Goal: Task Accomplishment & Management: Manage account settings

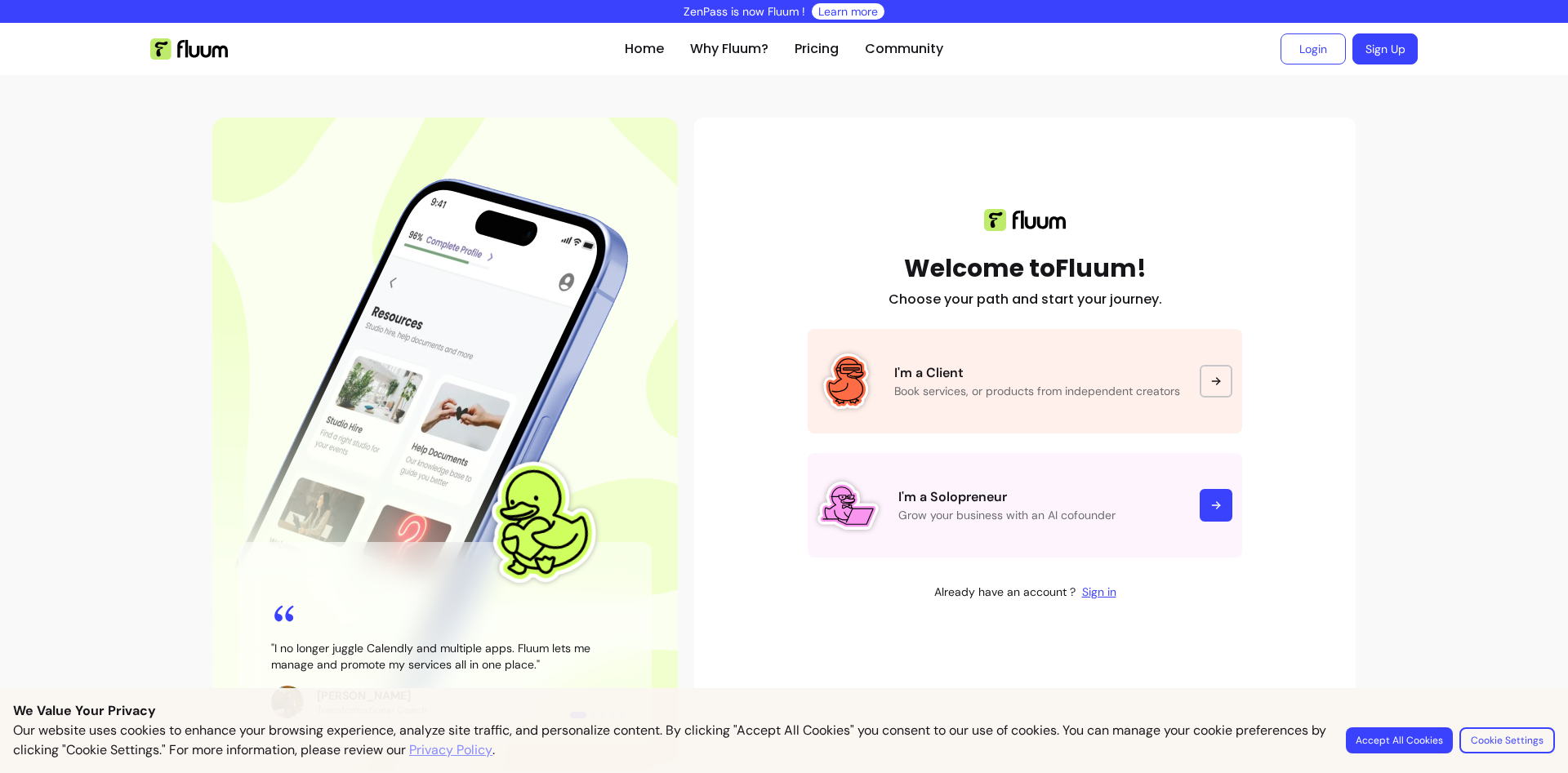
click at [1410, 441] on div "Home Why Fluum? Pricing Community Login Sign Up open navigation menu " I no lon…" at bounding box center [784, 404] width 1568 height 764
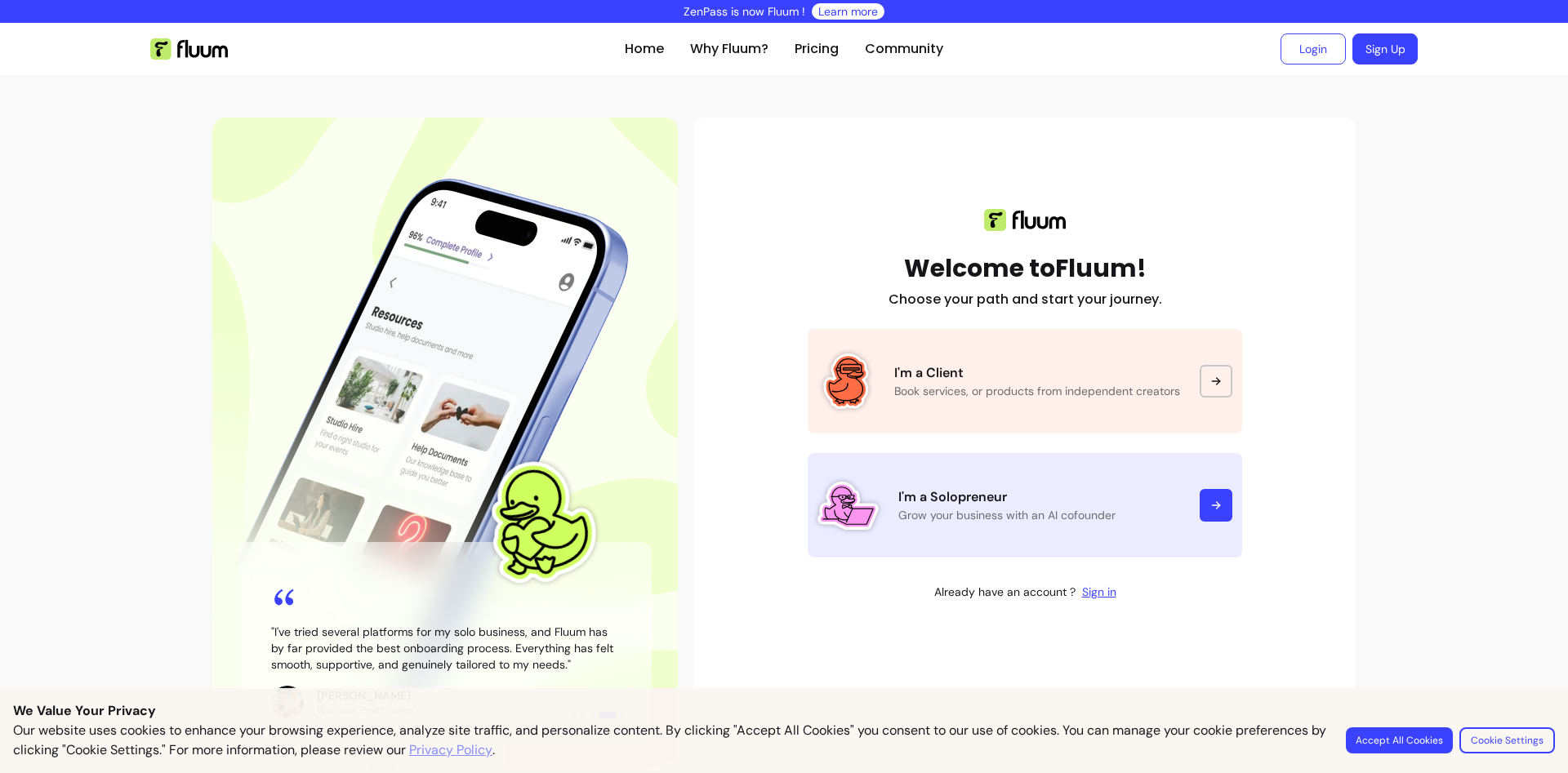
click at [1216, 498] on div at bounding box center [1215, 505] width 32 height 32
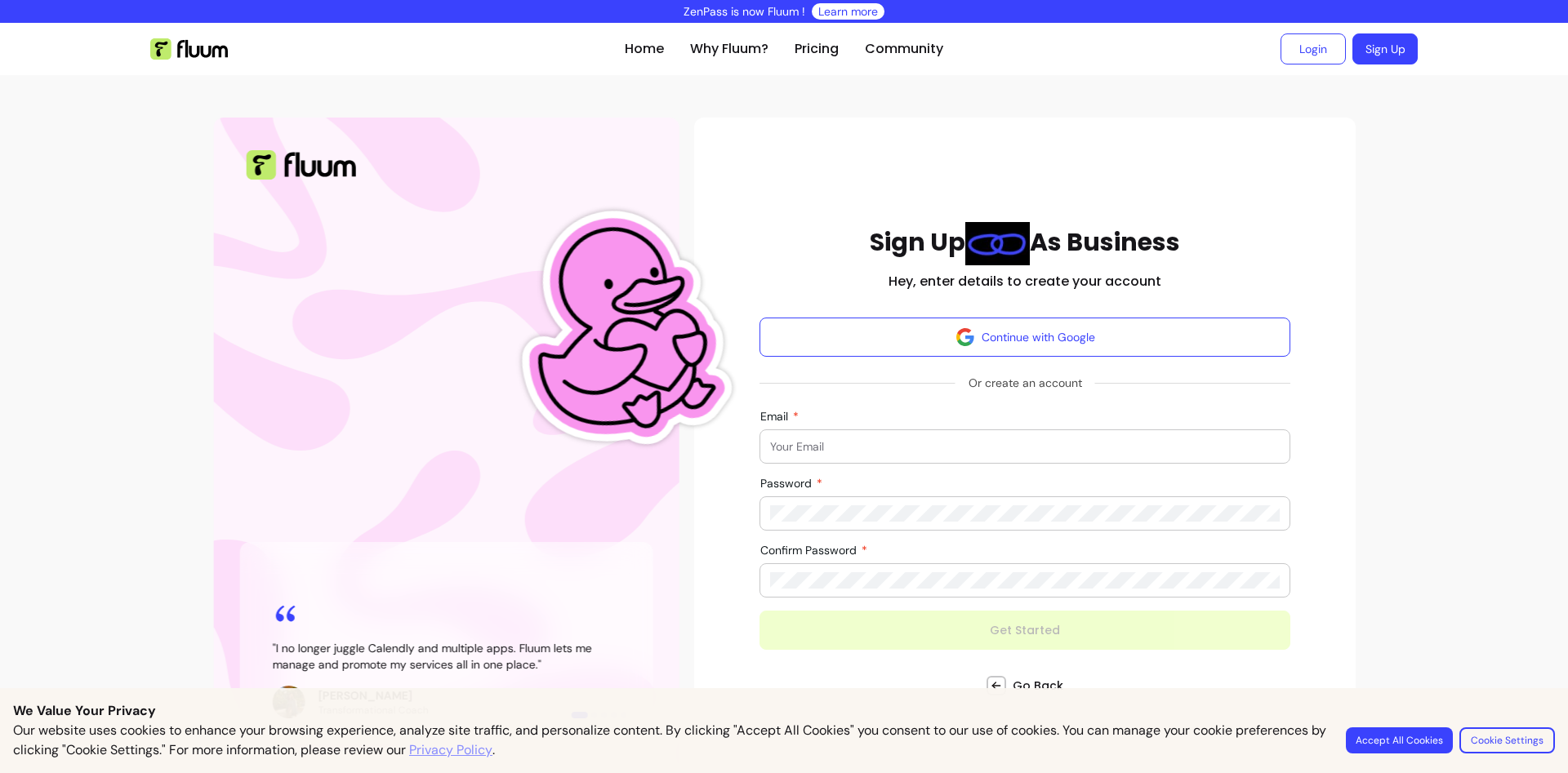
click at [866, 440] on input "Email" at bounding box center [1025, 446] width 510 height 17
type input "samyakbackups@gmail.com"
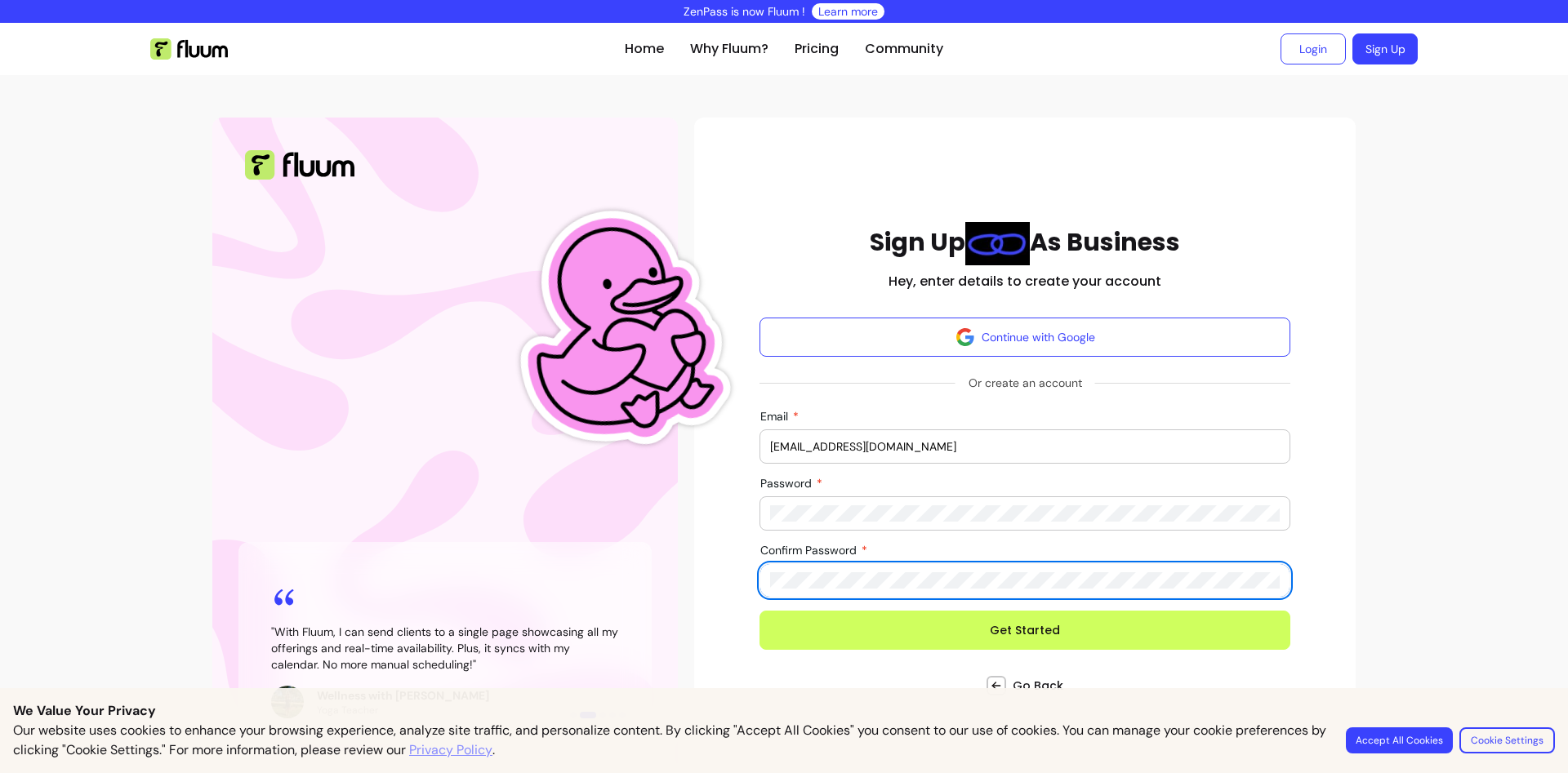
scroll to position [19, 0]
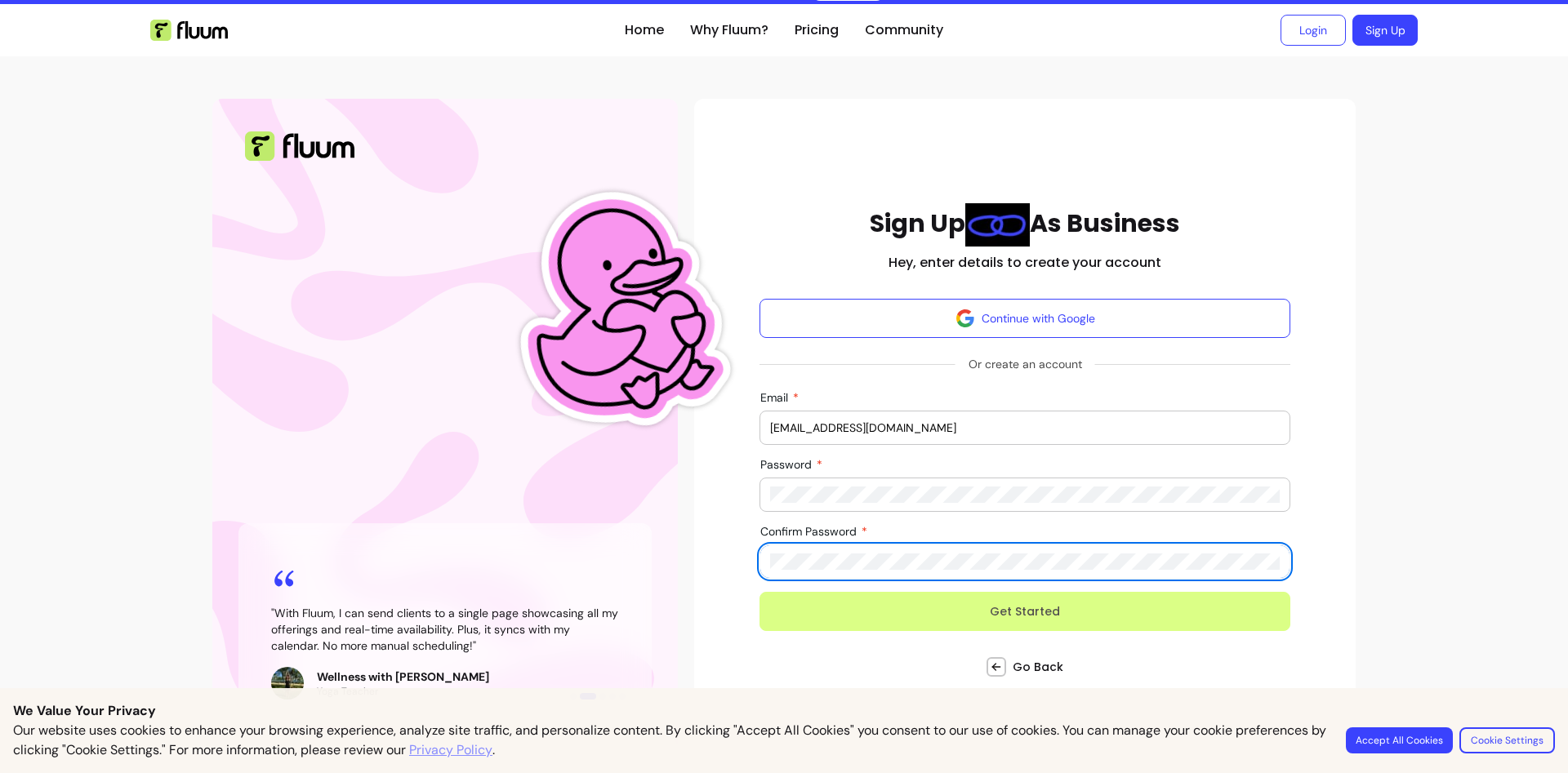
click at [970, 603] on button "Get Started" at bounding box center [1025, 612] width 530 height 39
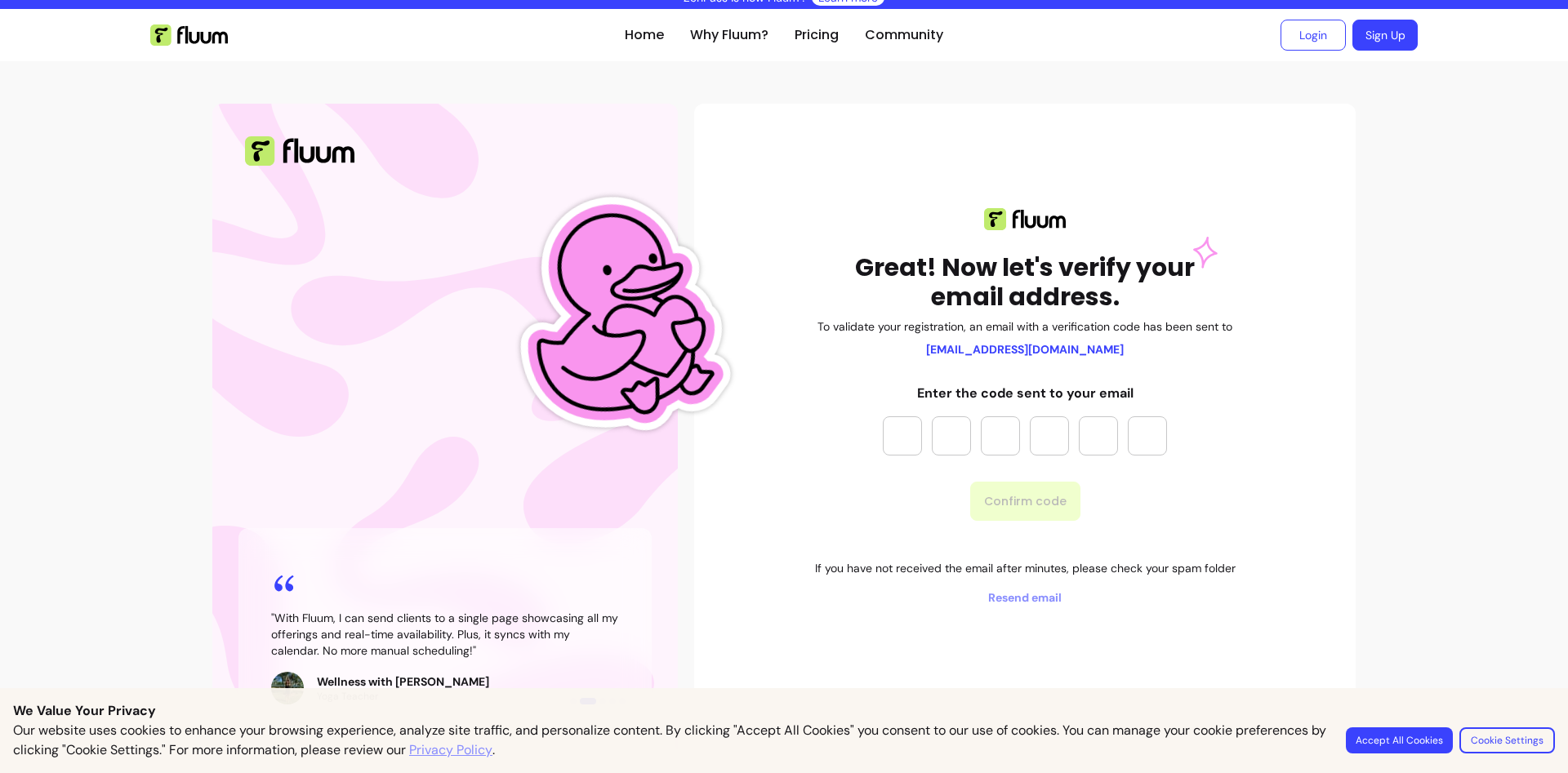
scroll to position [14, 0]
click at [920, 439] on input "Please enter OTP character 1" at bounding box center [902, 435] width 39 height 39
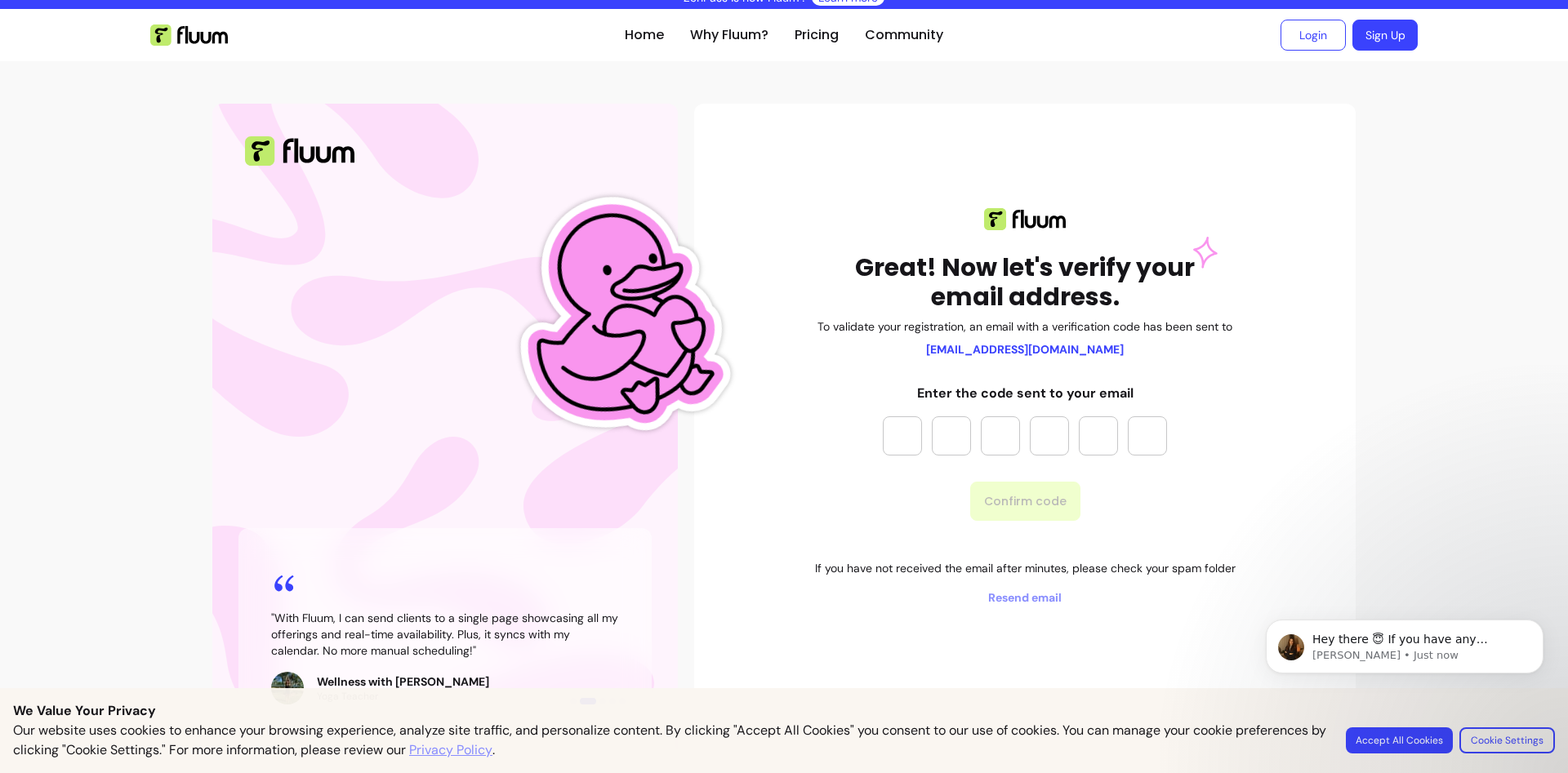
scroll to position [0, 0]
click at [905, 435] on input "Please enter OTP character 1" at bounding box center [902, 435] width 39 height 39
type input "*"
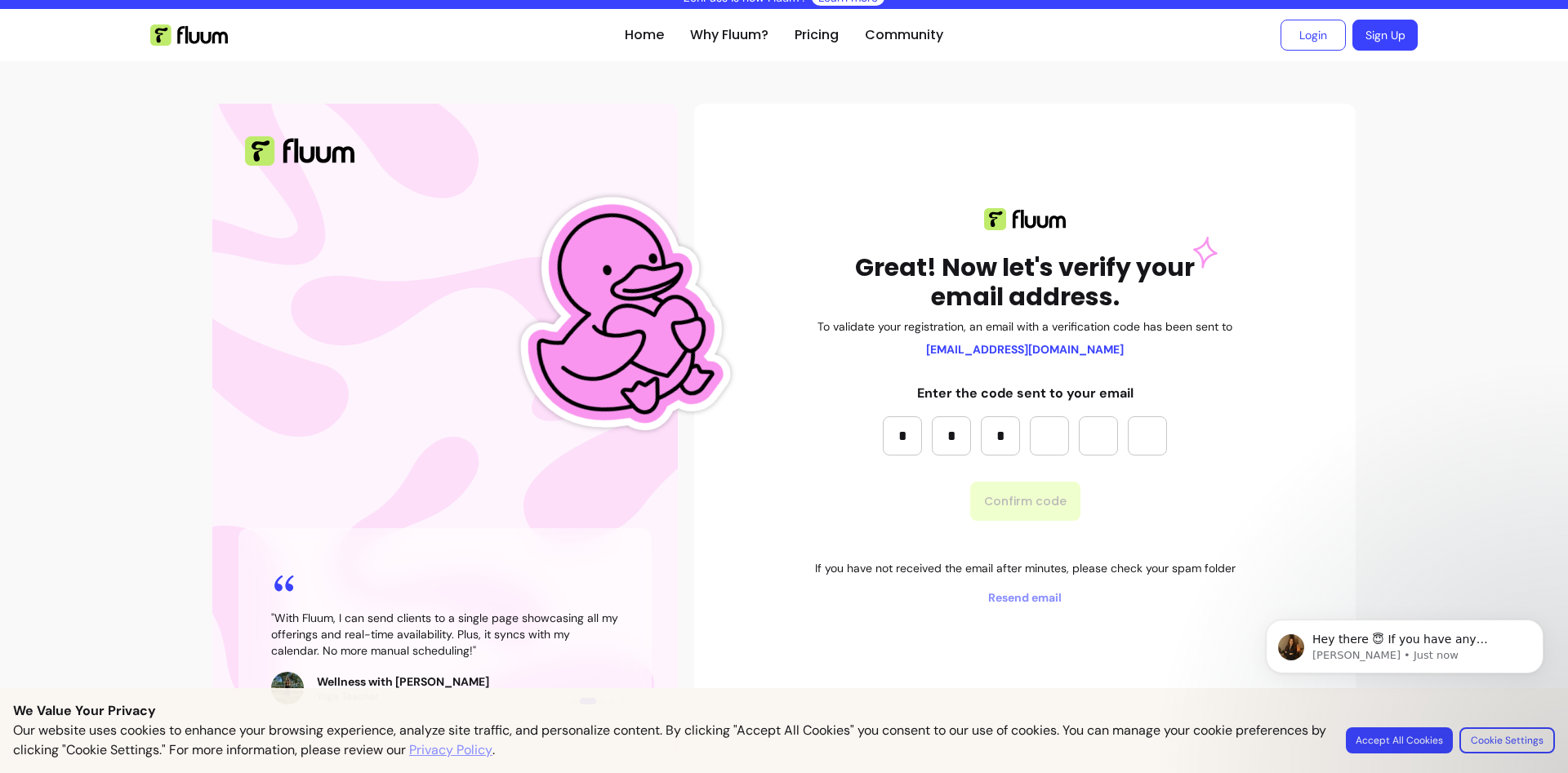
type input "*"
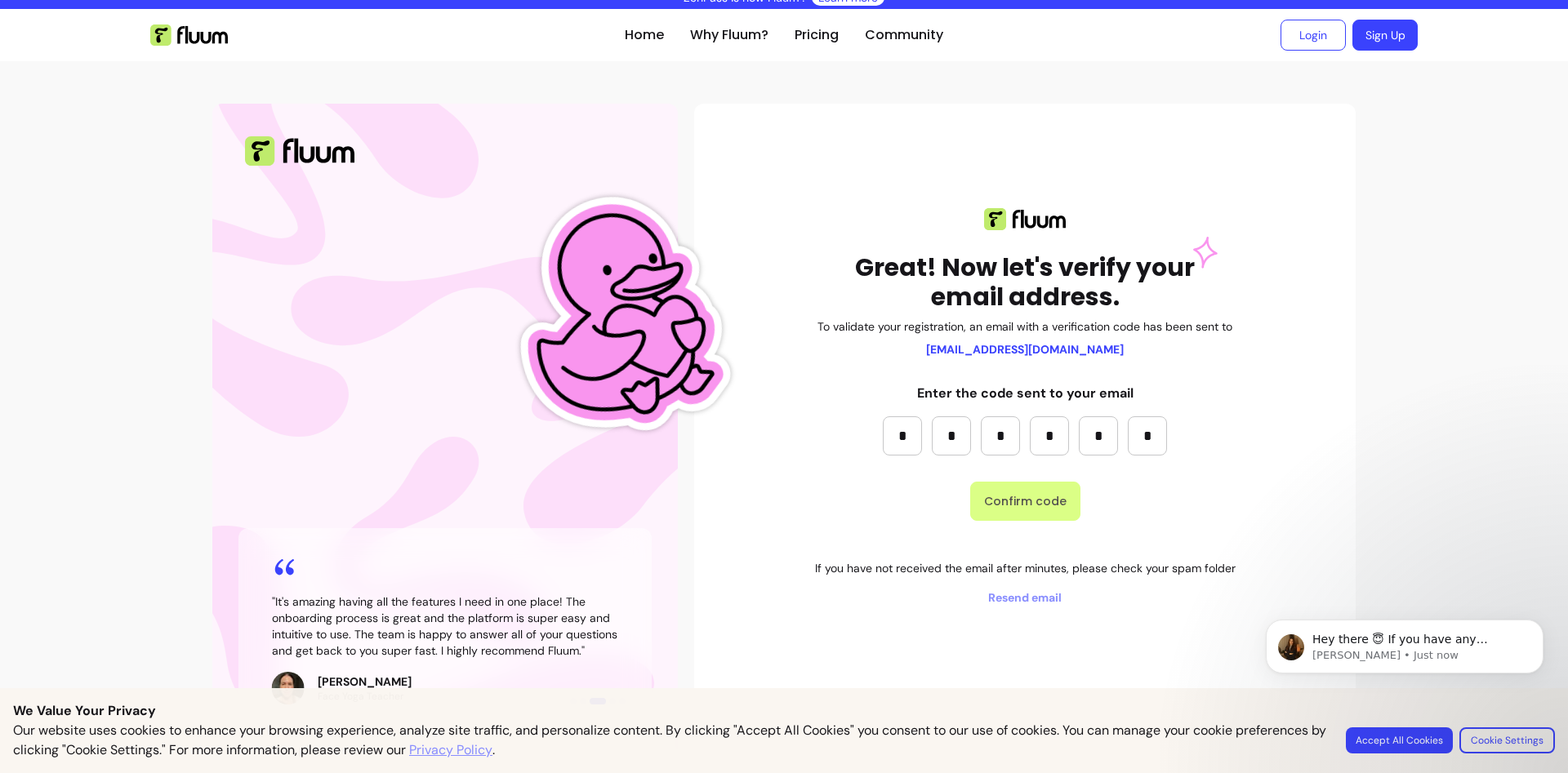
type input "*"
click at [1038, 508] on button "Confirm code" at bounding box center [1025, 501] width 111 height 39
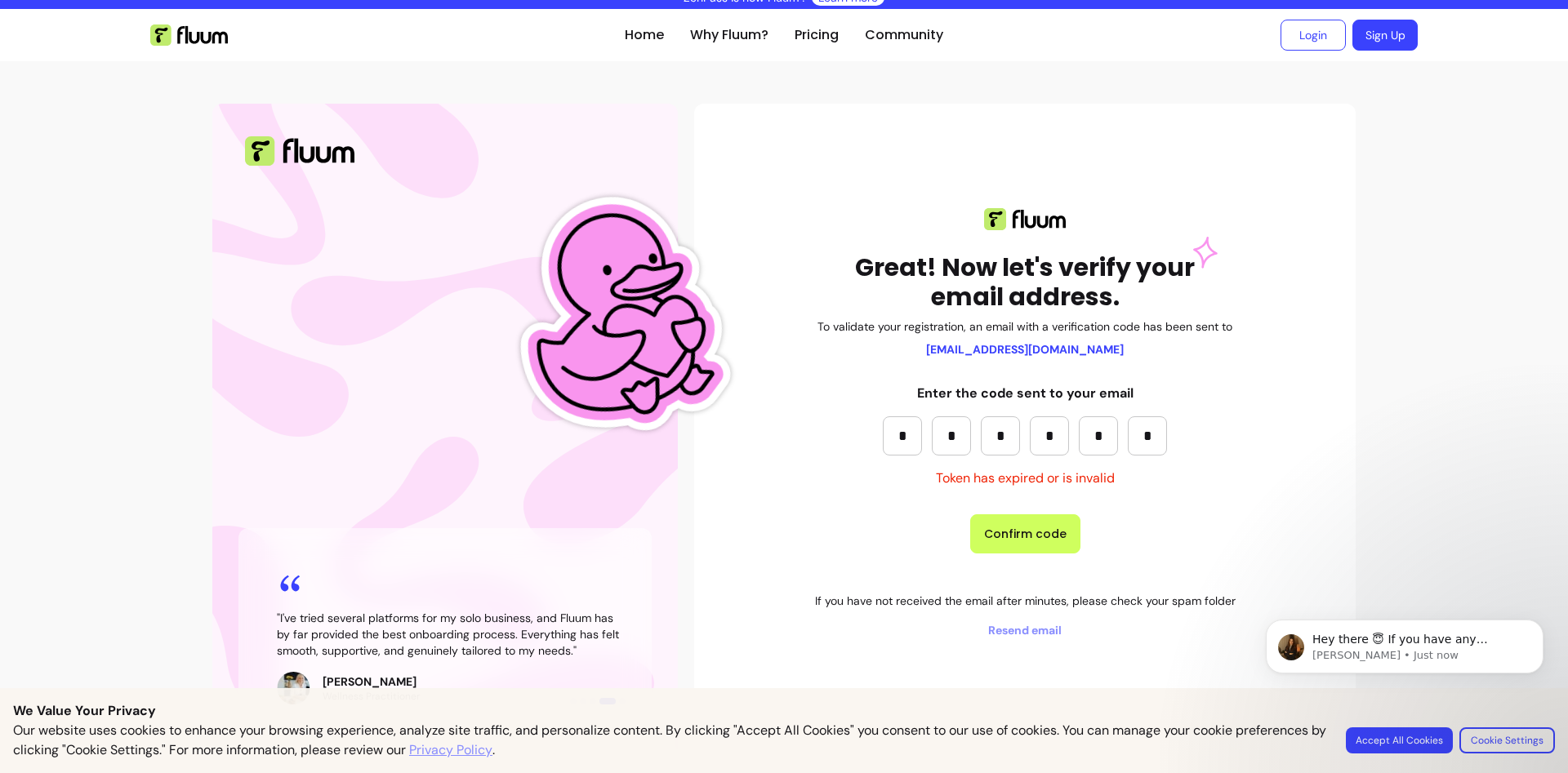
click at [1158, 438] on input "*" at bounding box center [1147, 435] width 39 height 39
paste input "*"
type input "*"
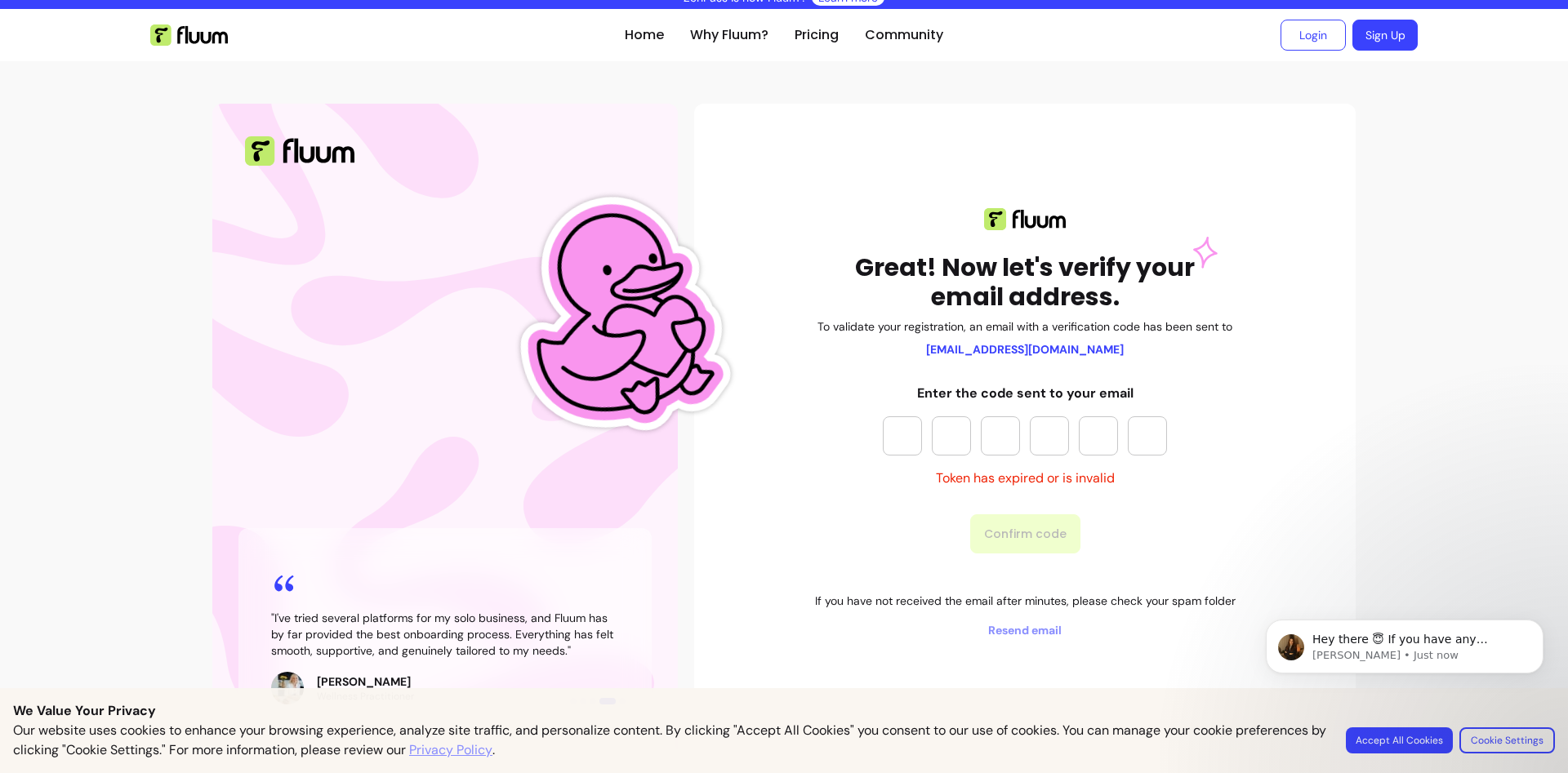
type input "*"
click at [1051, 528] on button "Confirm code" at bounding box center [1025, 534] width 111 height 39
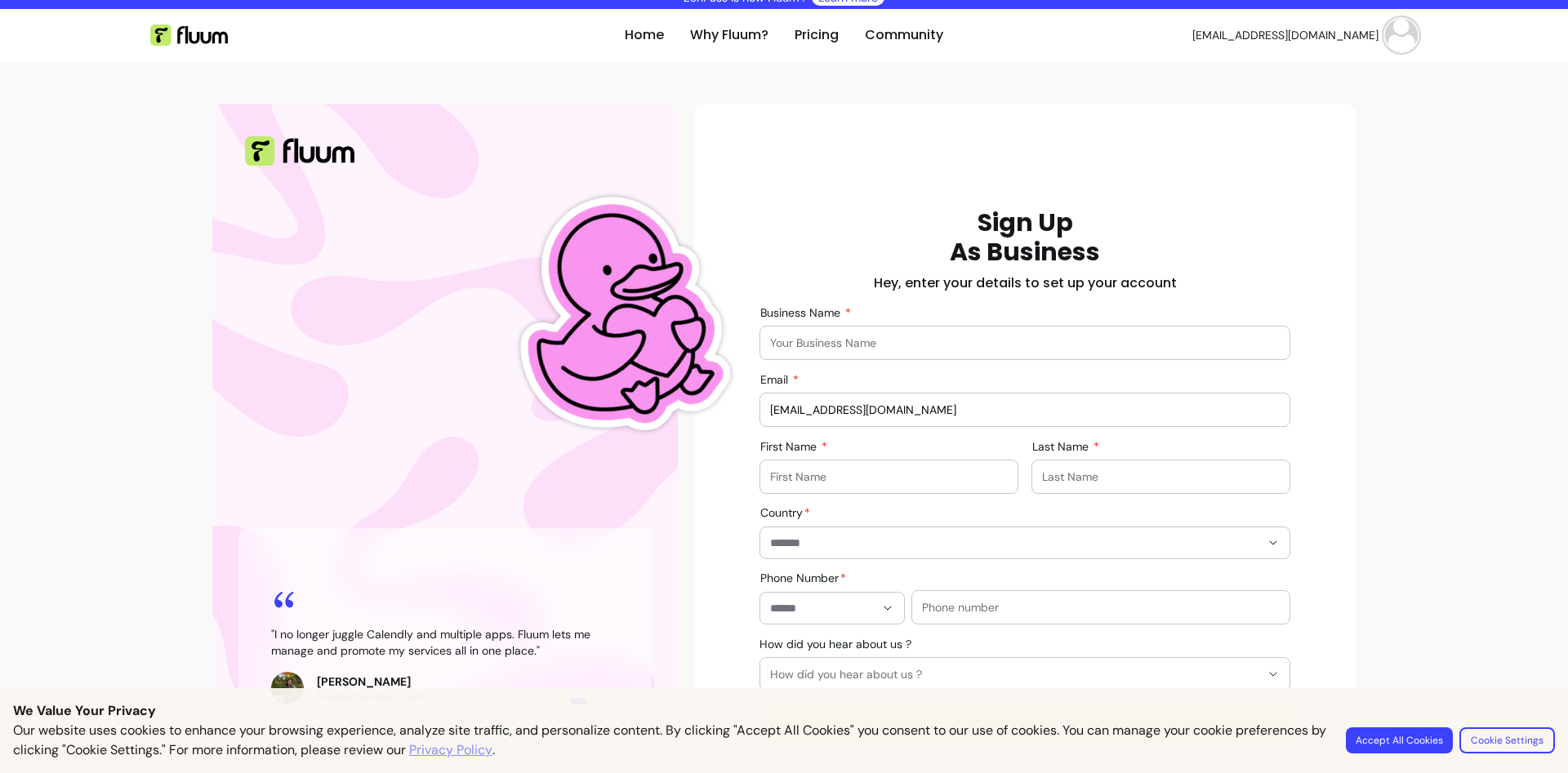
click at [832, 339] on input "Business Name" at bounding box center [1025, 342] width 510 height 17
type input ""><h1>hello"
click at [916, 486] on div at bounding box center [889, 476] width 238 height 32
paste input ""><h1>hello"
type input ""><h1>hello"
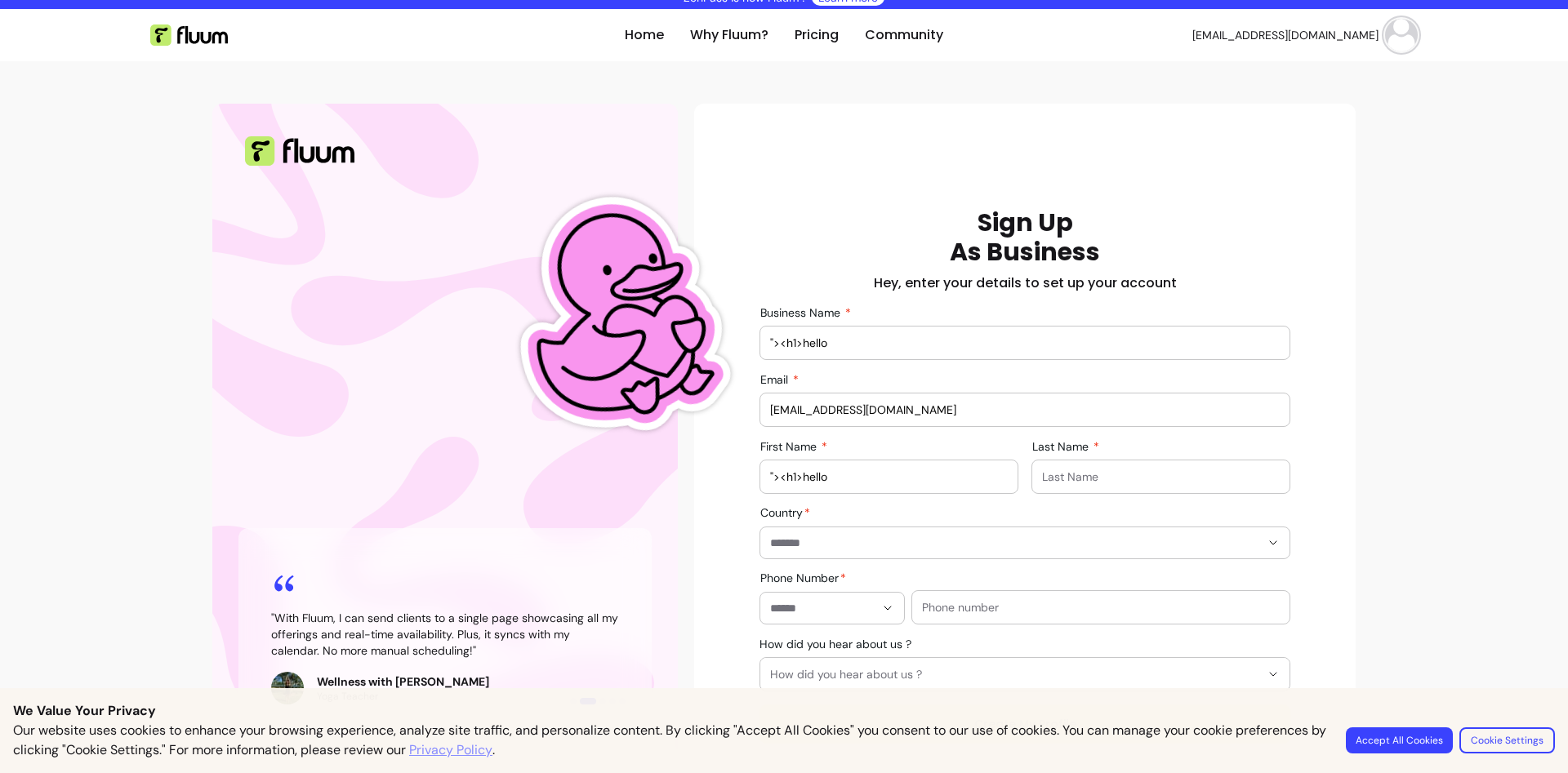
click at [1056, 480] on input "Last Name" at bounding box center [1160, 477] width 238 height 17
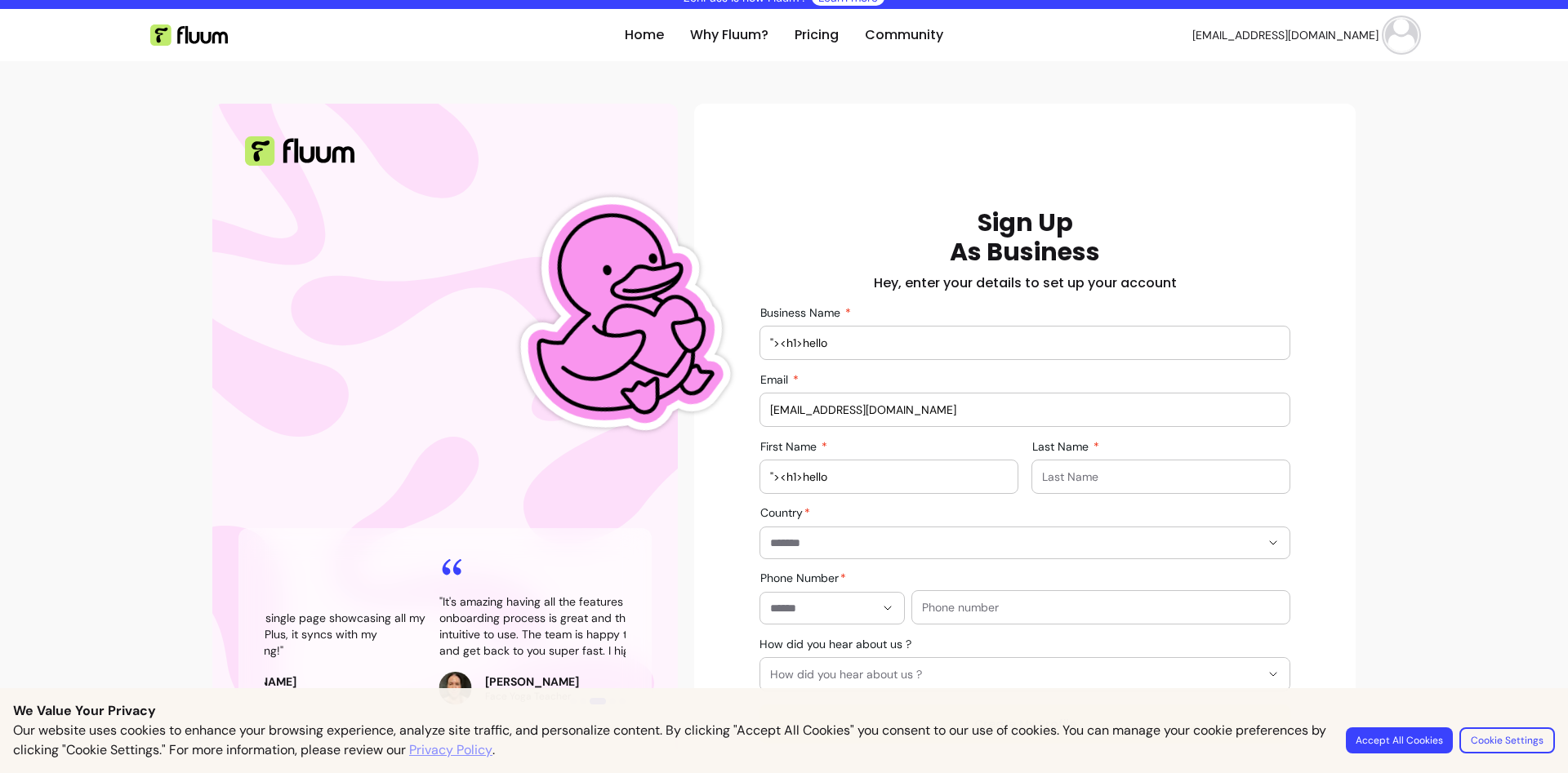
paste input ""><h1>hello"
type input ""><h1>hello"
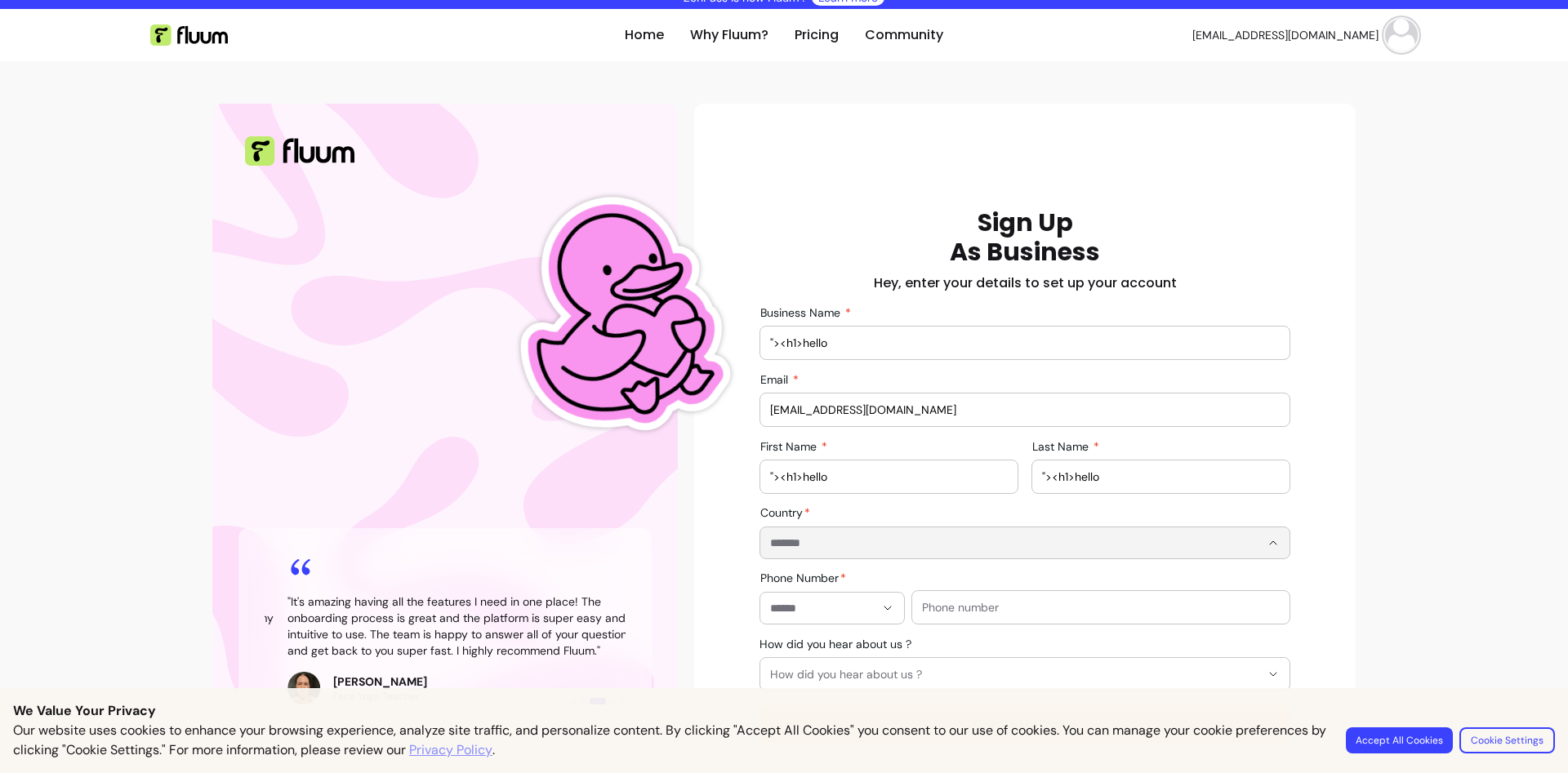
click at [932, 542] on input "Country" at bounding box center [1002, 542] width 464 height 17
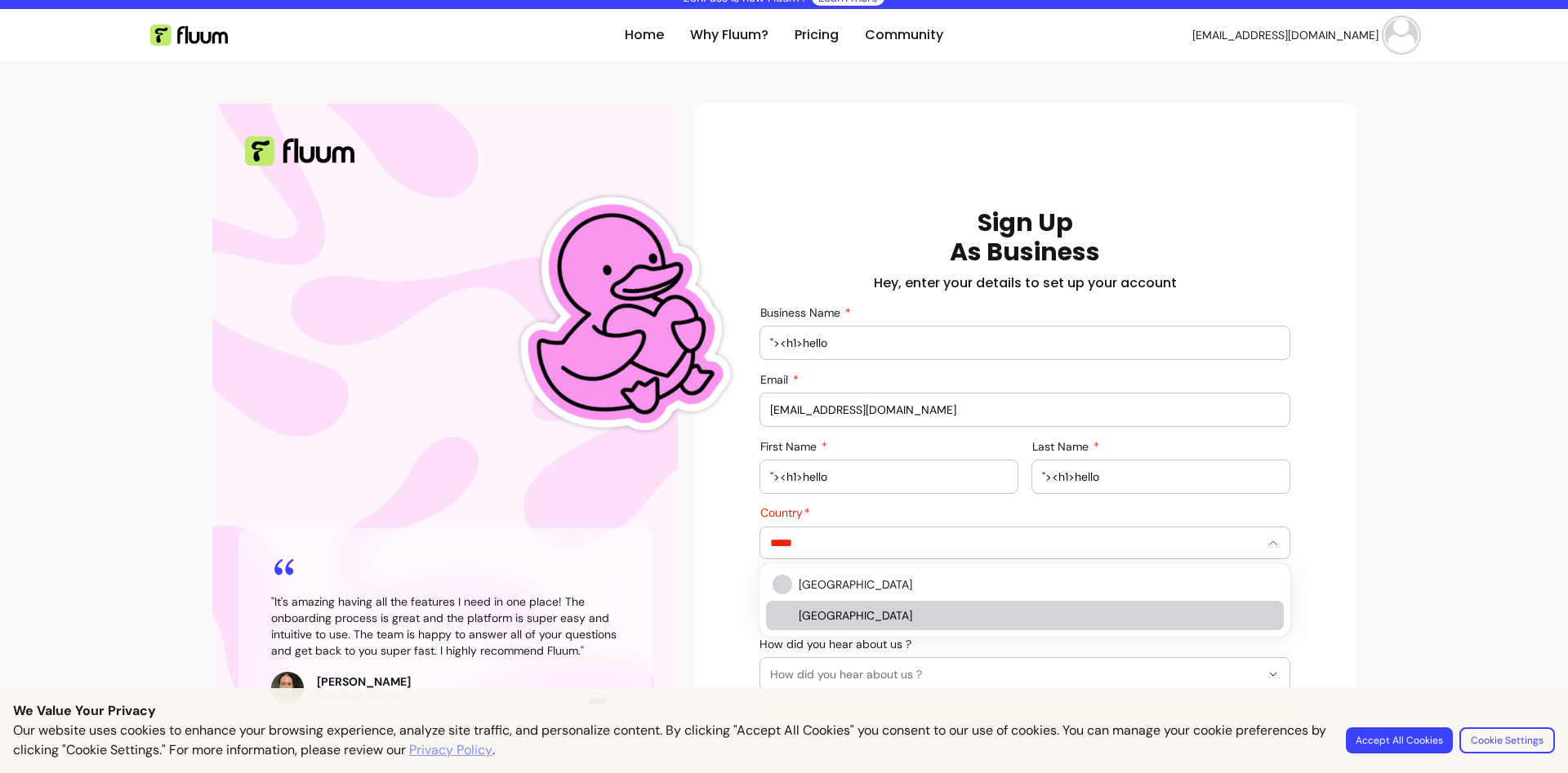
click at [910, 614] on span "India" at bounding box center [1030, 615] width 462 height 17
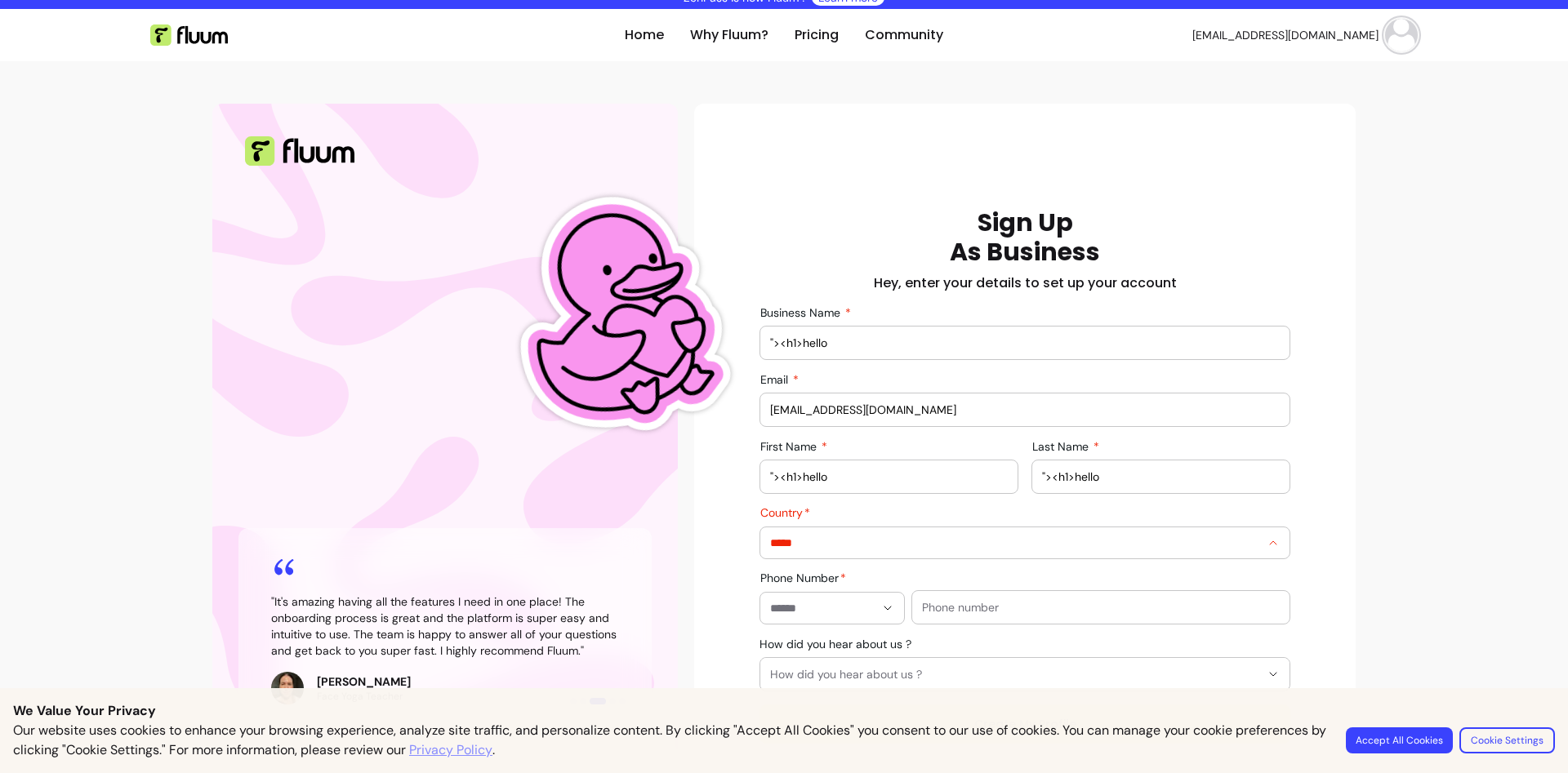
type input "*****"
type input "**********"
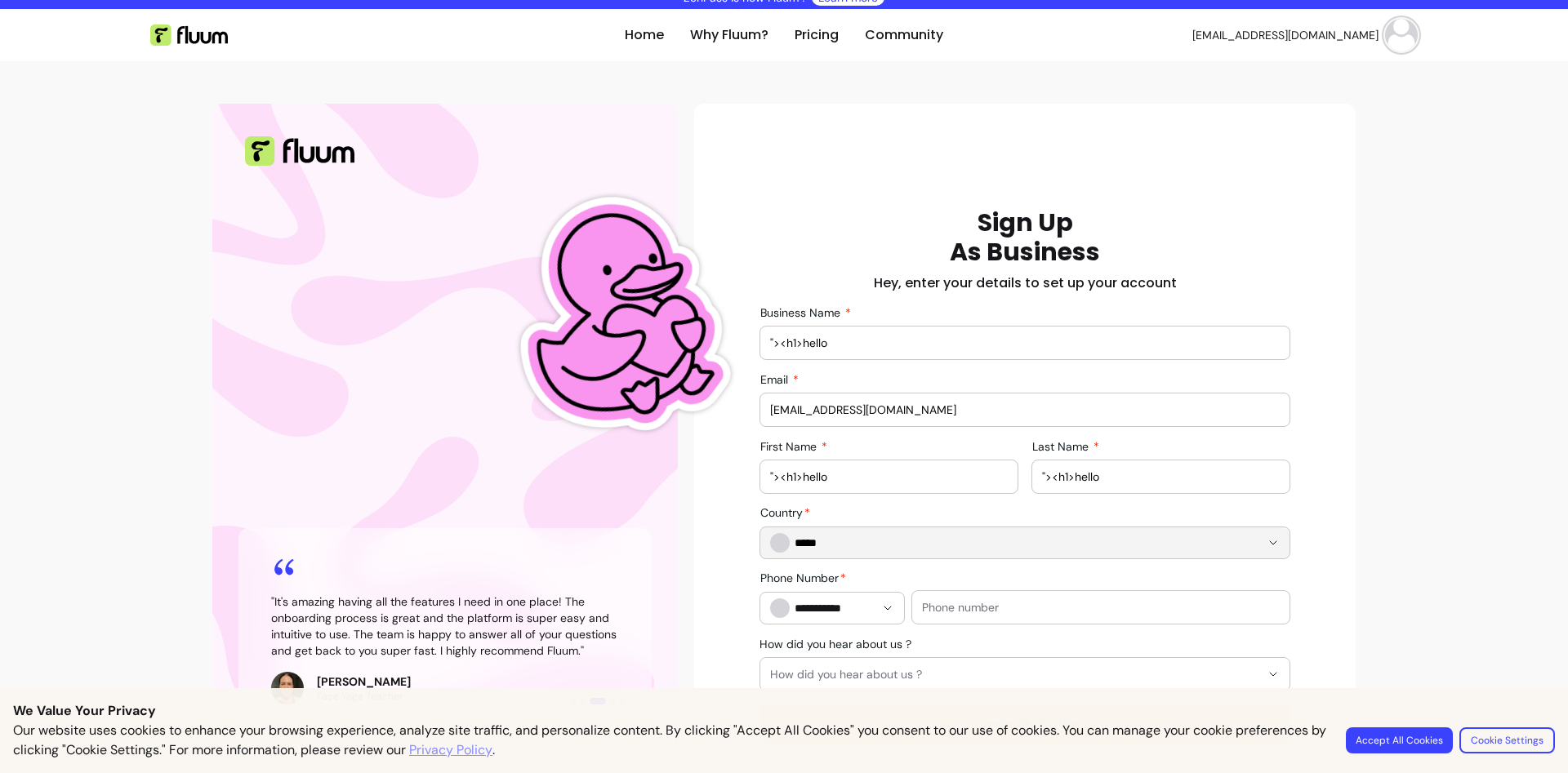
type input "*****"
click at [987, 603] on input "text" at bounding box center [1100, 607] width 357 height 17
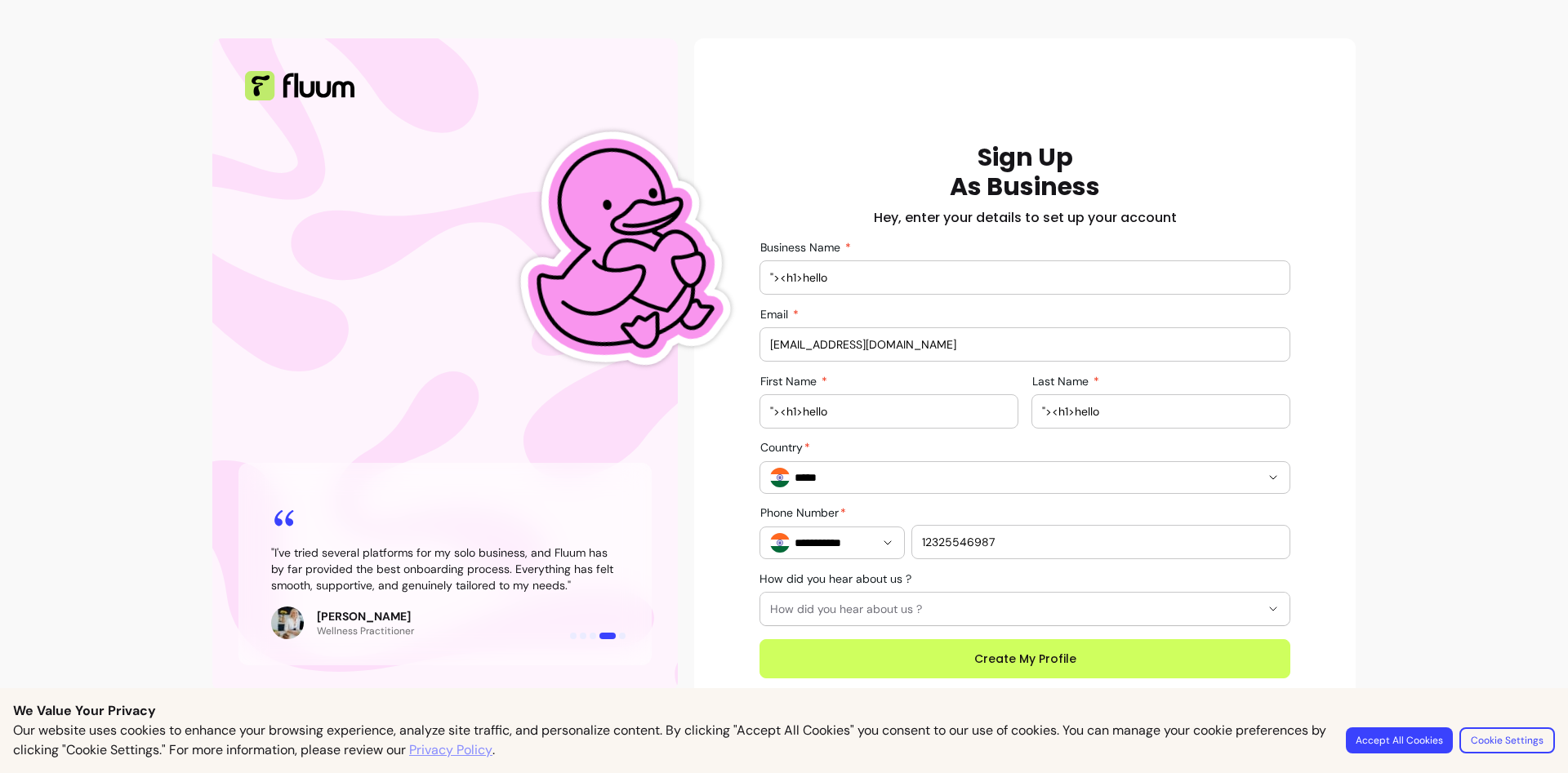
type input "12325546987"
click at [716, 546] on div "**********" at bounding box center [1024, 410] width 635 height 535
click at [784, 598] on button "How did you hear about us ?" at bounding box center [1025, 609] width 530 height 32
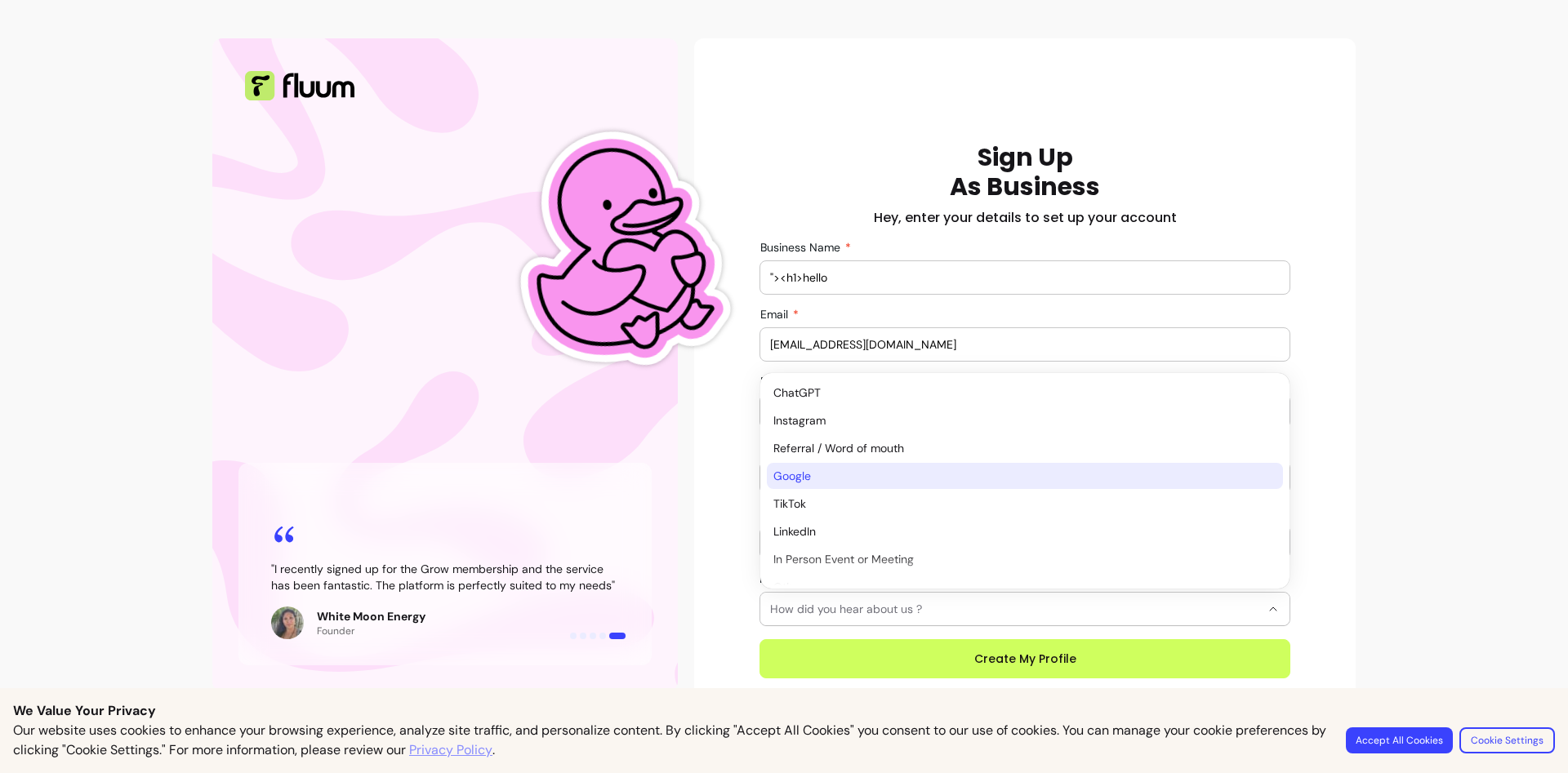
click at [830, 477] on span "Google" at bounding box center [1016, 476] width 486 height 17
select select "******"
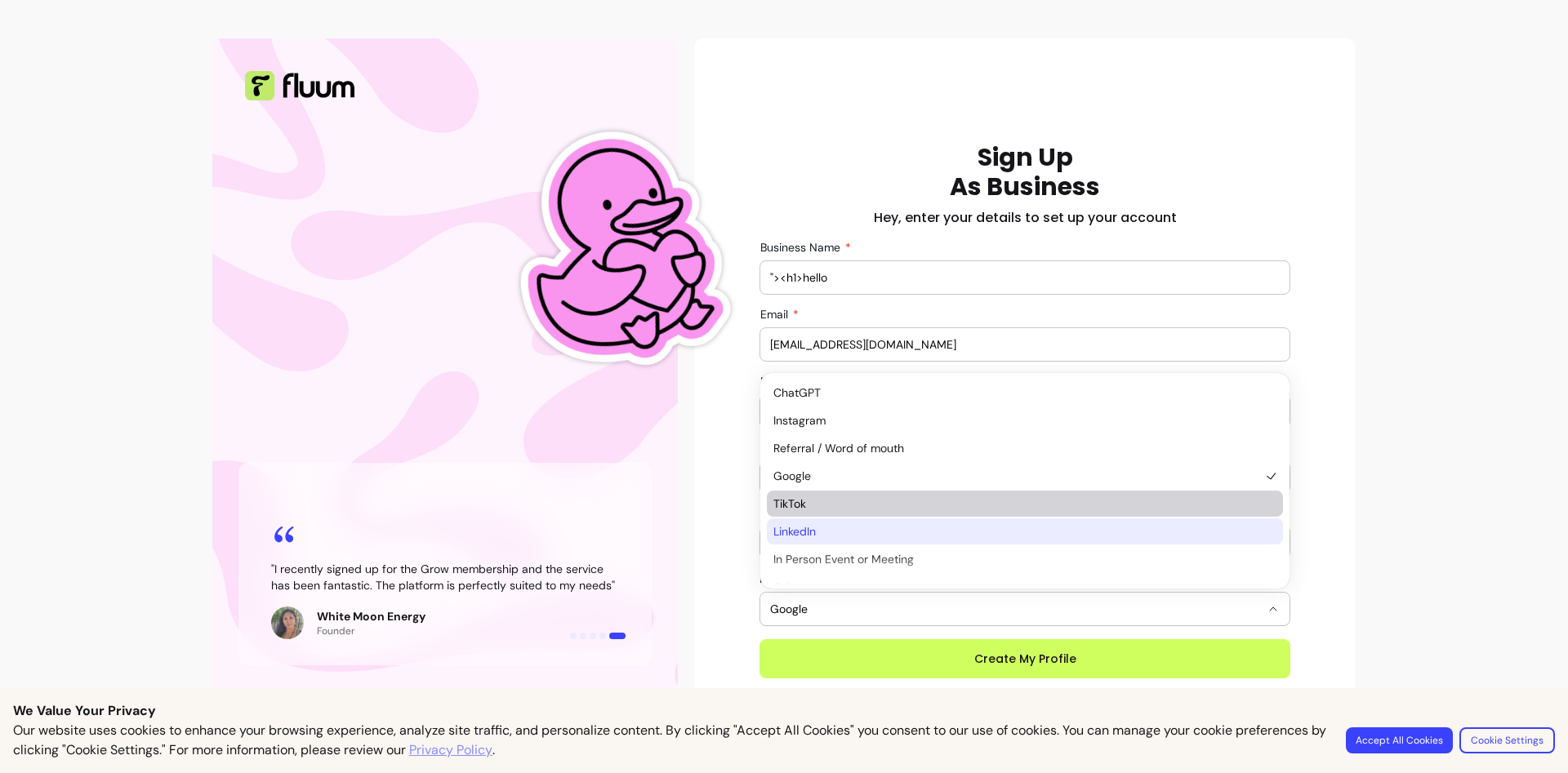
scroll to position [13, 0]
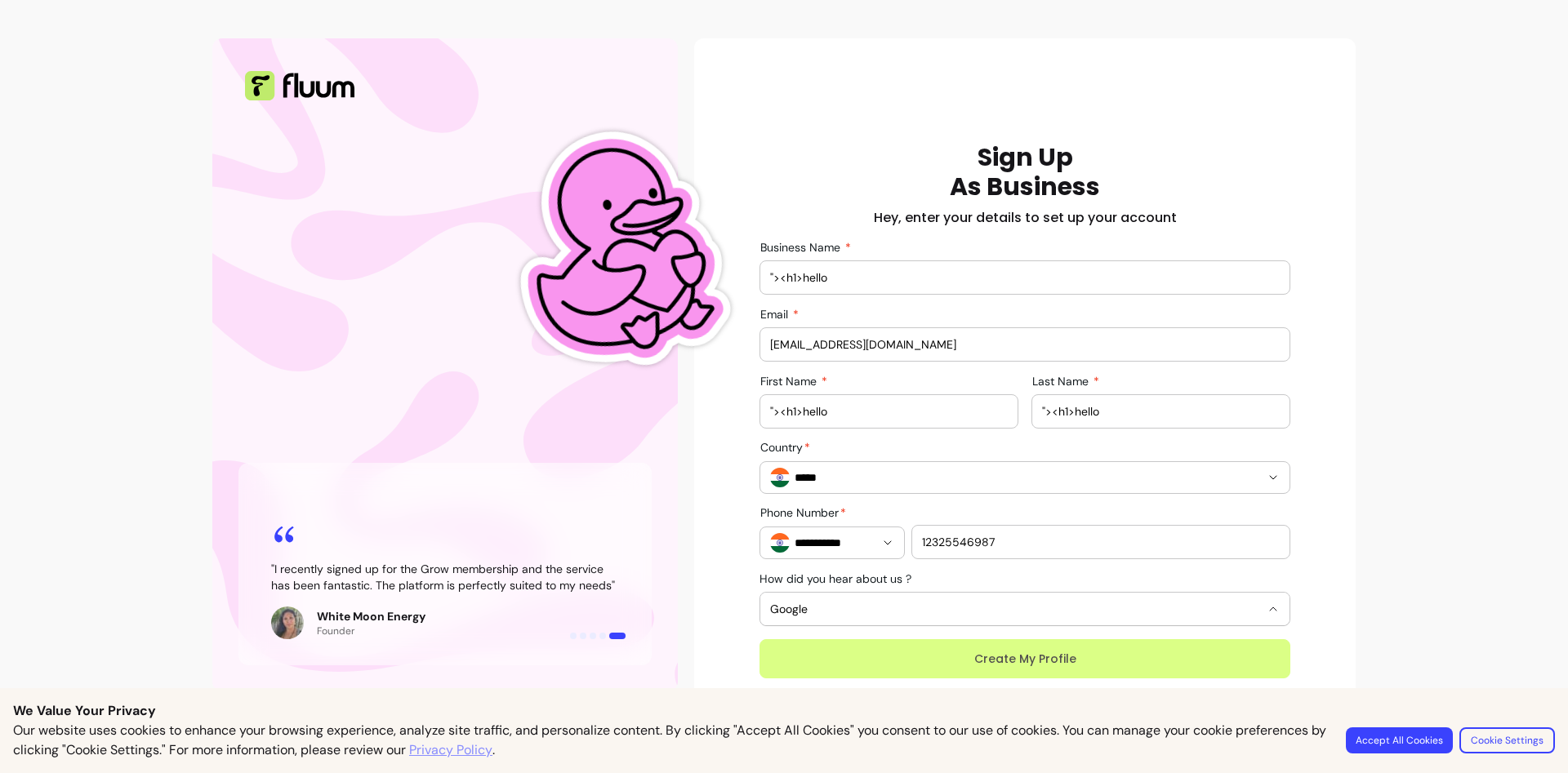
click at [955, 654] on button "Create My Profile" at bounding box center [1025, 659] width 530 height 39
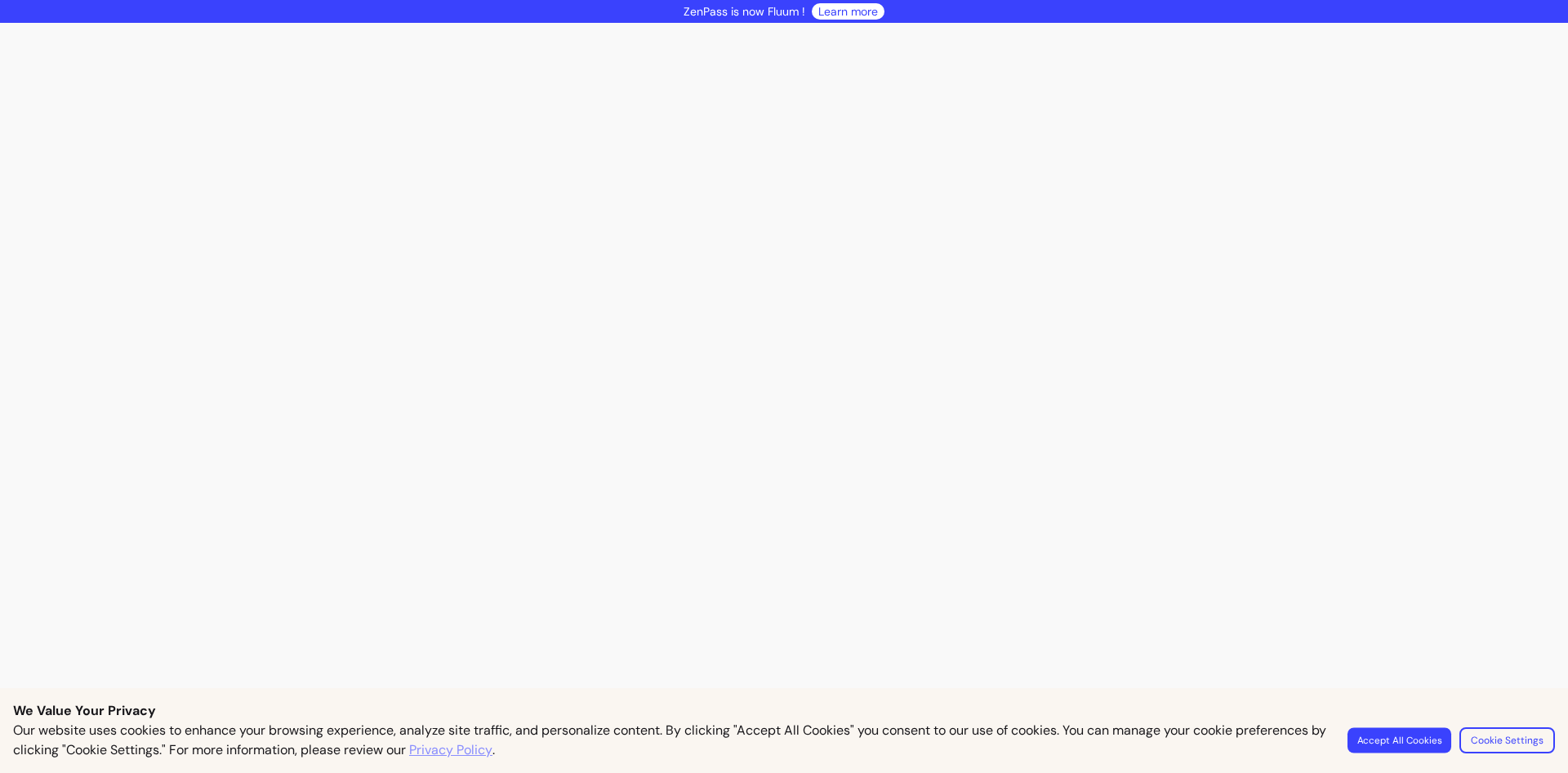
click at [1380, 741] on button "Accept All Cookies" at bounding box center [1399, 740] width 104 height 25
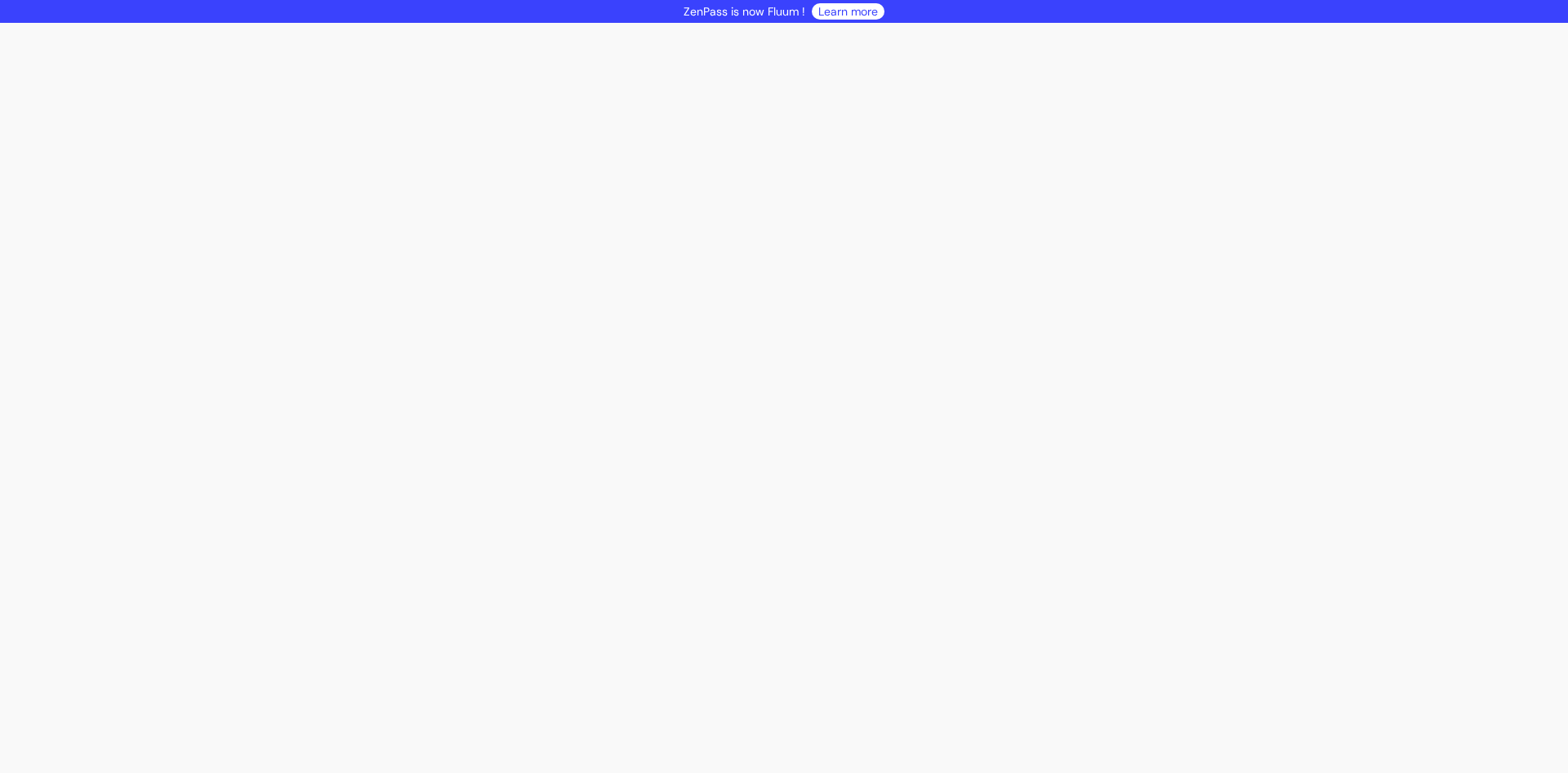
click at [639, 228] on div at bounding box center [784, 397] width 1568 height 750
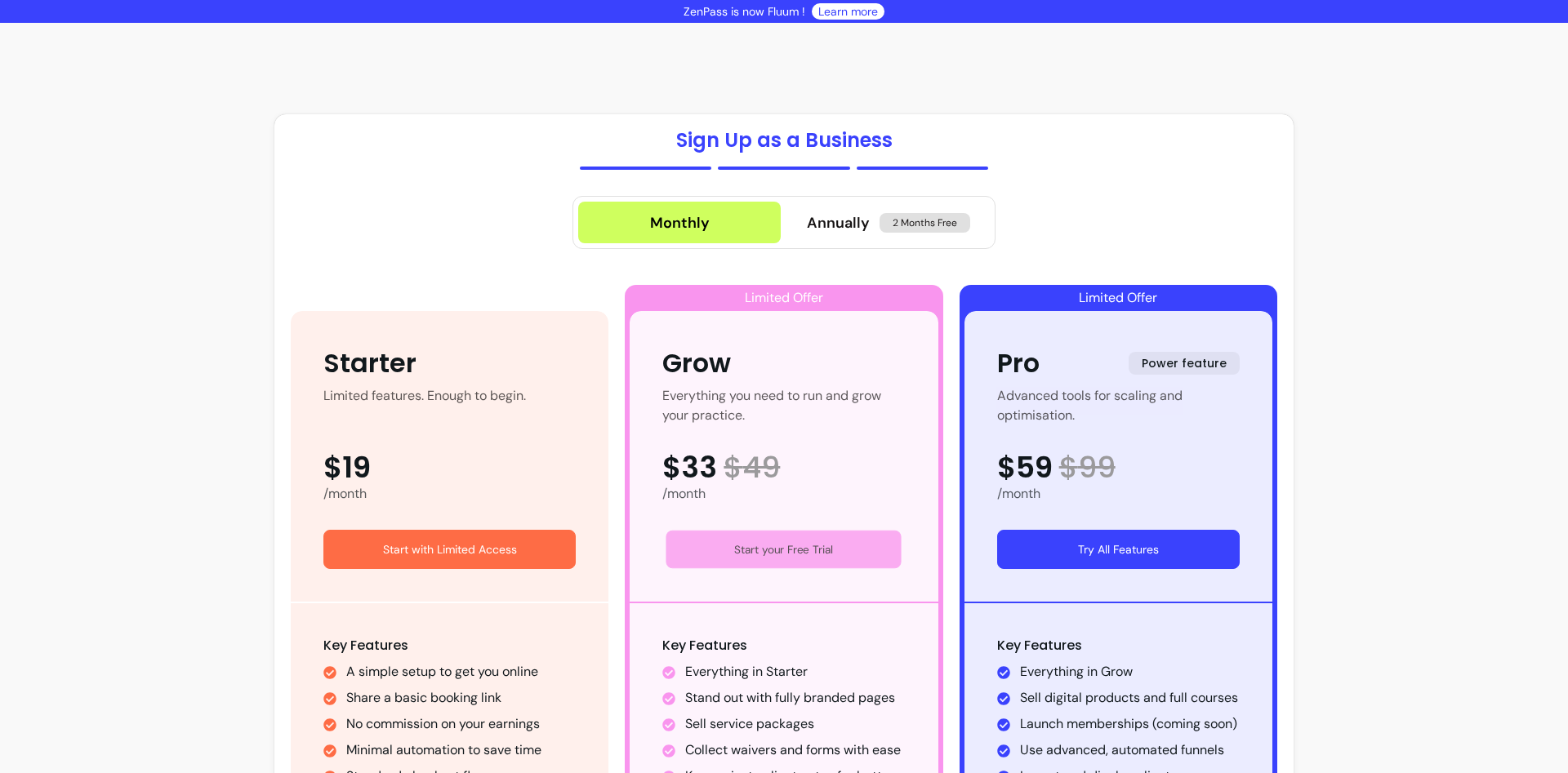
click at [783, 546] on link "Start your Free Trial" at bounding box center [784, 549] width 235 height 38
click at [1071, 544] on button "Start your 14 Days Free Trial" at bounding box center [1118, 549] width 235 height 38
click at [1095, 550] on button "Start your 14 Days Free Trial" at bounding box center [1119, 549] width 243 height 39
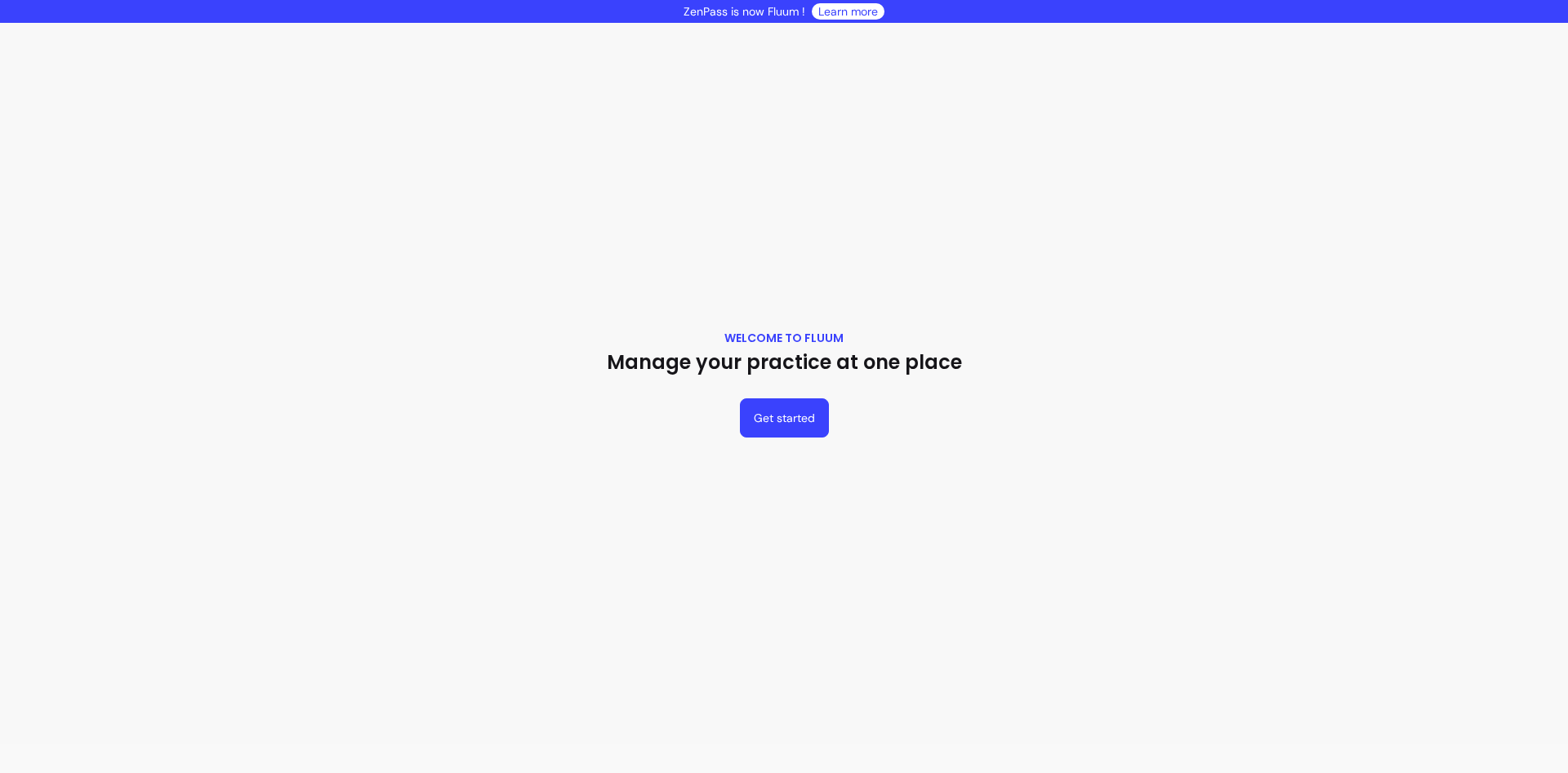
click at [802, 421] on button "Get started" at bounding box center [784, 418] width 89 height 39
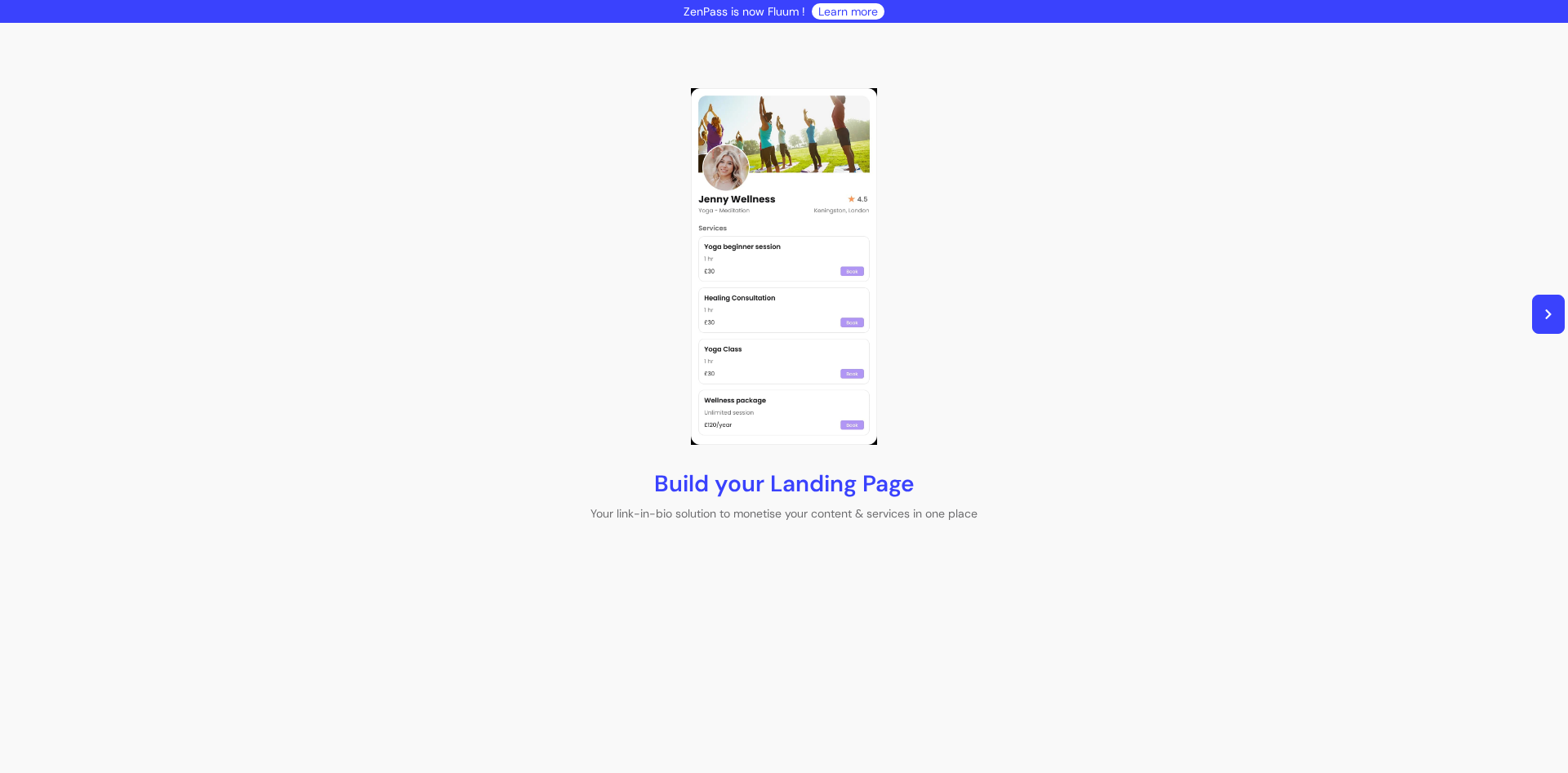
click at [1545, 320] on button "button" at bounding box center [1547, 314] width 32 height 39
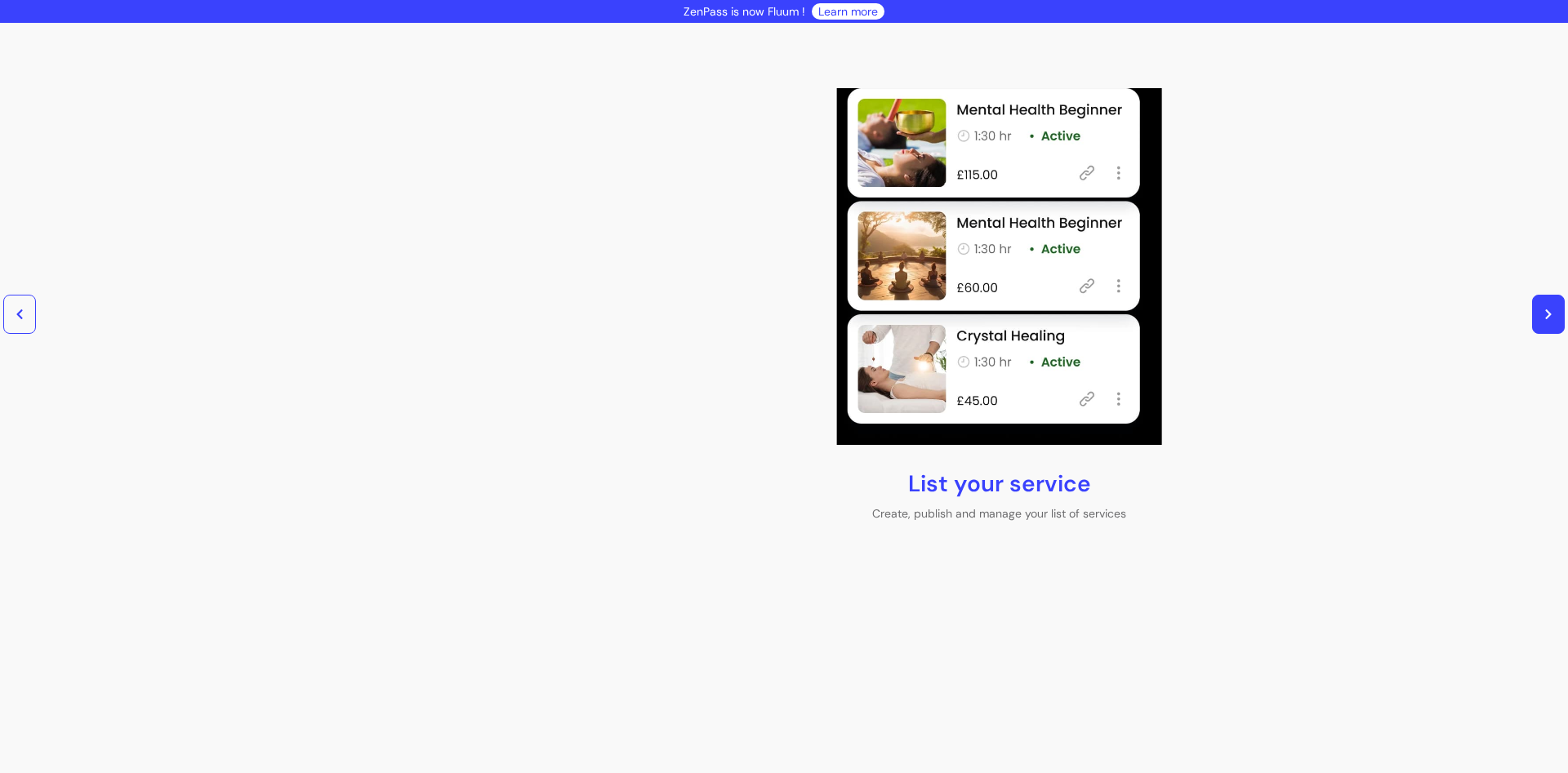
click at [1546, 319] on icon "button" at bounding box center [1548, 314] width 12 height 12
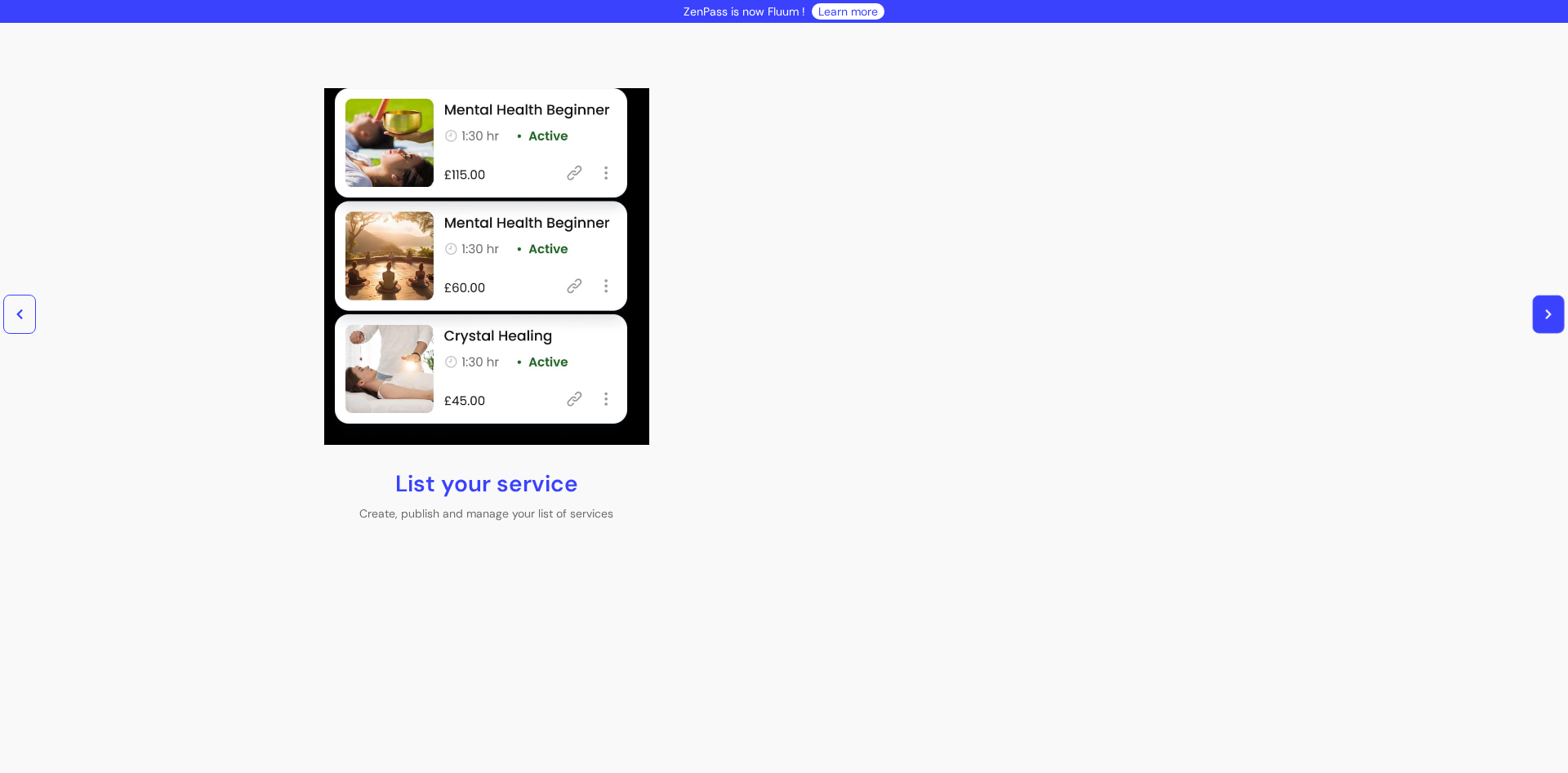
click at [1546, 319] on icon "button" at bounding box center [1548, 315] width 12 height 12
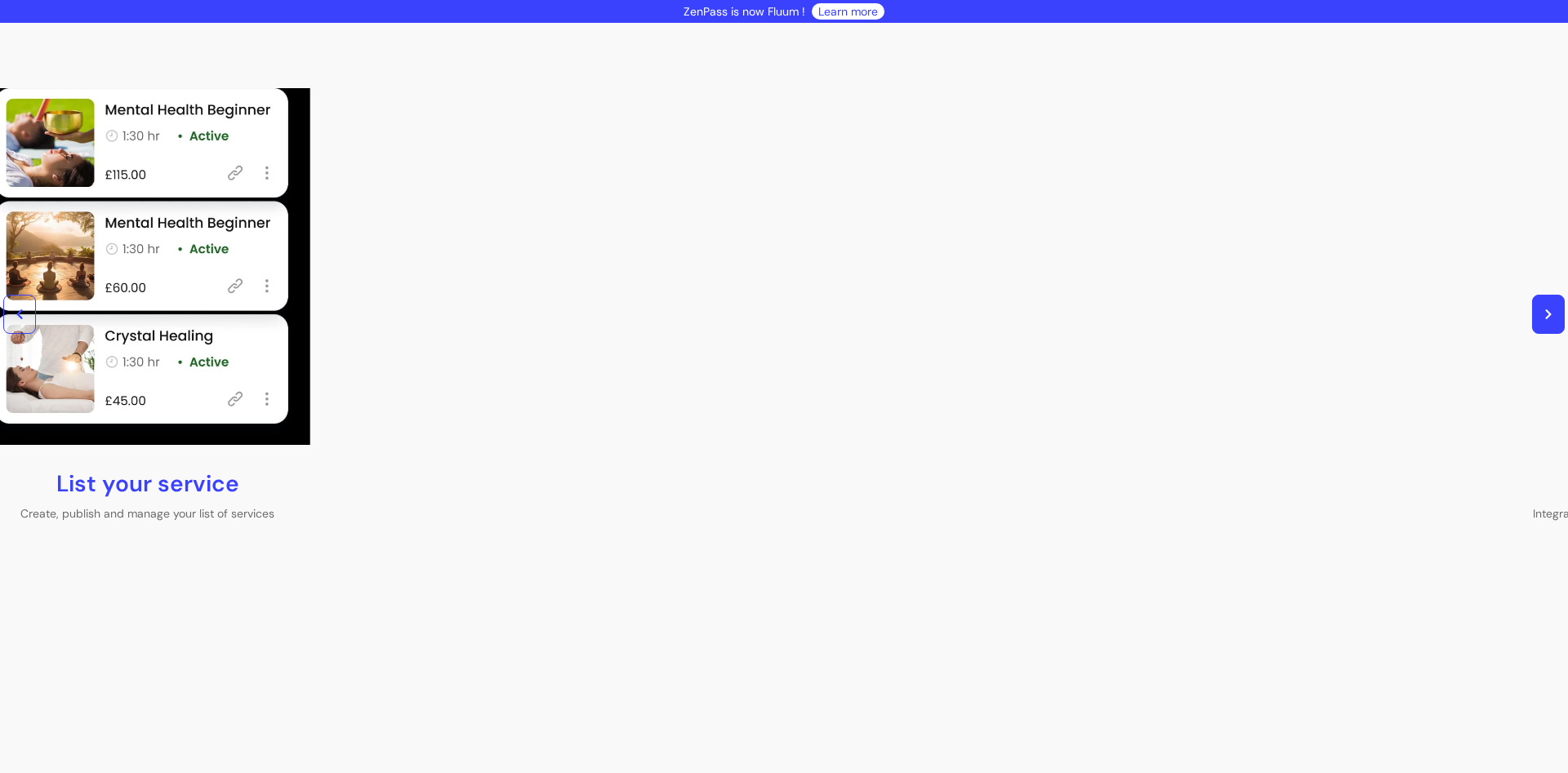
click at [1546, 319] on icon "button" at bounding box center [1548, 314] width 12 height 12
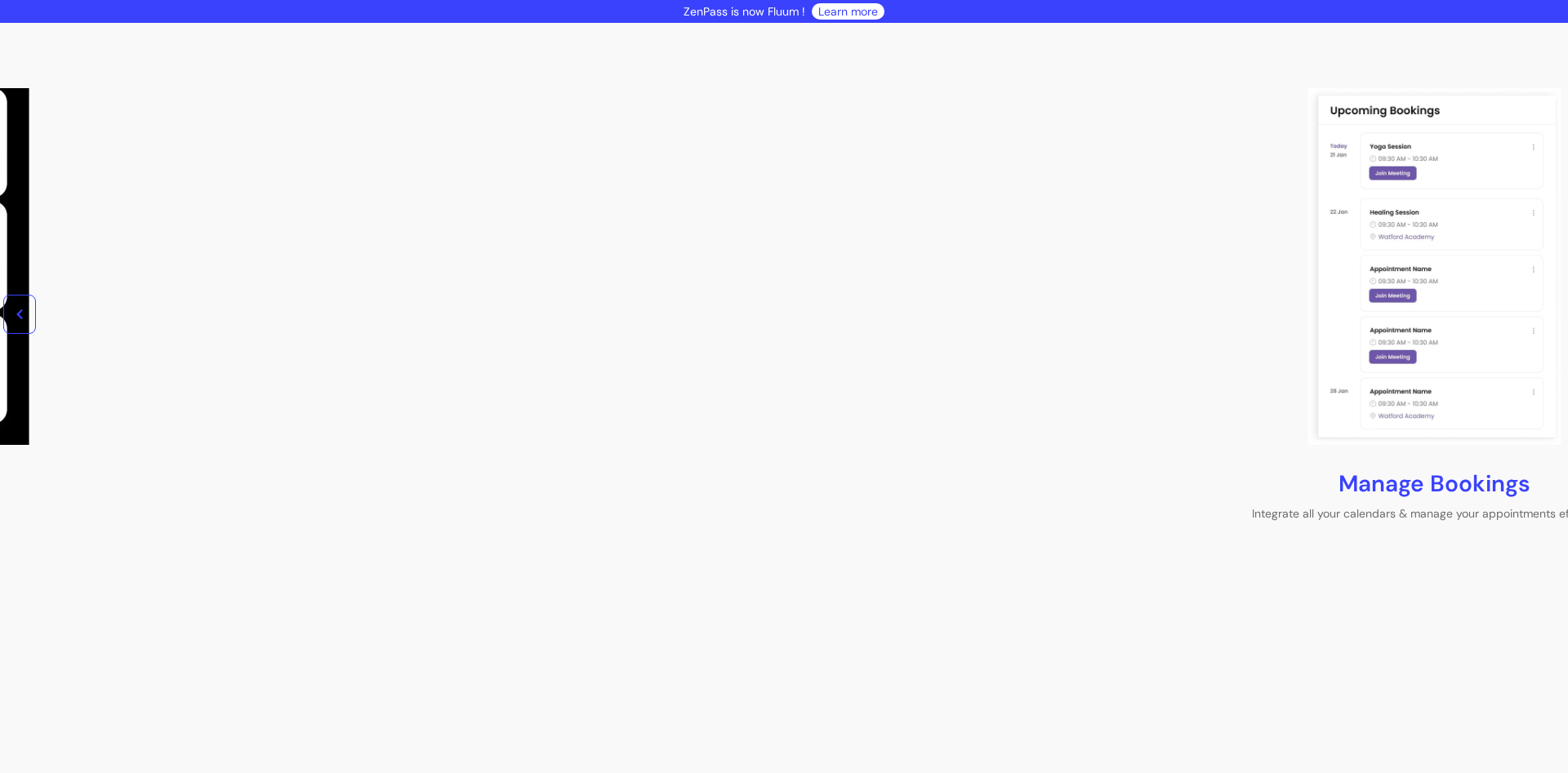
click at [1546, 319] on div "Manage Bookings Integrate all your calendars & manage your appointments effortl…" at bounding box center [1435, 328] width 1400 height 479
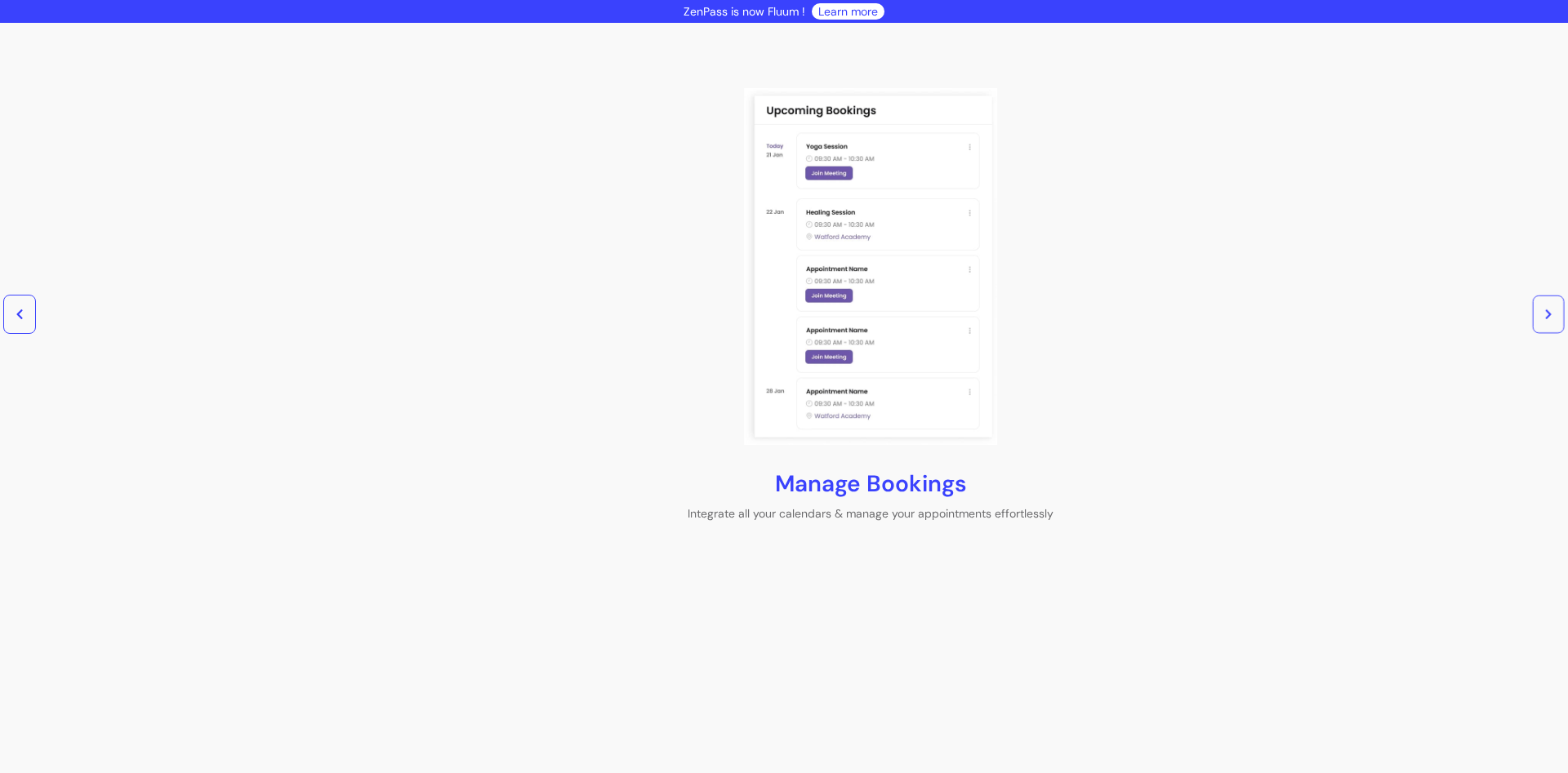
click at [1546, 319] on icon "button" at bounding box center [1548, 315] width 12 height 12
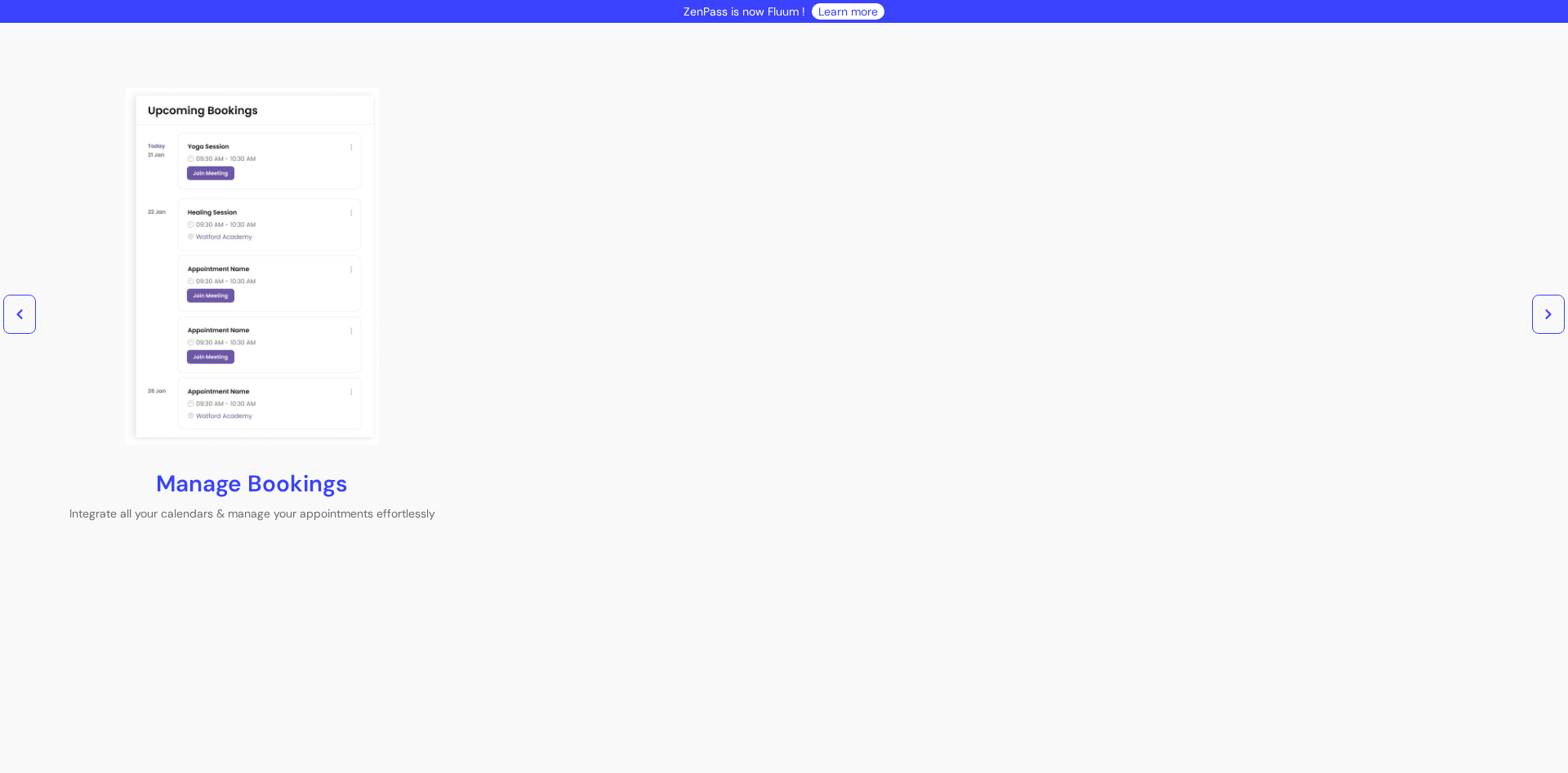
click at [1546, 319] on icon "button" at bounding box center [1548, 314] width 12 height 12
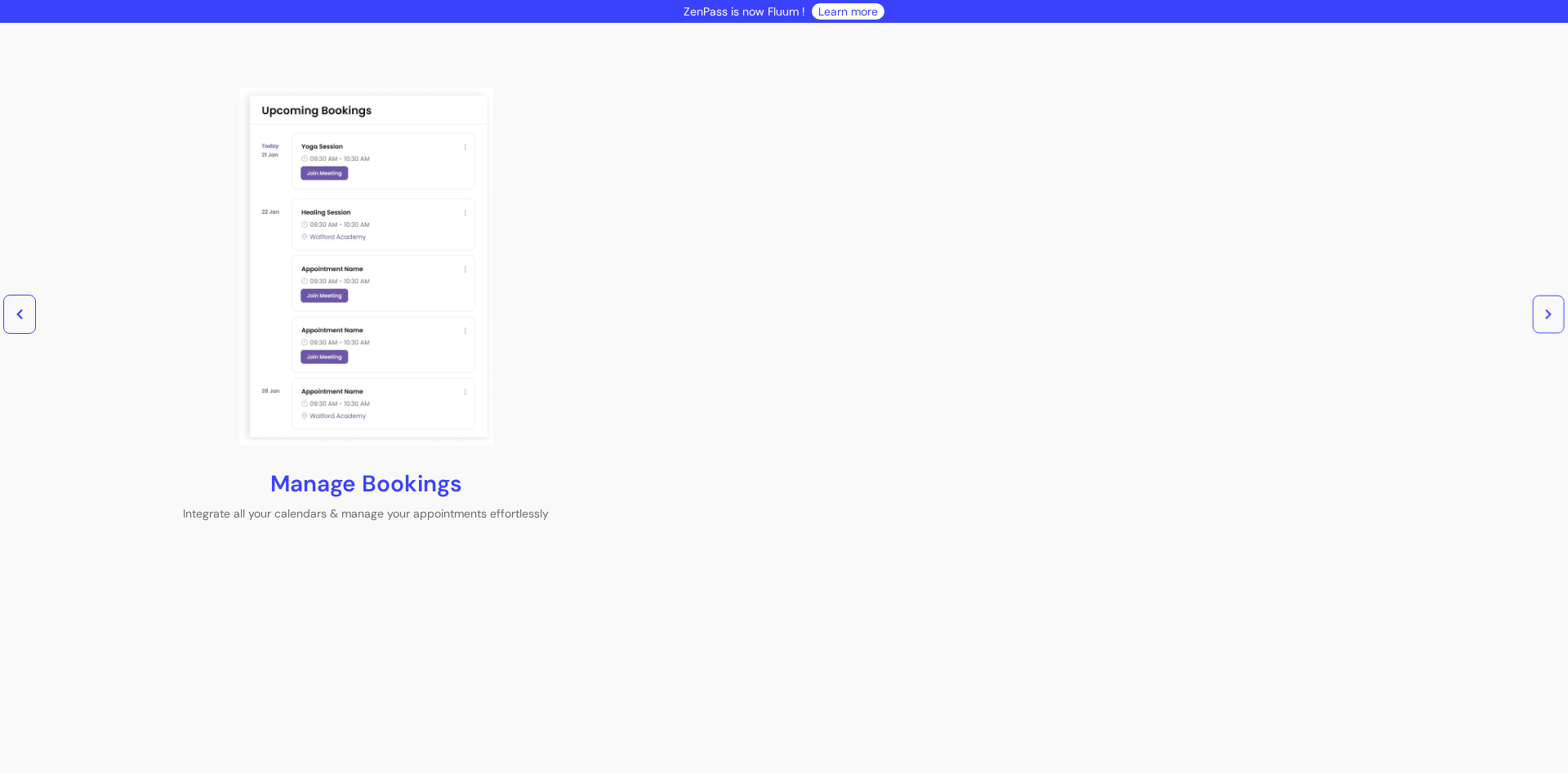
click at [1546, 319] on icon "button" at bounding box center [1548, 315] width 12 height 12
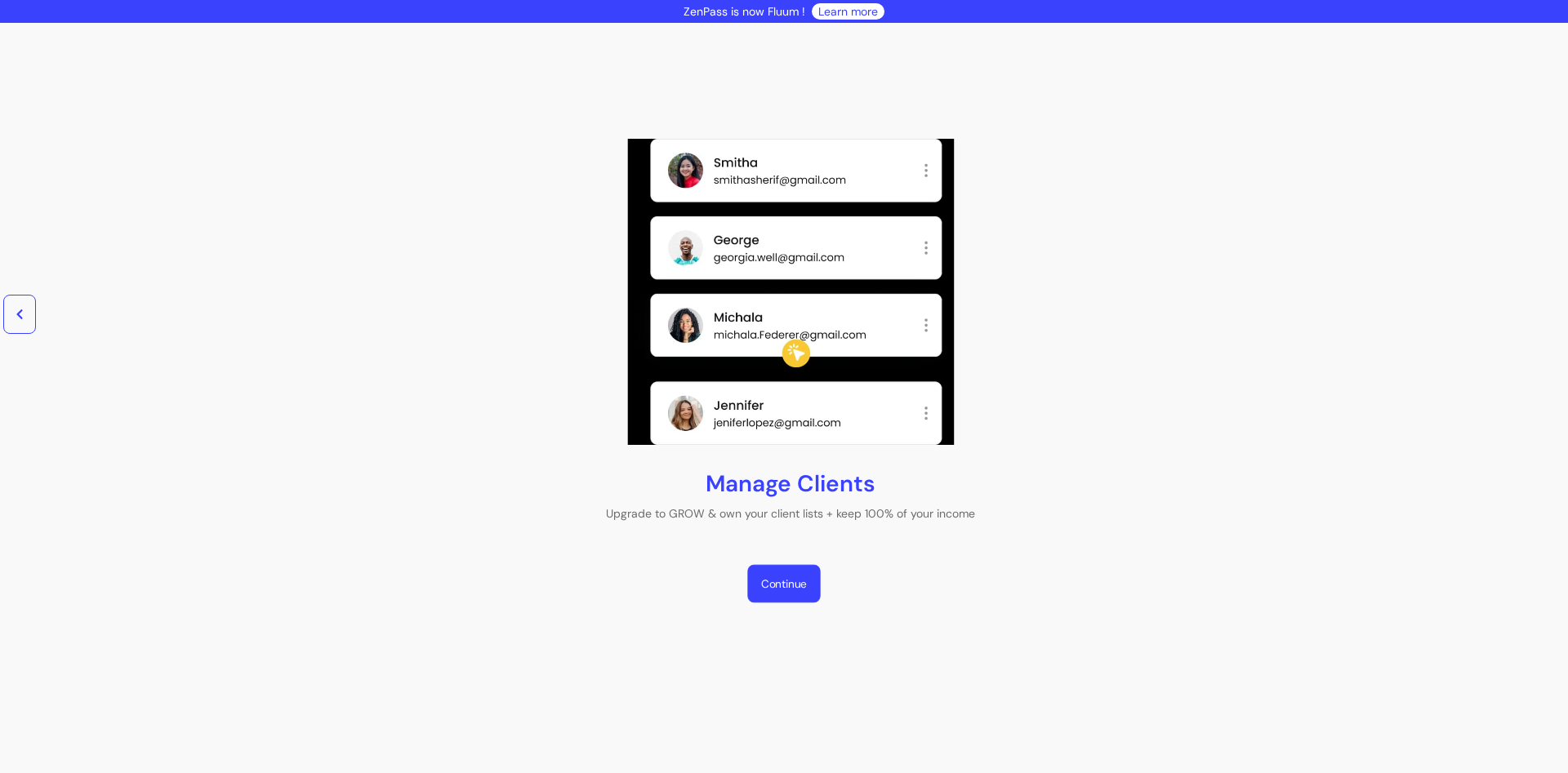
click at [778, 593] on link "Continue" at bounding box center [783, 582] width 72 height 38
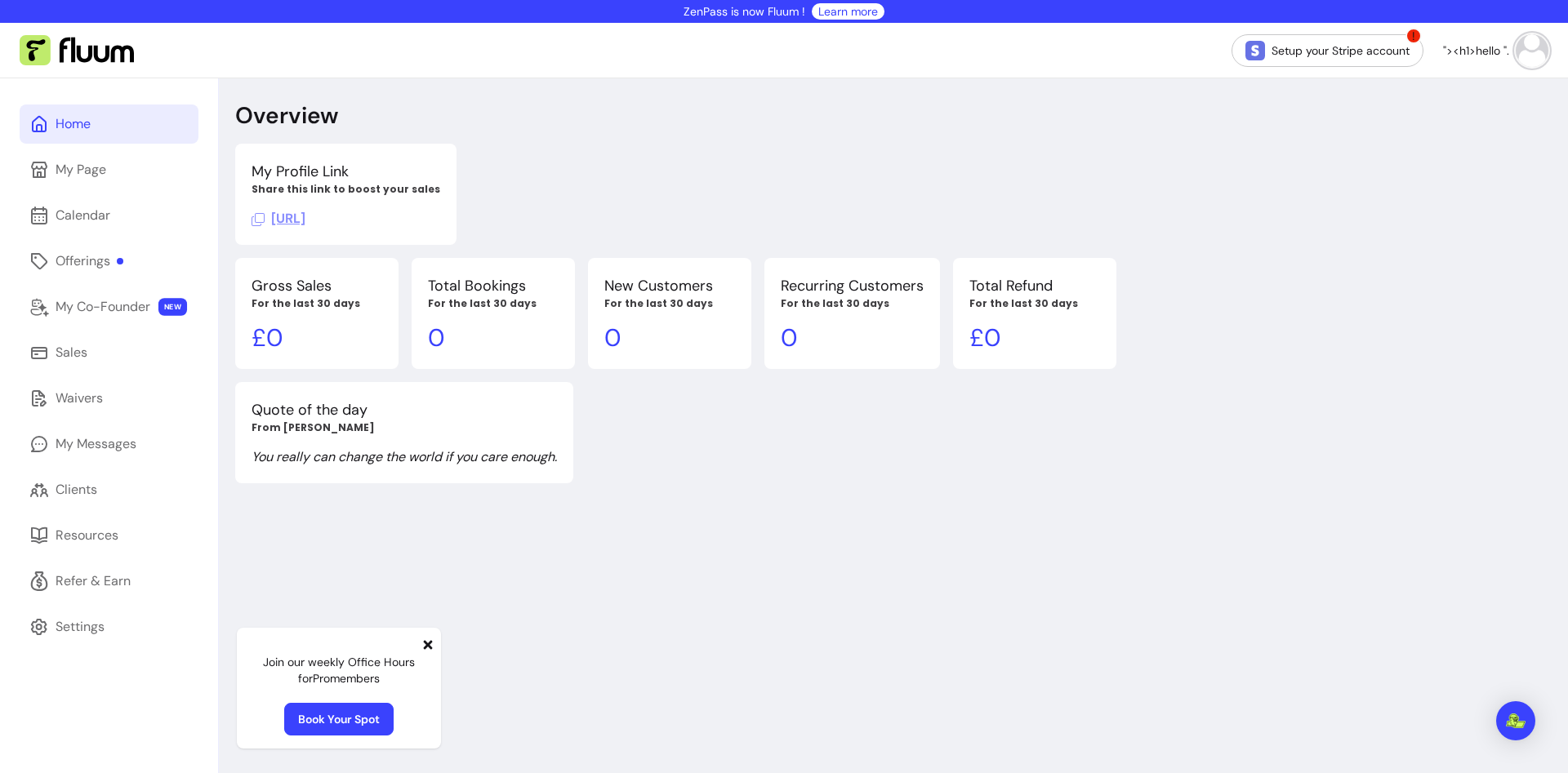
click at [649, 552] on div "Overview My Profile Link Share this link to boost your sales [URL] Gross Sales …" at bounding box center [894, 465] width 1349 height 773
click at [105, 625] on div "Settings" at bounding box center [80, 627] width 49 height 20
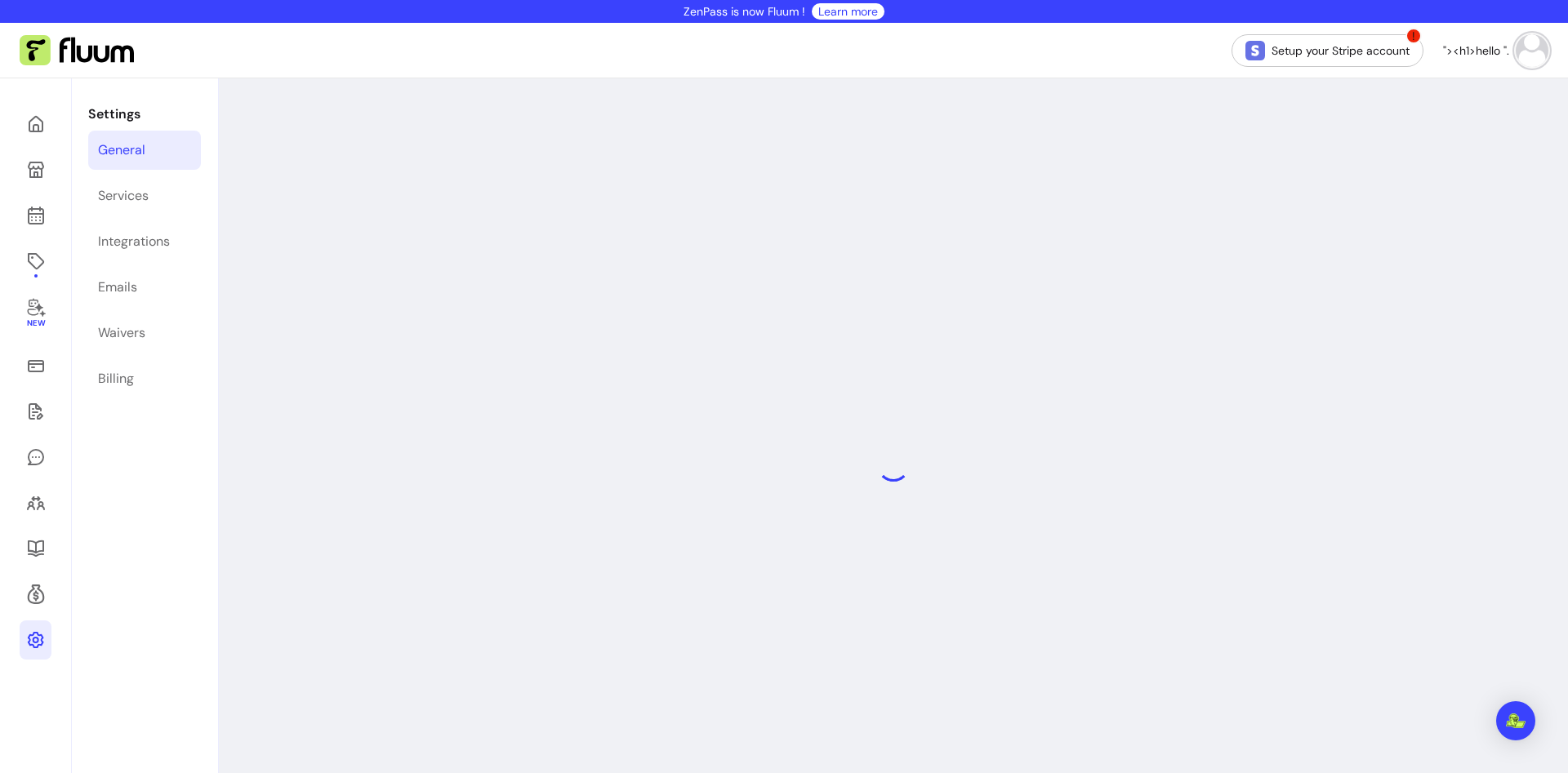
select select "**********"
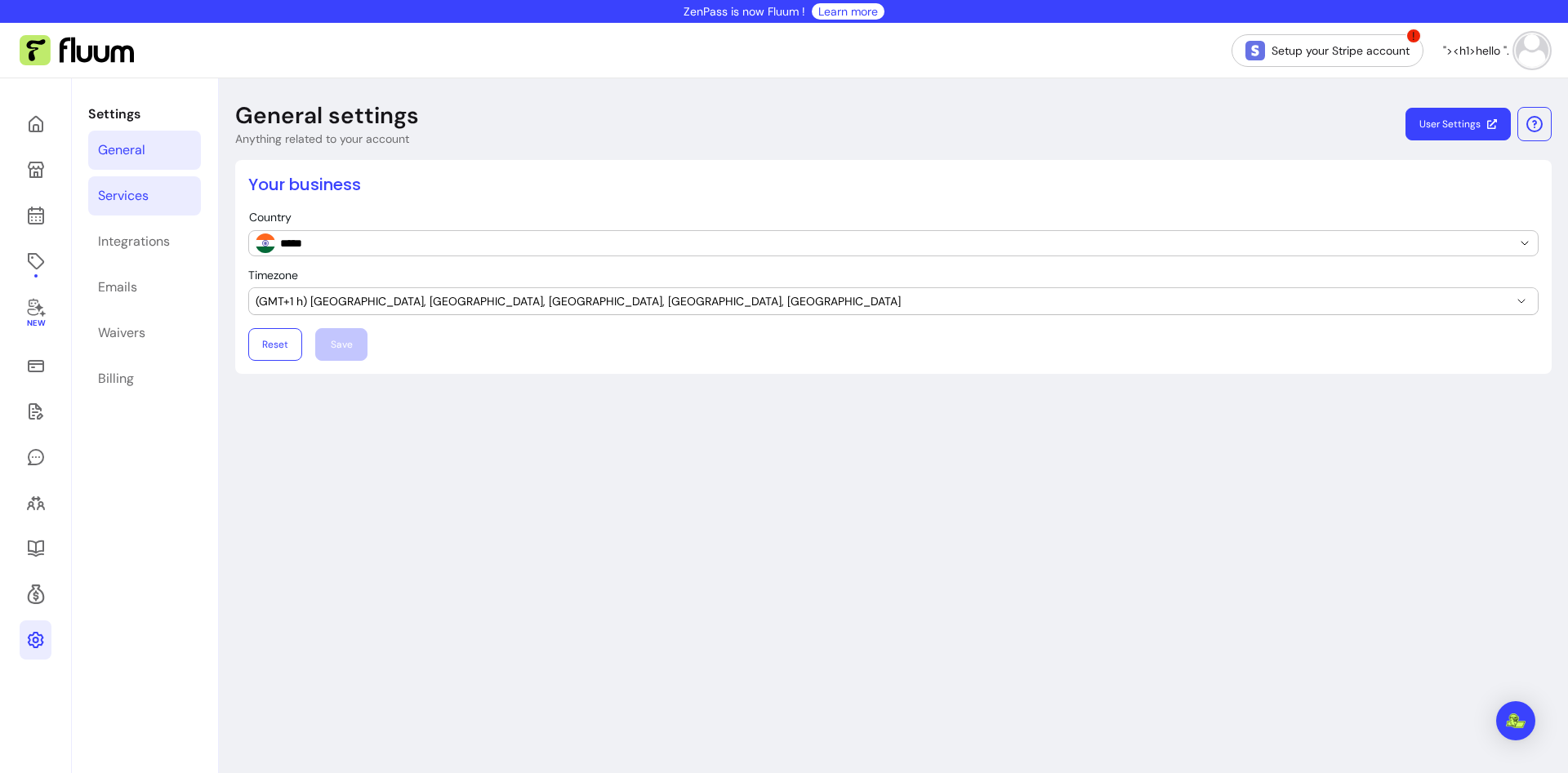
click at [158, 199] on link "Services" at bounding box center [144, 196] width 113 height 39
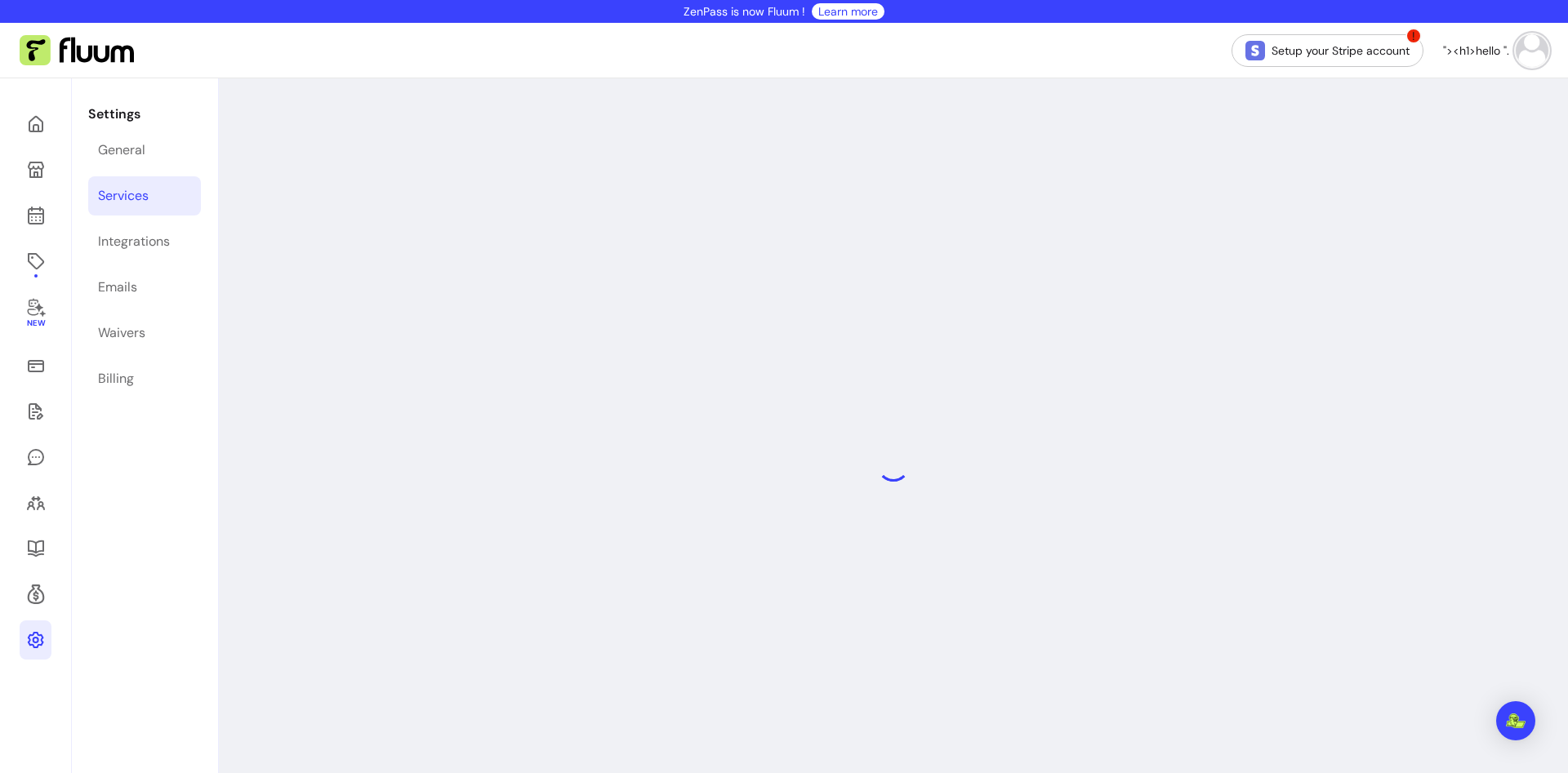
select select "***"
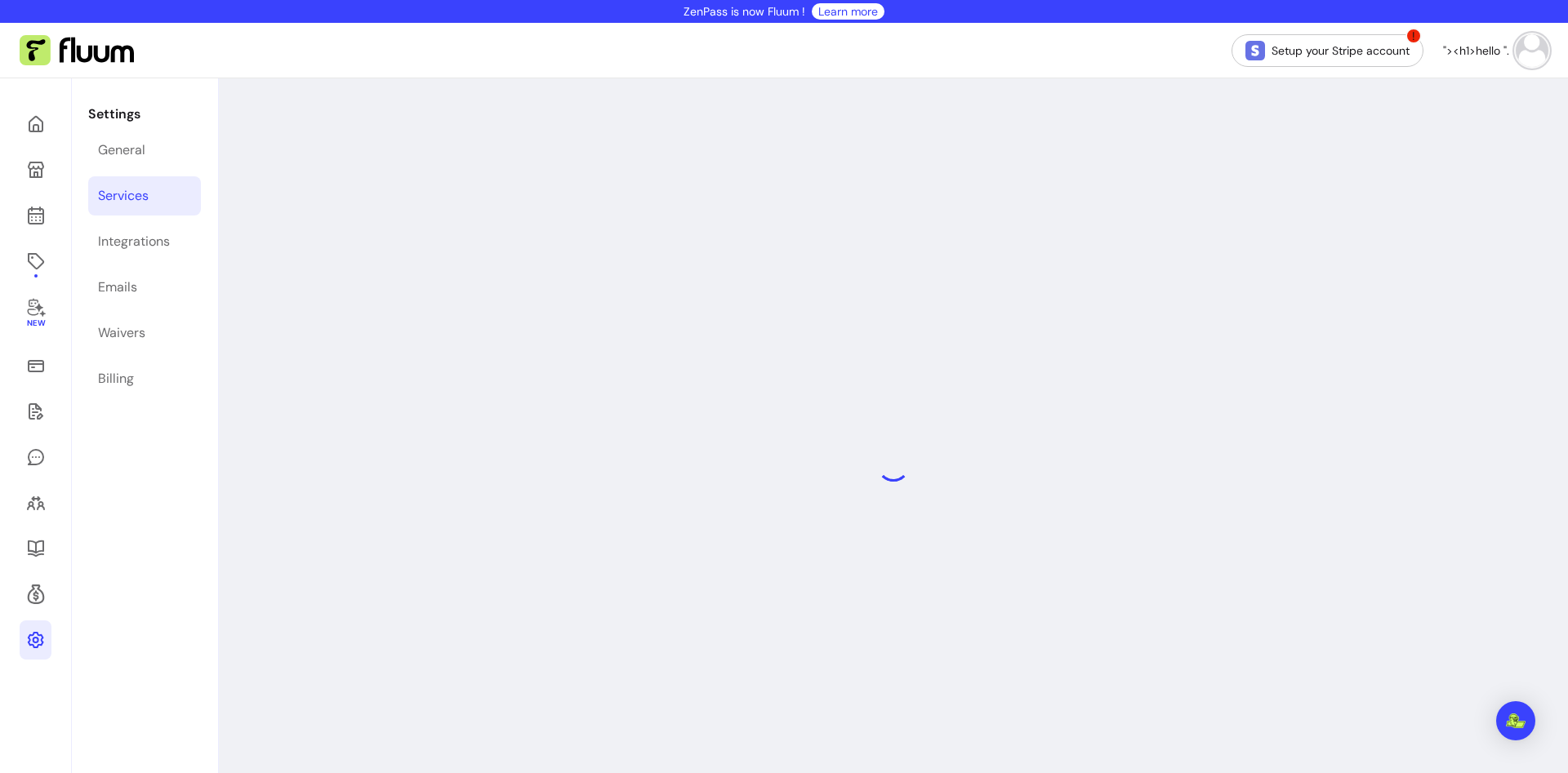
select select "***"
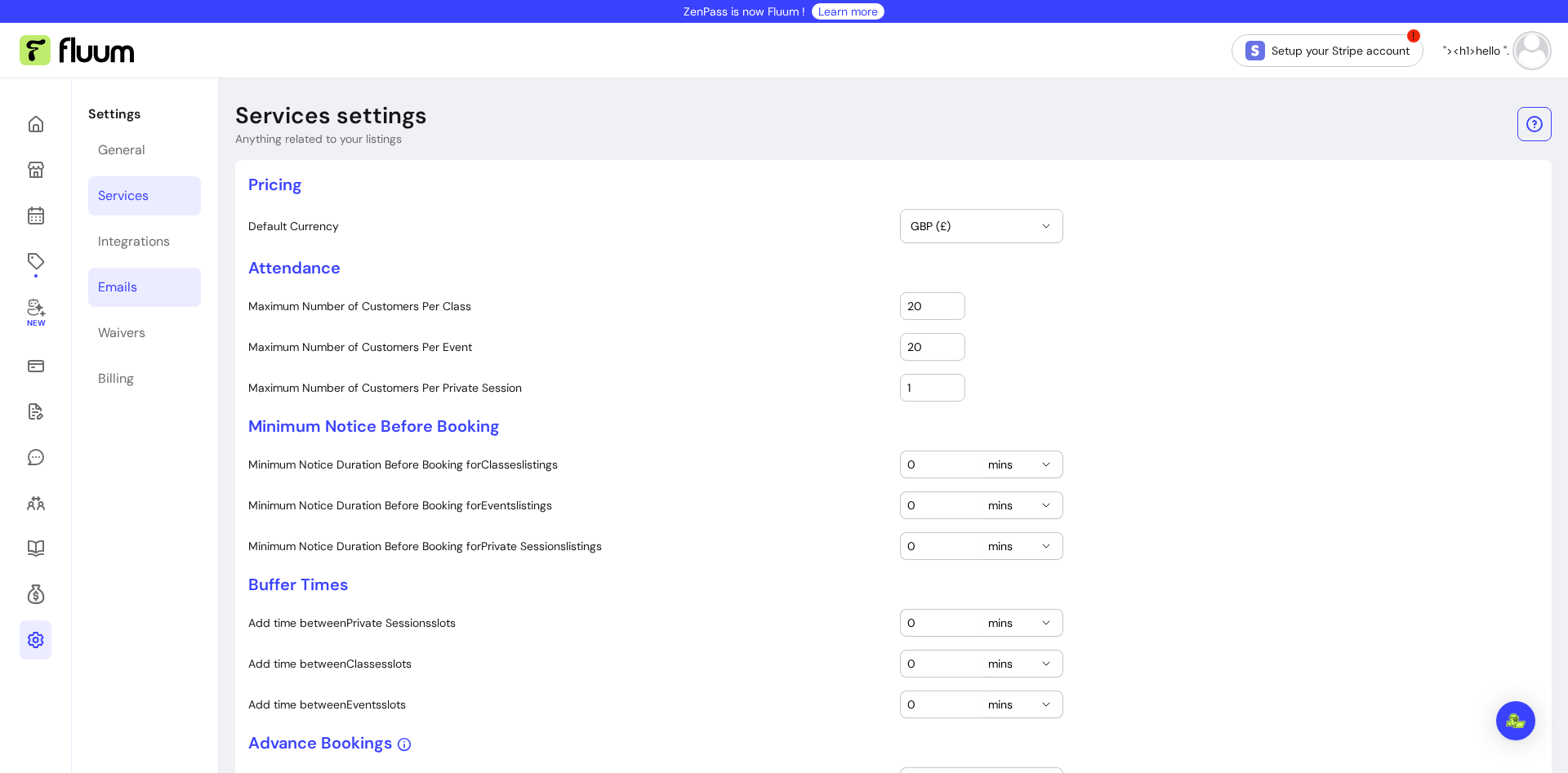
click at [130, 288] on div "Emails" at bounding box center [117, 288] width 39 height 20
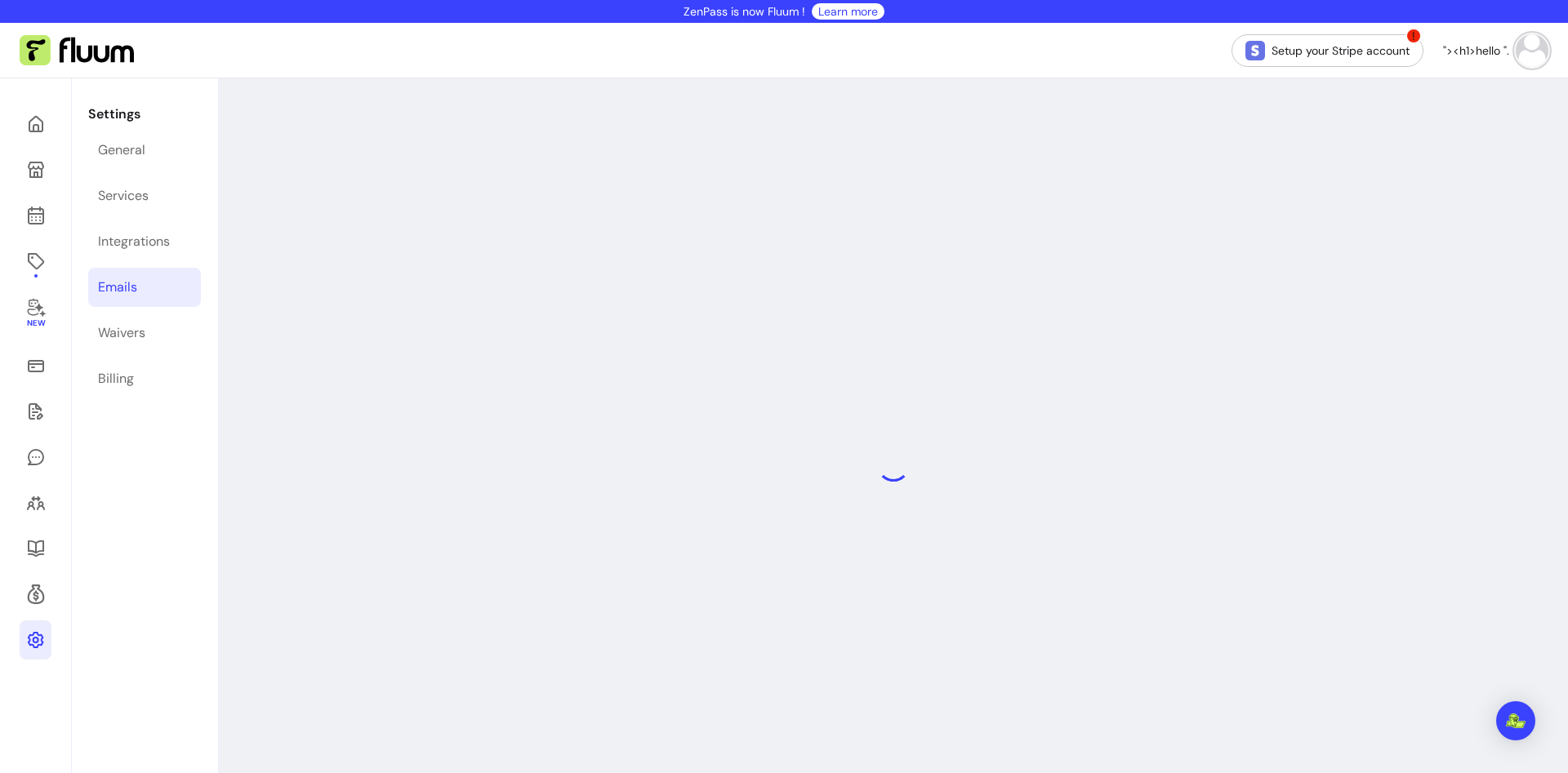
select select "**********"
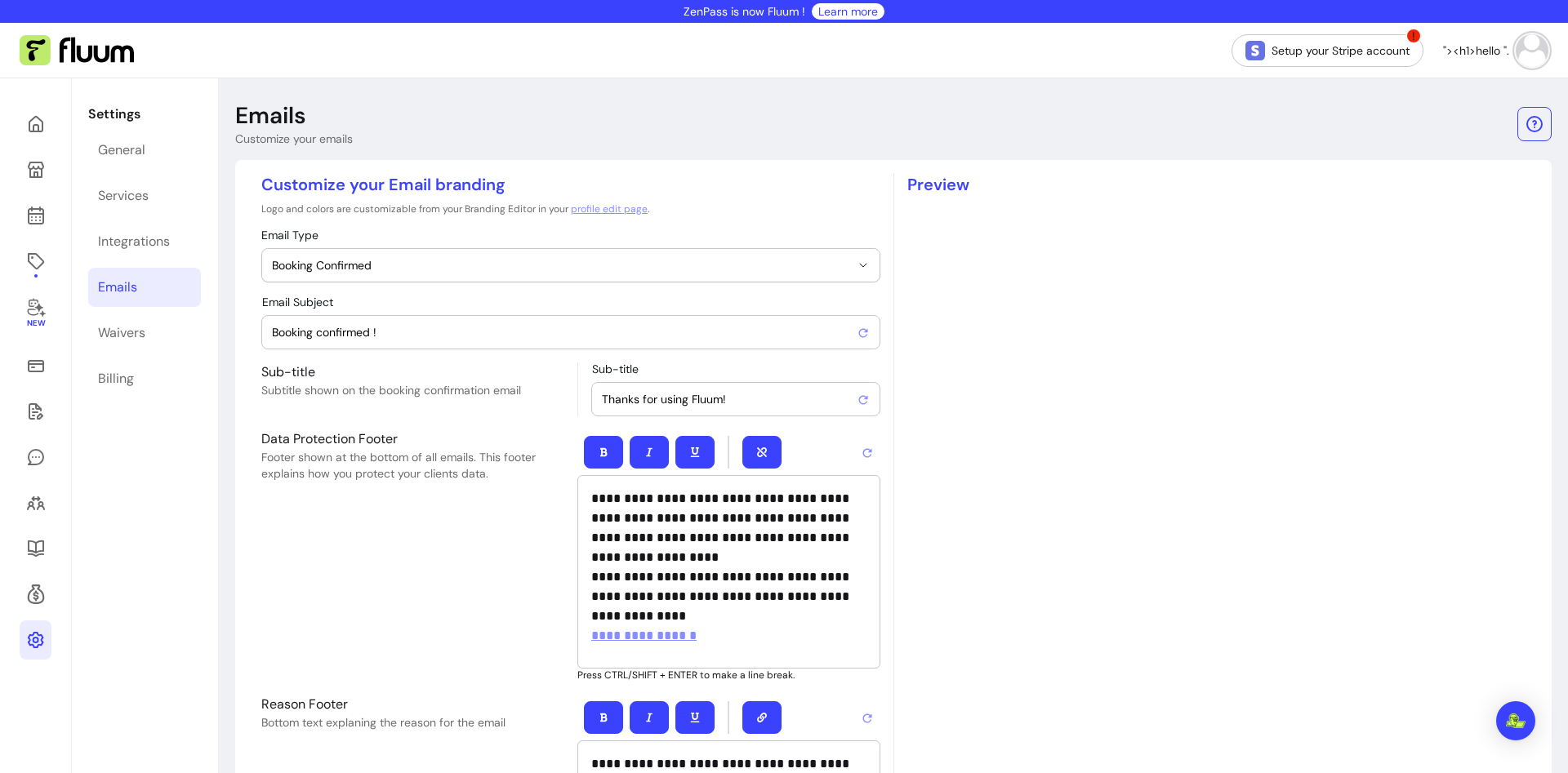
type input "Booking confirmed !"
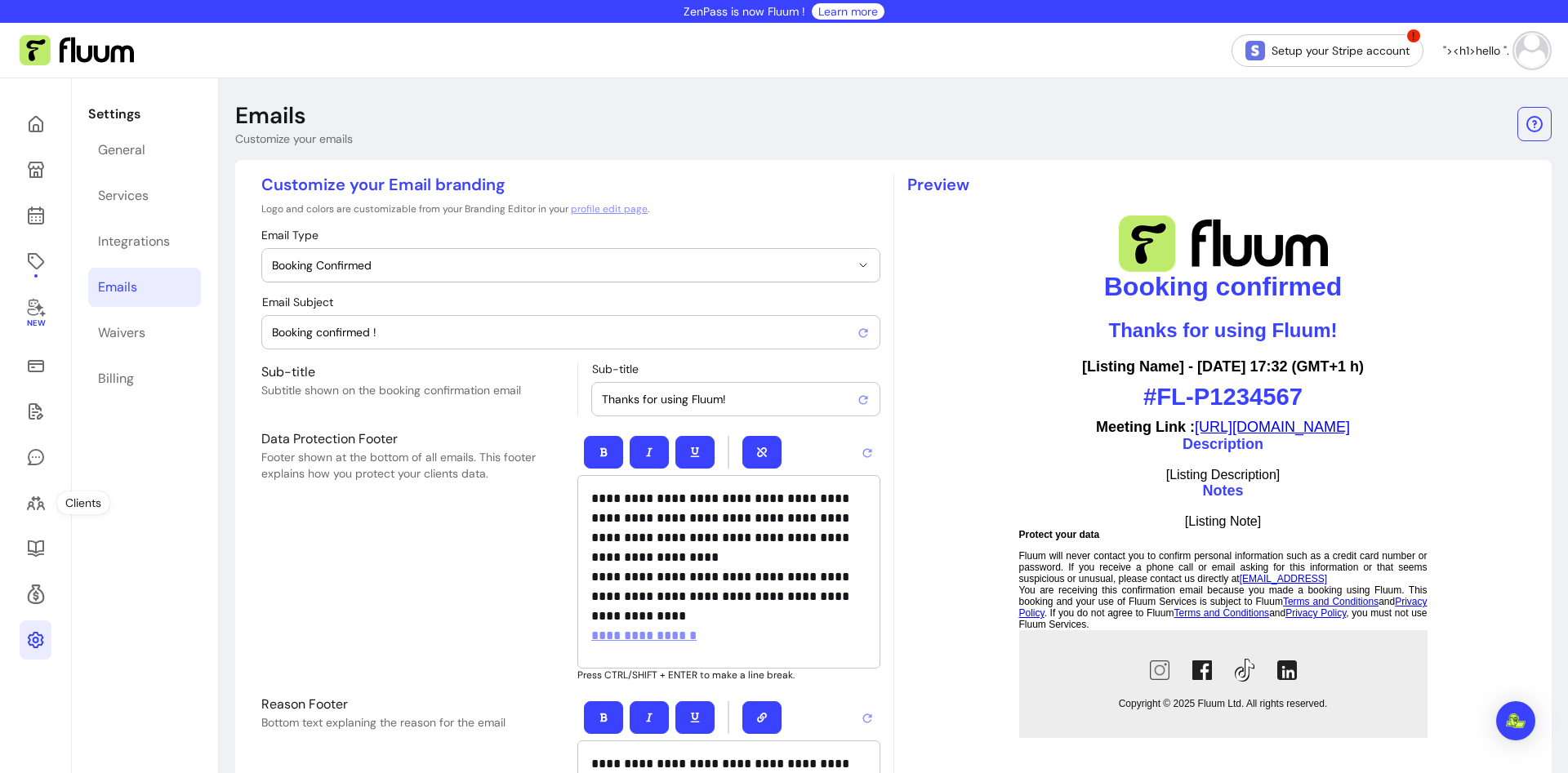
click at [52, 491] on div "New" at bounding box center [35, 643] width 71 height 1129
click at [35, 500] on icon at bounding box center [36, 503] width 20 height 20
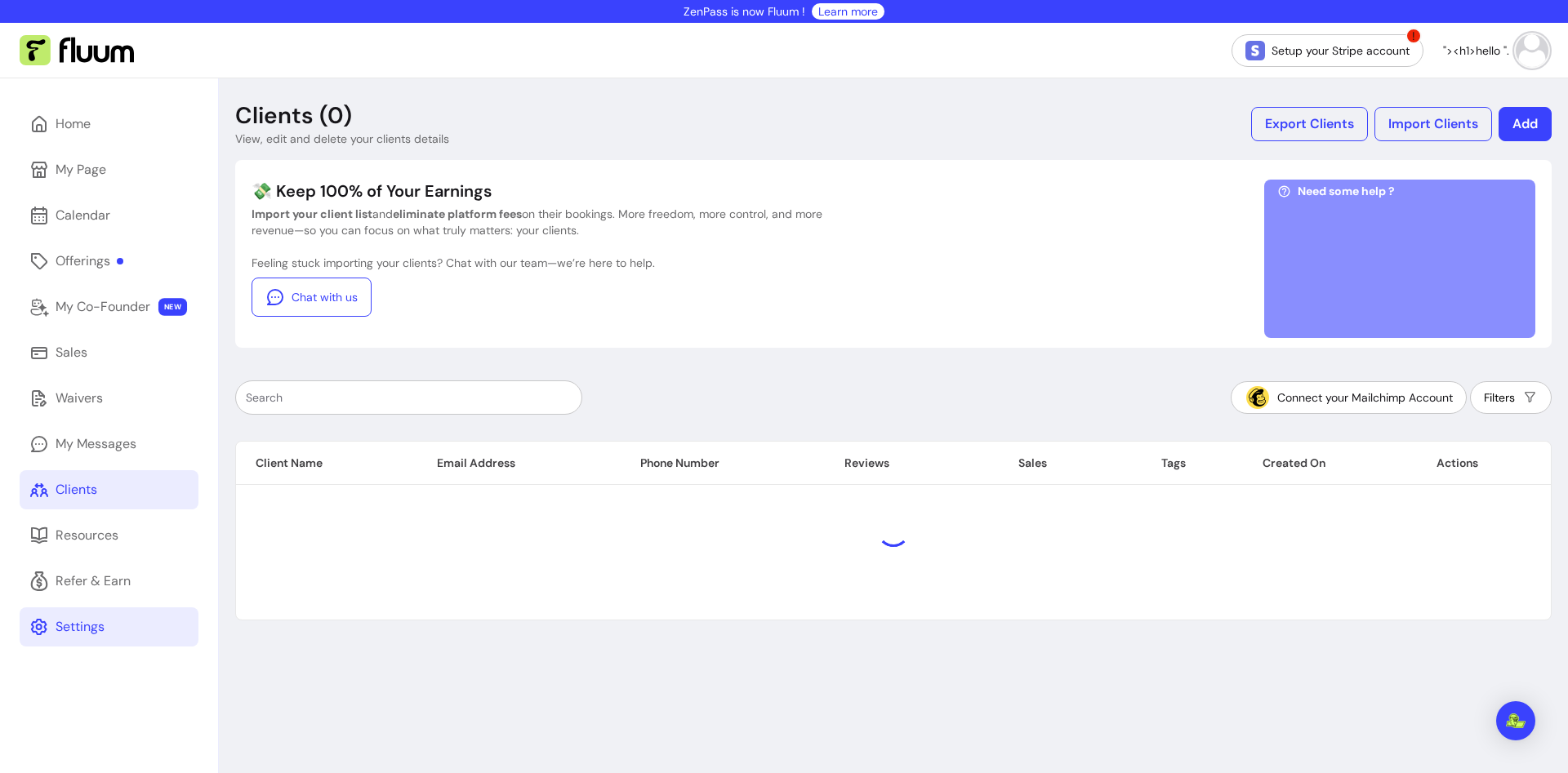
click at [1526, 123] on button "Add" at bounding box center [1525, 123] width 53 height 34
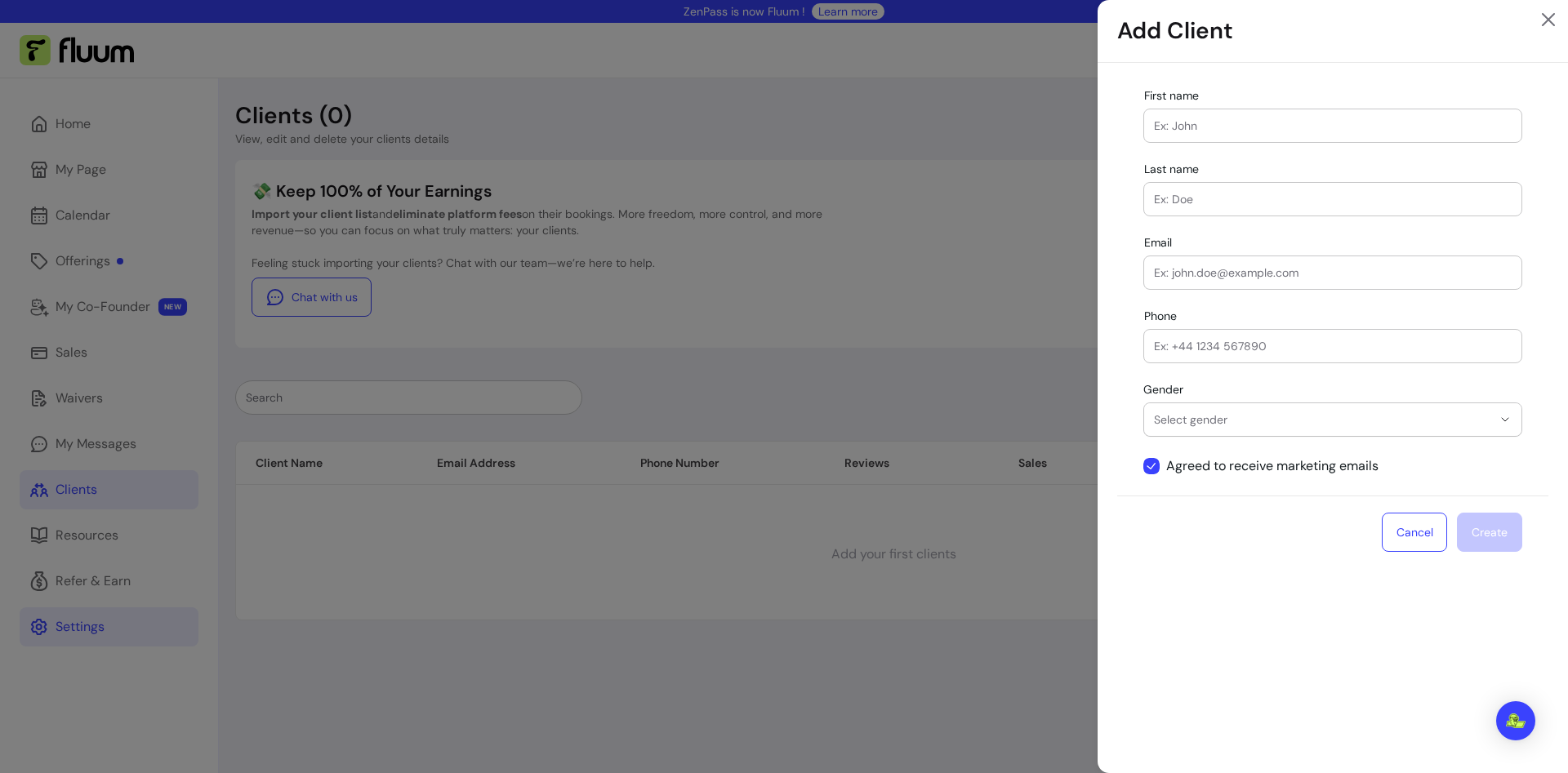
click at [1286, 129] on input "First name" at bounding box center [1332, 125] width 357 height 17
type input ""><h1>hello"
click at [1233, 185] on div at bounding box center [1332, 199] width 357 height 32
paste input ""><h1>hello"
type input ""><h1>hello"
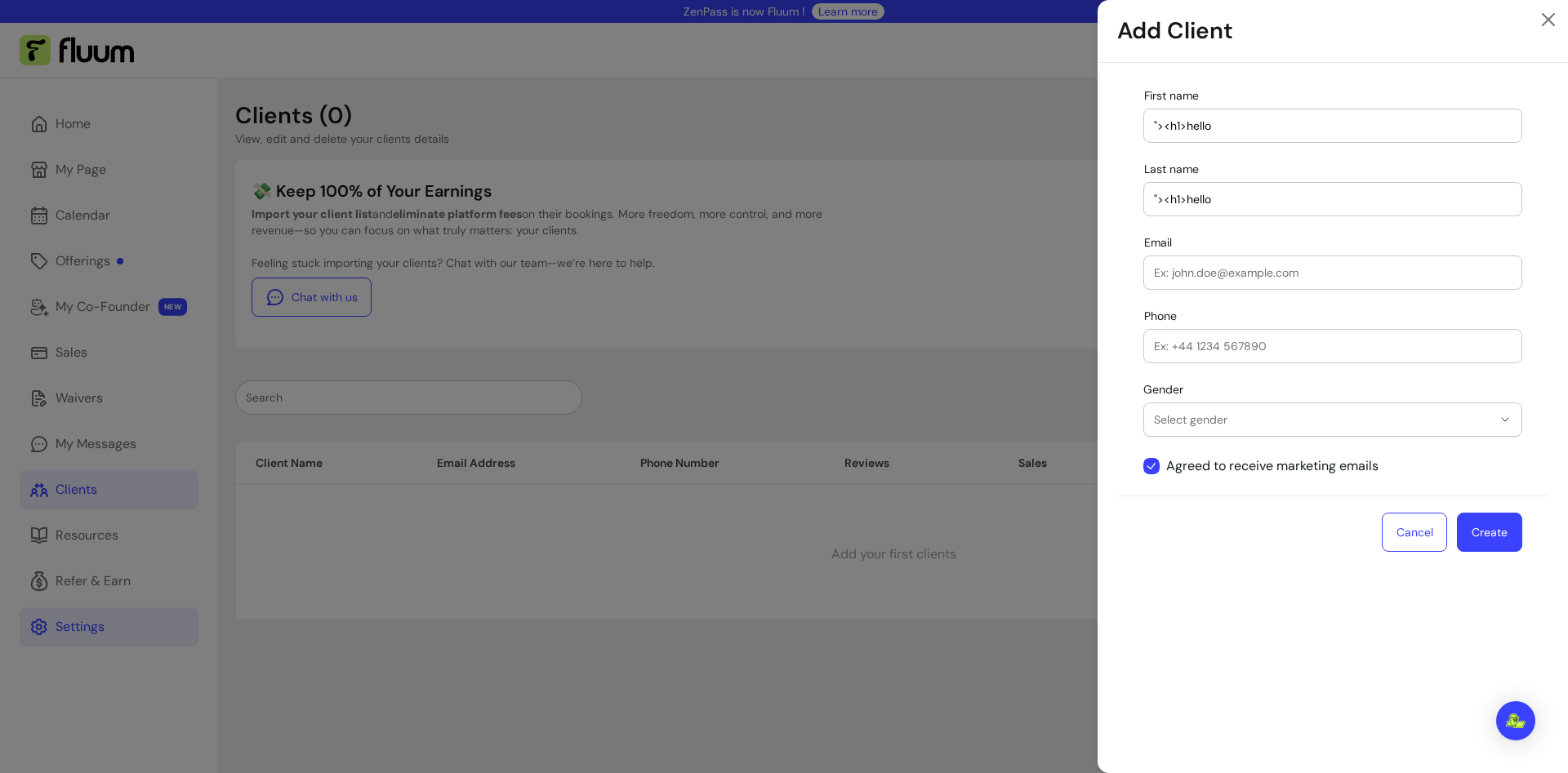
click at [1227, 264] on input "Email" at bounding box center [1332, 272] width 357 height 17
type input "samyakbackups@gmail.com"
click at [1219, 418] on span "Select gender" at bounding box center [1322, 419] width 338 height 17
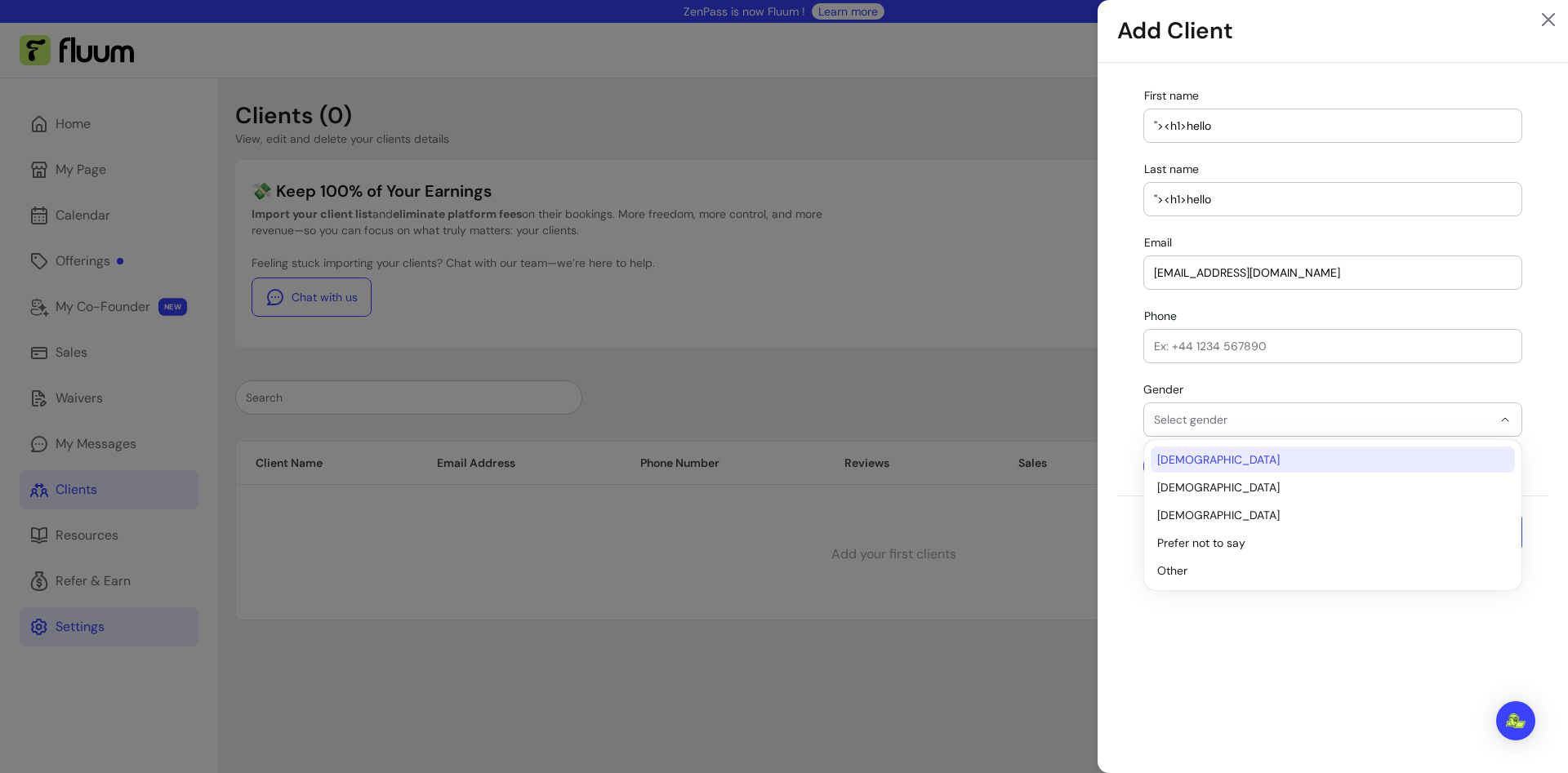
click at [1213, 466] on span "Male" at bounding box center [1324, 459] width 335 height 17
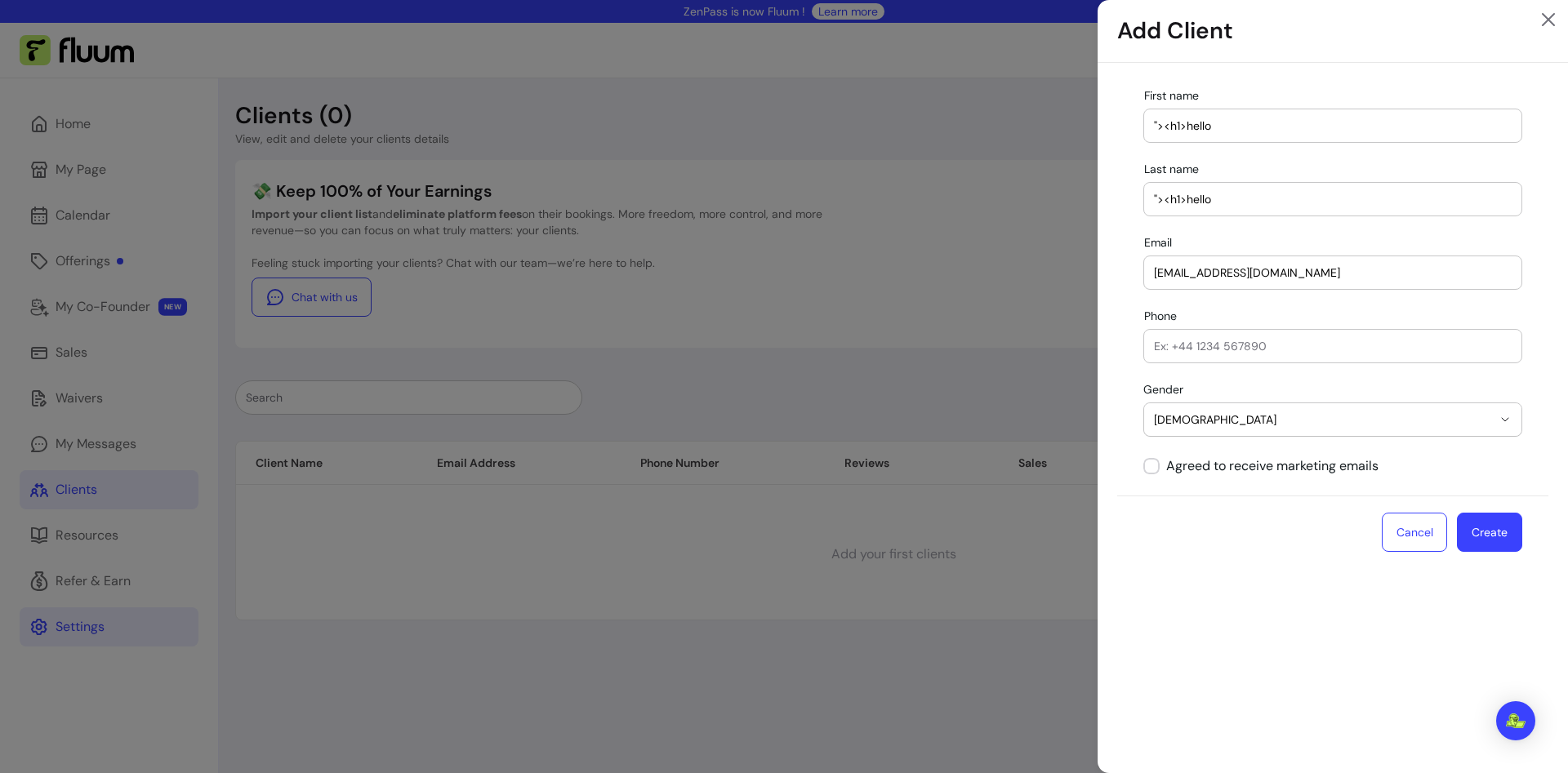
drag, startPoint x: 1441, startPoint y: 524, endPoint x: 1474, endPoint y: 581, distance: 65.9
click at [1472, 590] on div "**********" at bounding box center [1332, 418] width 470 height 710
click at [1480, 529] on button "Create" at bounding box center [1489, 532] width 64 height 38
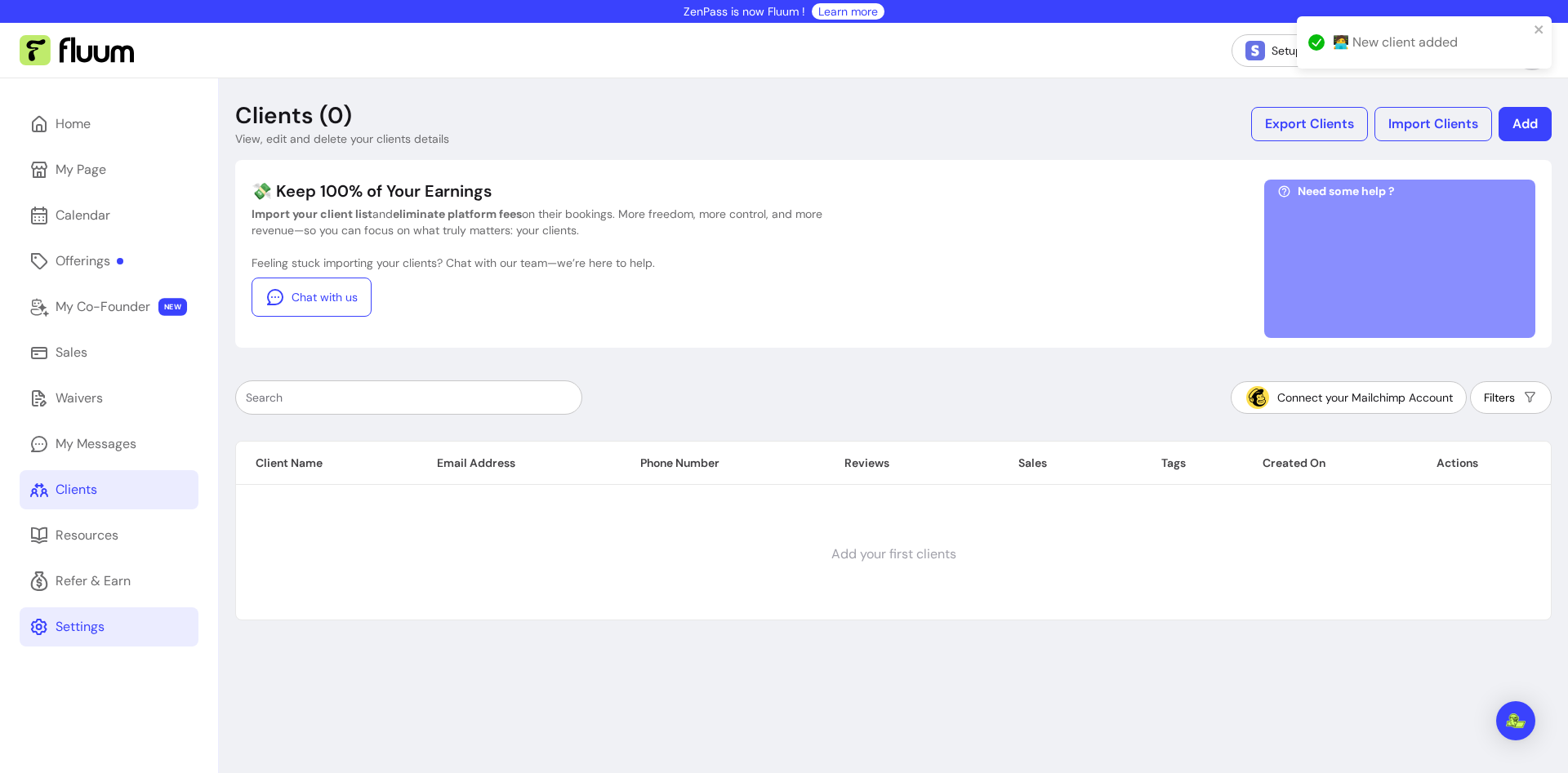
click at [475, 497] on td "Add your first clients" at bounding box center [893, 554] width 1314 height 130
click at [788, 350] on div "Clients (0) View, edit and delete your clients details Export Clients Import Cl…" at bounding box center [894, 465] width 1349 height 773
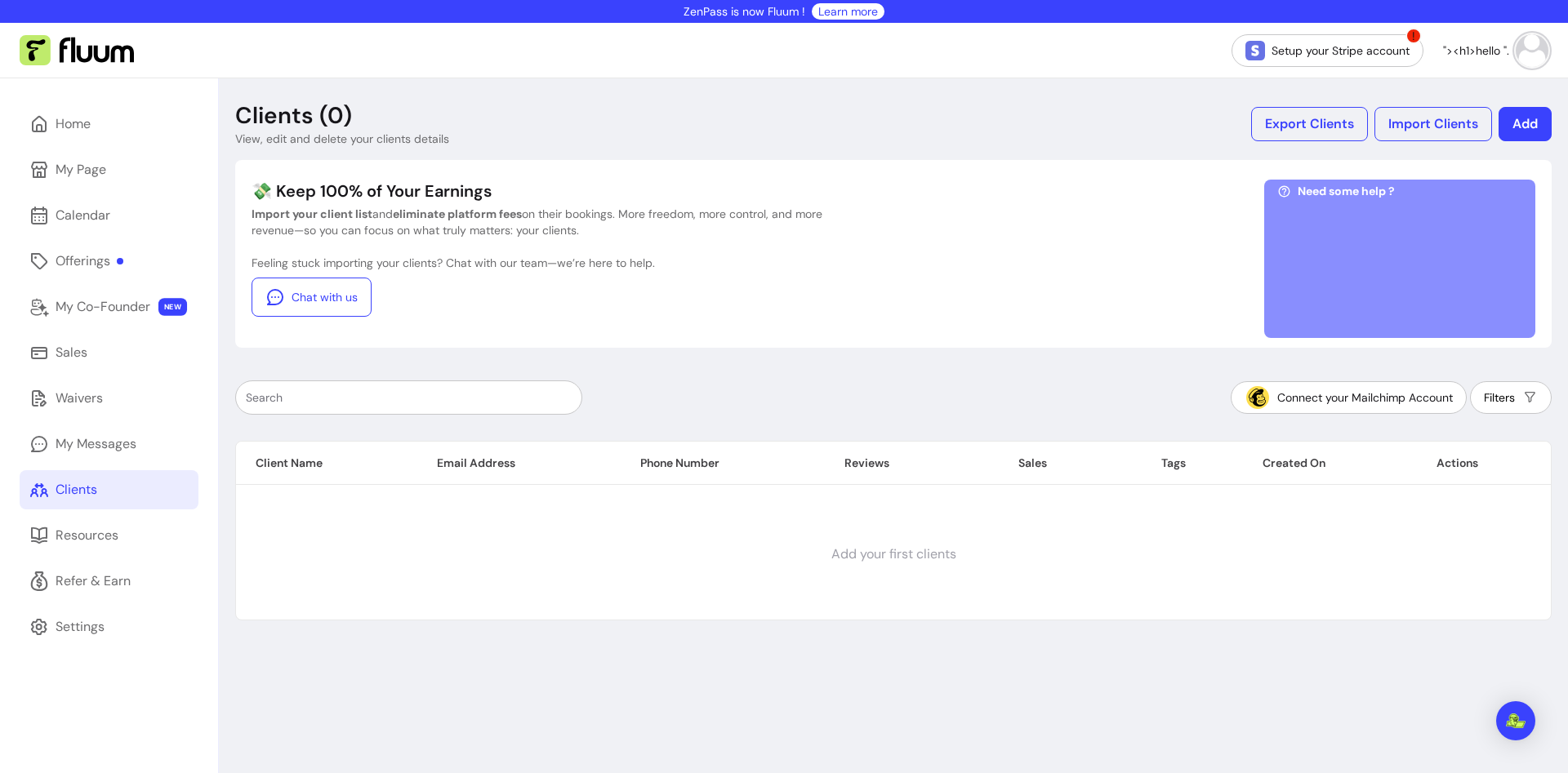
click at [762, 524] on td "Add your first clients" at bounding box center [893, 554] width 1314 height 130
click at [710, 376] on div "Connect your Mailchimp Account Filters Client Name Email Address Phone Number R…" at bounding box center [893, 493] width 1316 height 253
click at [1002, 364] on div "Clients (0) View, edit and delete your clients details Export Clients Import Cl…" at bounding box center [894, 465] width 1349 height 773
click at [1511, 115] on button "Add" at bounding box center [1525, 123] width 53 height 34
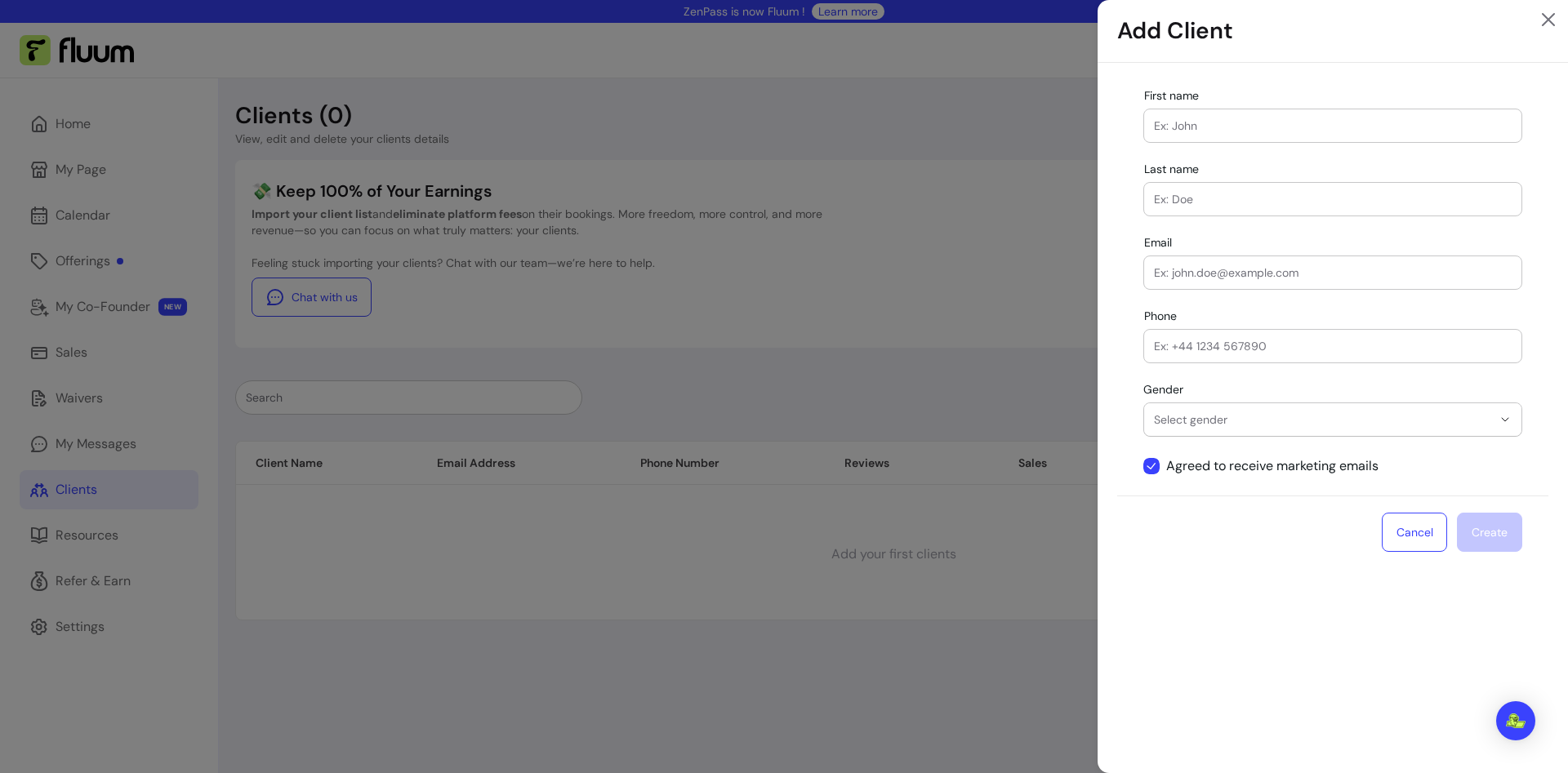
click at [1220, 138] on div at bounding box center [1332, 125] width 357 height 32
paste input ""><h1>hello"
type input ""><h1>hello"
click at [1228, 204] on input "Last name" at bounding box center [1332, 199] width 357 height 17
paste input ""><h1>hello"
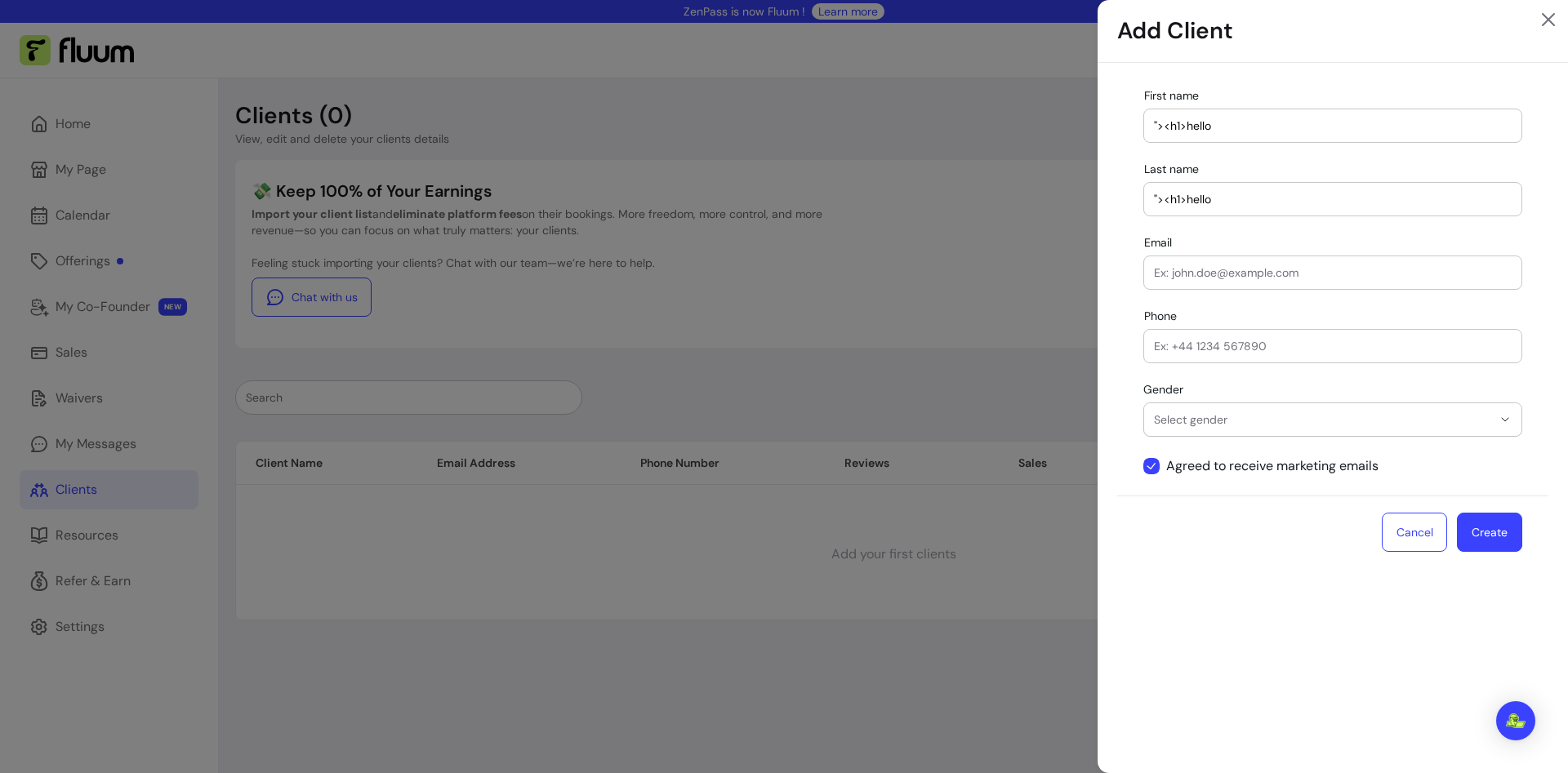
type input ""><h1>hello"
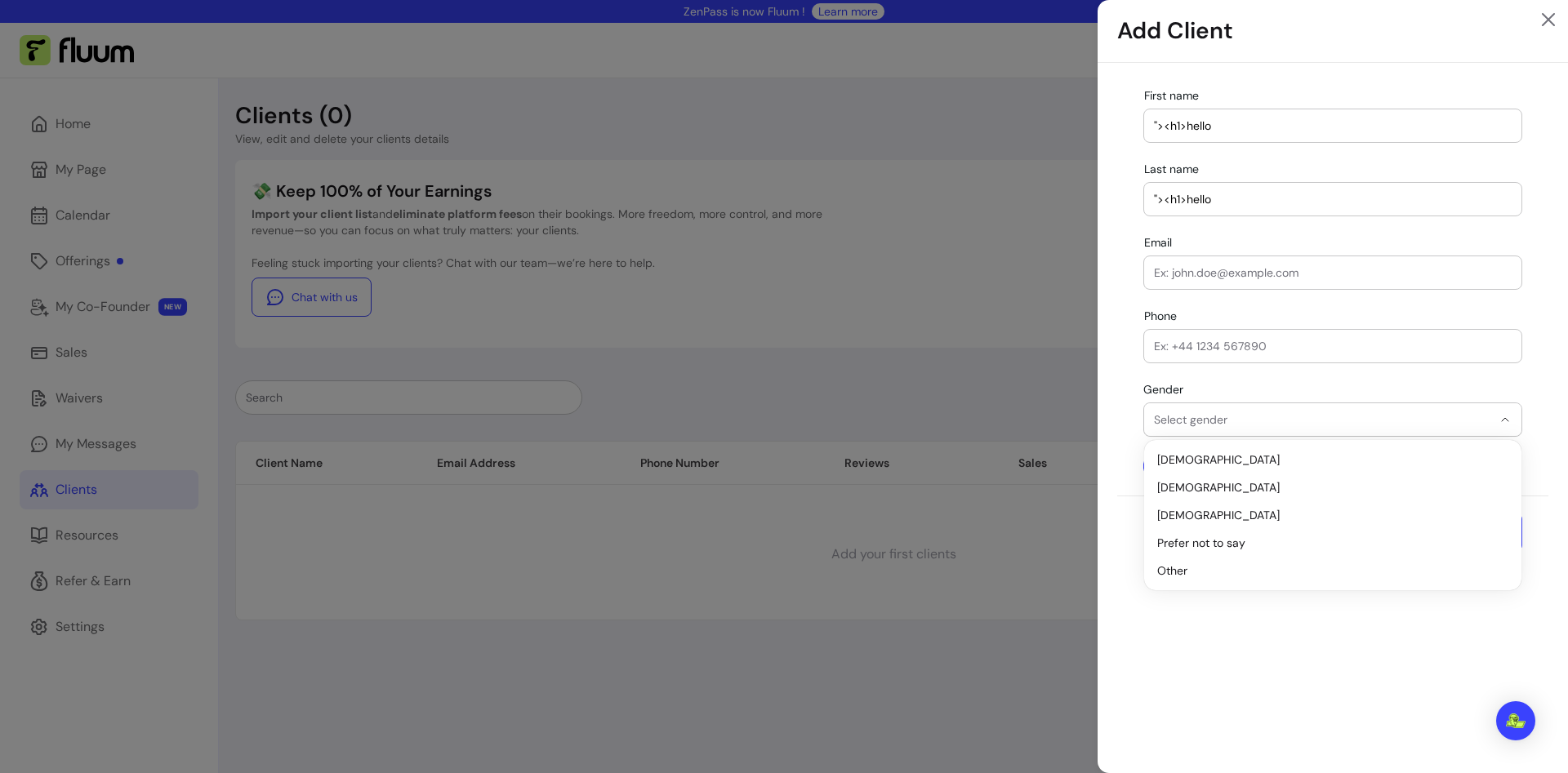
click at [1304, 419] on span "Select gender" at bounding box center [1322, 419] width 338 height 17
click at [1223, 454] on span "Male" at bounding box center [1324, 459] width 335 height 17
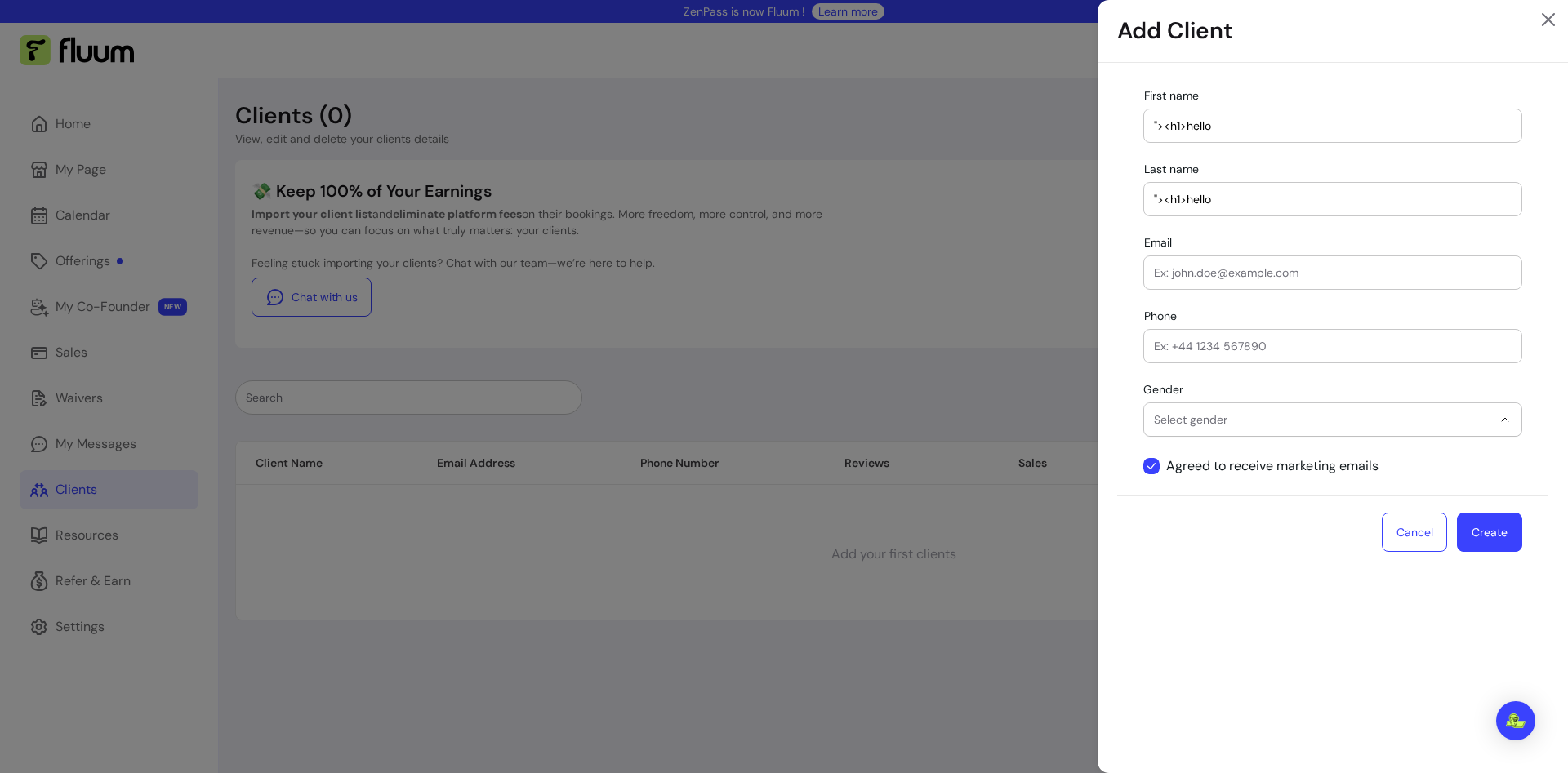
select select "****"
click at [1478, 529] on button "Create" at bounding box center [1489, 532] width 64 height 38
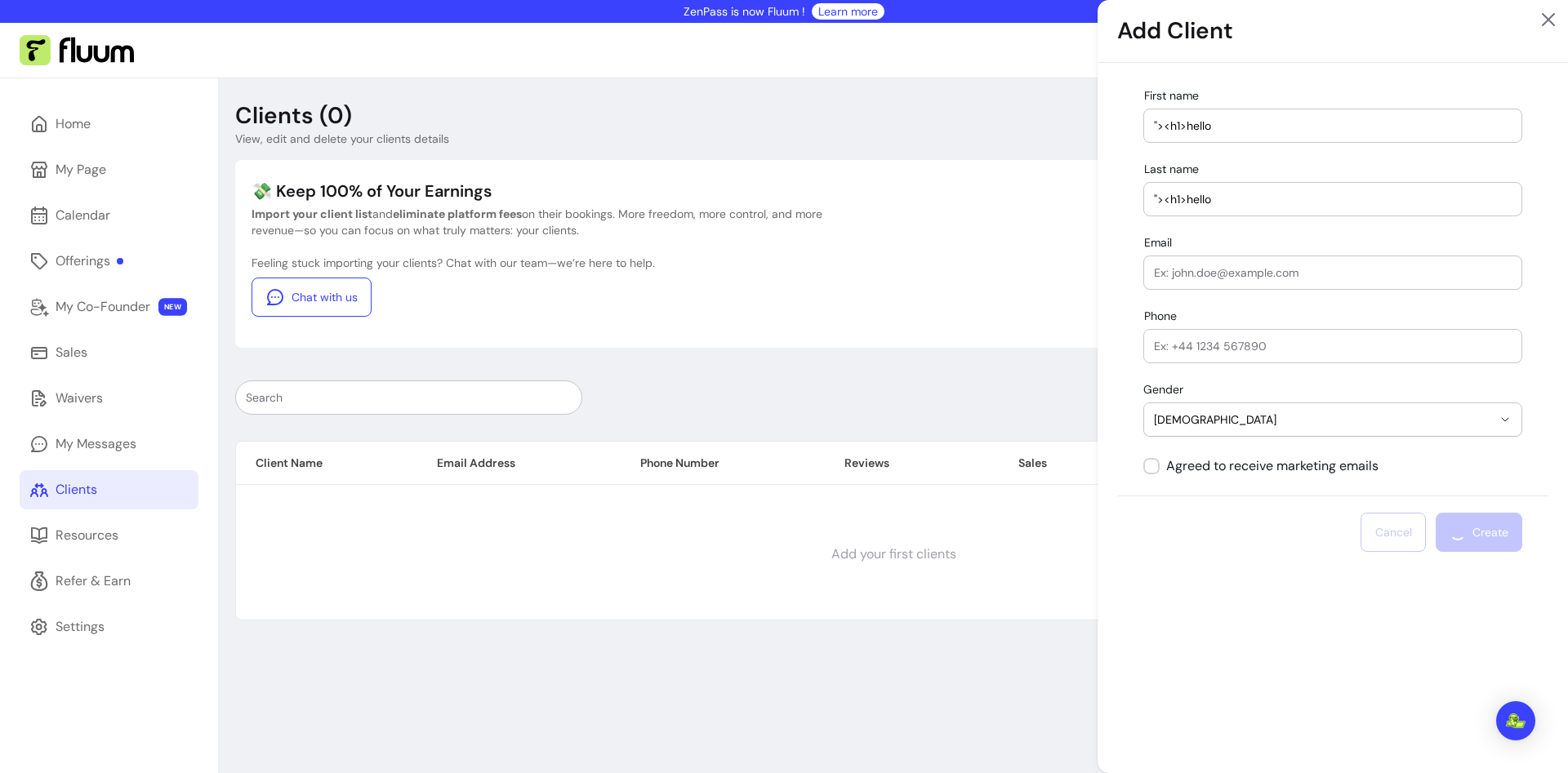
select select
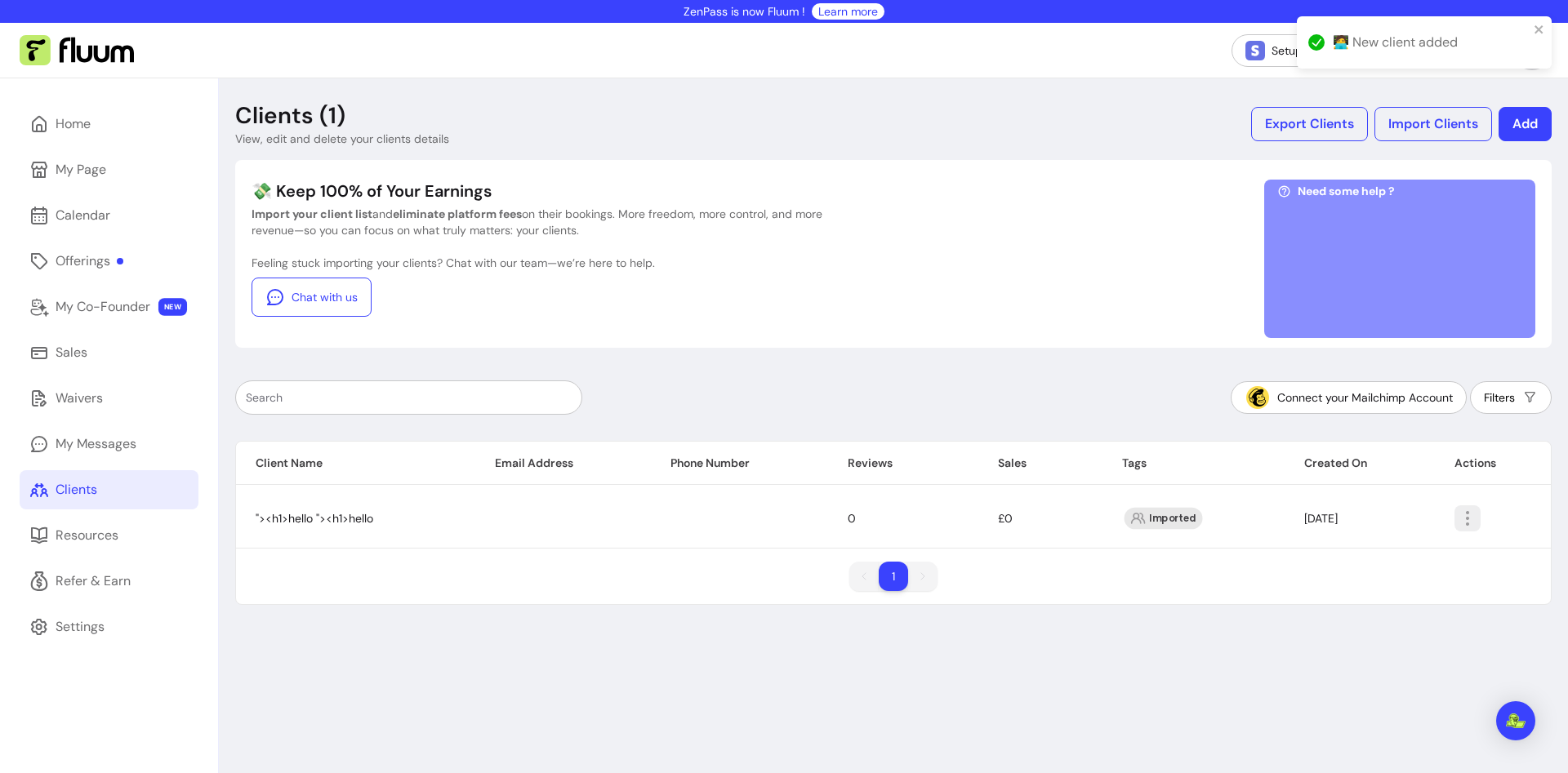
click at [1466, 520] on icon "button" at bounding box center [1467, 519] width 20 height 20
click at [1428, 536] on div "Amend Add Notes Delete" at bounding box center [1399, 583] width 163 height 95
click at [1423, 558] on span "Amend" at bounding box center [1408, 556] width 119 height 17
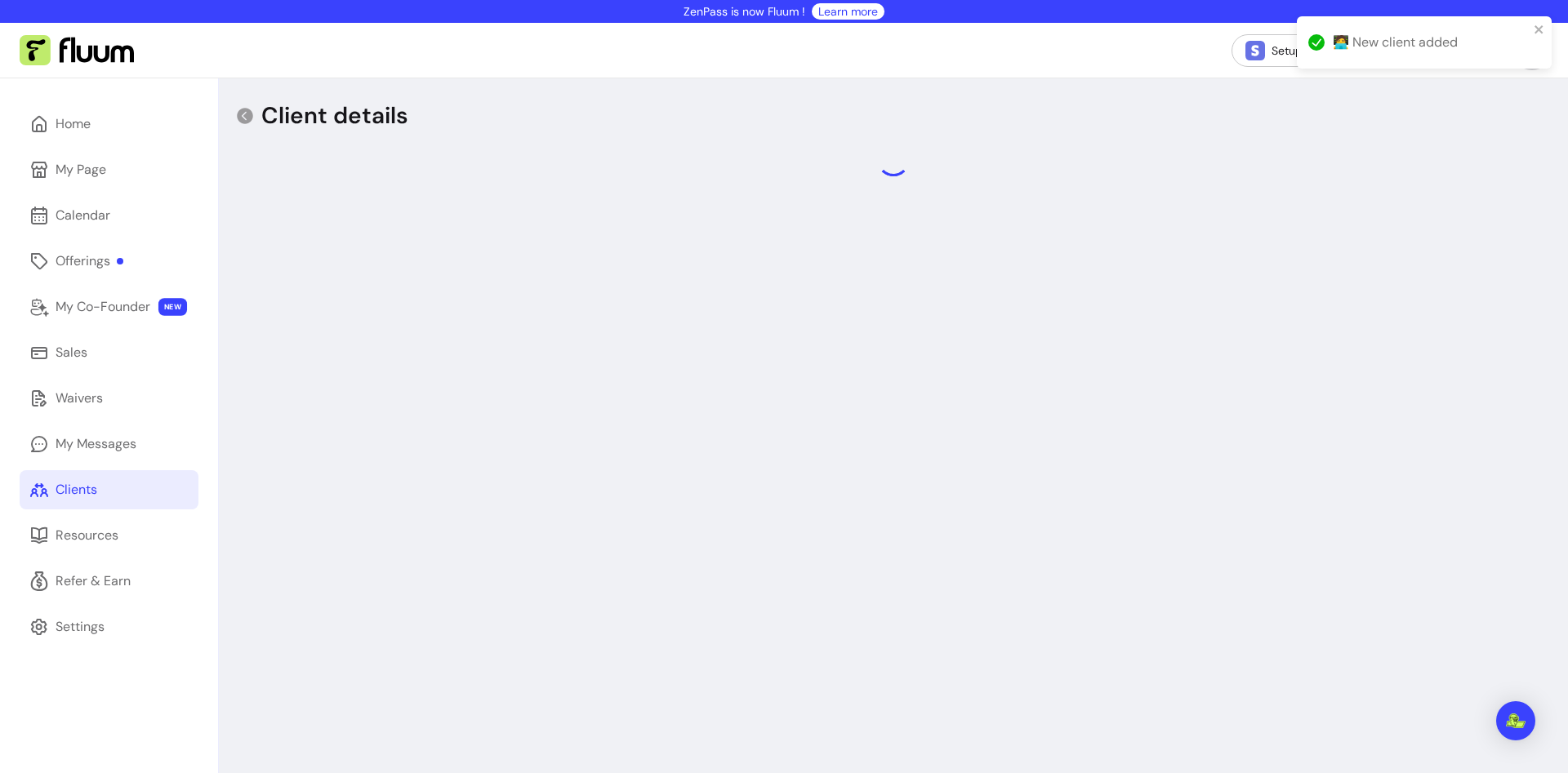
select select "****"
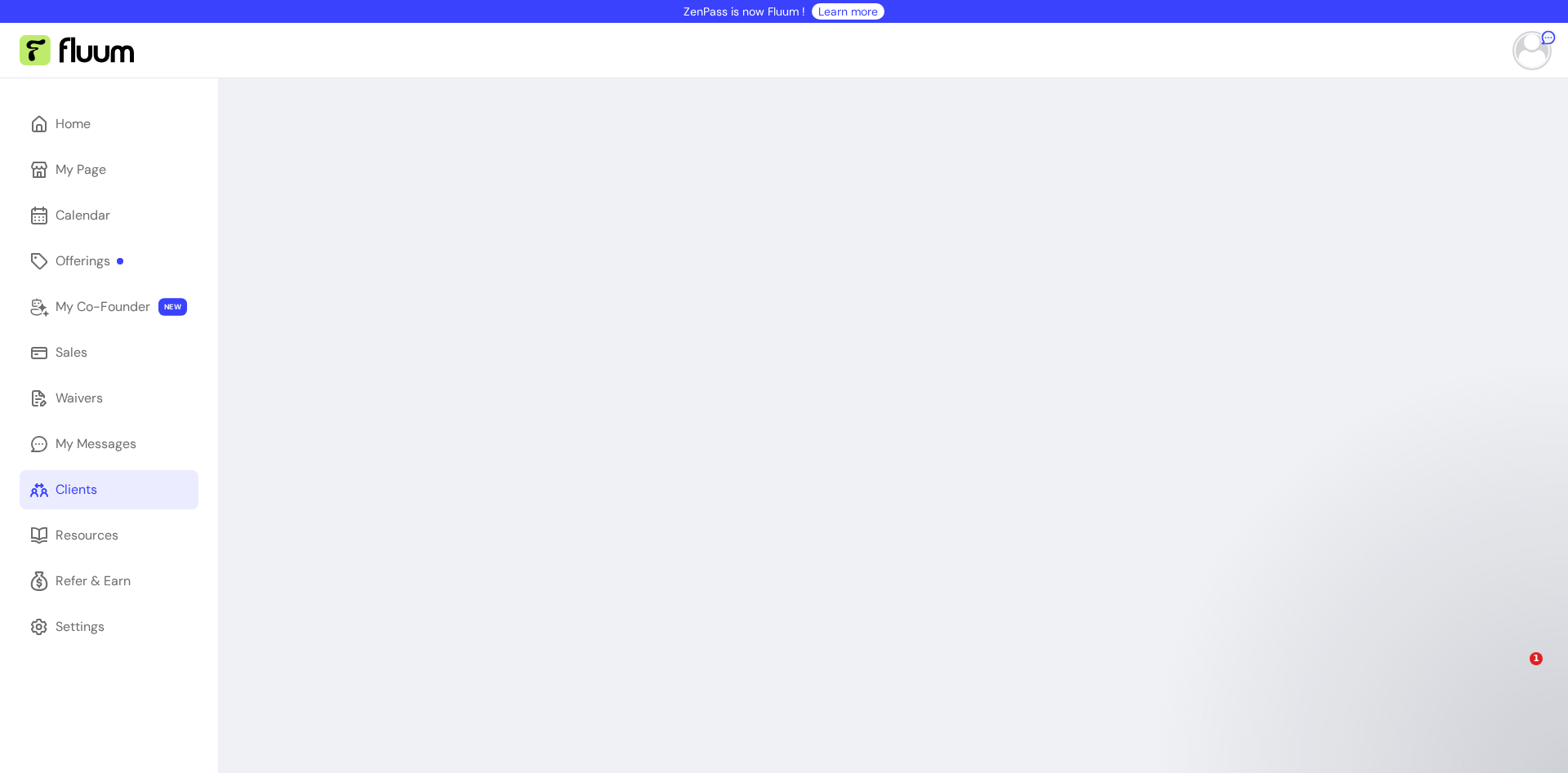
click at [614, 352] on div at bounding box center [894, 465] width 1349 height 773
click at [102, 492] on link "Clients" at bounding box center [109, 489] width 179 height 39
click at [115, 496] on link "Clients" at bounding box center [109, 489] width 179 height 39
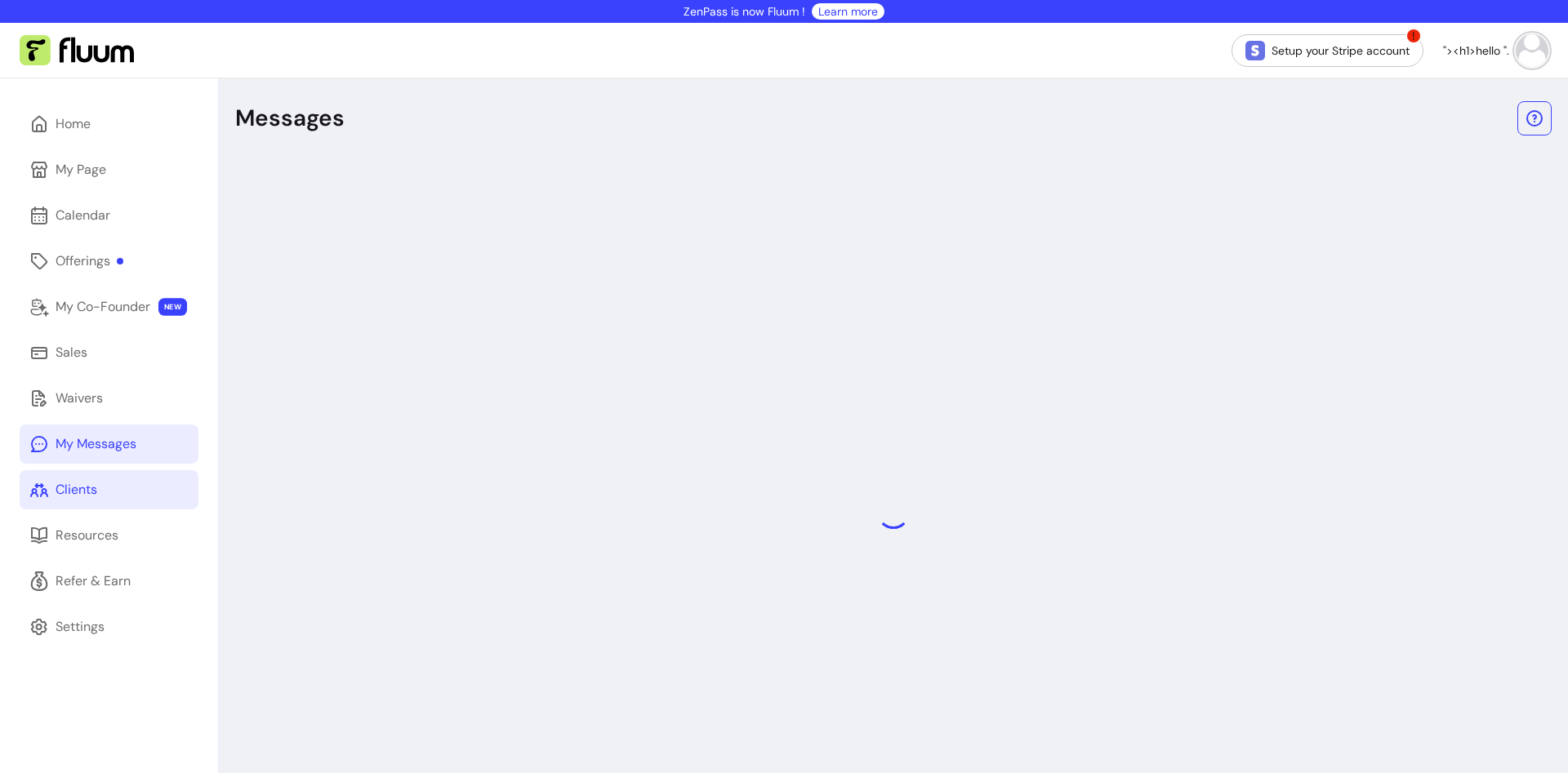
click at [131, 484] on link "Clients" at bounding box center [109, 489] width 179 height 39
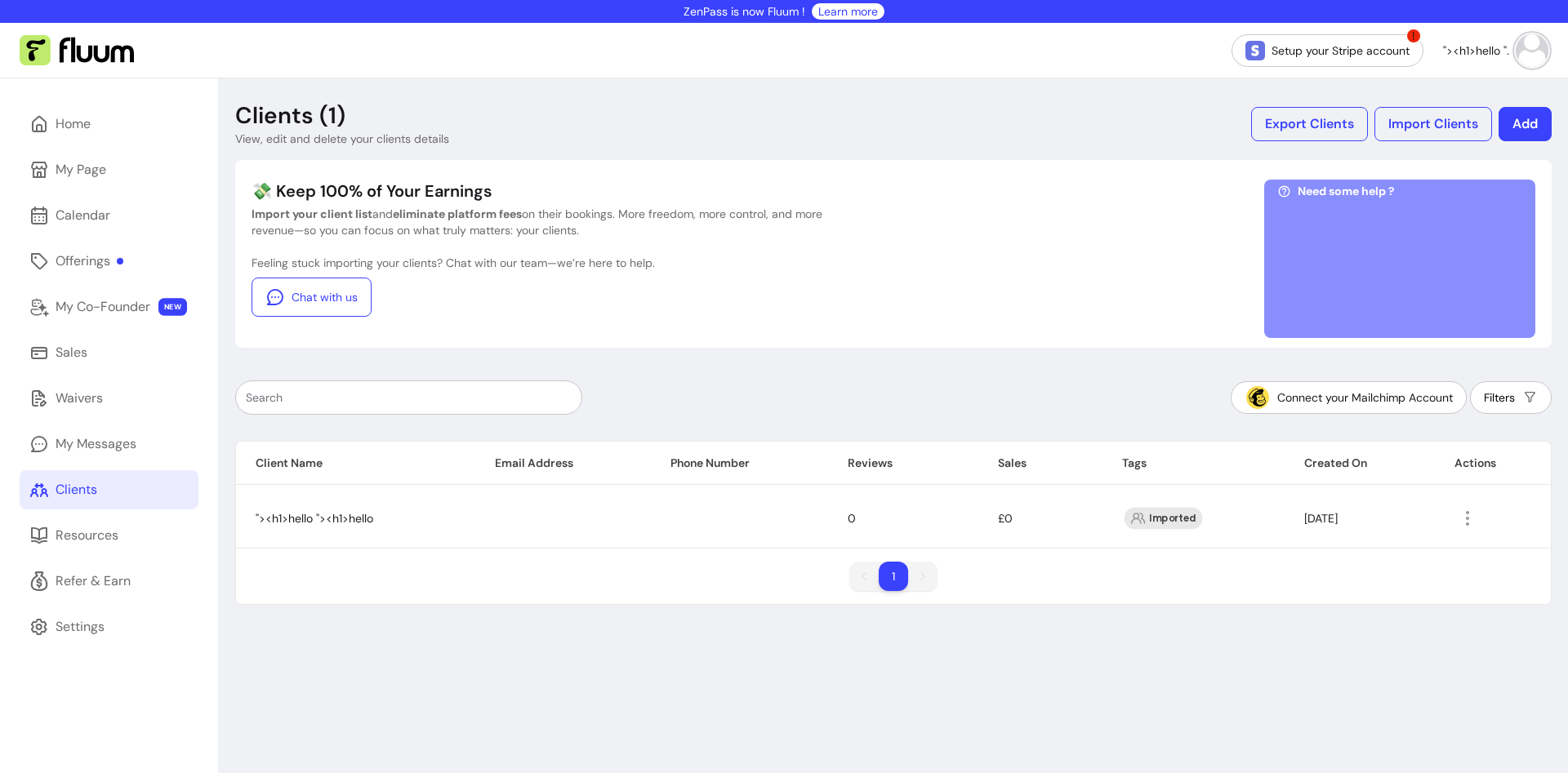
click at [315, 527] on td ""><h1>hello "><h1>hello" at bounding box center [355, 519] width 239 height 59
click at [315, 523] on span ""><h1>hello "><h1>hello" at bounding box center [314, 518] width 117 height 15
click at [1473, 510] on icon "button" at bounding box center [1467, 519] width 20 height 20
click at [1387, 552] on span "Amend" at bounding box center [1408, 556] width 119 height 17
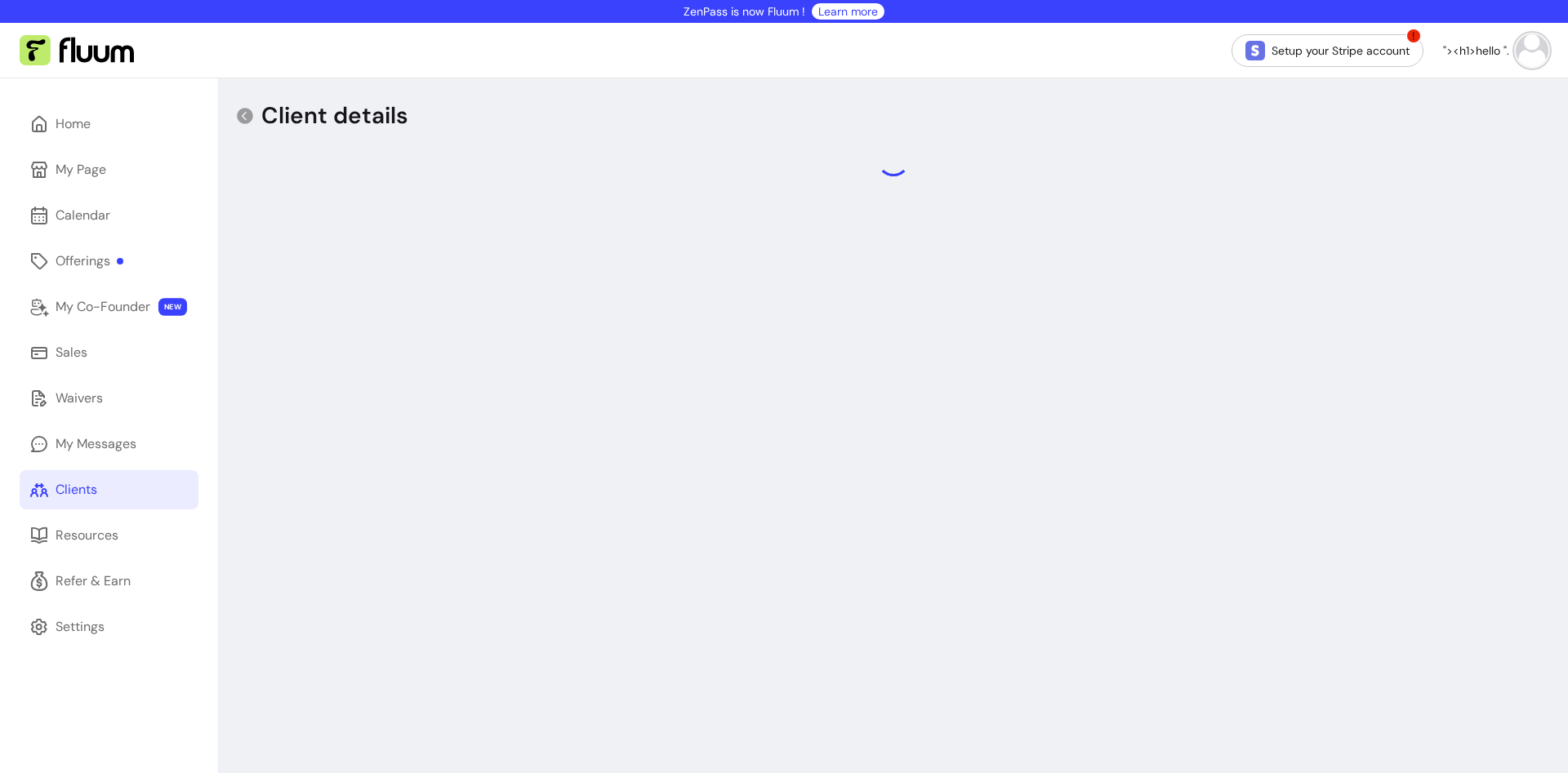
select select "****"
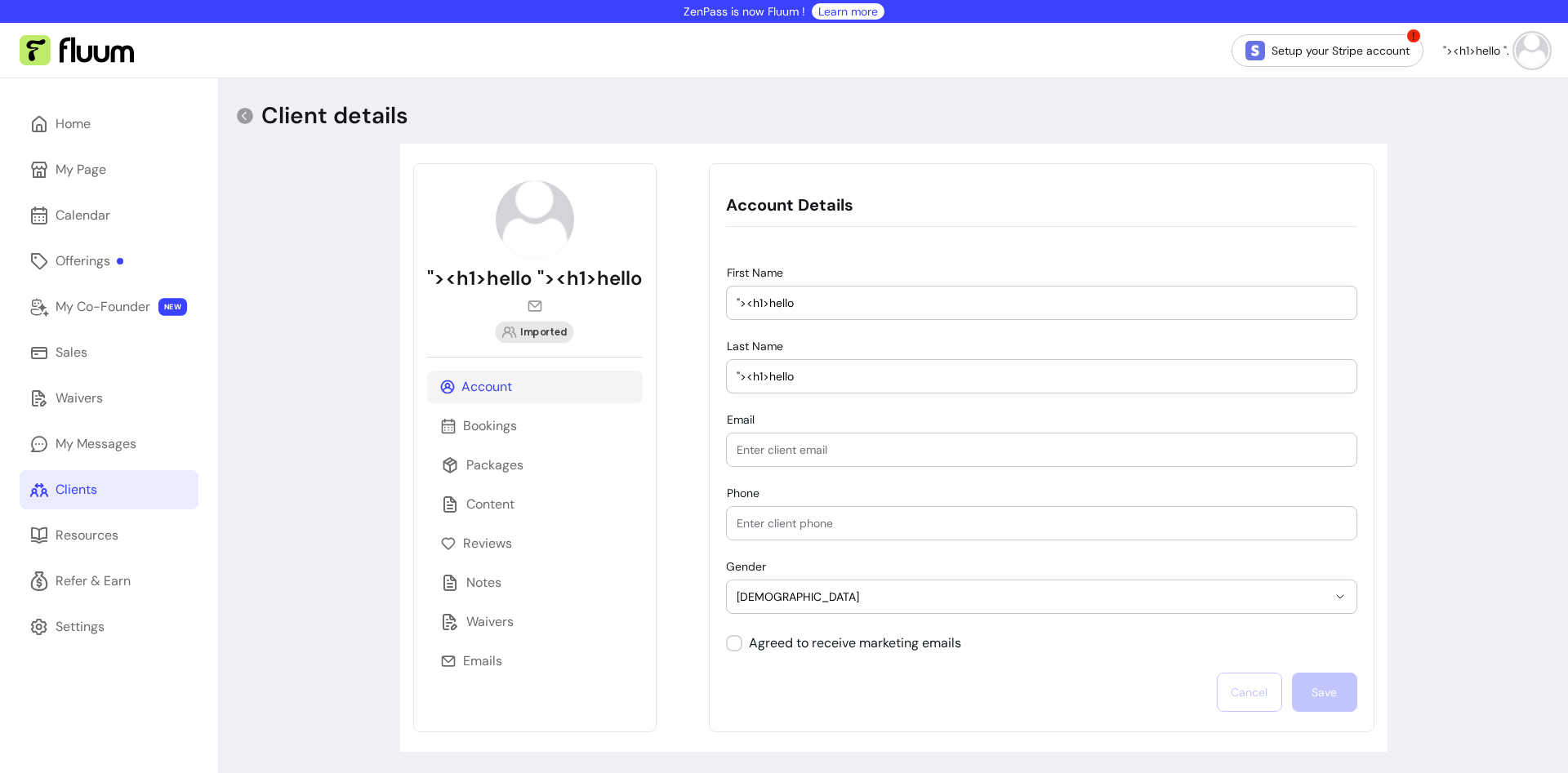
click at [345, 288] on div "**********" at bounding box center [894, 465] width 1349 height 773
click at [338, 288] on div "**********" at bounding box center [894, 465] width 1349 height 773
click at [1524, 40] on img at bounding box center [1531, 50] width 32 height 32
click at [1442, 293] on div "**********" at bounding box center [894, 465] width 1349 height 773
click at [812, 307] on input ""><h1>hello" at bounding box center [1040, 302] width 610 height 17
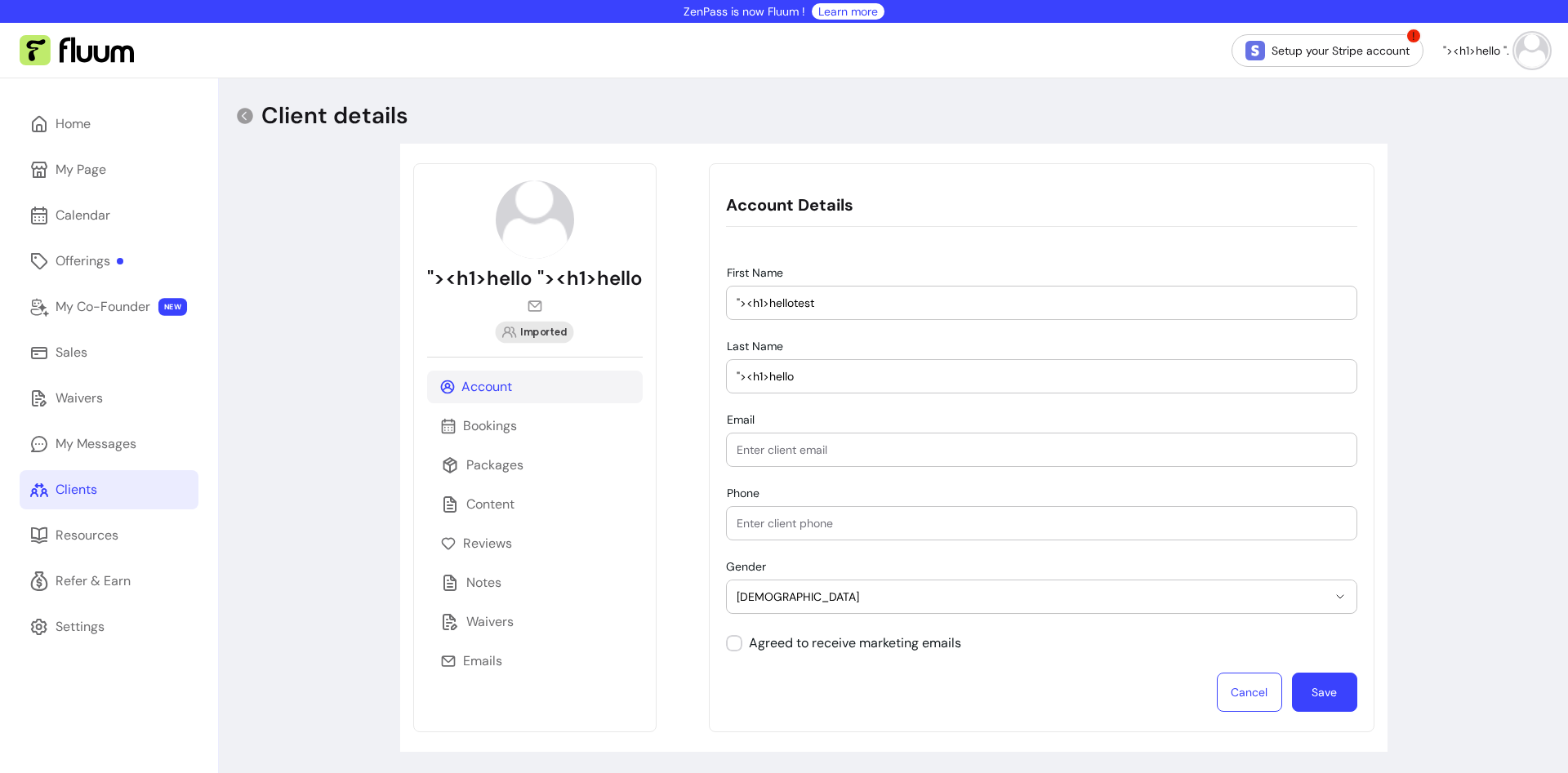
type input ""><h1>hellotest"
click at [1328, 687] on button "Save" at bounding box center [1324, 692] width 64 height 38
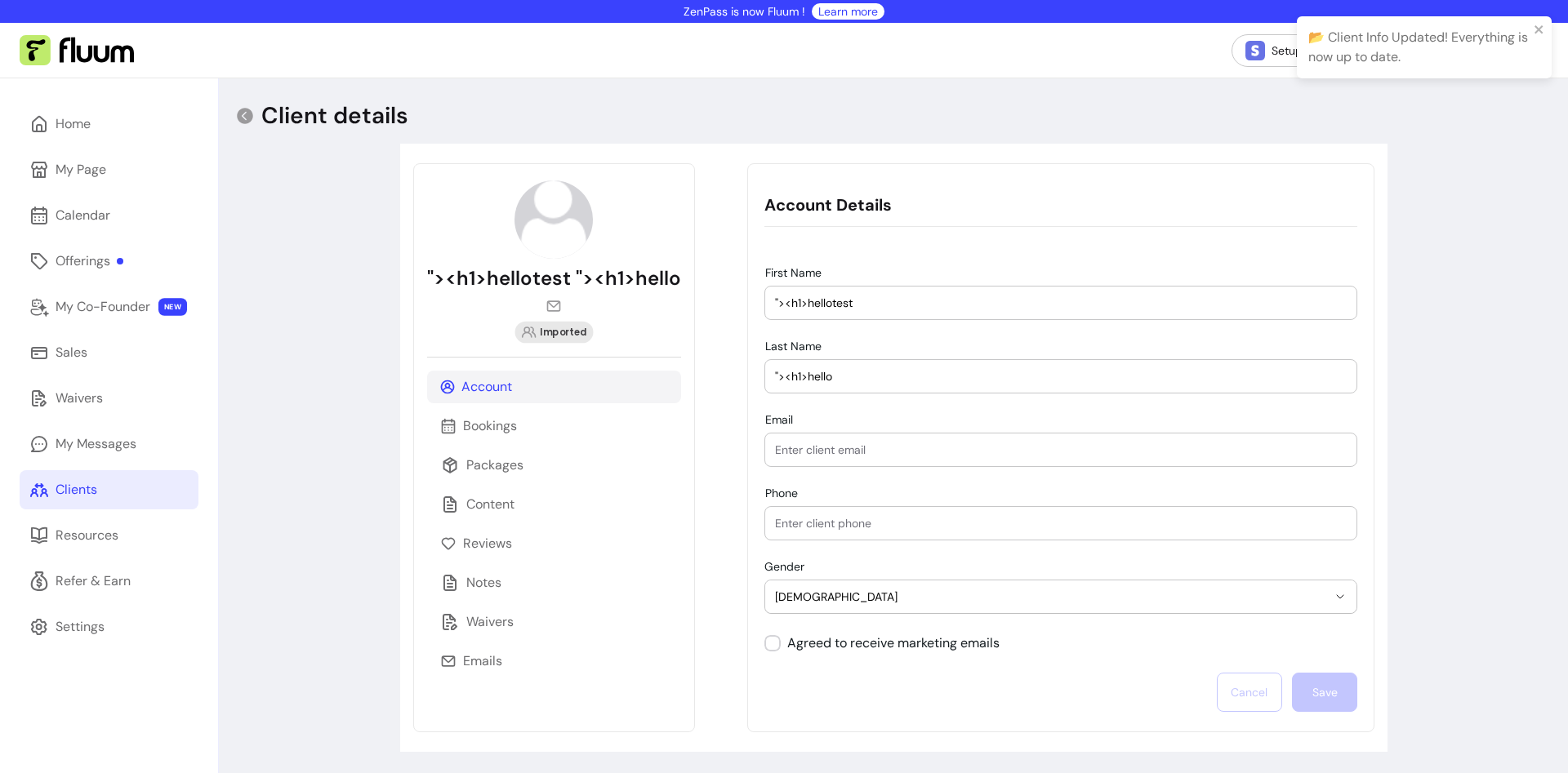
click at [323, 217] on div "**********" at bounding box center [894, 465] width 1349 height 773
click at [532, 429] on div "Bookings" at bounding box center [553, 426] width 254 height 32
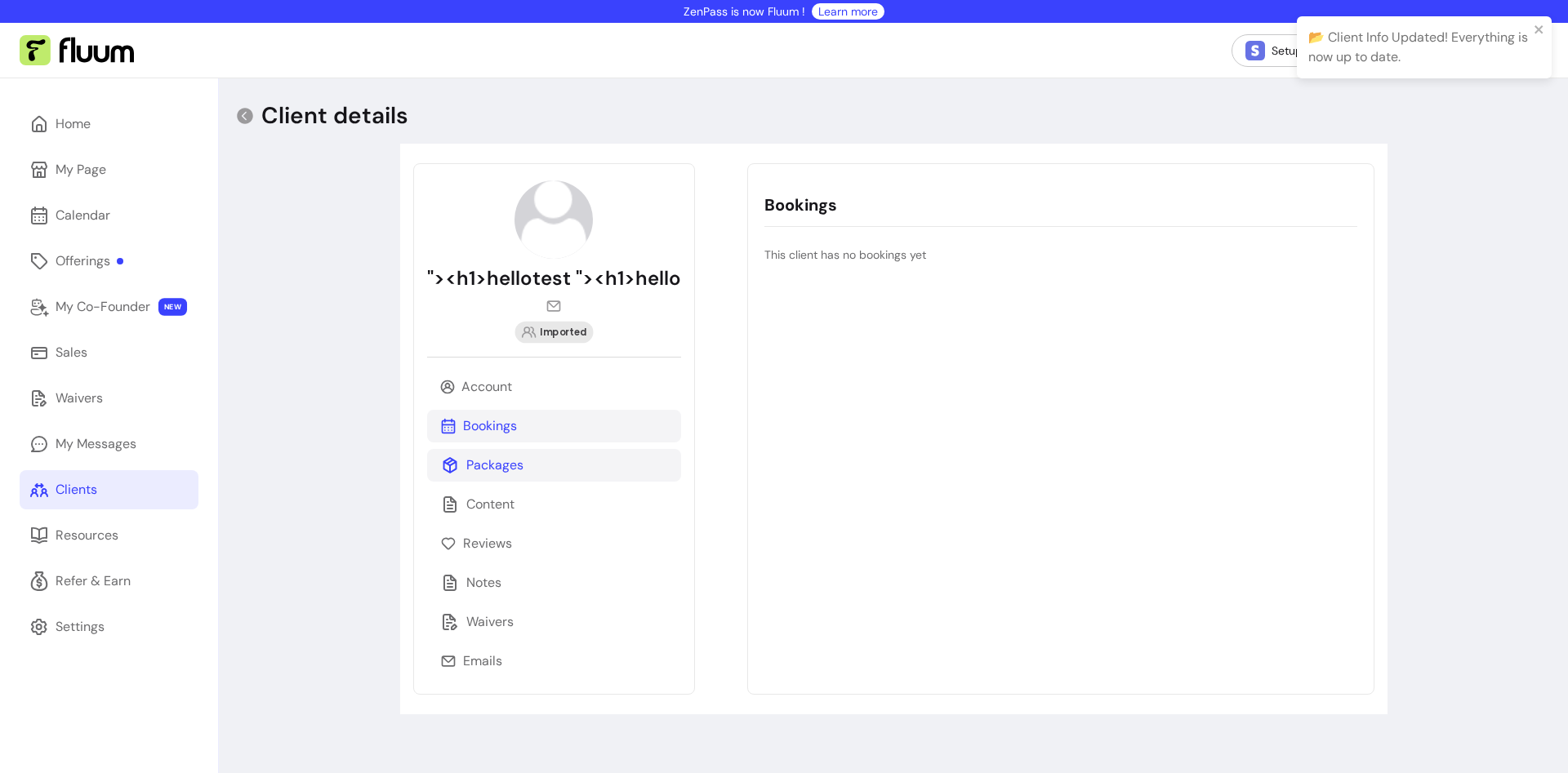
click at [533, 468] on div "Packages" at bounding box center [553, 465] width 254 height 32
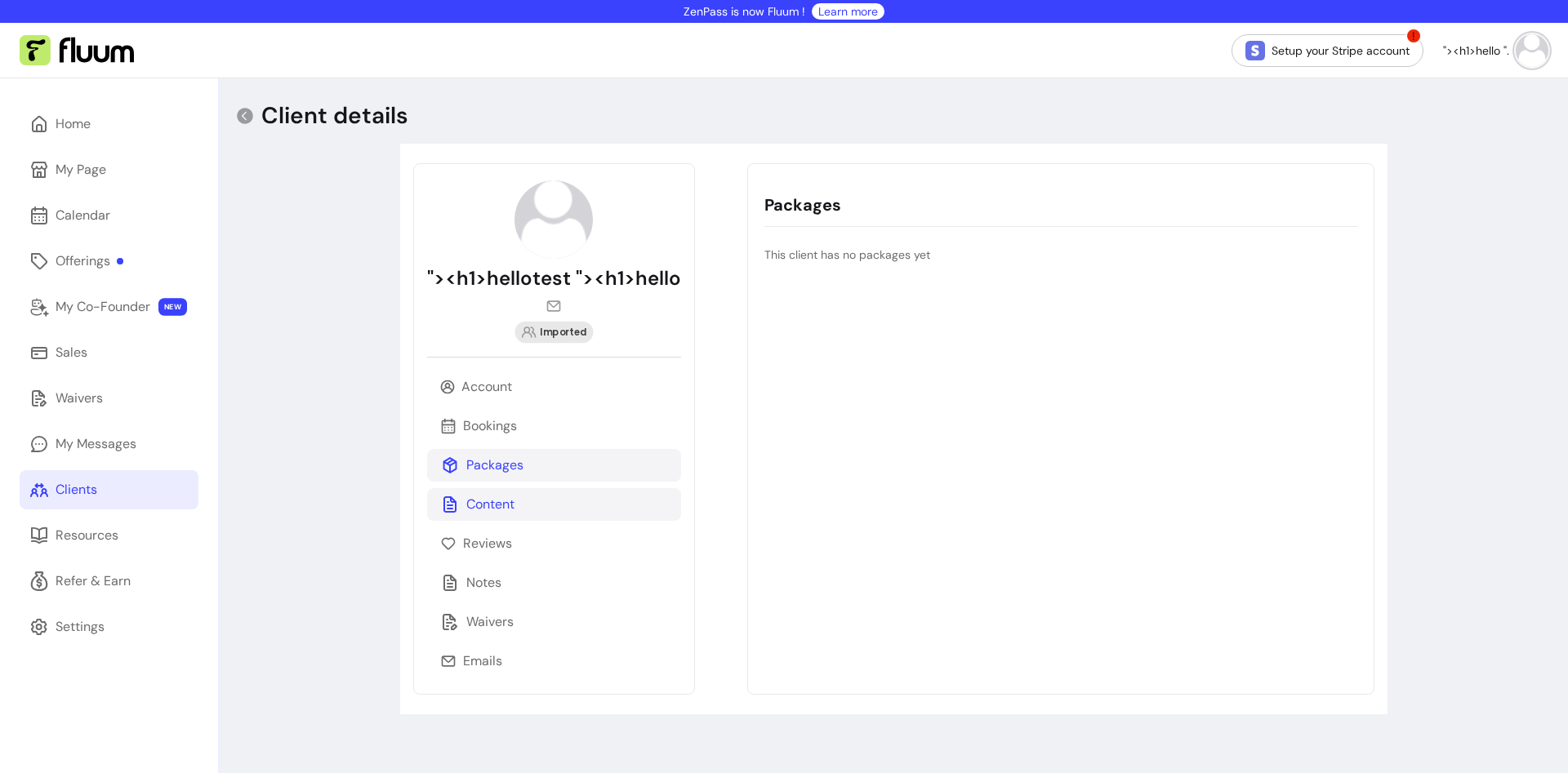
click at [530, 504] on div "Content" at bounding box center [553, 504] width 254 height 32
click at [511, 551] on div "Reviews" at bounding box center [553, 543] width 254 height 32
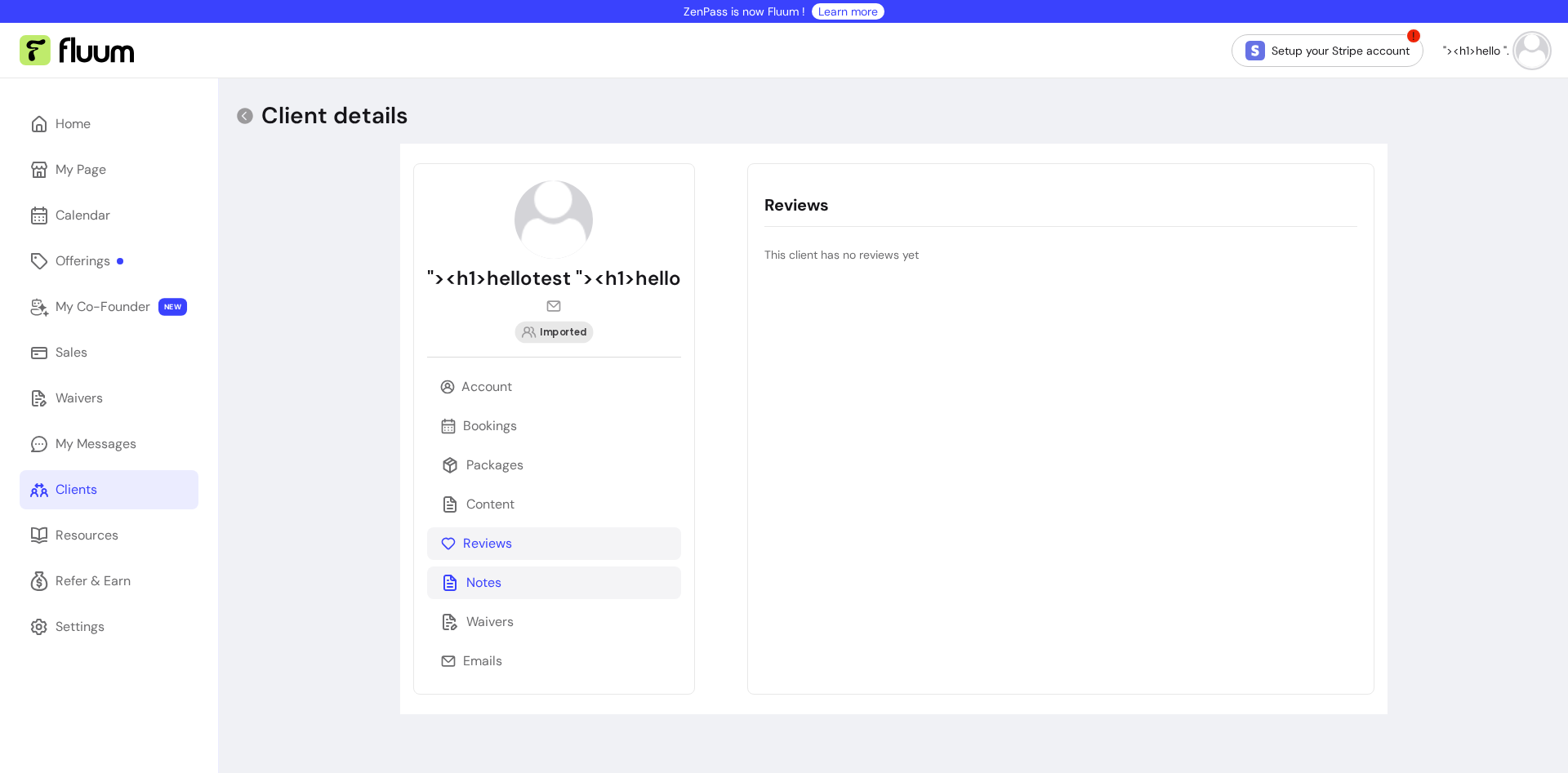
click at [519, 589] on div "Notes" at bounding box center [553, 582] width 254 height 32
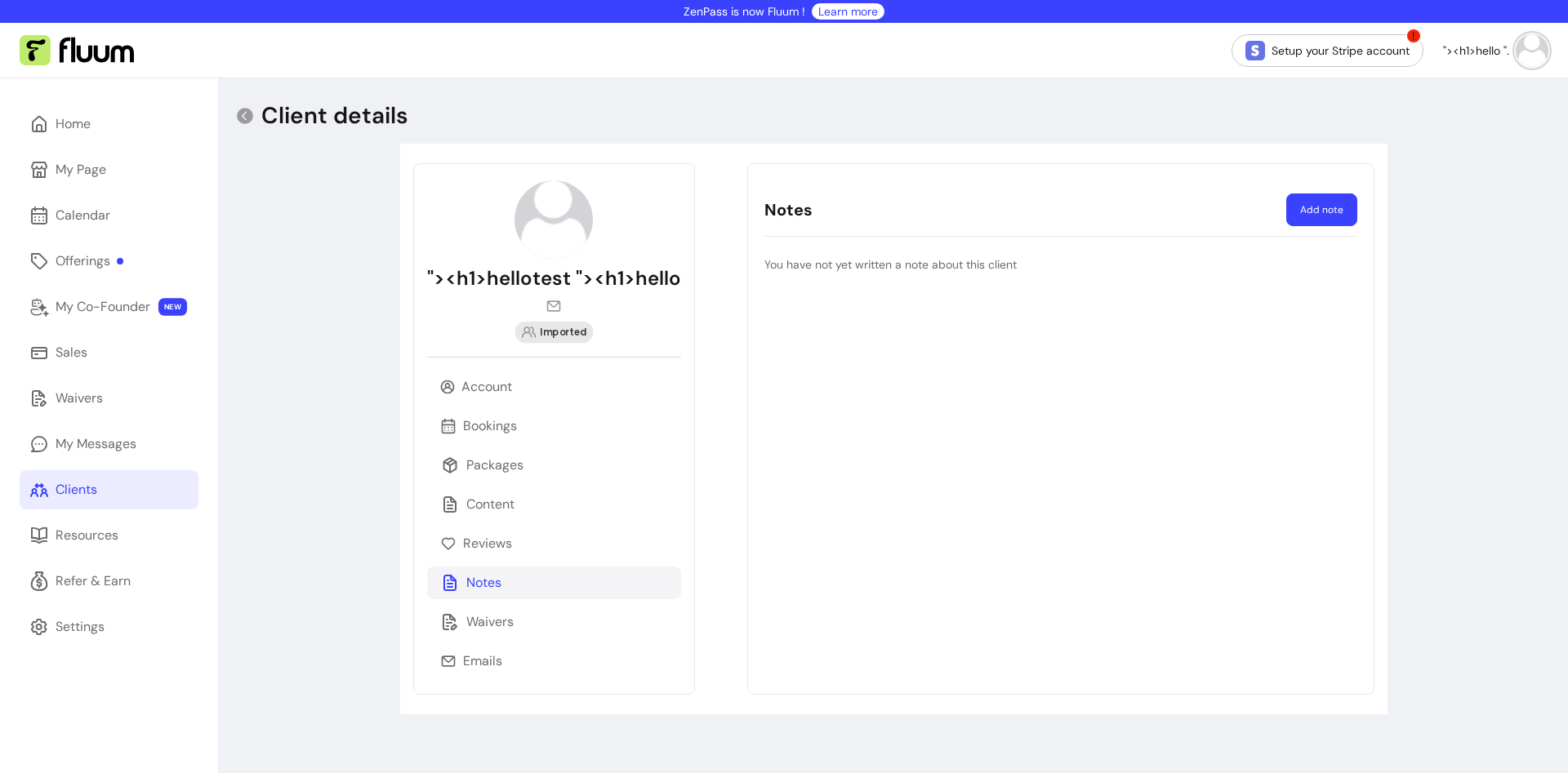
click at [1322, 211] on button "Add note" at bounding box center [1321, 209] width 71 height 32
select select "*"
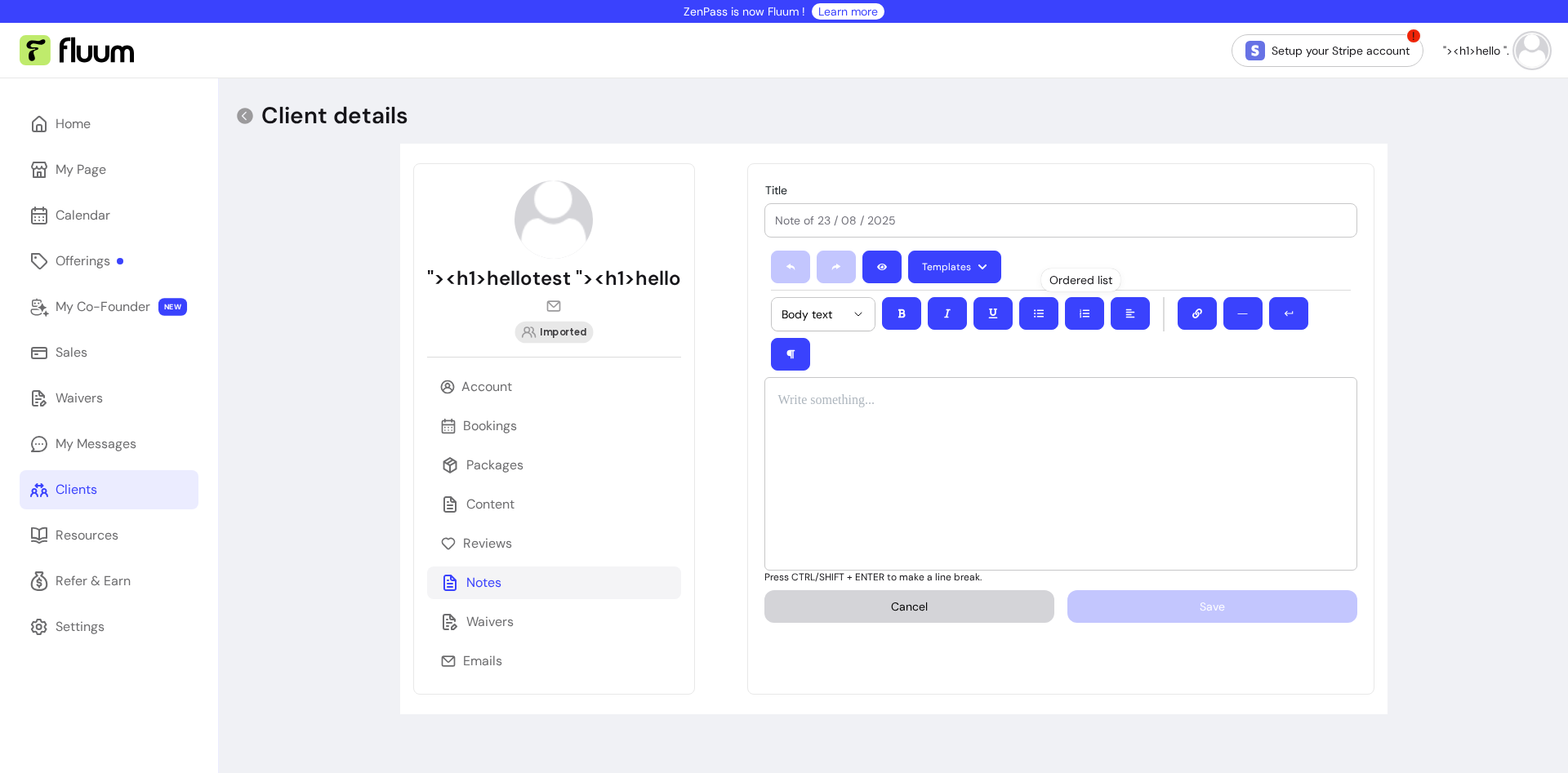
click at [937, 395] on div at bounding box center [1061, 474] width 593 height 194
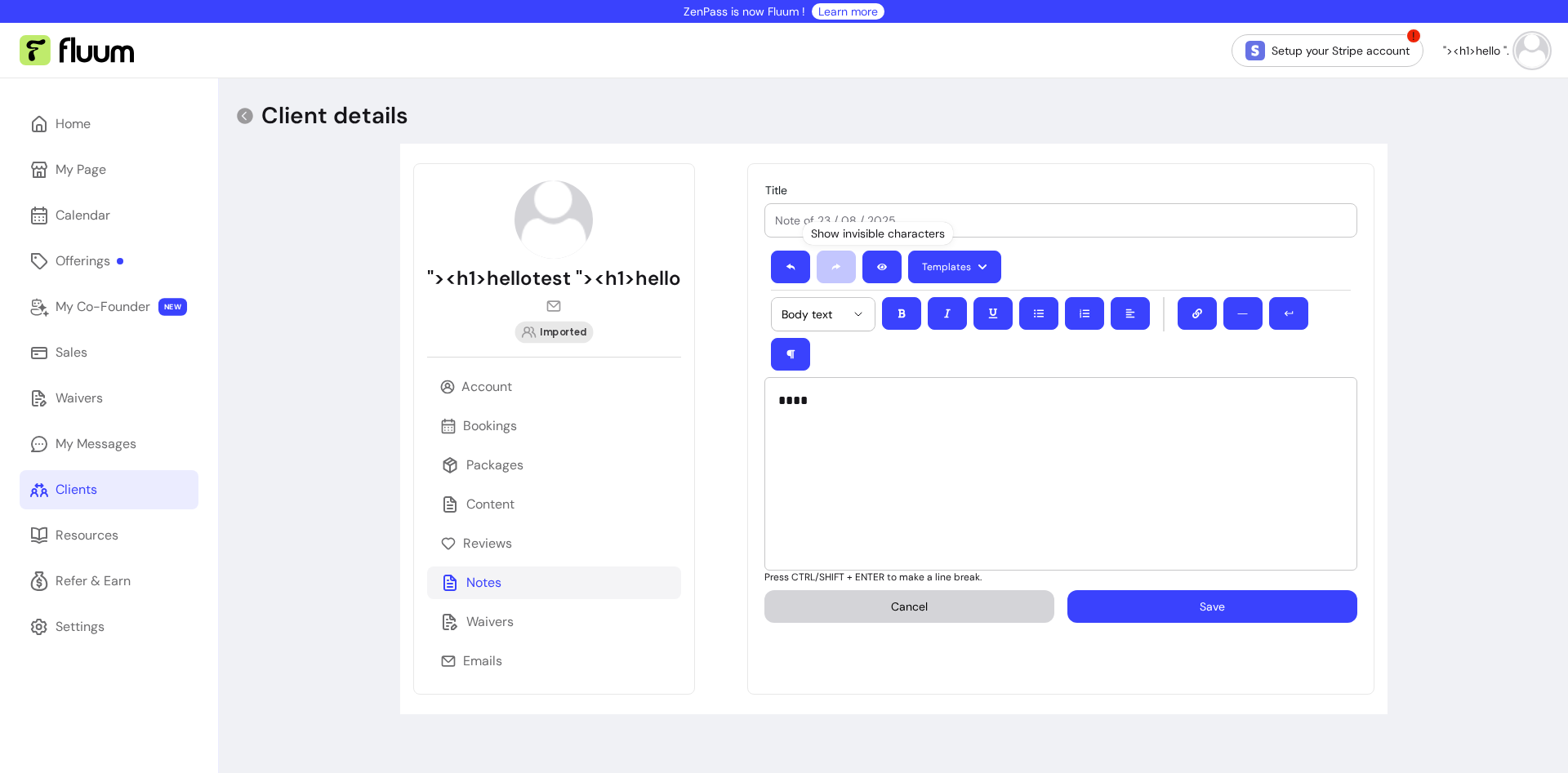
click at [895, 212] on input "Title" at bounding box center [1061, 220] width 572 height 17
type input "test"
click at [1179, 590] on button "Save" at bounding box center [1212, 606] width 290 height 32
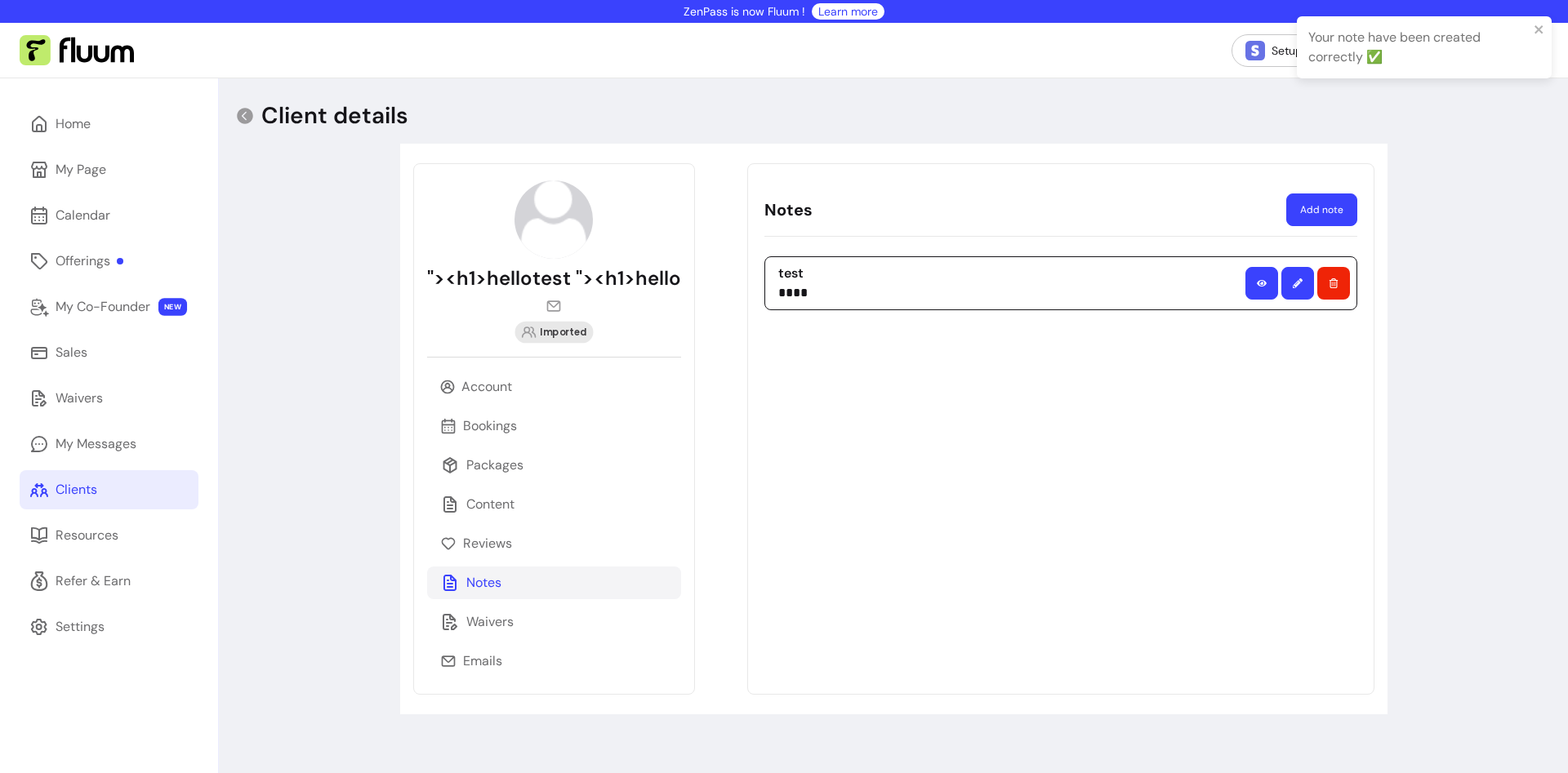
click at [1300, 286] on icon "button" at bounding box center [1298, 283] width 10 height 10
select select "*"
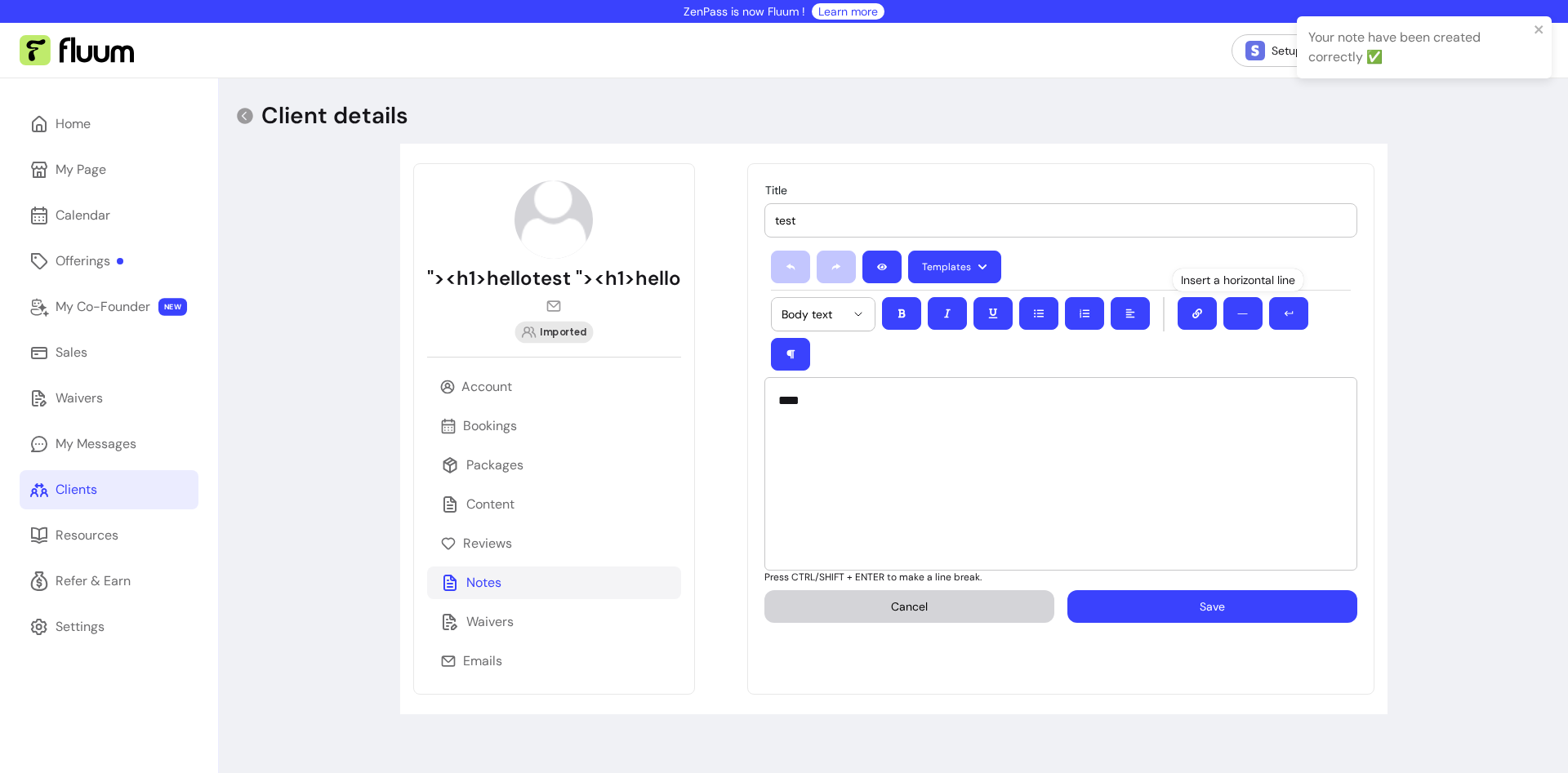
click at [893, 432] on div "****" at bounding box center [1061, 474] width 593 height 194
click at [1177, 590] on button "Save" at bounding box center [1211, 606] width 281 height 32
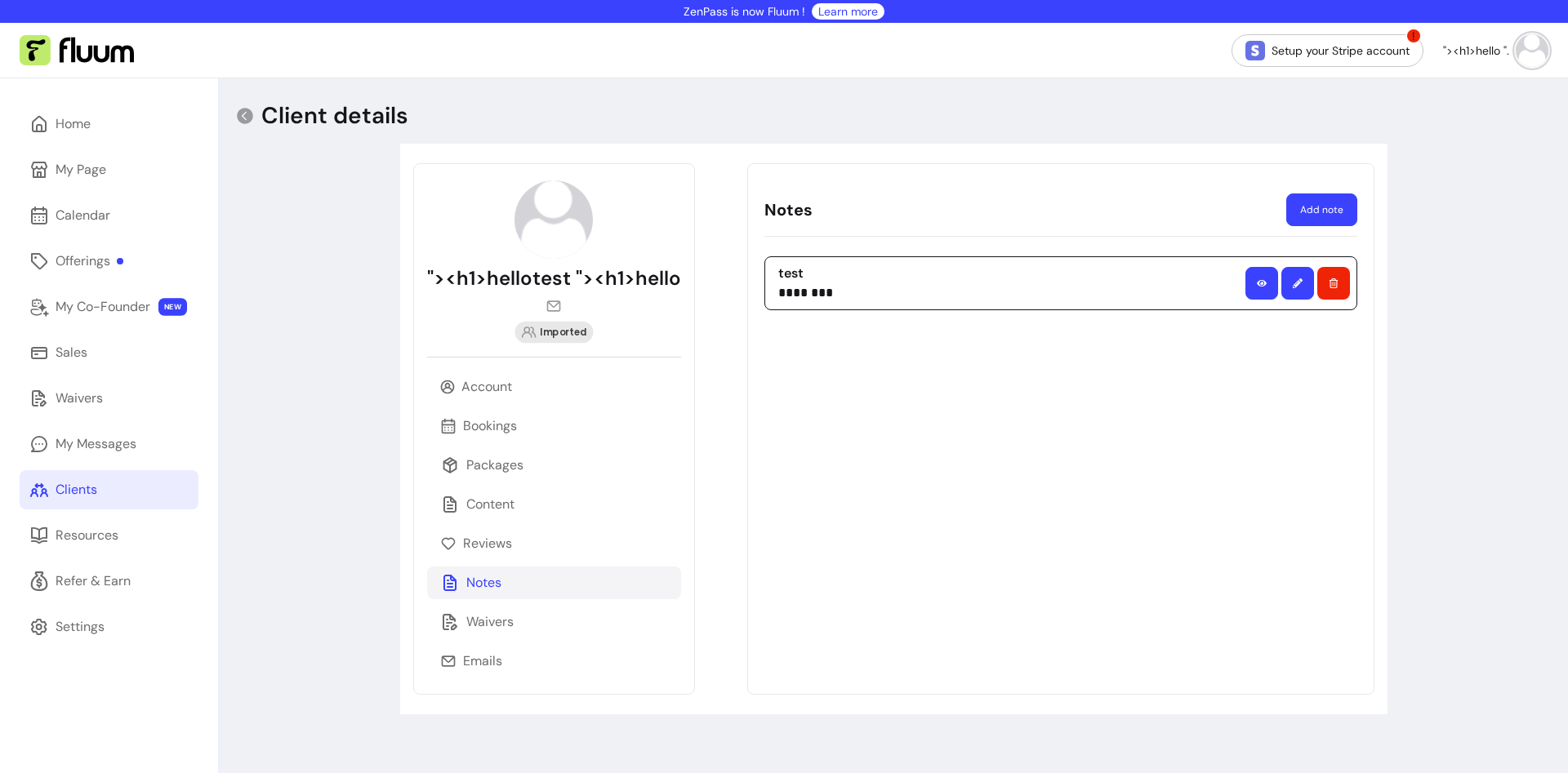
click at [902, 480] on div "test ********" at bounding box center [1061, 465] width 593 height 418
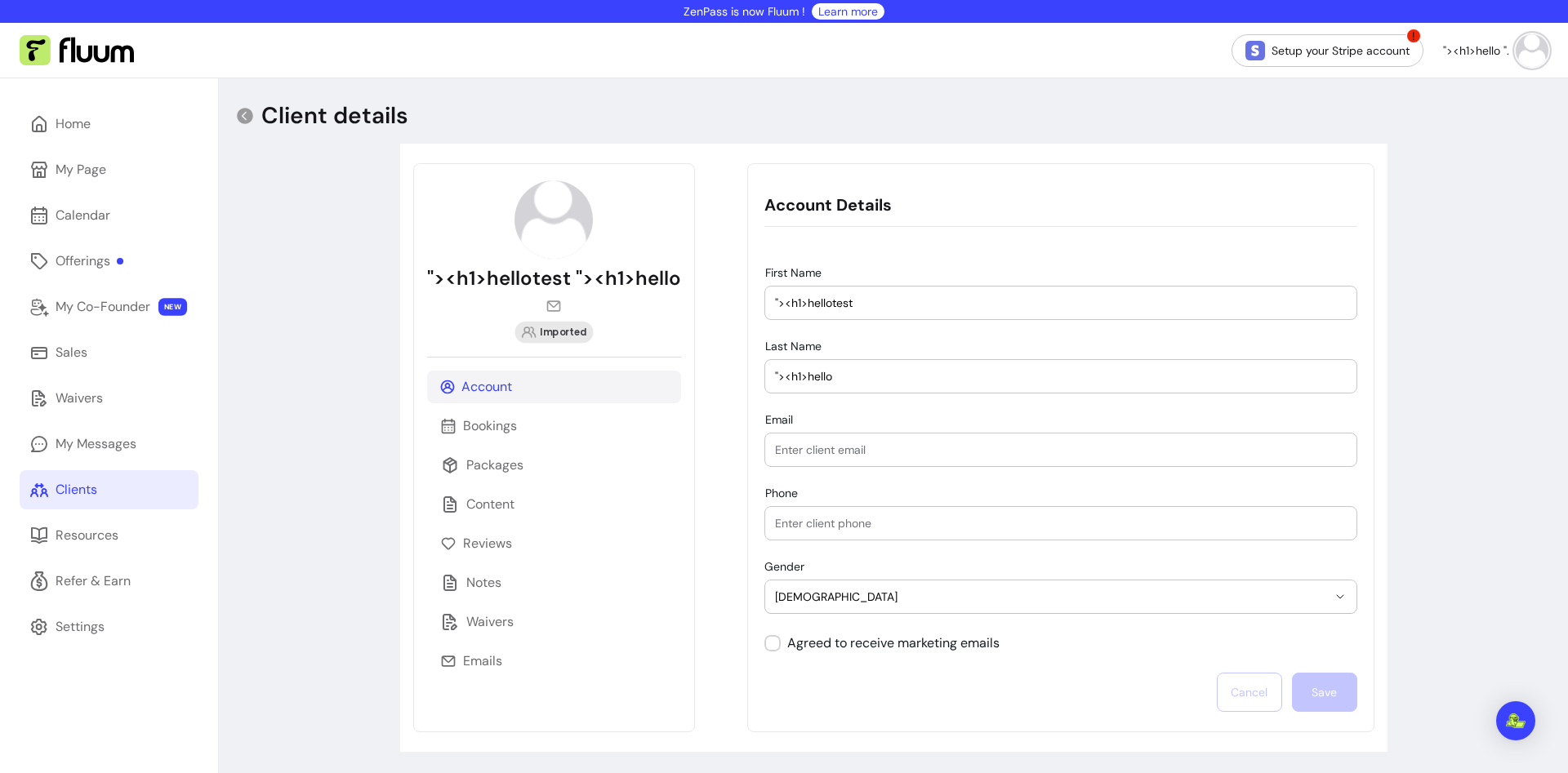
select select "****"
click at [520, 574] on div "Notes" at bounding box center [553, 582] width 254 height 32
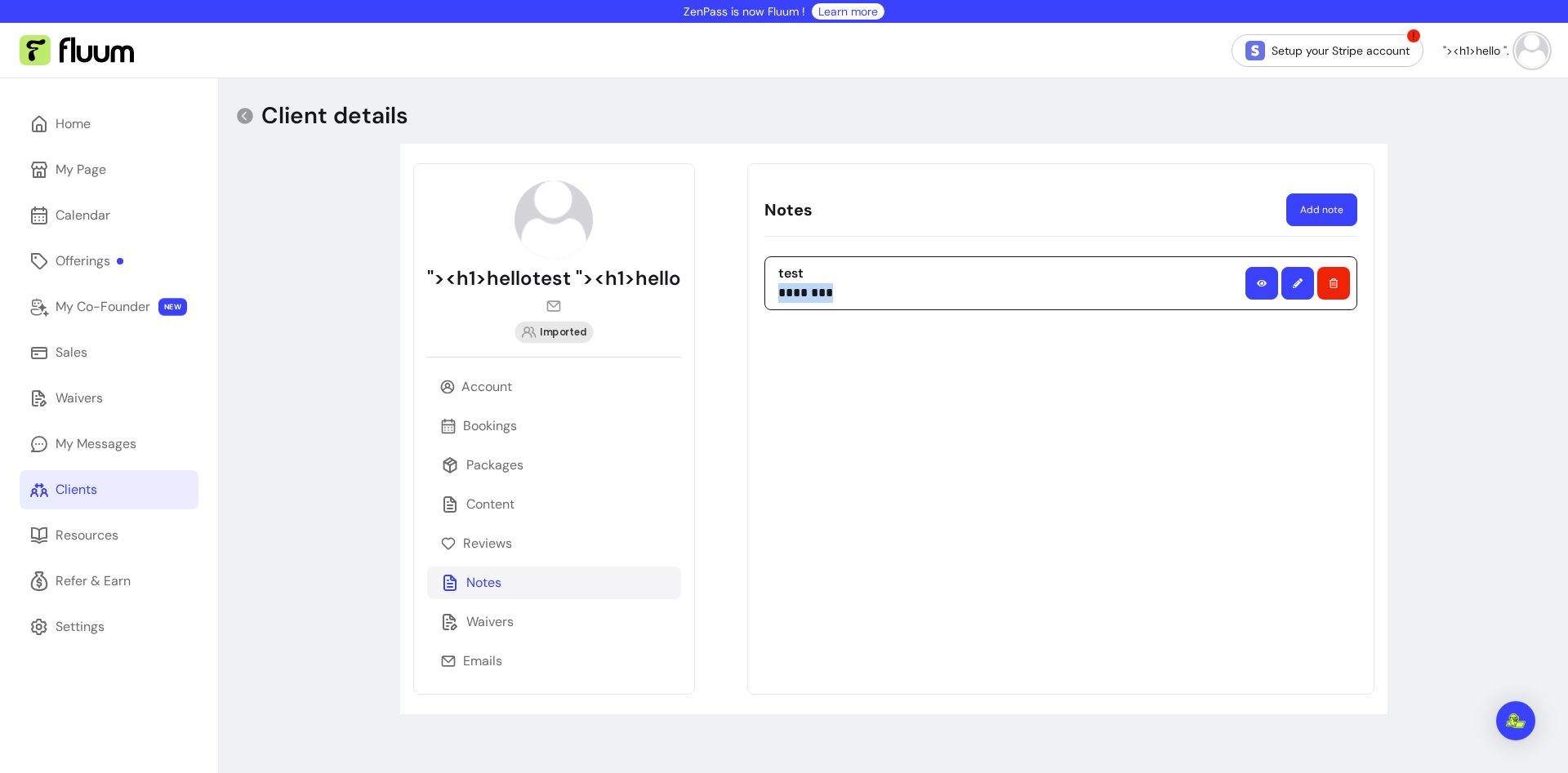
drag, startPoint x: 795, startPoint y: 299, endPoint x: 886, endPoint y: 350, distance: 104.3
click at [899, 307] on div "test ********" at bounding box center [1061, 283] width 593 height 54
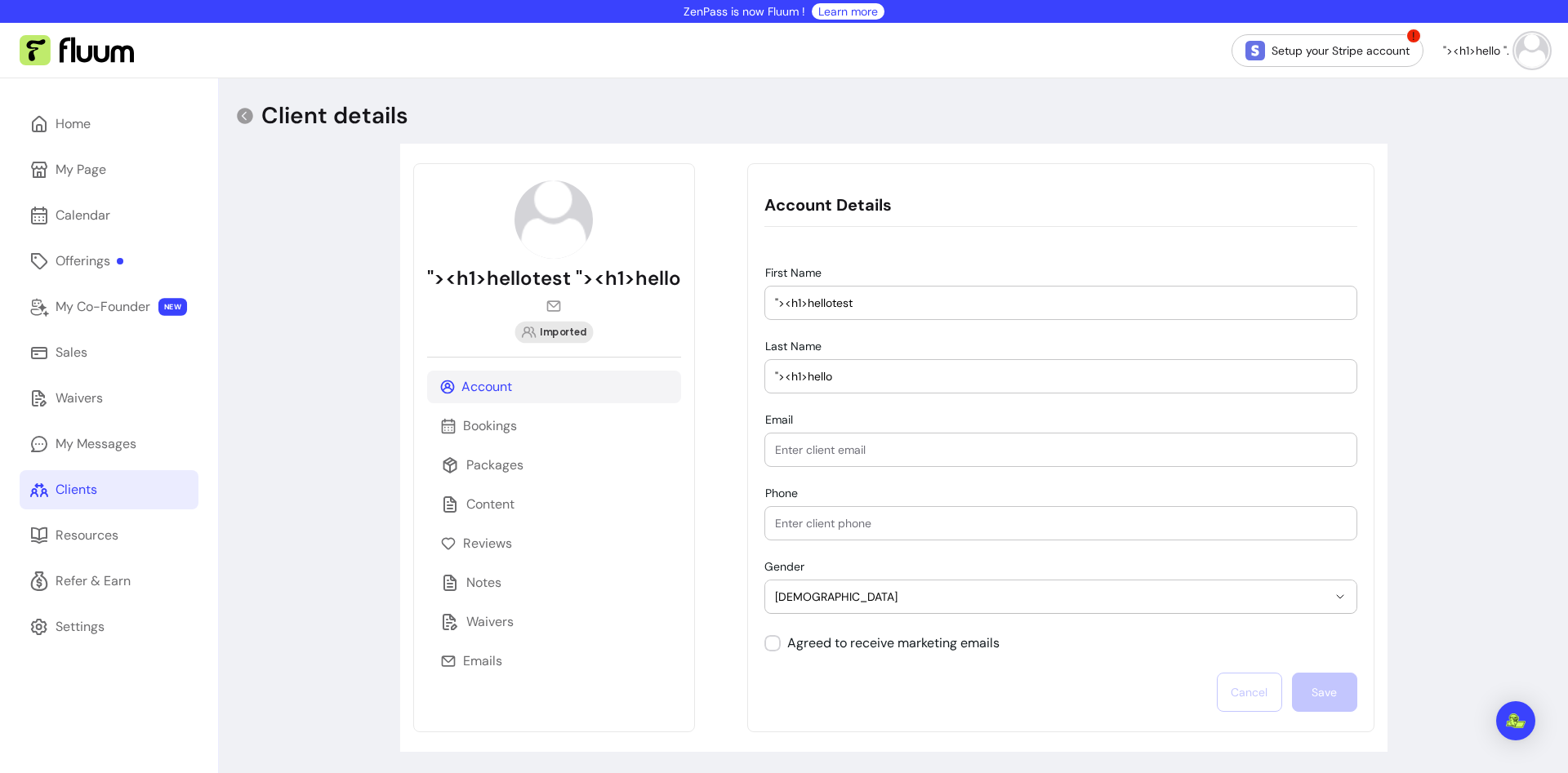
select select "****"
click at [515, 570] on div "Notes" at bounding box center [553, 582] width 254 height 32
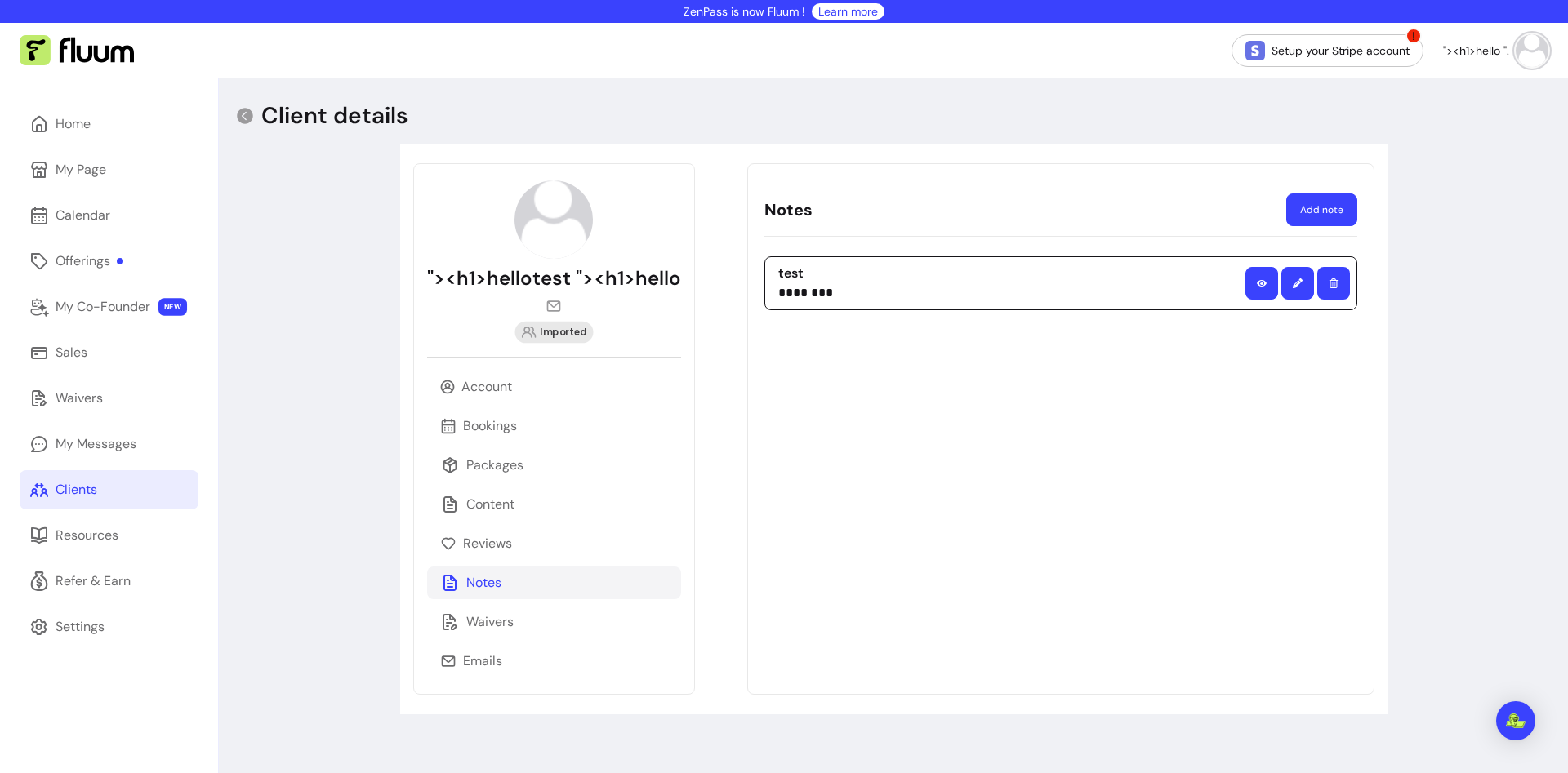
click at [1327, 283] on button "button" at bounding box center [1333, 283] width 32 height 32
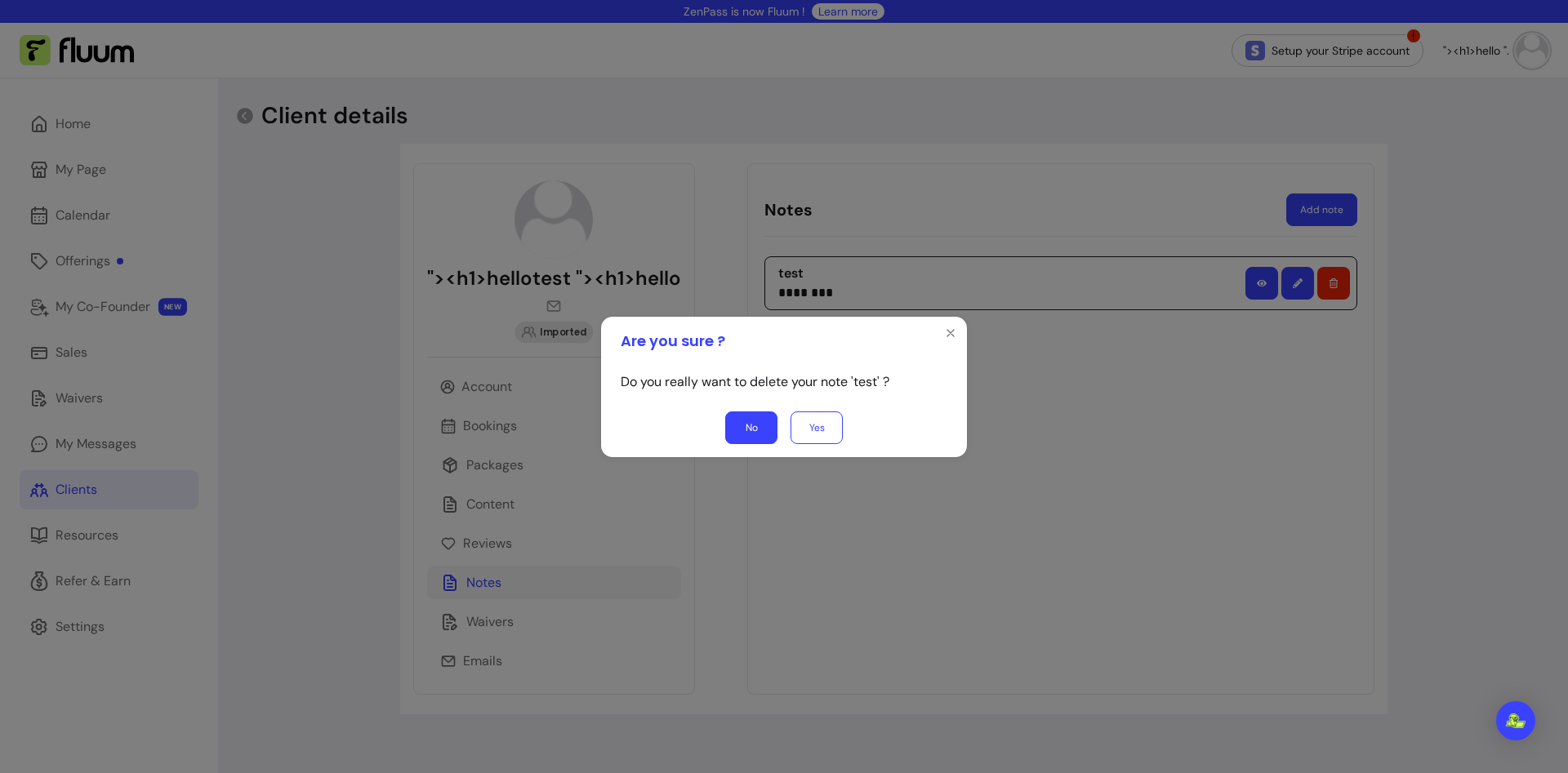
click at [952, 333] on icon "Close" at bounding box center [949, 333] width 13 height 13
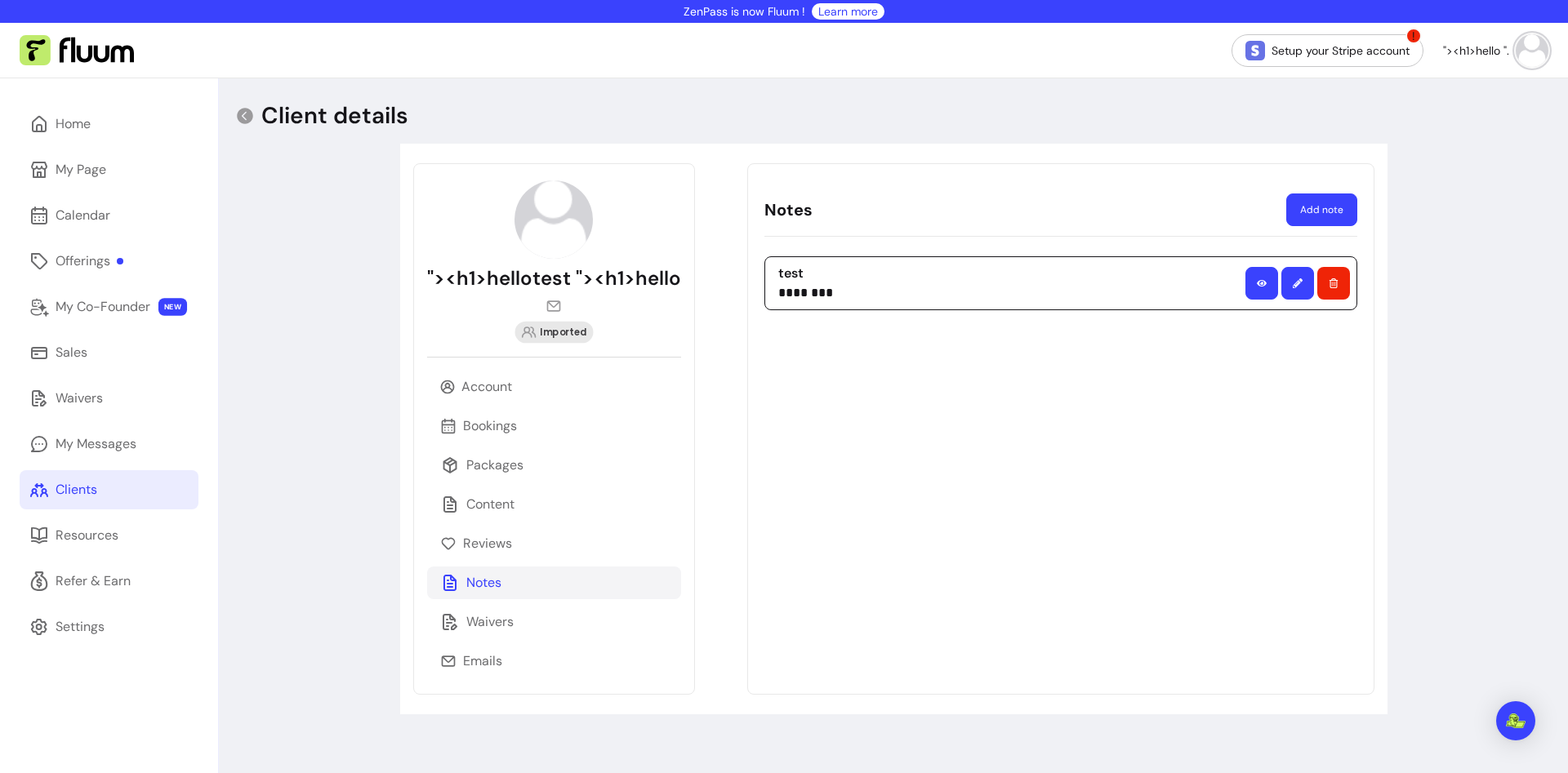
click at [1302, 278] on button "button" at bounding box center [1297, 283] width 32 height 32
select select "*"
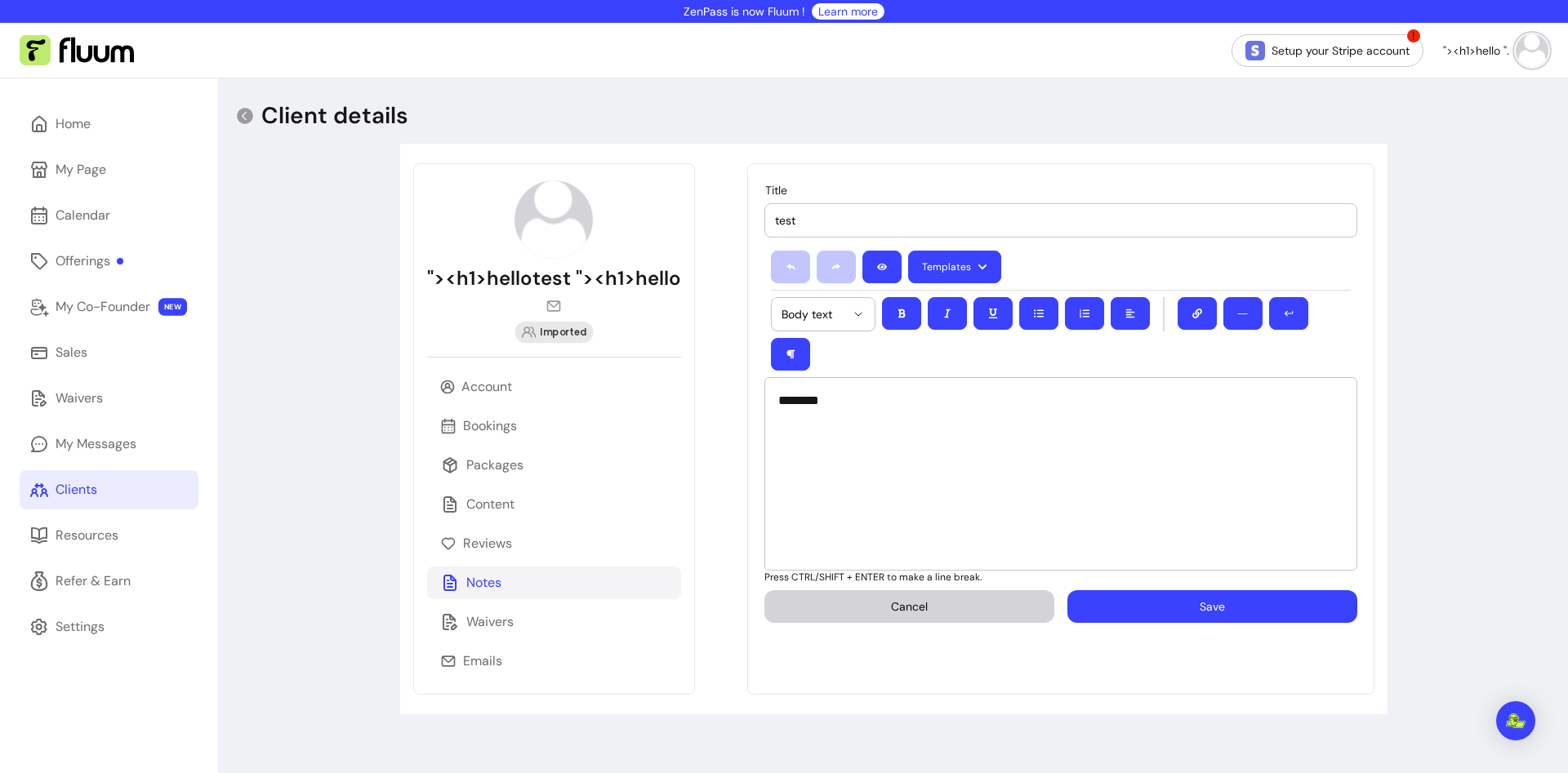
click input "test"
type input ""><h1>hello"
drag, startPoint x: 884, startPoint y: 357, endPoint x: 658, endPoint y: 351, distance: 226.1
click div "********"
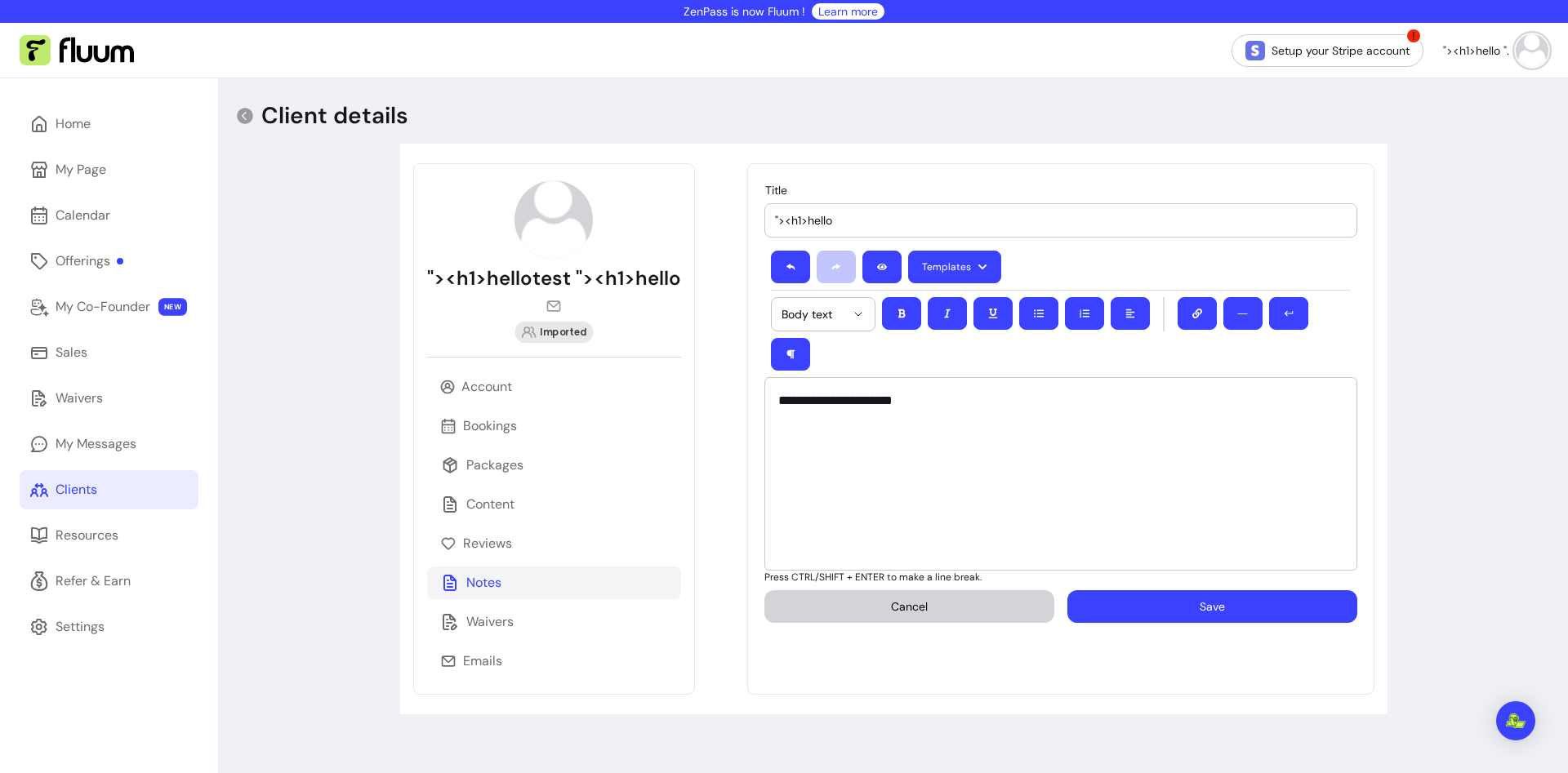
click button "Save"
type input "test"
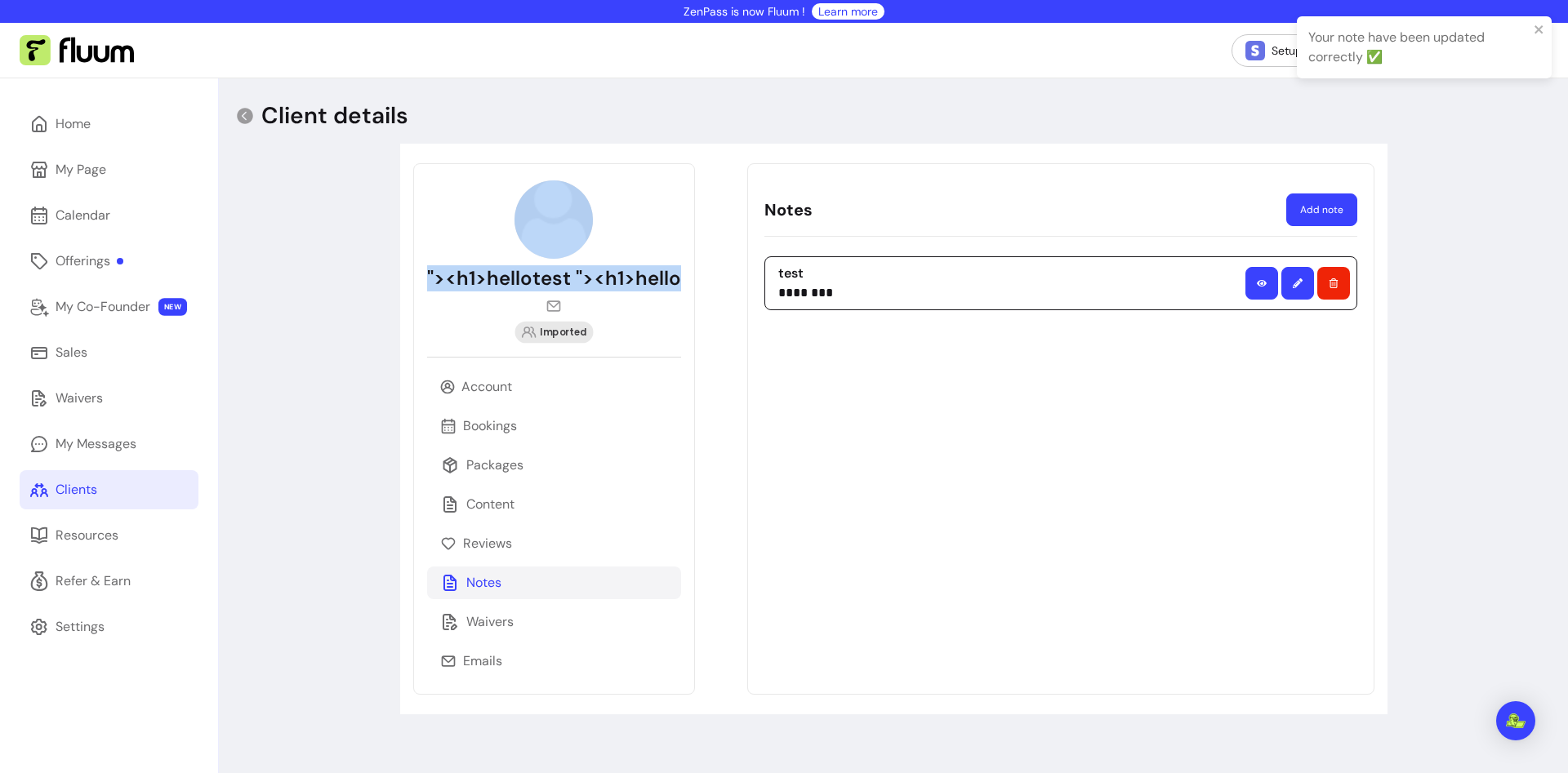
click div "******* ******** ******** ******* ******* ***** ******* ****** Notes "><h1>hell…"
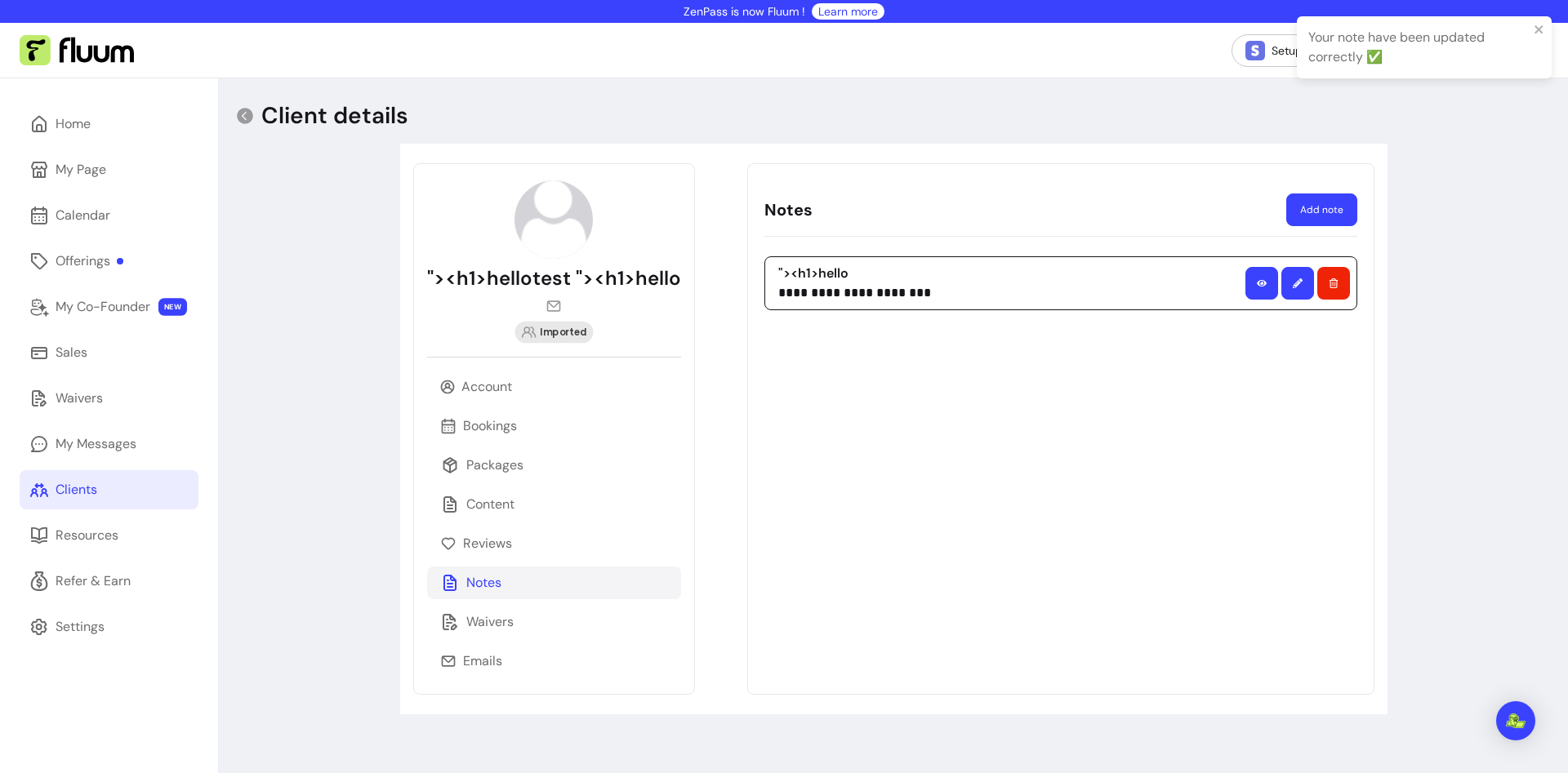
click div "**********"
click button "button"
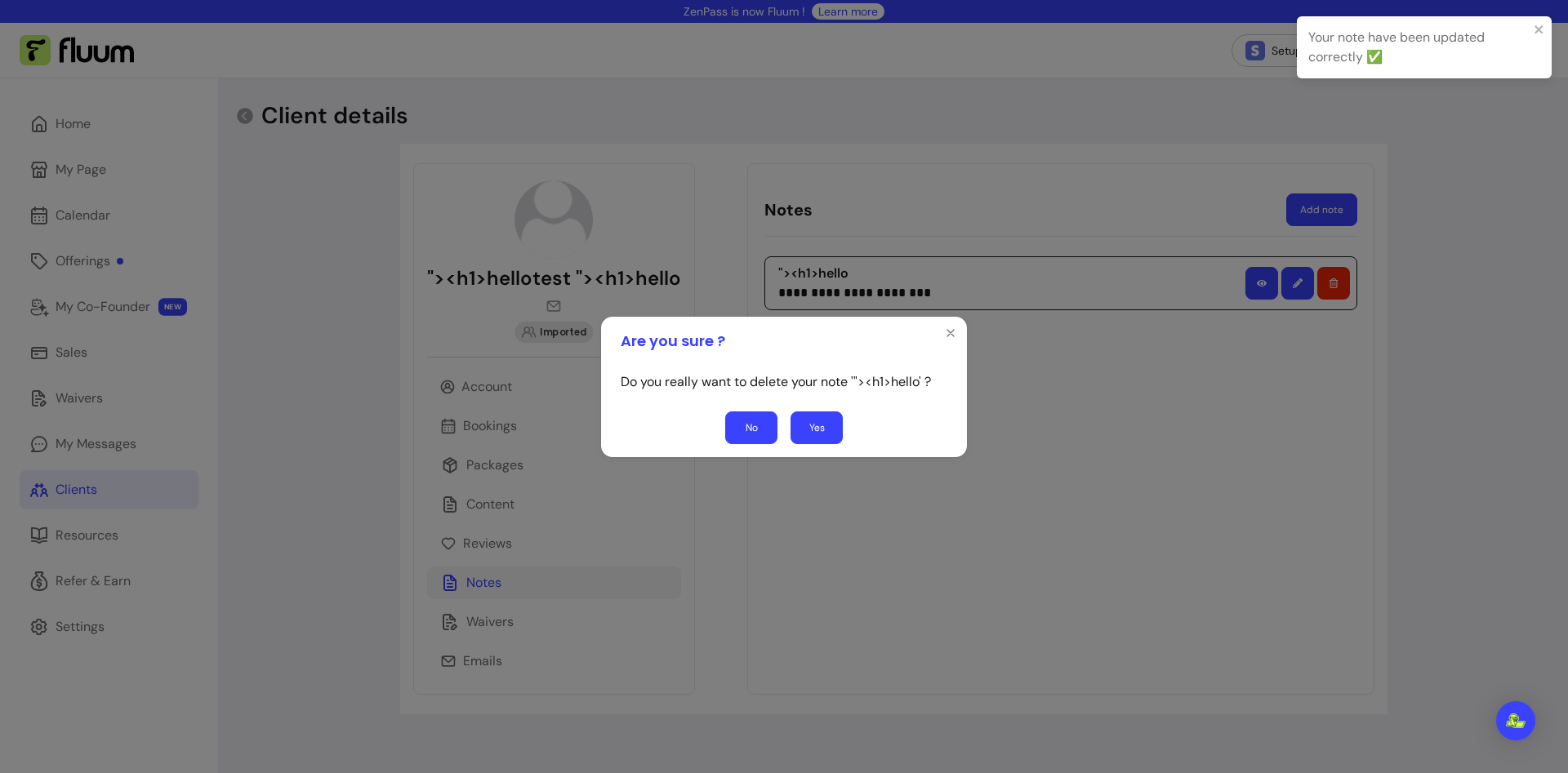
click button "Yes"
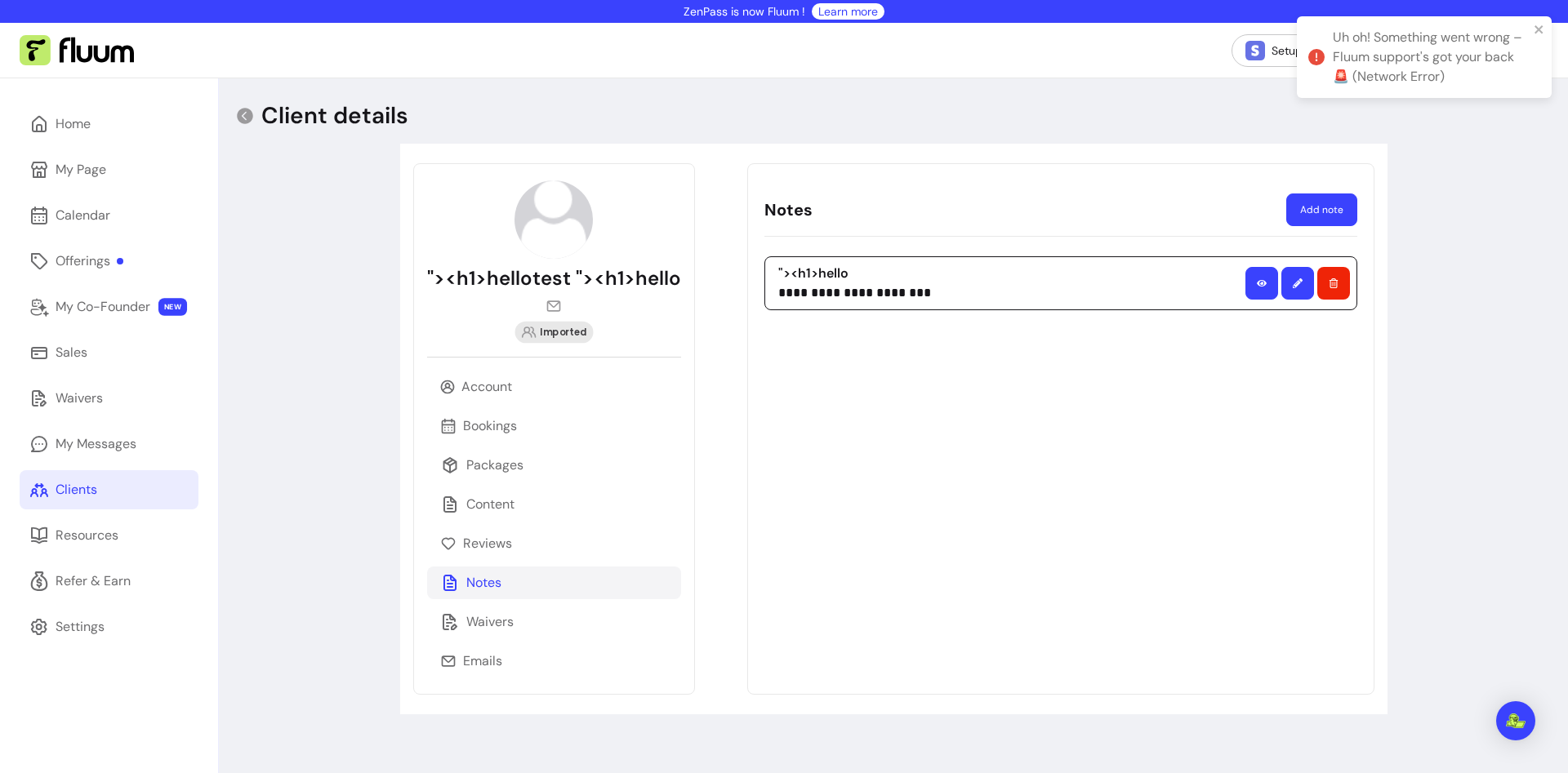
click div "**********"
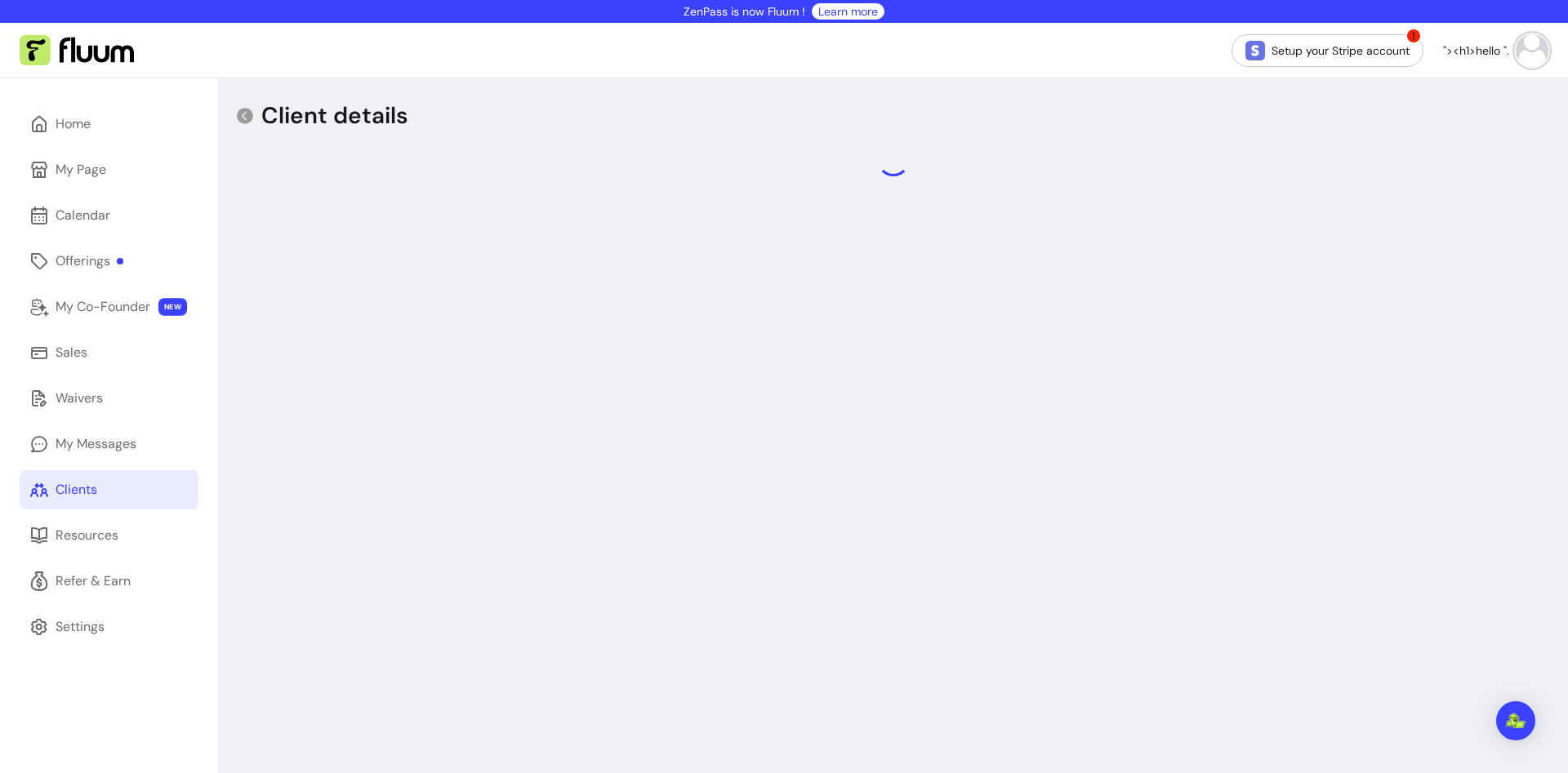
click at [602, 370] on div "Client details" at bounding box center [894, 465] width 1349 height 773
select select "****"
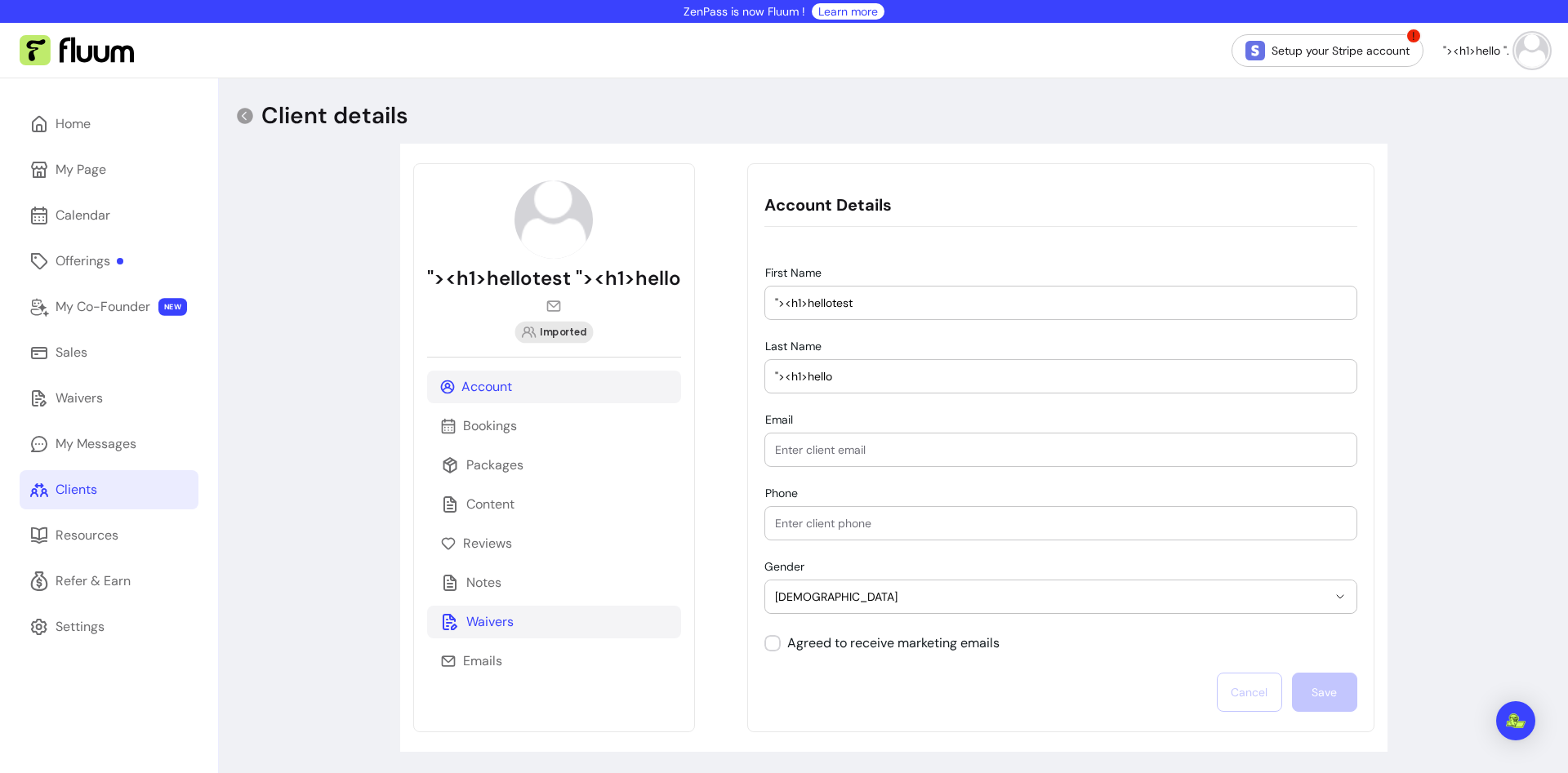
click at [521, 635] on div "Waivers" at bounding box center [553, 621] width 254 height 32
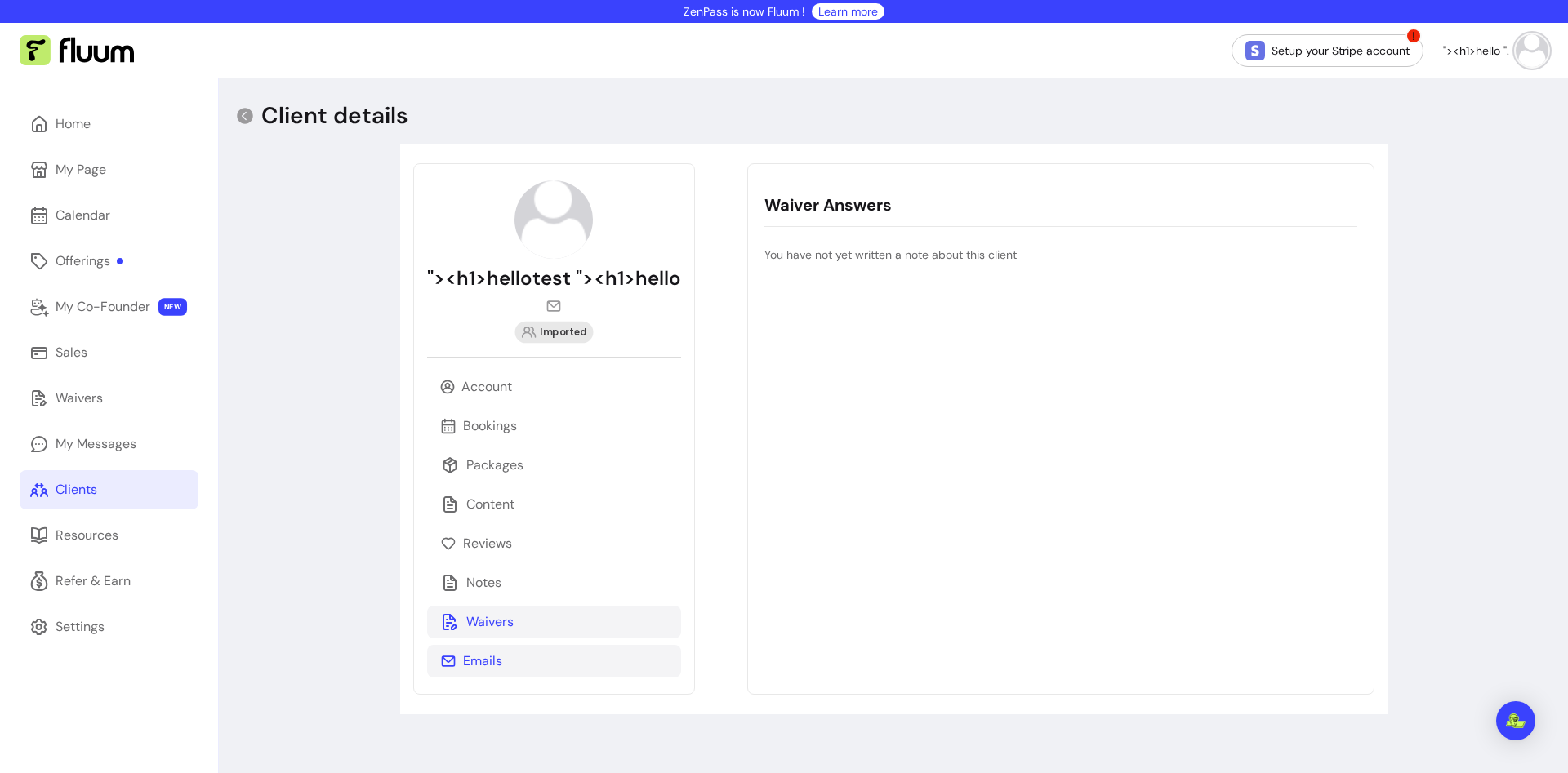
click at [515, 654] on div "Emails" at bounding box center [553, 660] width 254 height 32
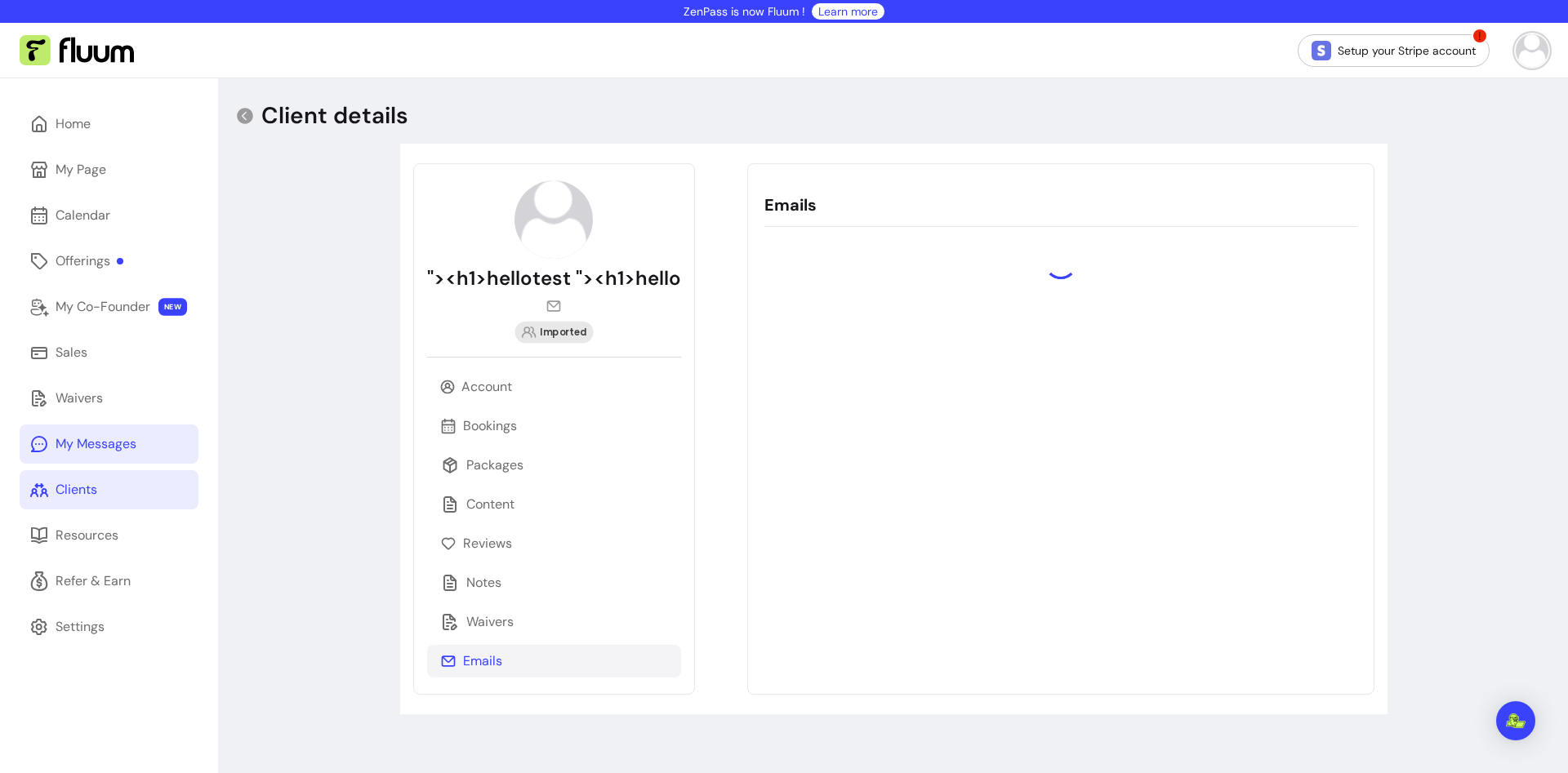
click at [65, 448] on div "My Messages" at bounding box center [96, 444] width 81 height 20
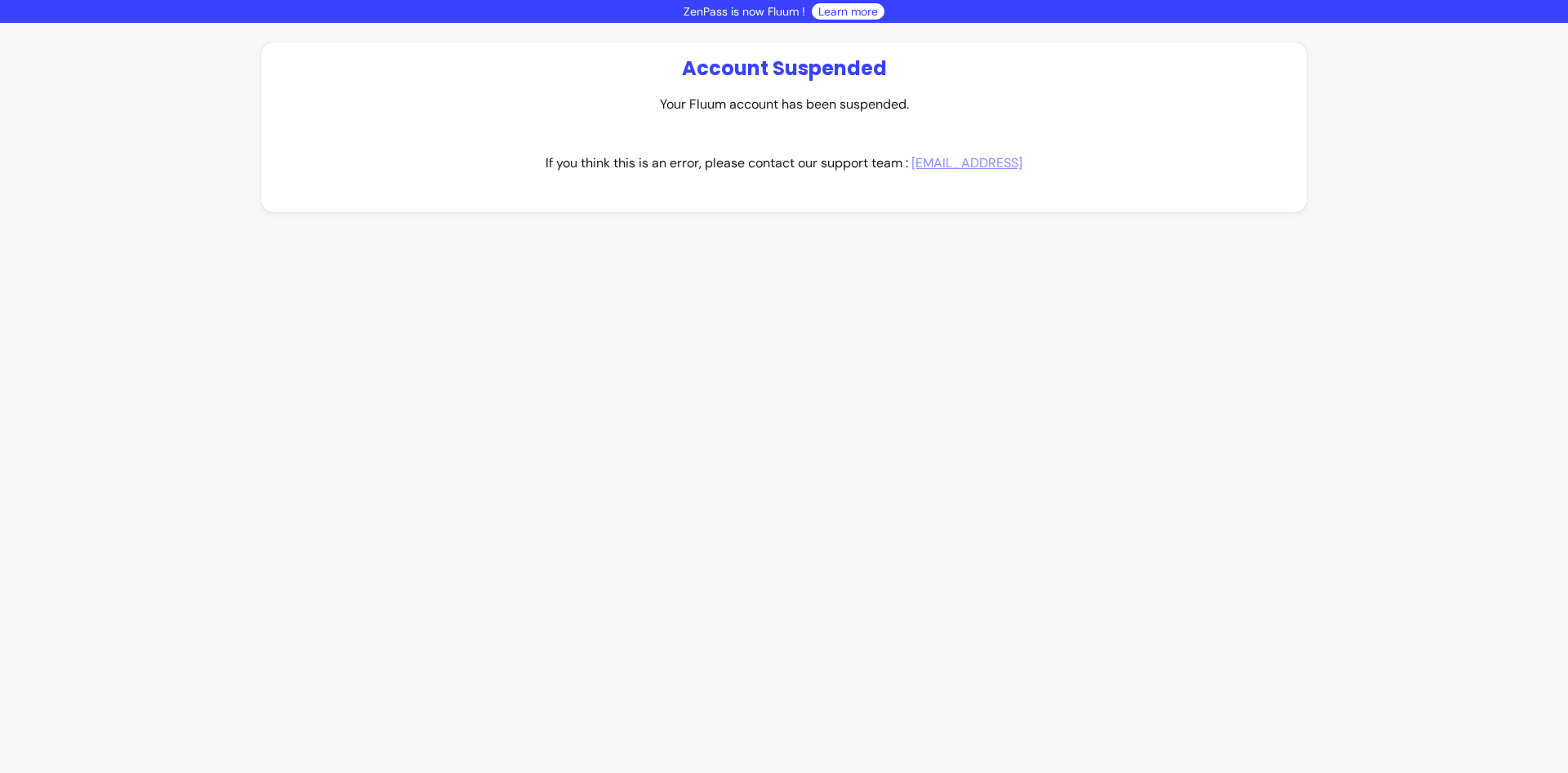
select select "****"
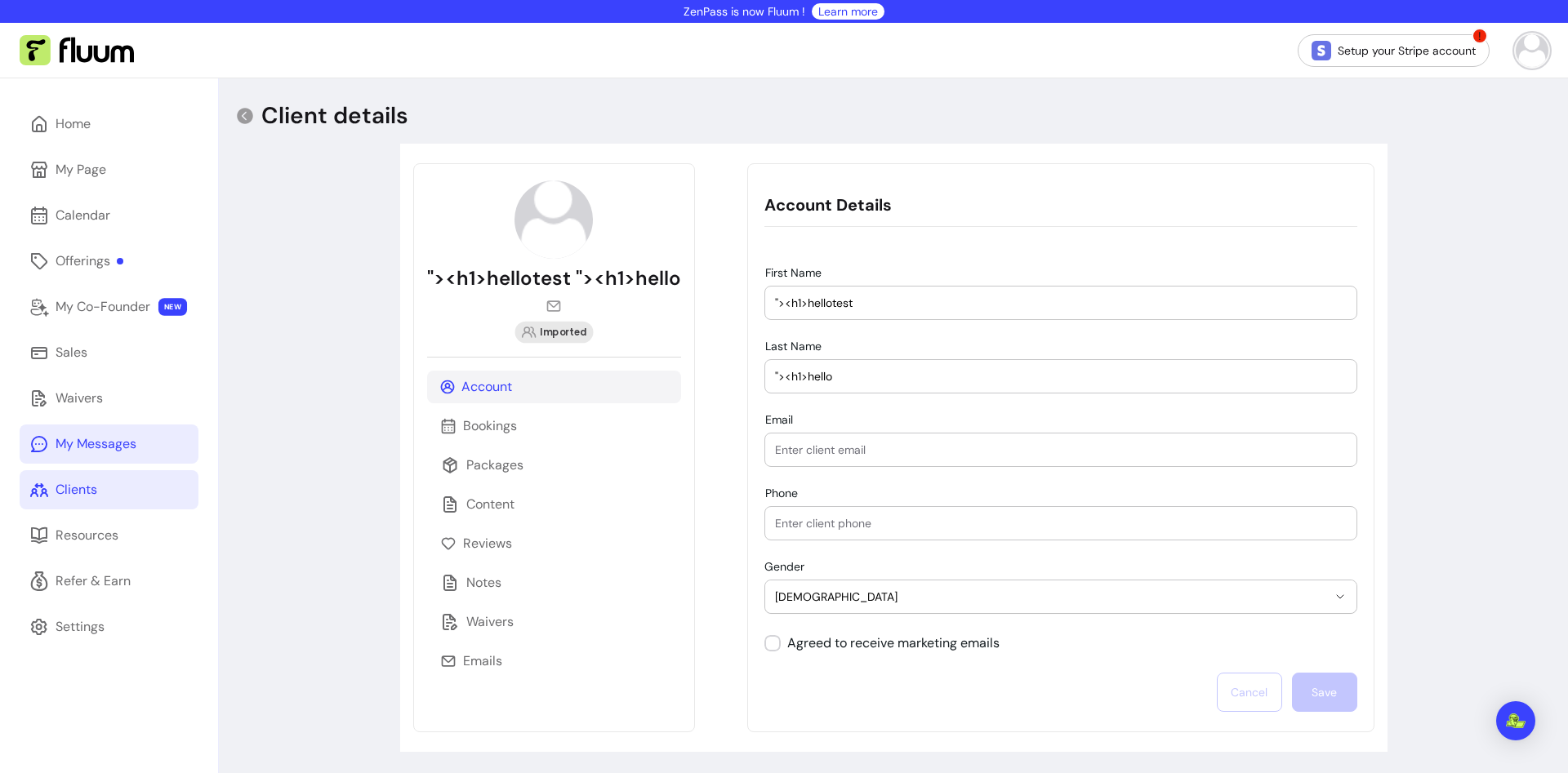
click at [137, 437] on link "My Messages" at bounding box center [109, 444] width 179 height 39
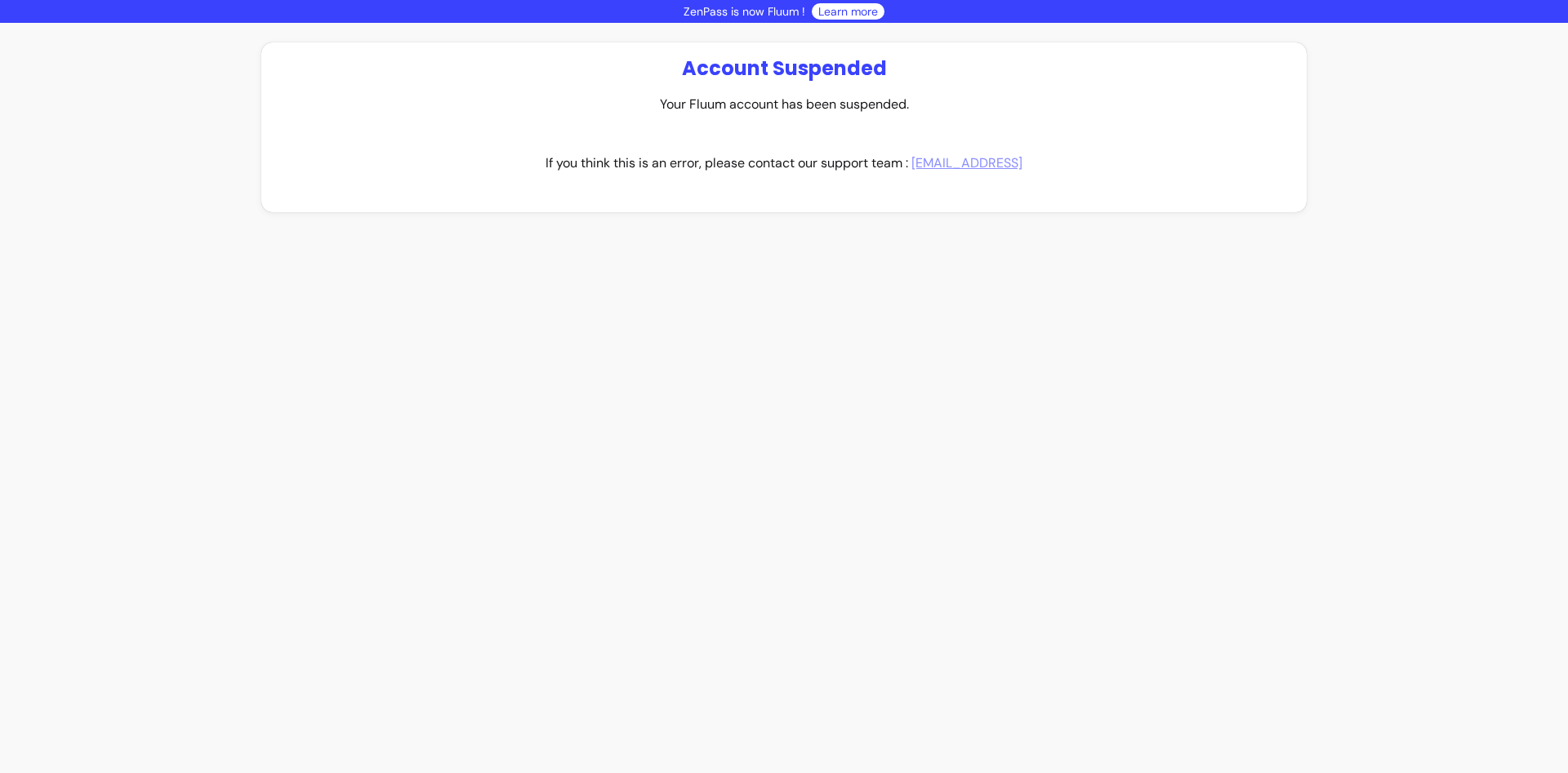
click at [1302, 238] on div "Account Suspended Your Fluum account has been suspended. If you think this is a…" at bounding box center [784, 429] width 1045 height 773
click at [465, 360] on div "Account Suspended Your Fluum account has been suspended. If you think this is a…" at bounding box center [784, 429] width 1045 height 773
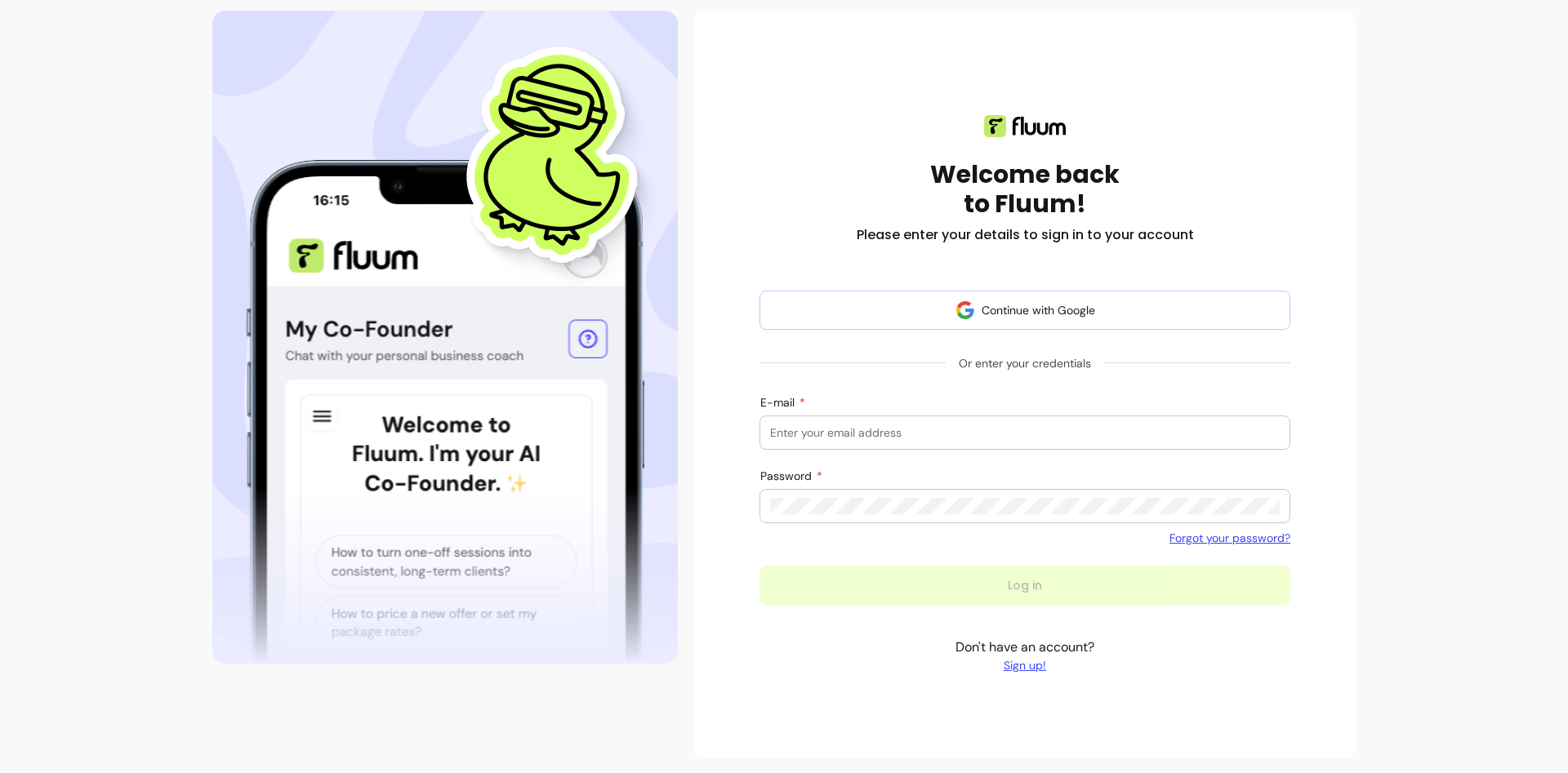
scroll to position [109, 0]
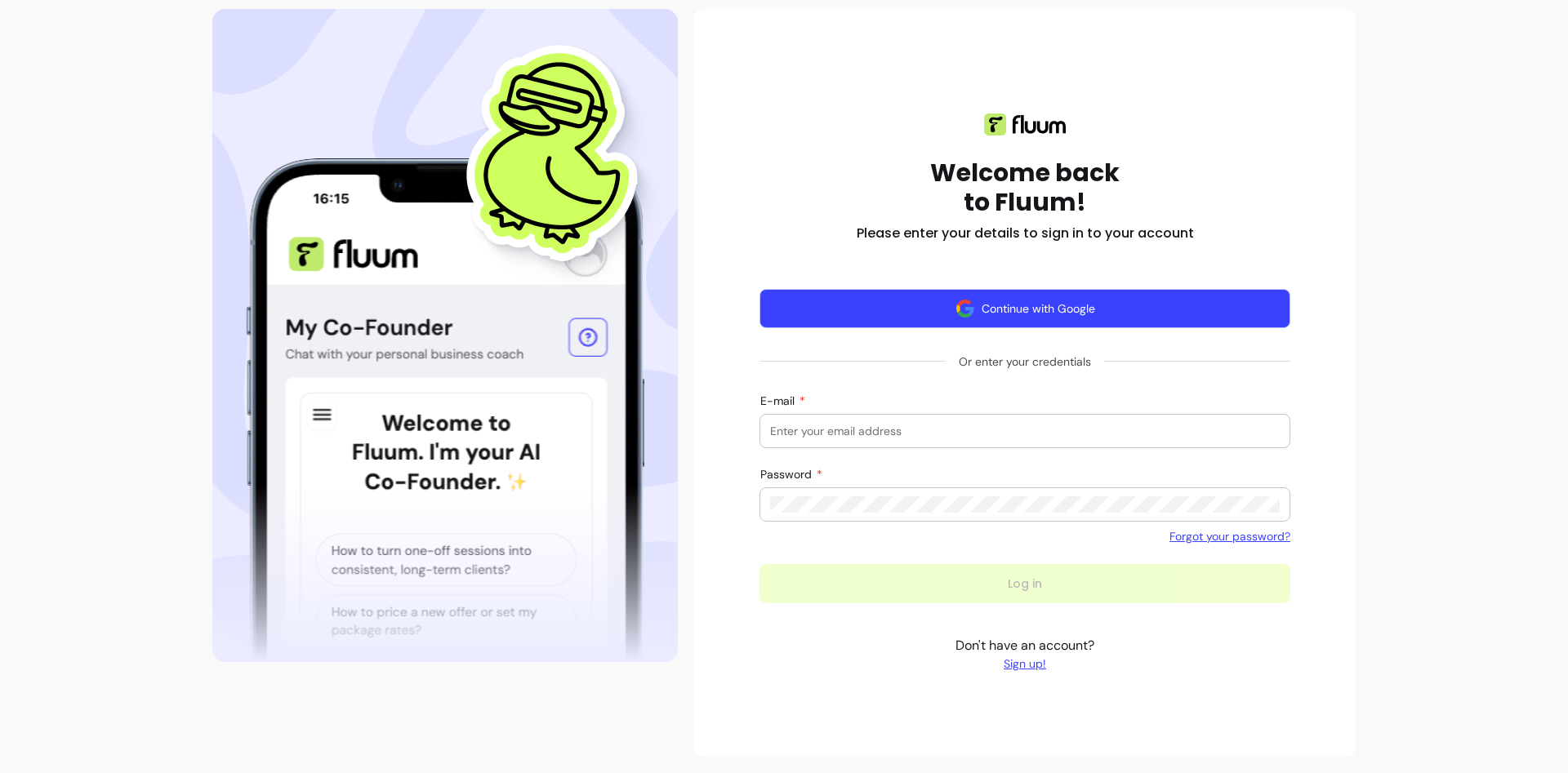
drag, startPoint x: 1063, startPoint y: 308, endPoint x: 1081, endPoint y: 318, distance: 20.6
click at [1064, 308] on button "Continue with Google" at bounding box center [1025, 308] width 530 height 39
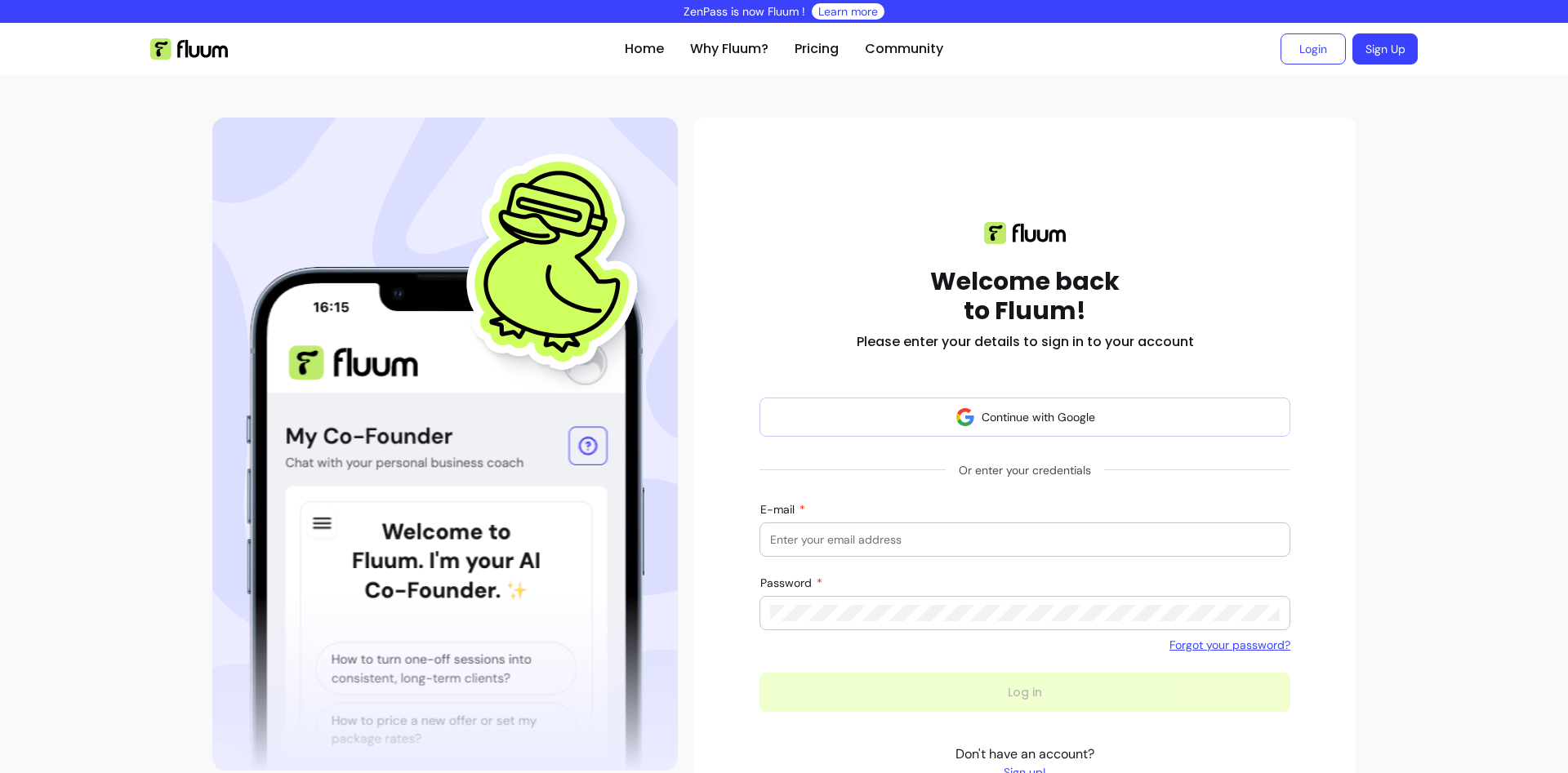
click at [948, 542] on input "E-mail" at bounding box center [1025, 539] width 510 height 17
type input "samyakbackups@gmail.com"
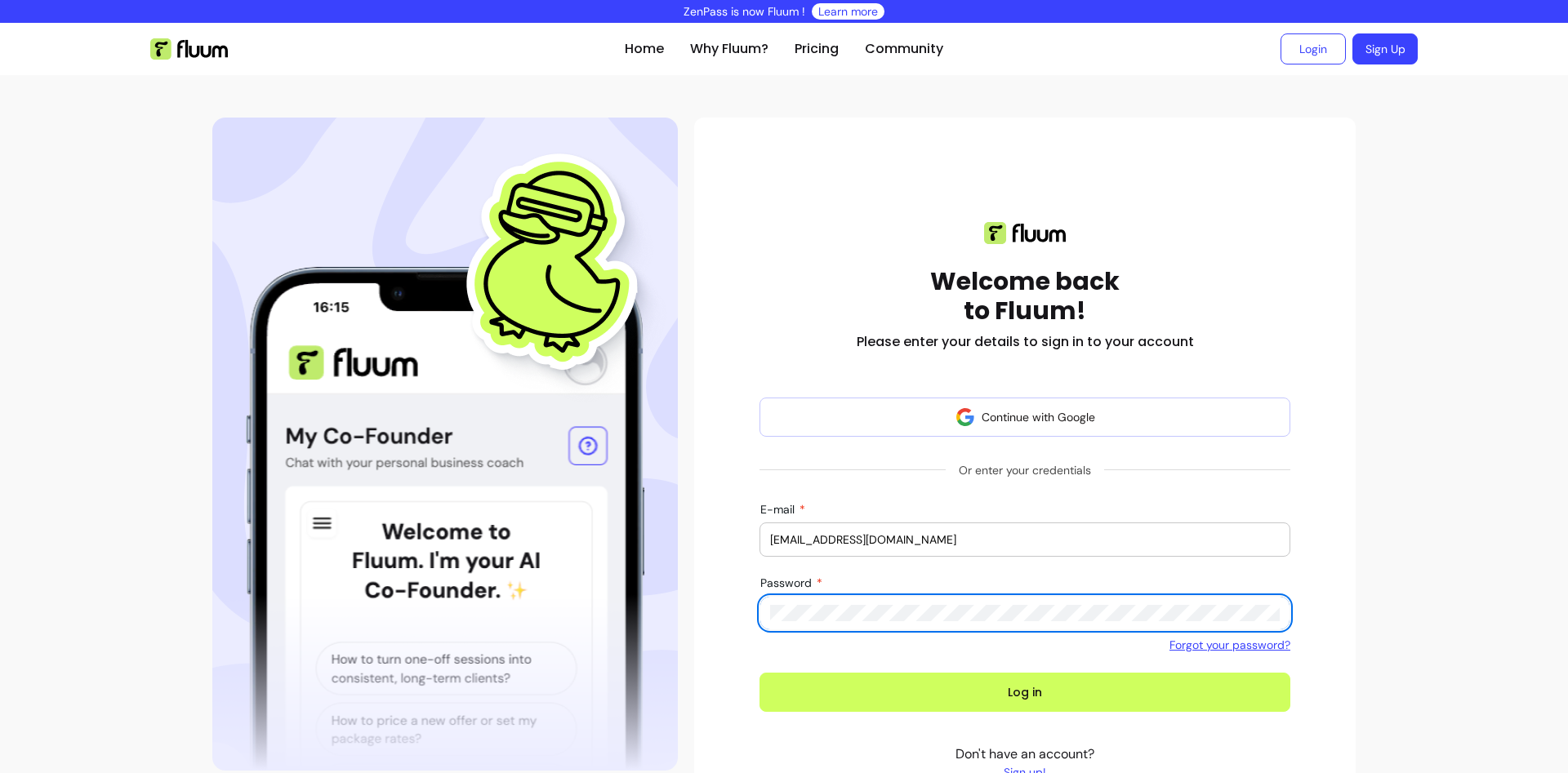
click at [760, 672] on button "Log in" at bounding box center [1025, 692] width 530 height 39
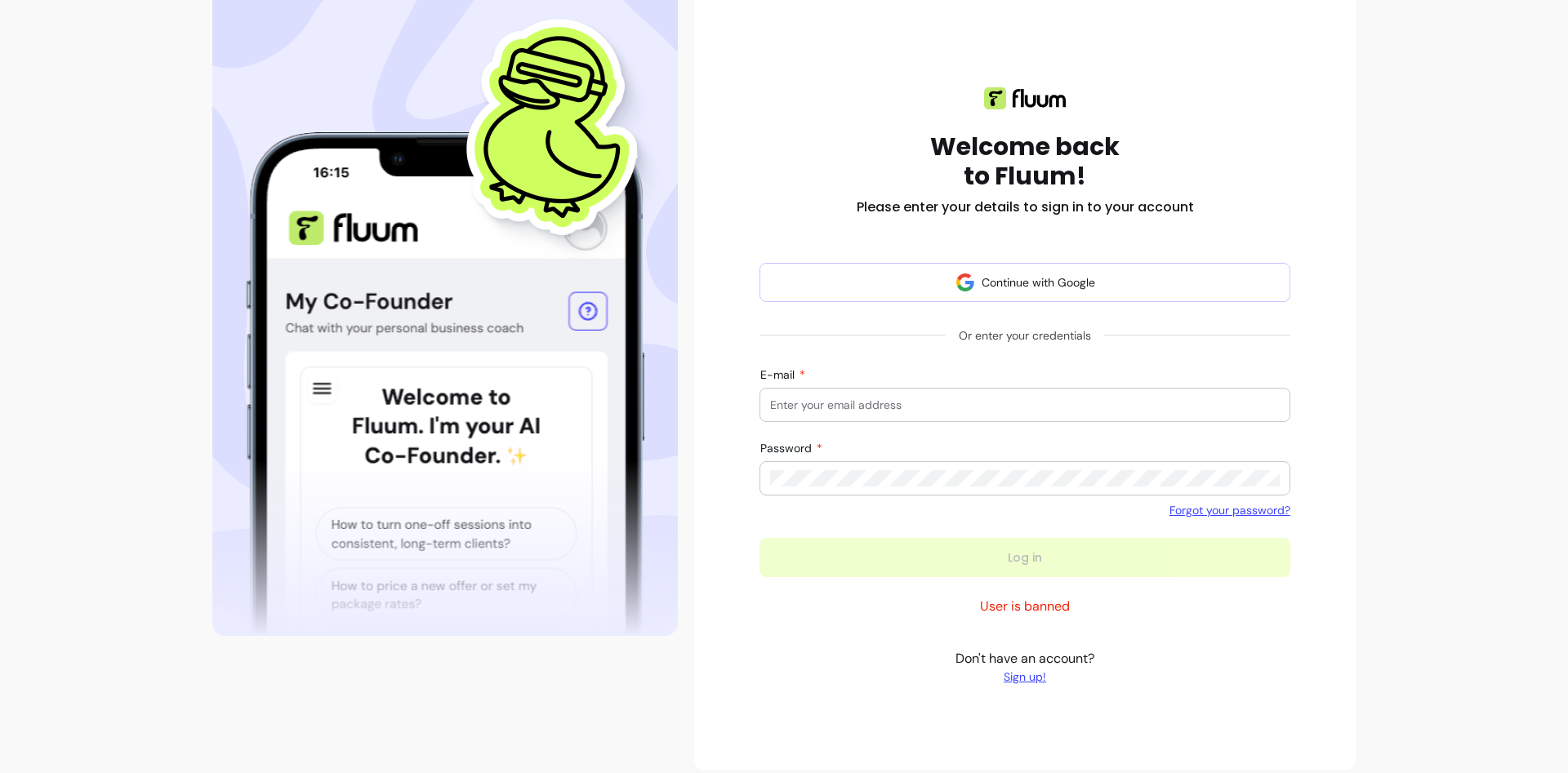
scroll to position [148, 0]
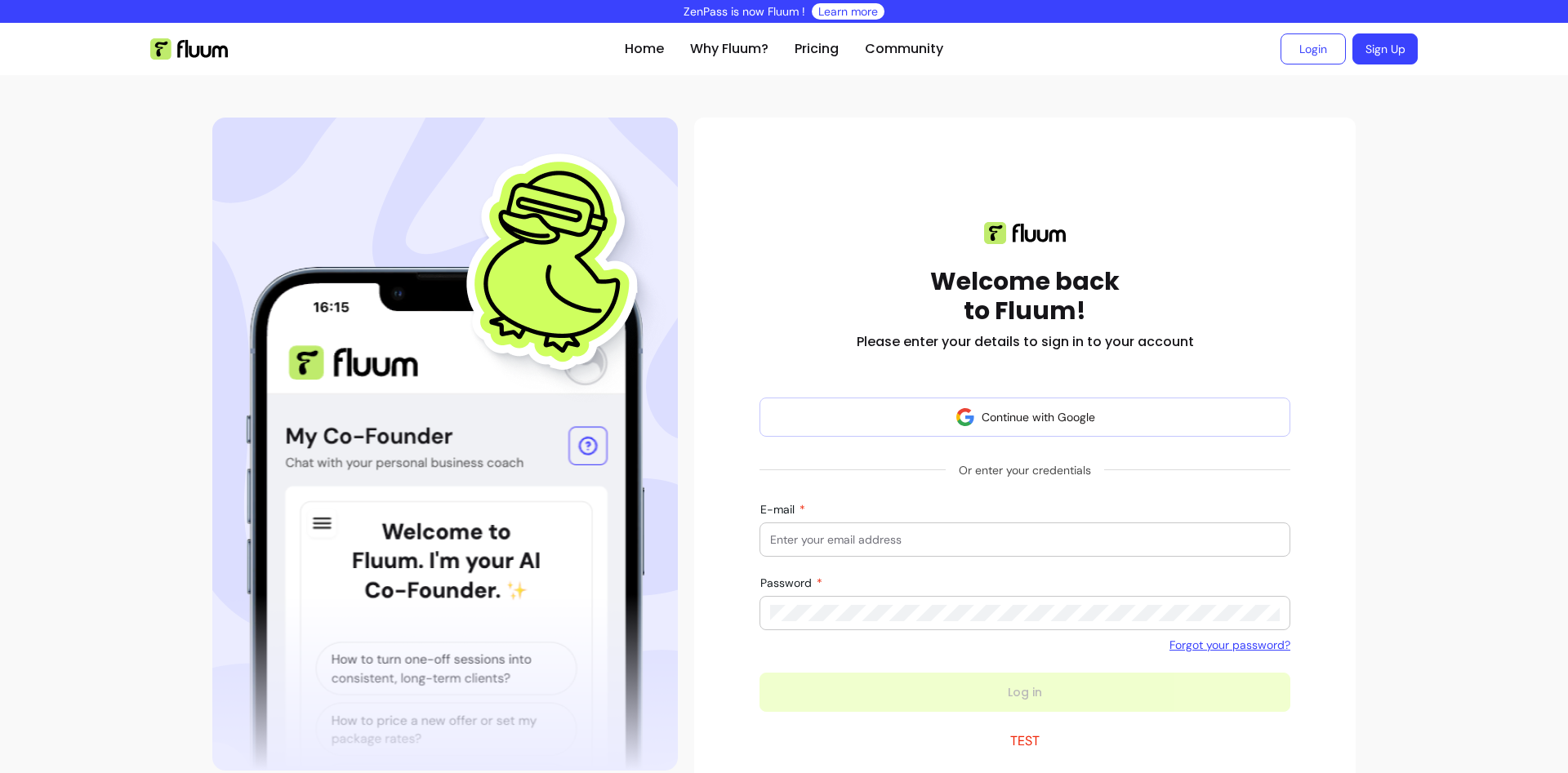
scroll to position [148, 0]
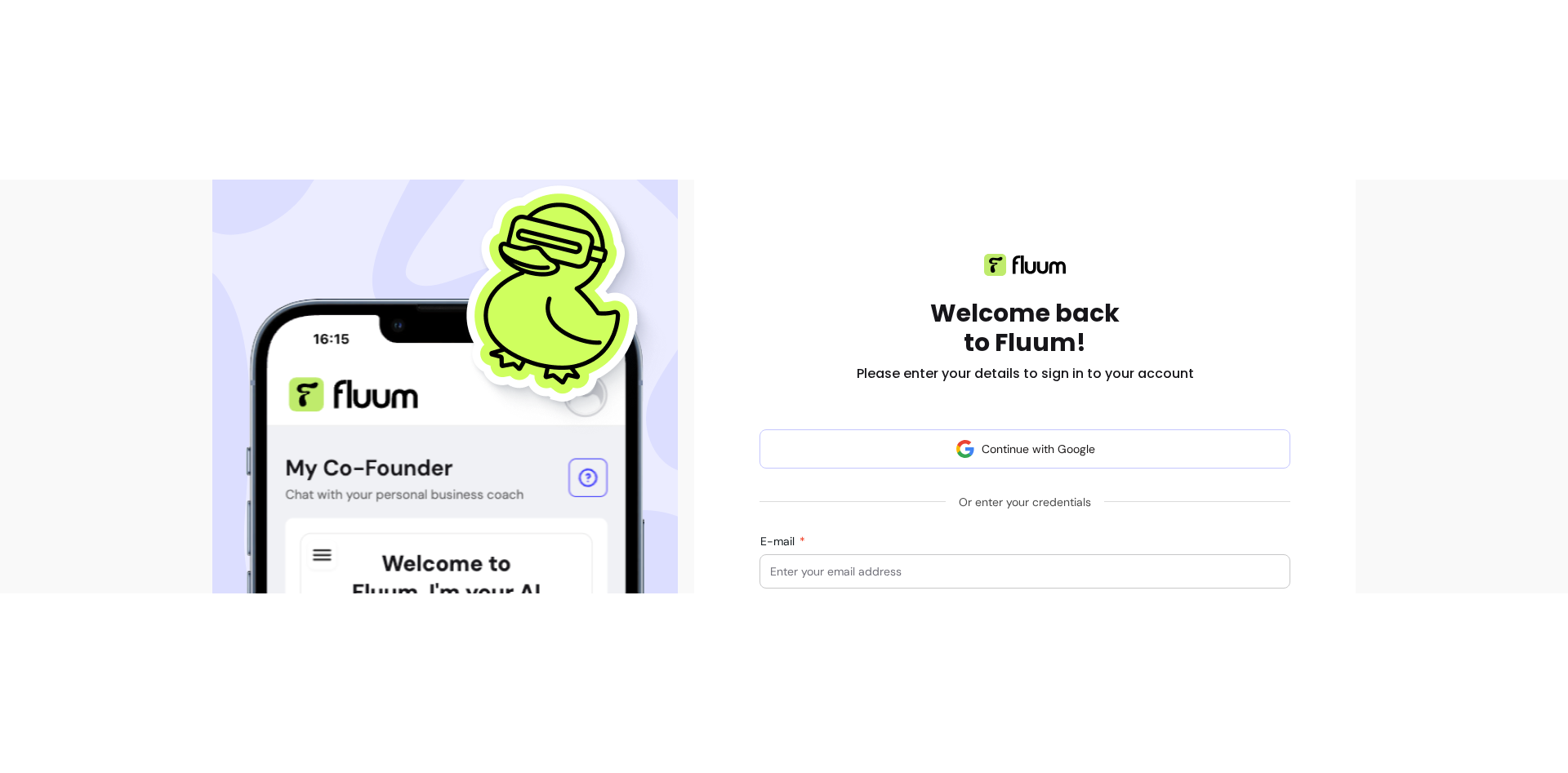
scroll to position [507, 0]
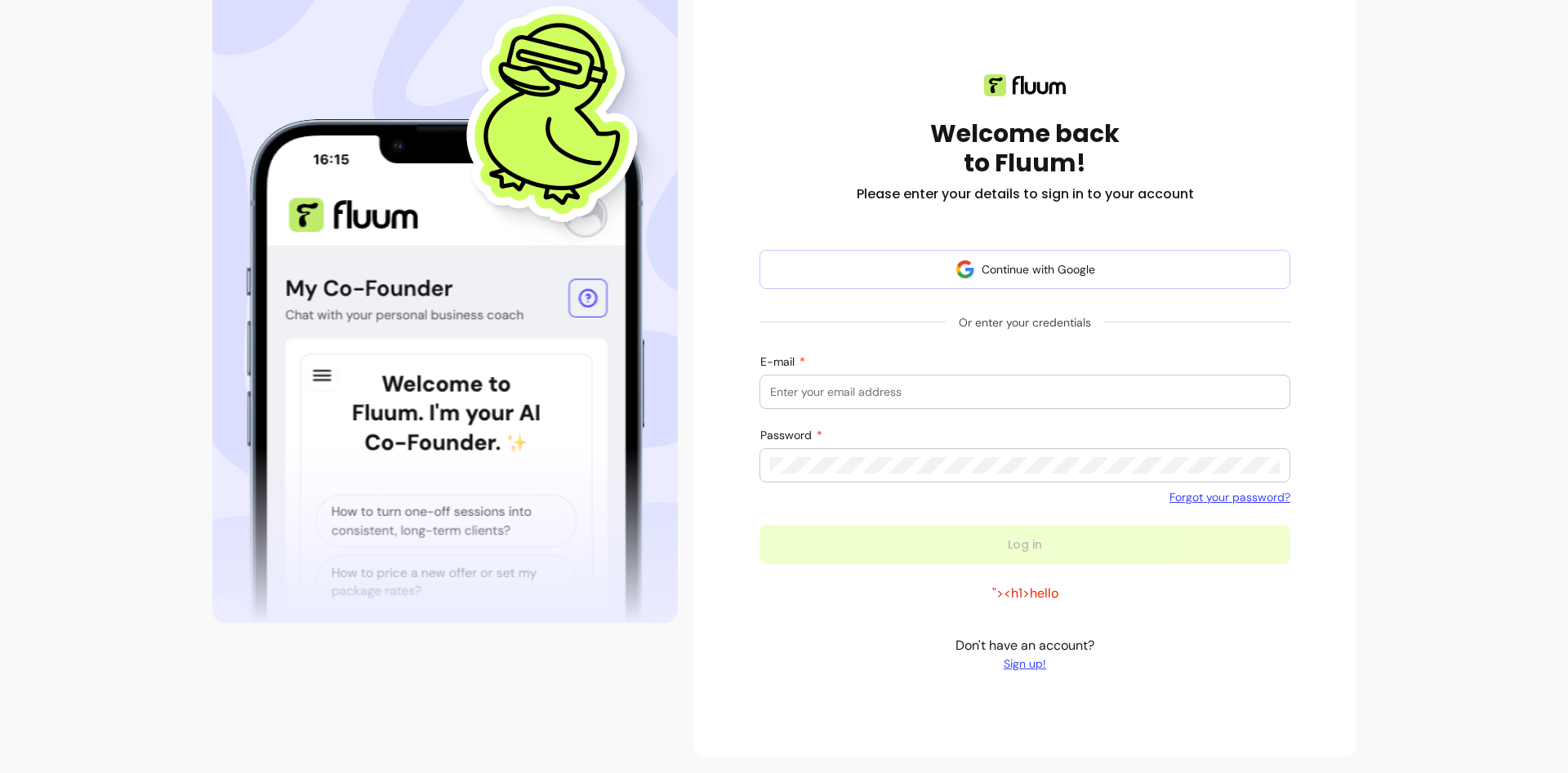
click at [1407, 401] on div "Home Why Fluum? Pricing Community Login Sign Up open navigation menu Welcome ba…" at bounding box center [784, 324] width 1568 height 898
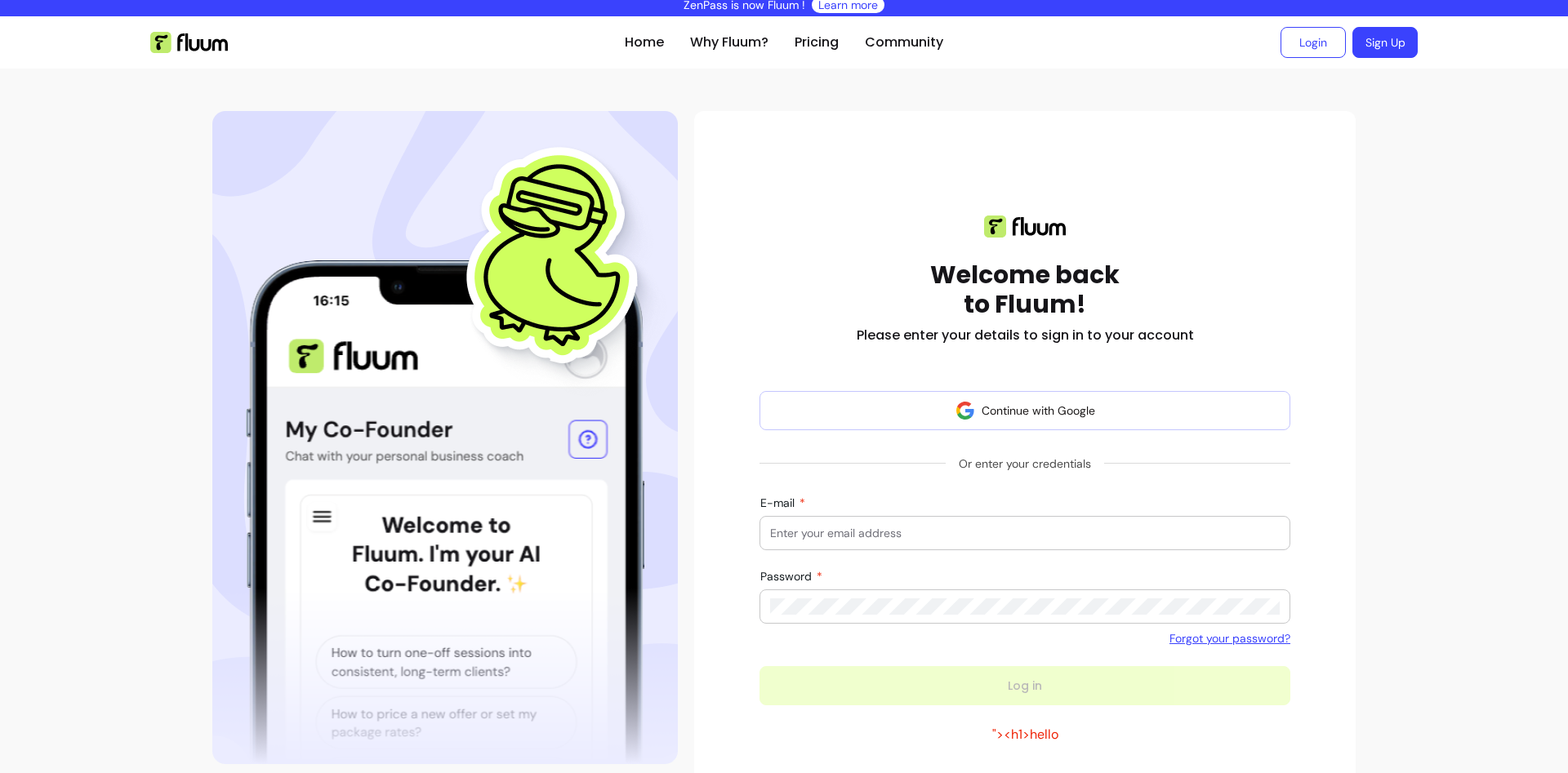
scroll to position [0, 0]
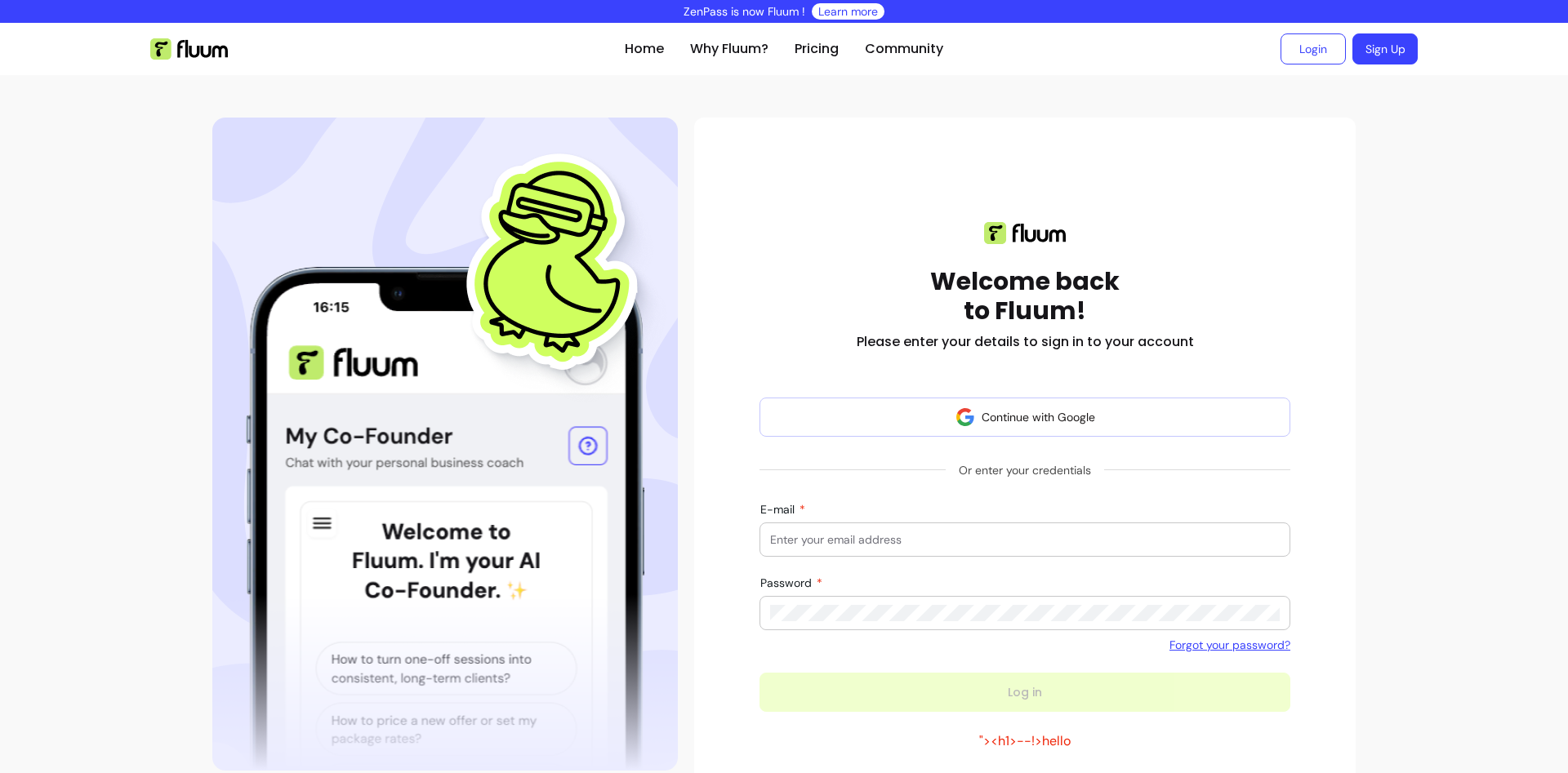
scroll to position [148, 0]
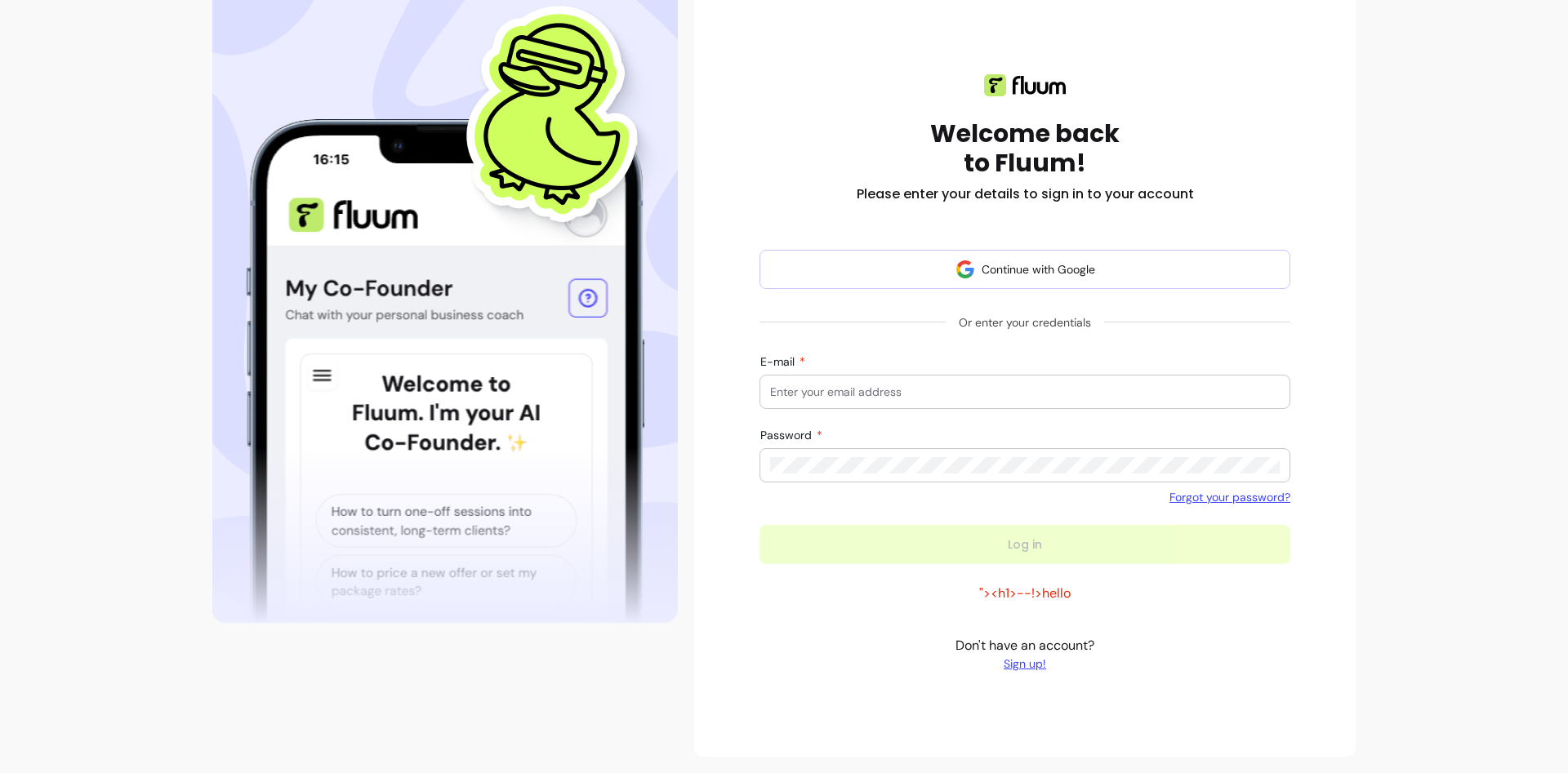
click at [1046, 593] on p ""><h1>--!>hello" at bounding box center [1024, 593] width 91 height 20
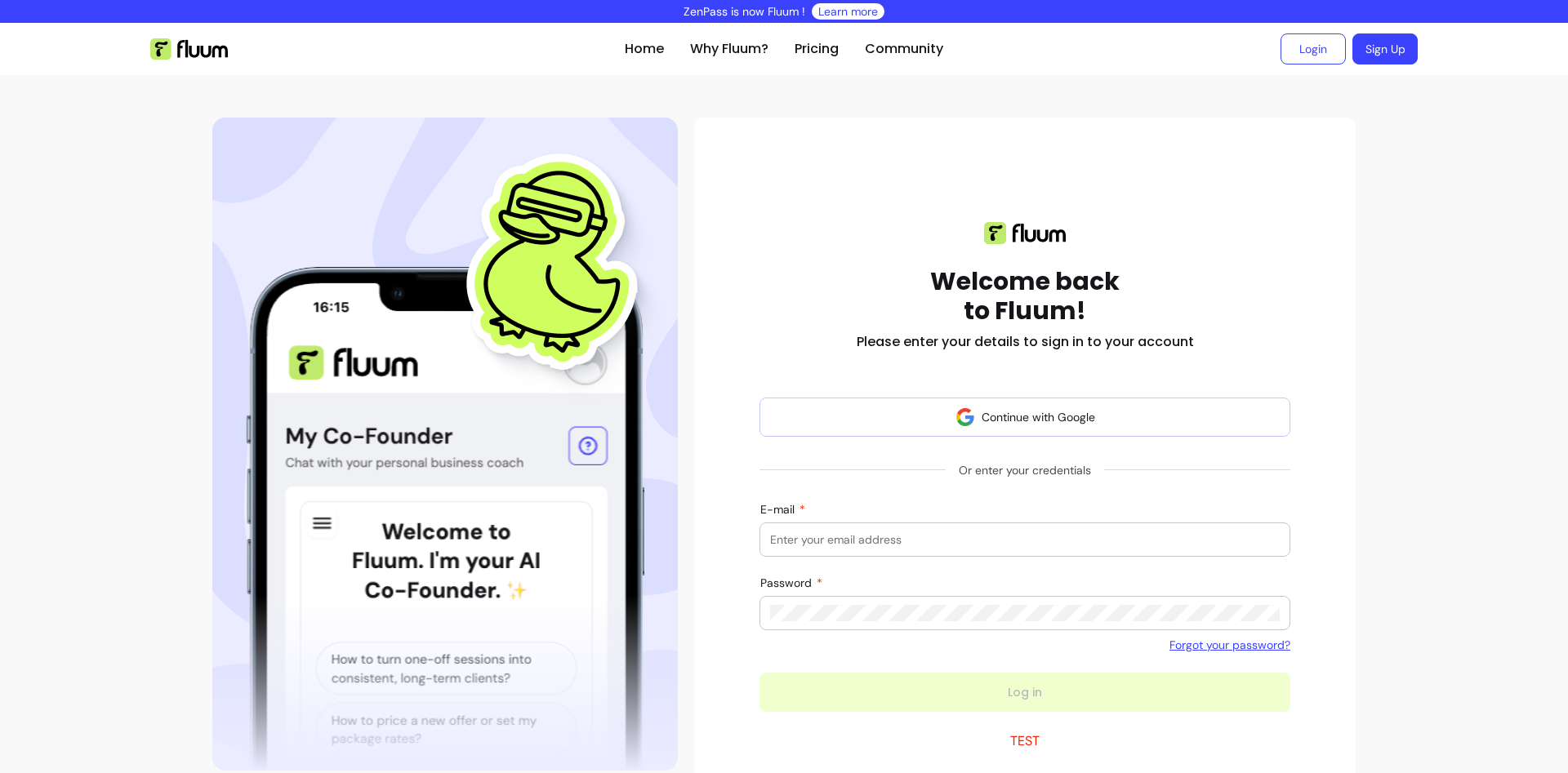
scroll to position [109, 0]
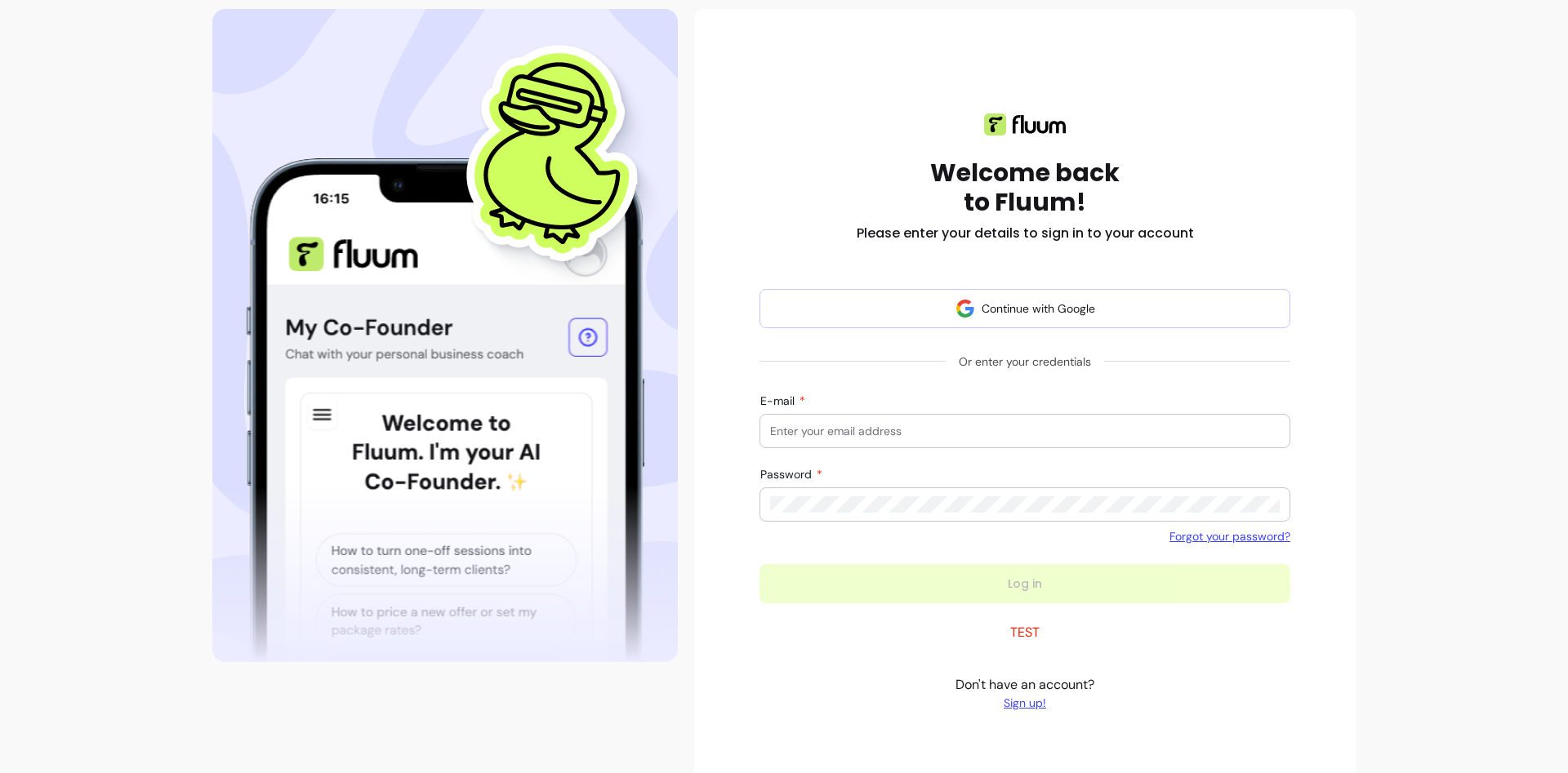
click at [1027, 635] on p "TEST" at bounding box center [1025, 632] width 29 height 20
click at [1026, 635] on p "TEST" at bounding box center [1025, 632] width 29 height 20
click at [911, 639] on div "Welcome back to Fluum! Please enter your details to sign in to your account Con…" at bounding box center [1025, 402] width 530 height 630
click at [1028, 706] on link "Sign up!" at bounding box center [1025, 703] width 139 height 17
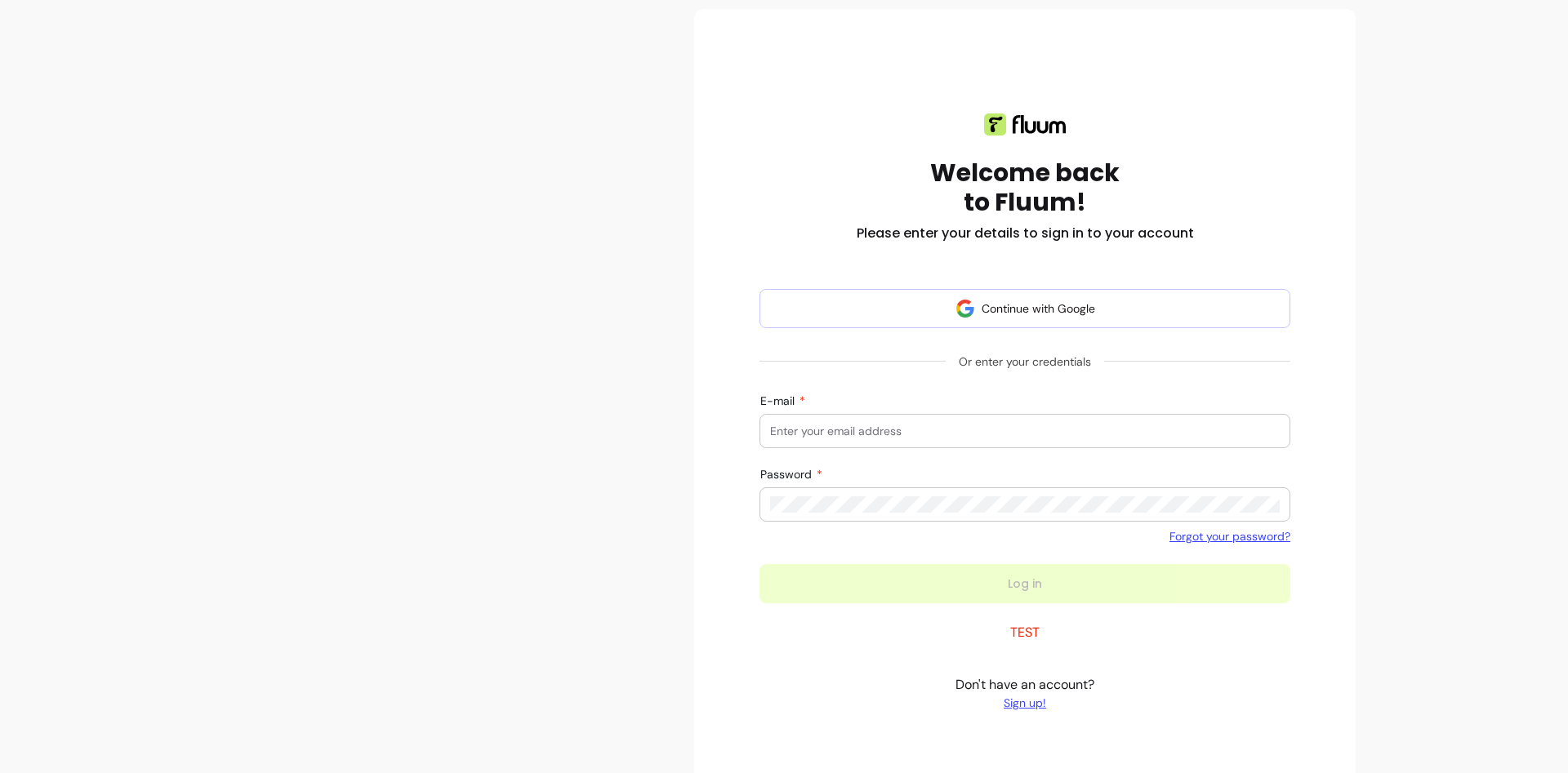
scroll to position [14, 0]
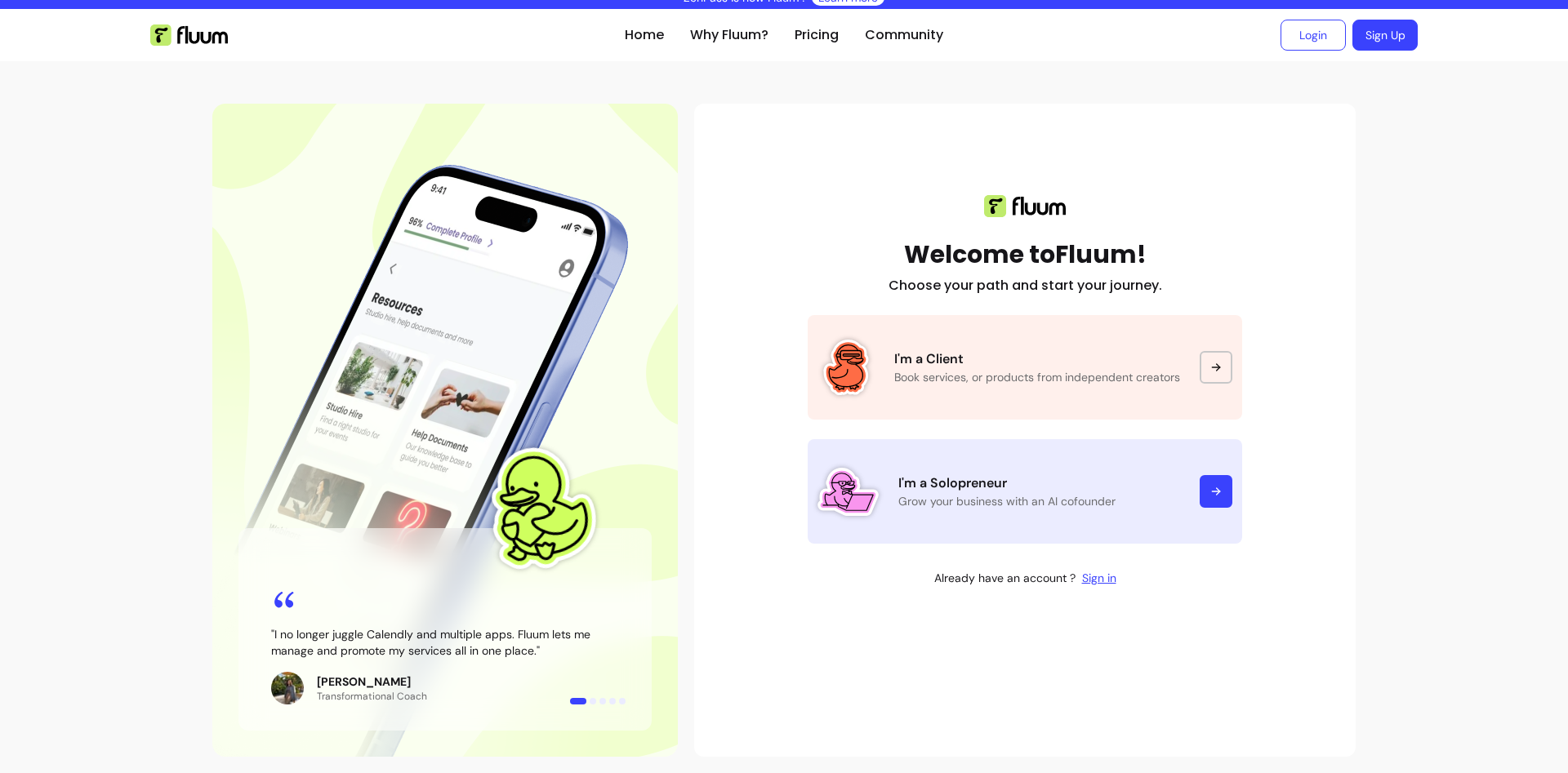
click at [1096, 466] on link "I'm a Solopreneur Grow your business with an AI cofounder" at bounding box center [1025, 491] width 435 height 105
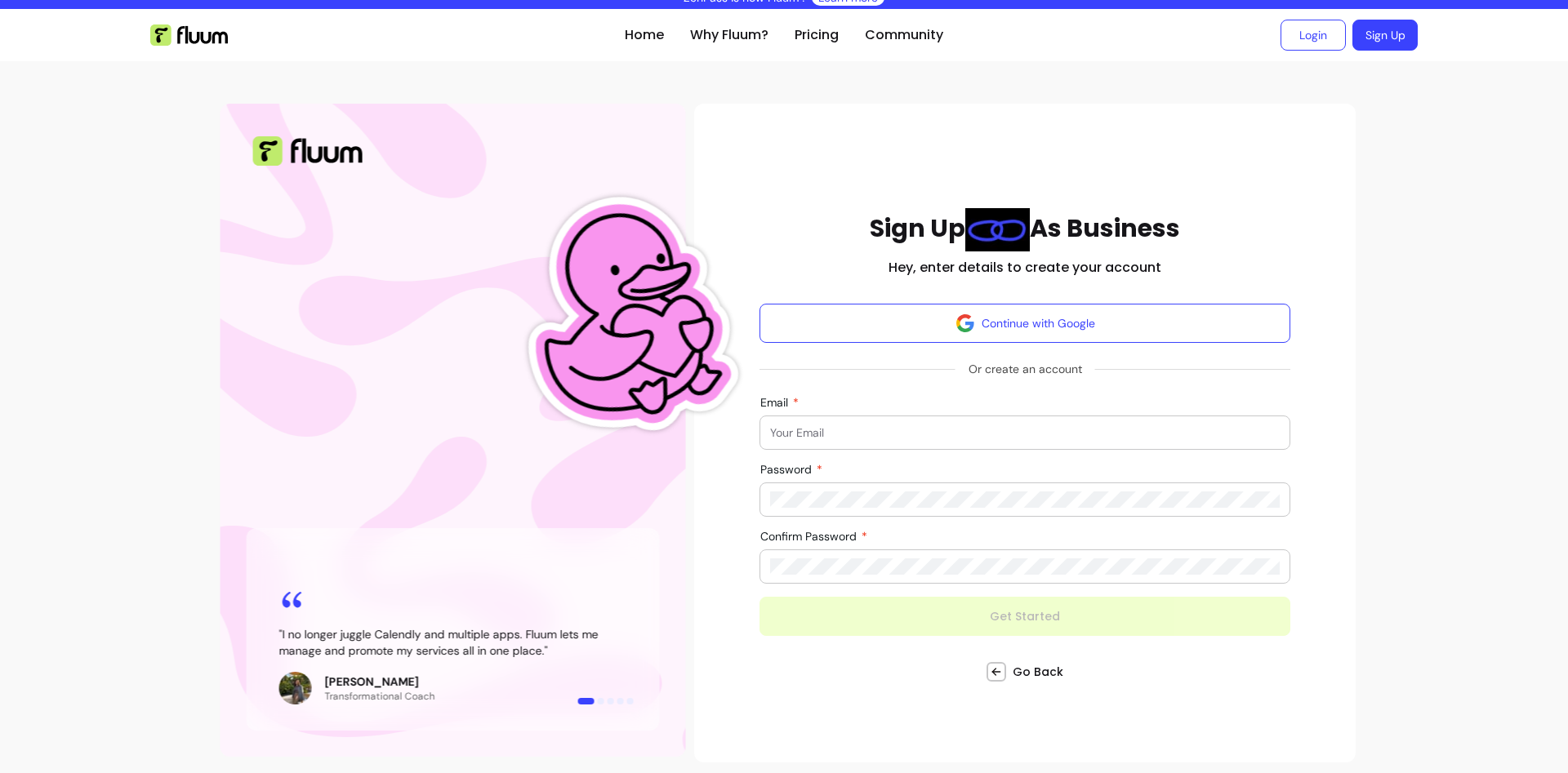
click at [997, 424] on div at bounding box center [1025, 432] width 510 height 32
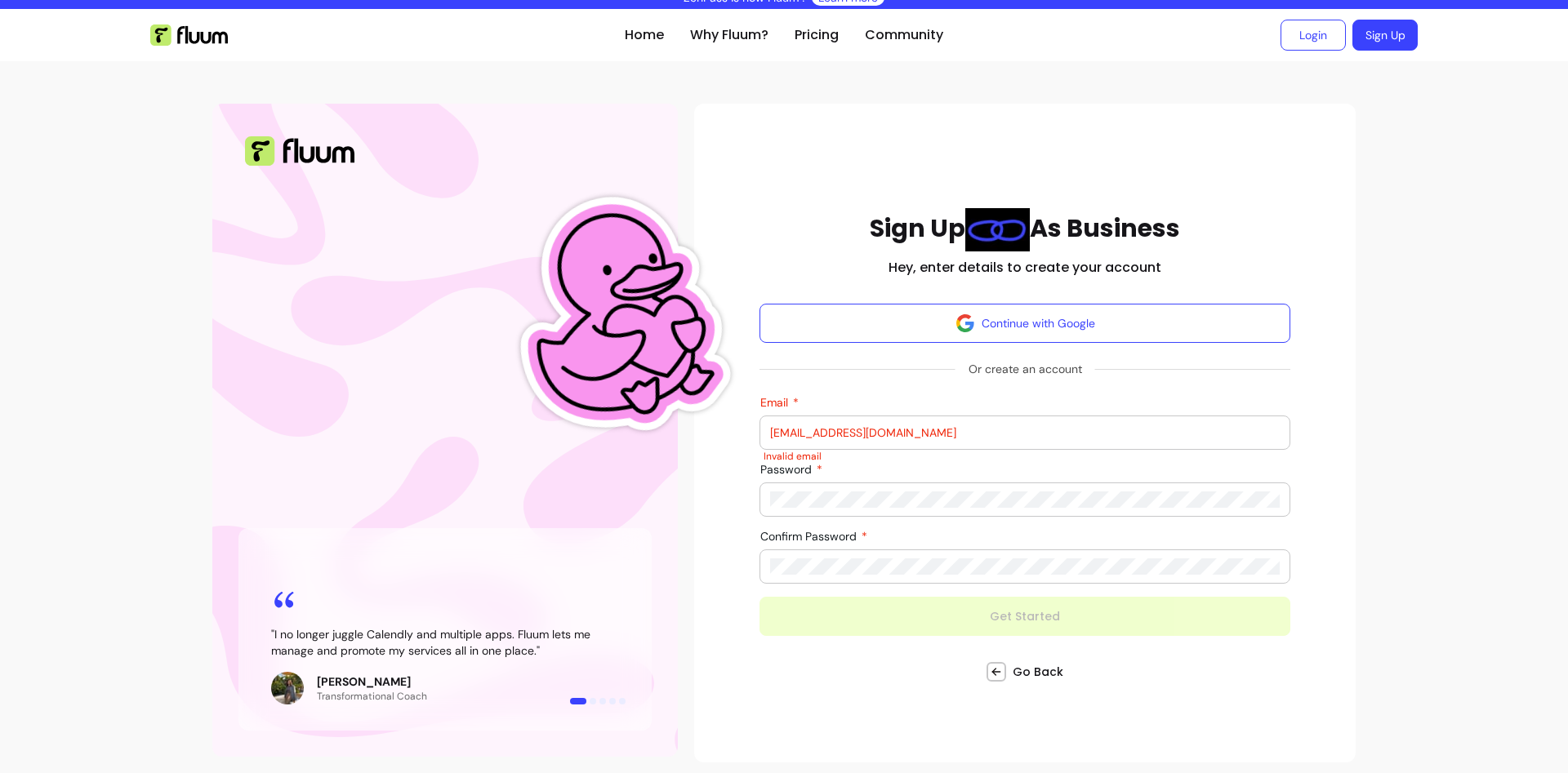
type input "[EMAIL_ADDRESS][DOMAIN_NAME]"
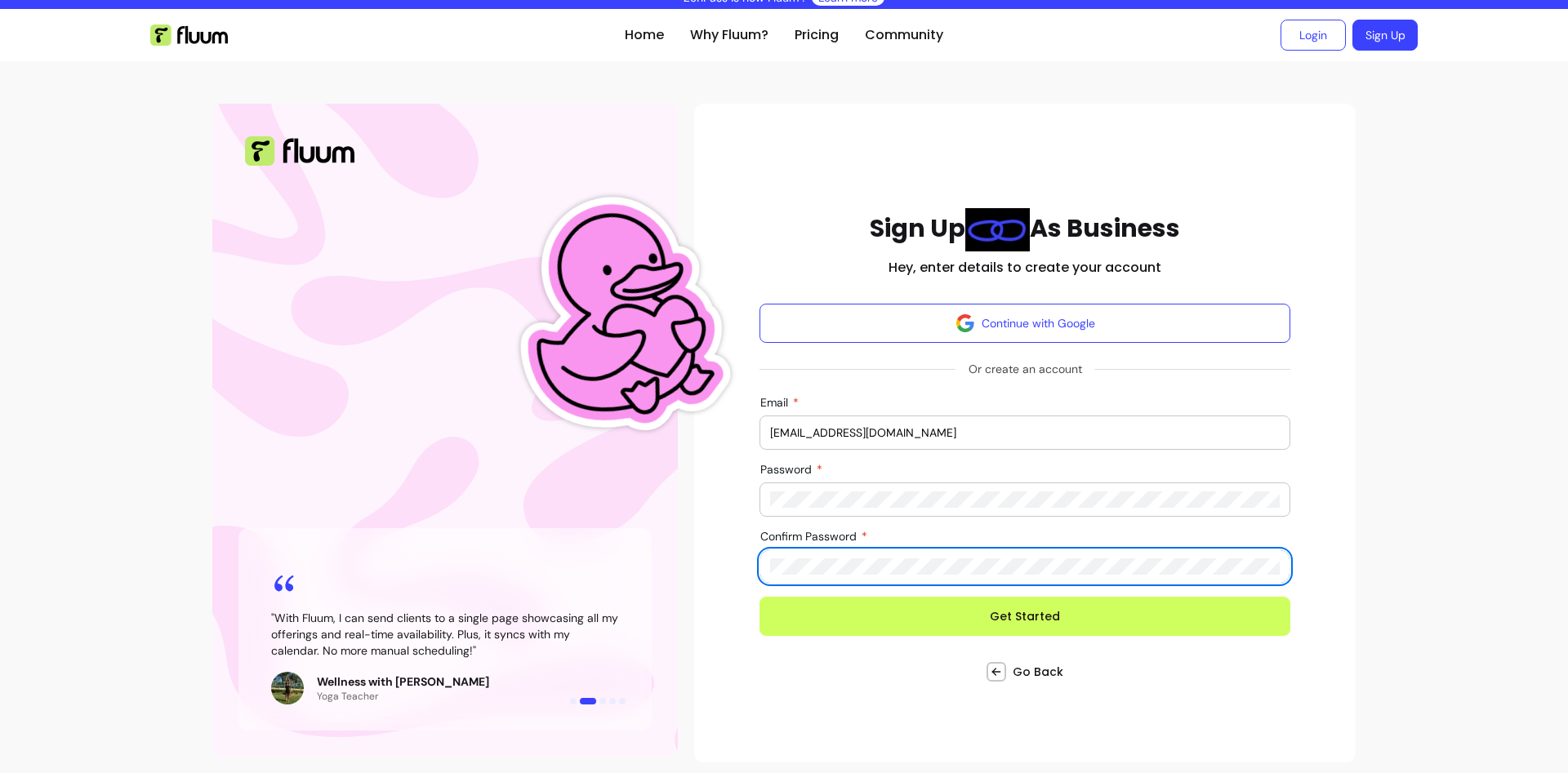
click at [760, 597] on button "Get Started" at bounding box center [1025, 616] width 530 height 39
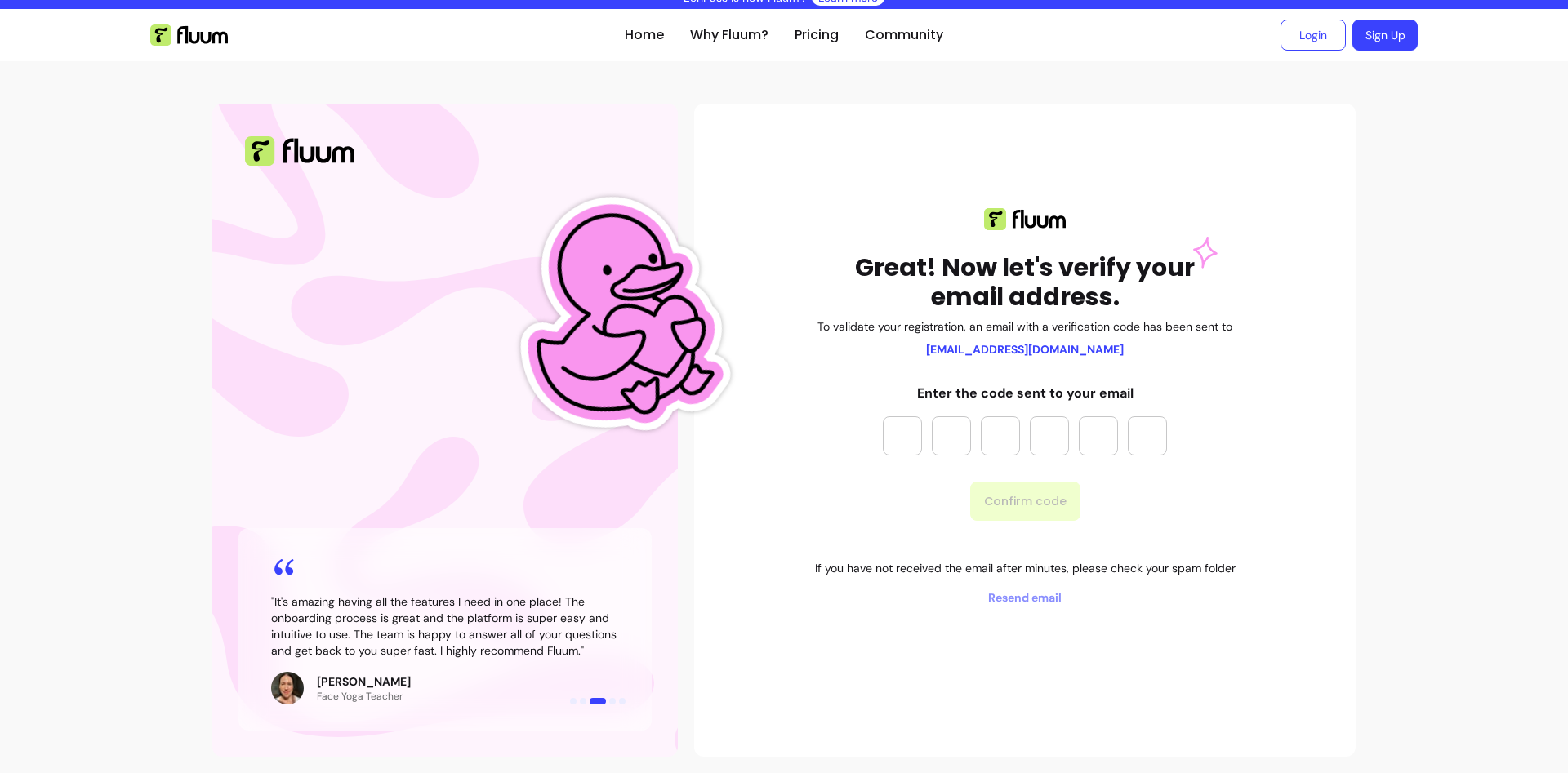
click at [913, 429] on input "Please enter OTP character 1" at bounding box center [902, 435] width 39 height 39
type input "*"
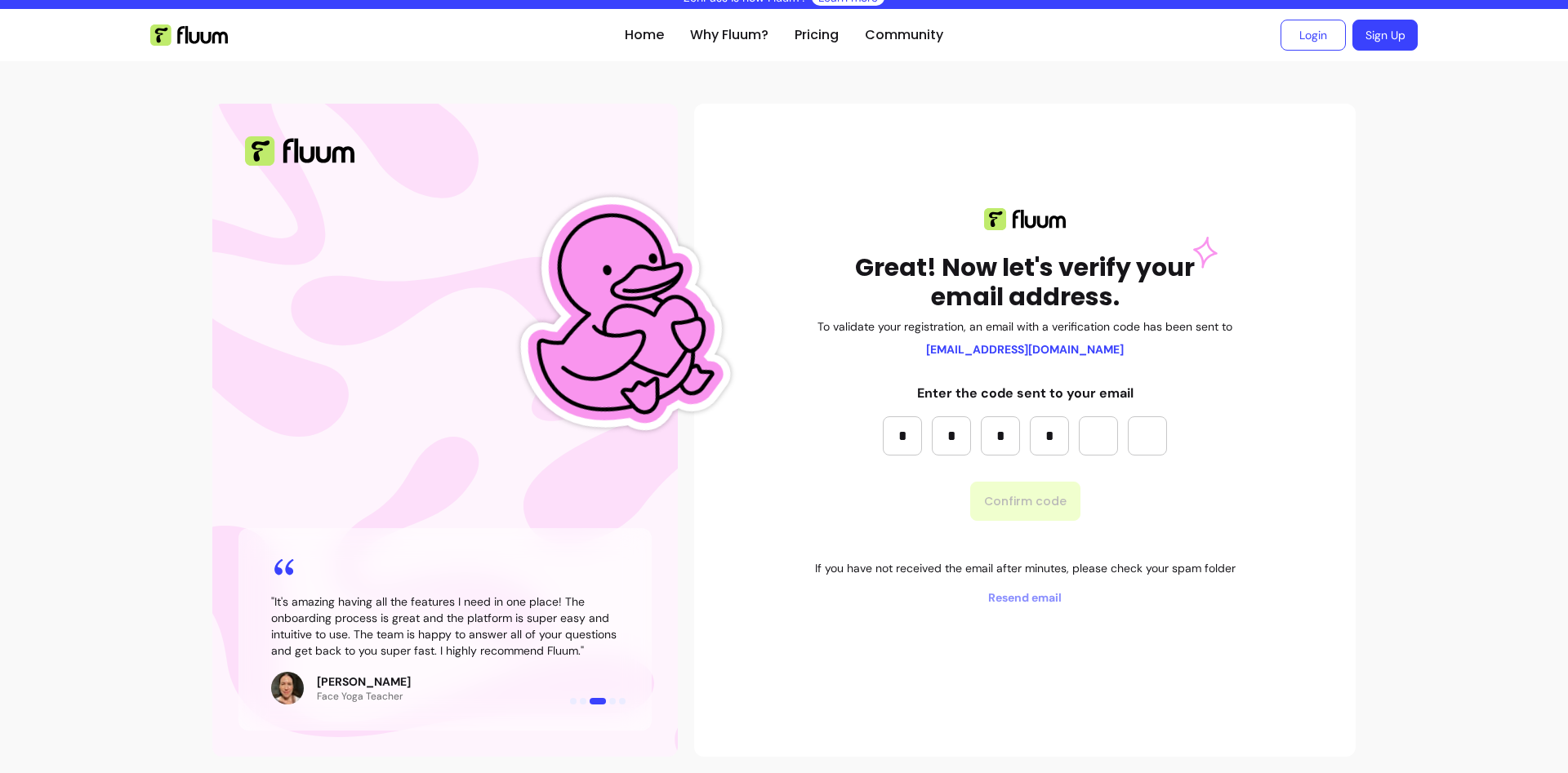
type input "*"
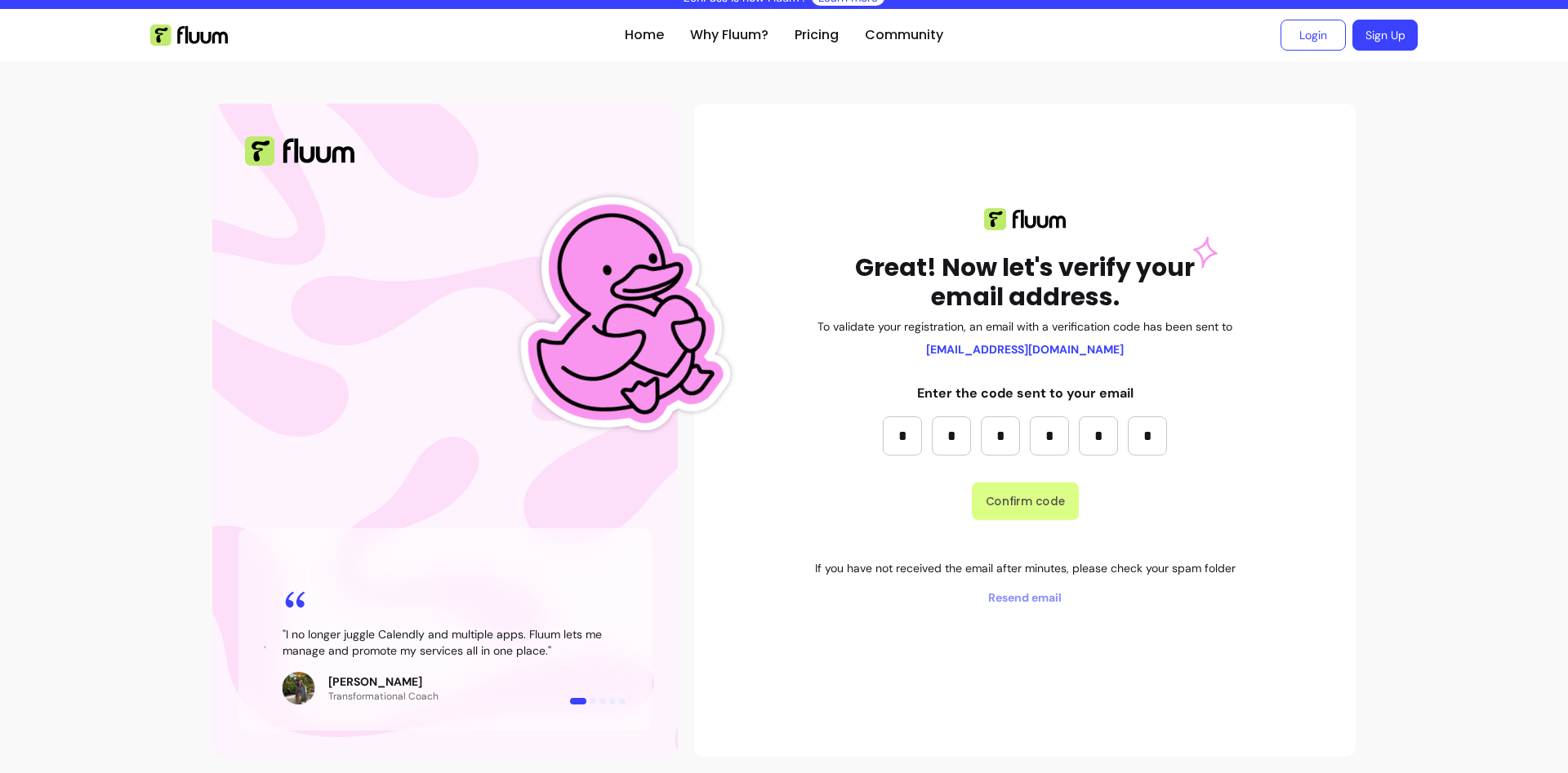
click at [1051, 500] on button "Confirm code" at bounding box center [1025, 501] width 107 height 38
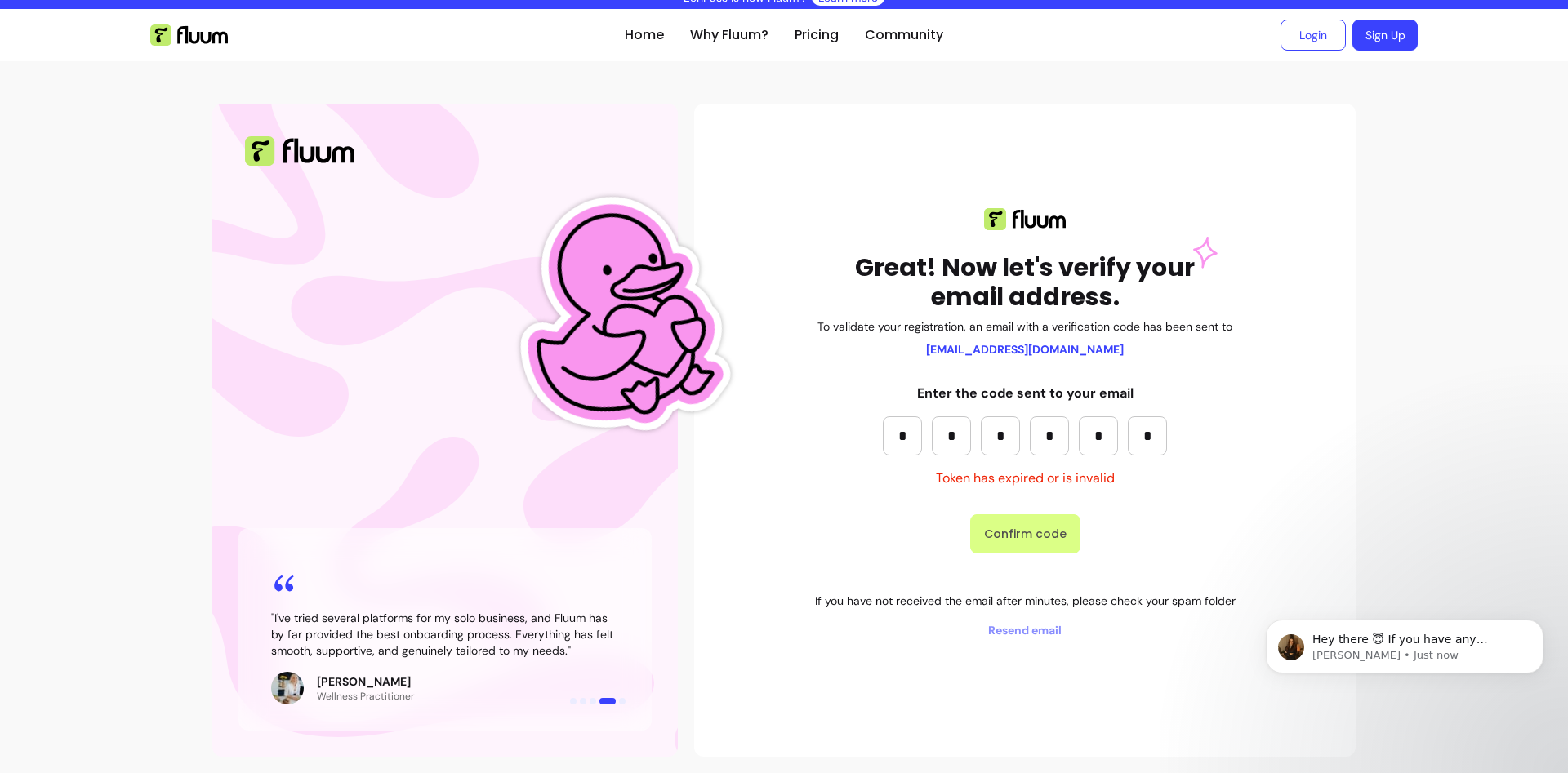
click at [1013, 523] on button "Confirm code" at bounding box center [1025, 534] width 111 height 39
click at [1154, 437] on input "*" at bounding box center [1147, 435] width 39 height 39
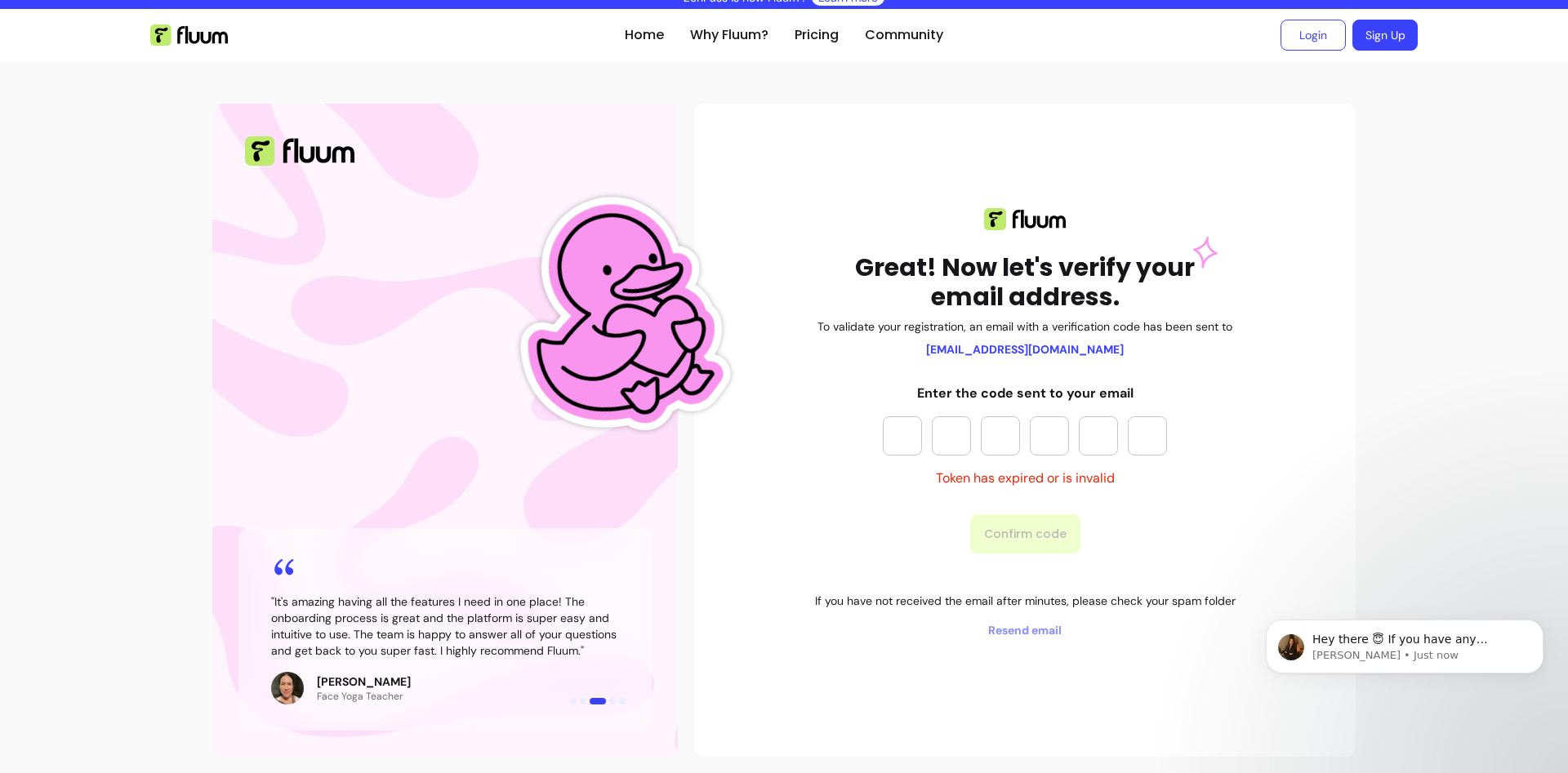
paste input "*"
type input "*"
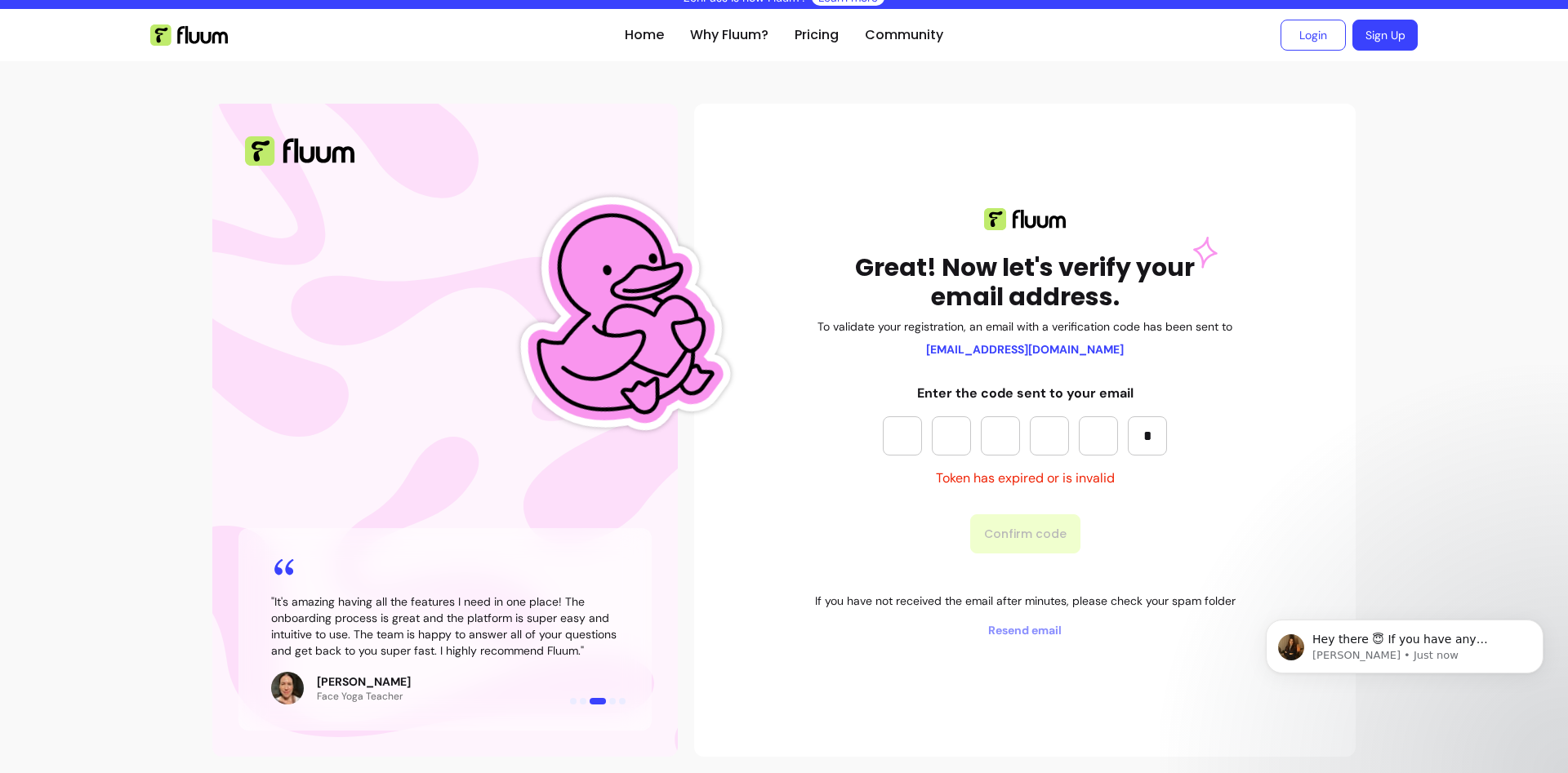
type input "*"
click at [1034, 535] on button "Confirm code" at bounding box center [1025, 533] width 107 height 38
